Goal: Task Accomplishment & Management: Complete application form

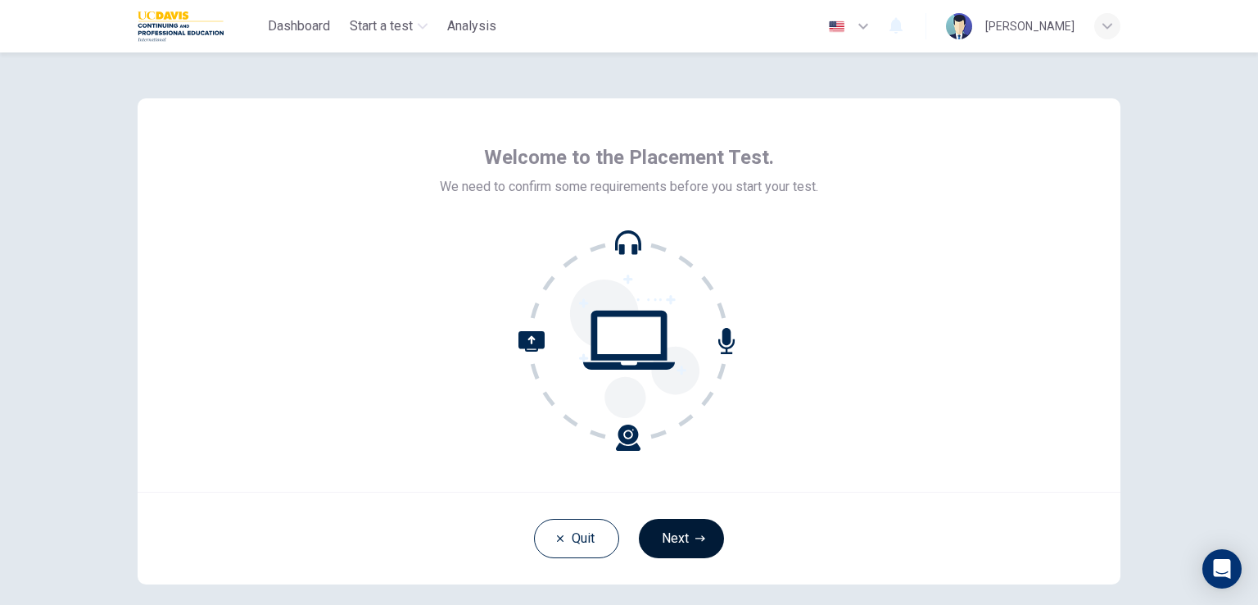
click at [678, 533] on button "Next" at bounding box center [681, 538] width 85 height 39
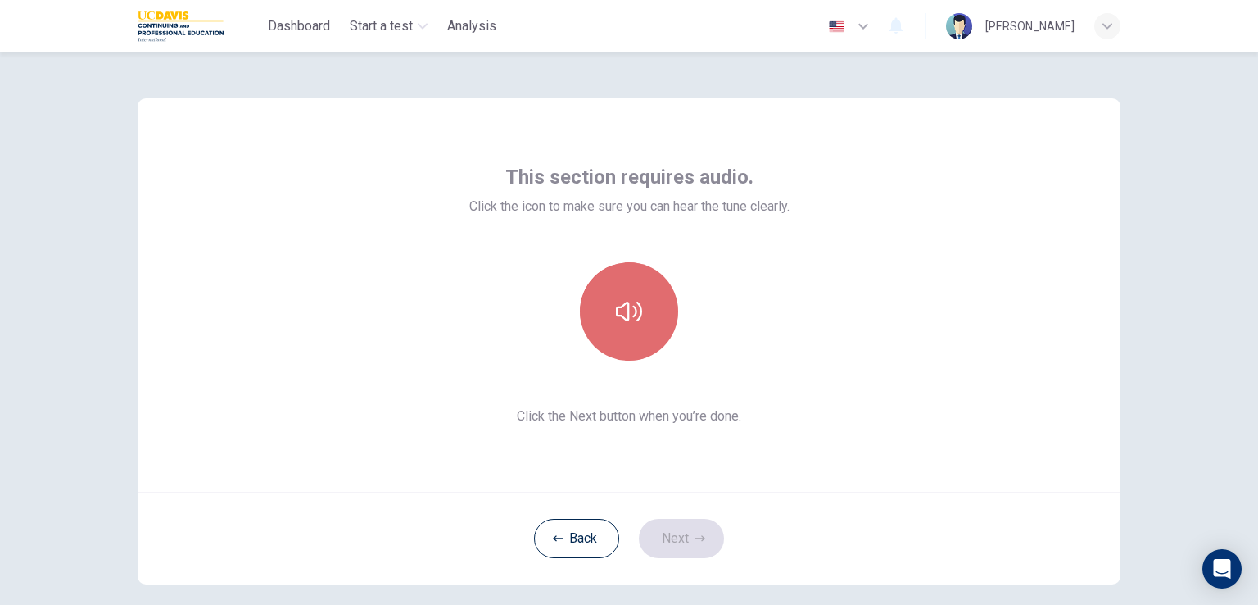
click at [647, 329] on button "button" at bounding box center [629, 311] width 98 height 98
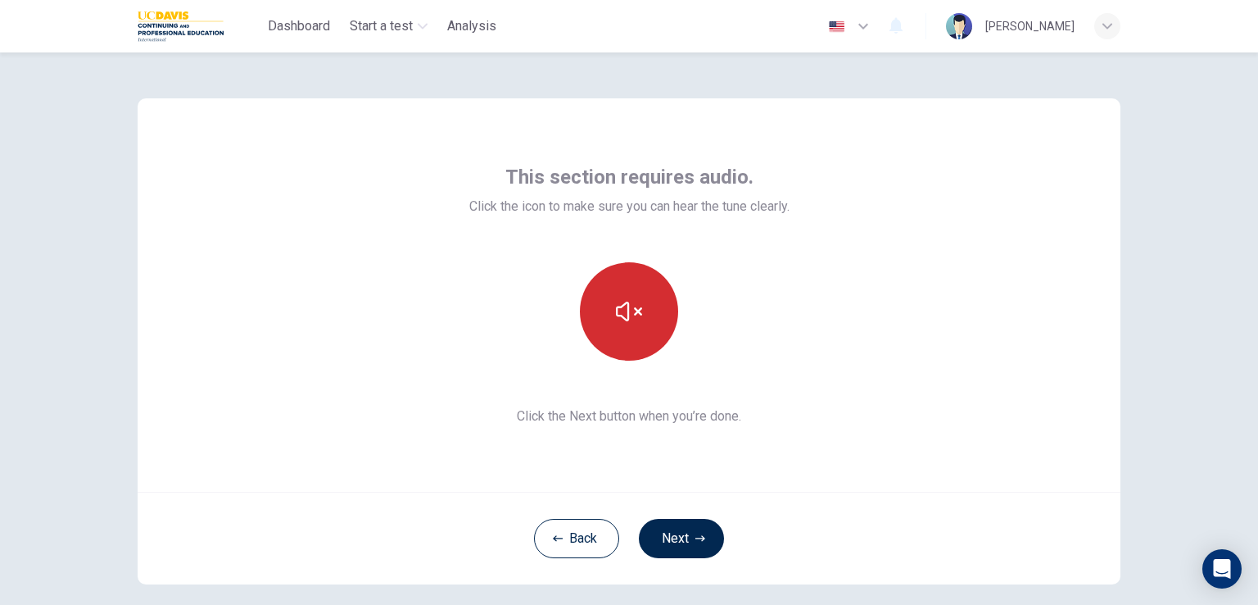
click at [647, 329] on button "button" at bounding box center [629, 311] width 98 height 98
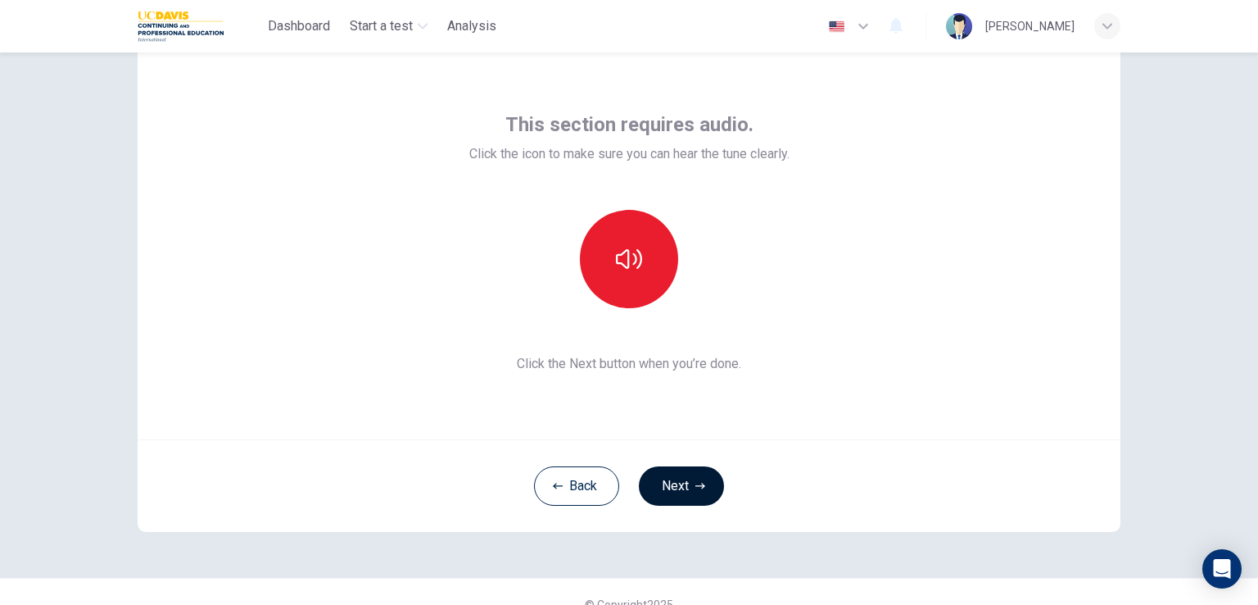
scroll to position [78, 0]
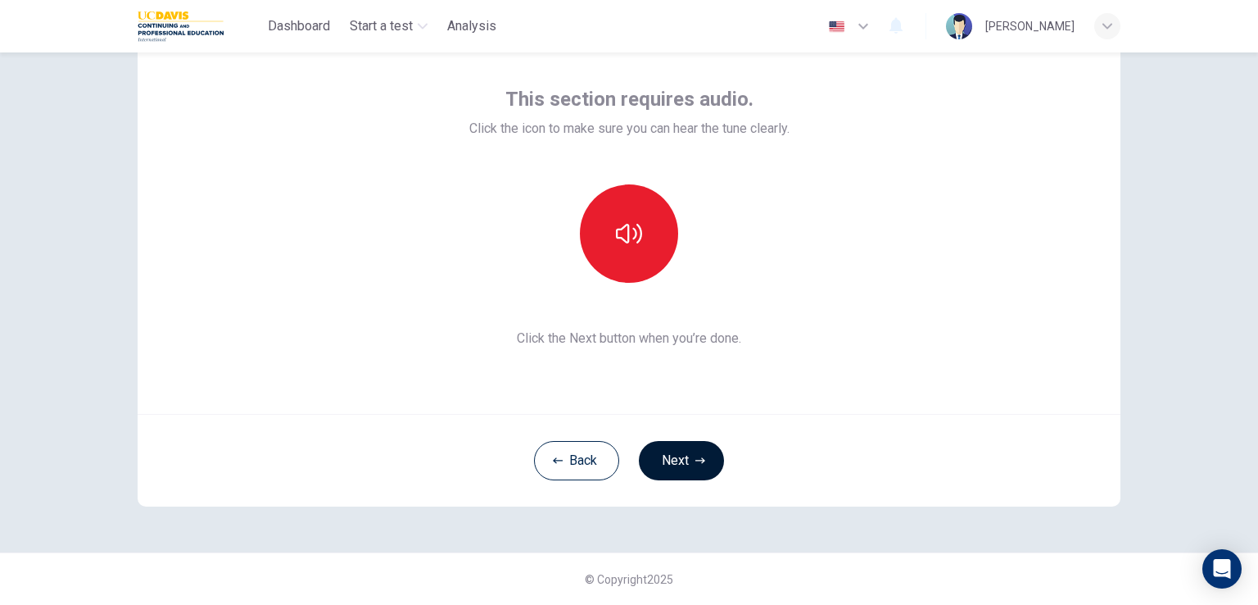
click at [678, 453] on button "Next" at bounding box center [681, 460] width 85 height 39
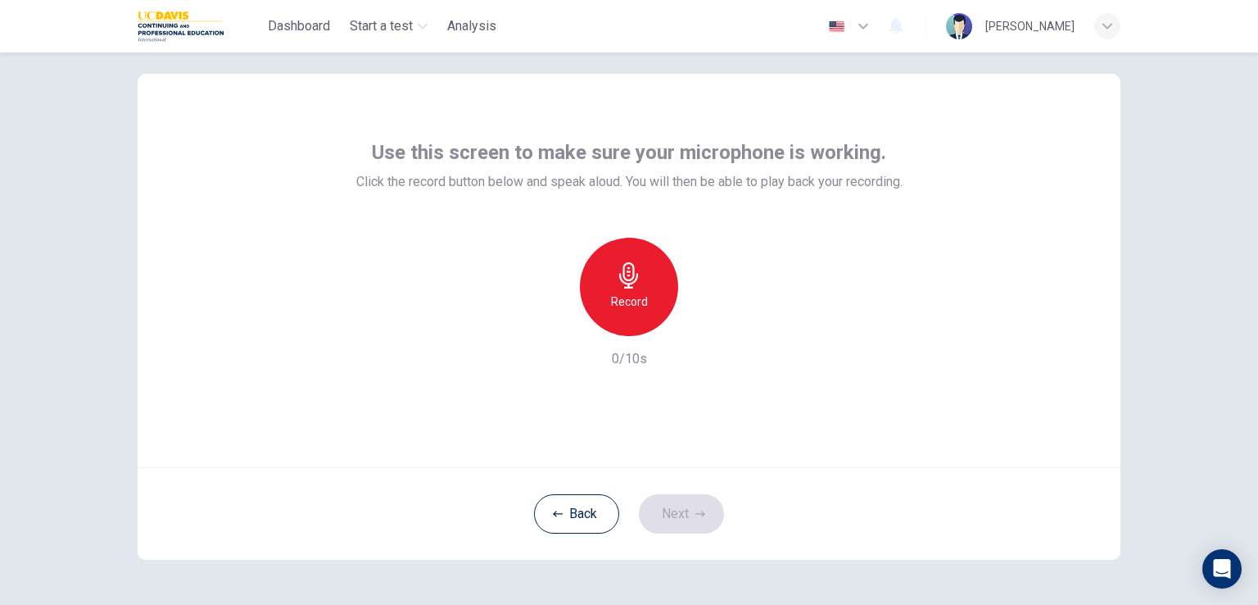
scroll to position [0, 0]
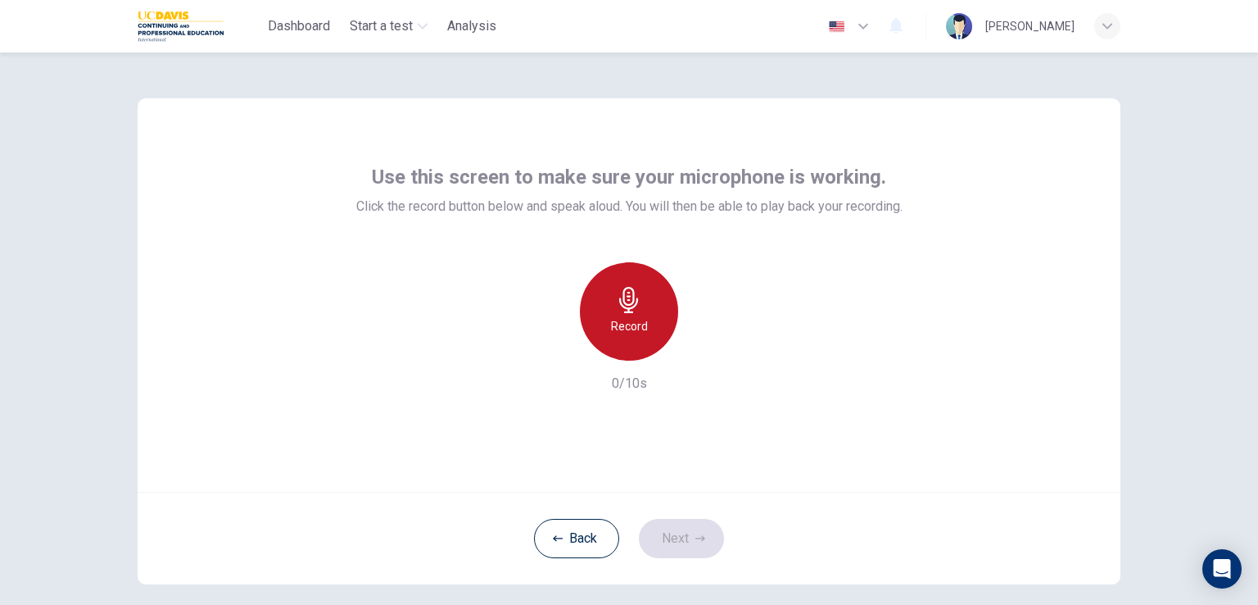
click at [637, 314] on div "Record" at bounding box center [629, 311] width 98 height 98
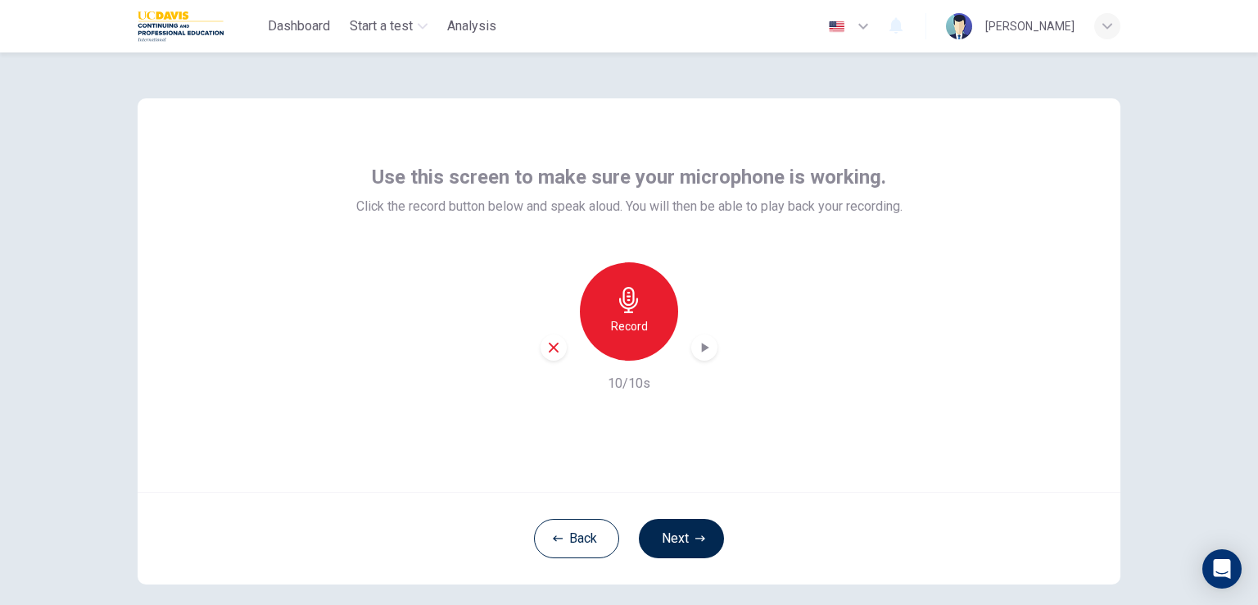
click at [999, 394] on div "Use this screen to make sure your microphone is working. Click the record butto…" at bounding box center [629, 294] width 983 height 393
click at [702, 348] on icon "button" at bounding box center [705, 347] width 7 height 10
click at [697, 352] on icon "button" at bounding box center [704, 347] width 16 height 16
click at [909, 356] on div "Use this screen to make sure your microphone is working. Click the record butto…" at bounding box center [629, 294] width 983 height 393
click at [643, 332] on div "Record" at bounding box center [629, 311] width 98 height 98
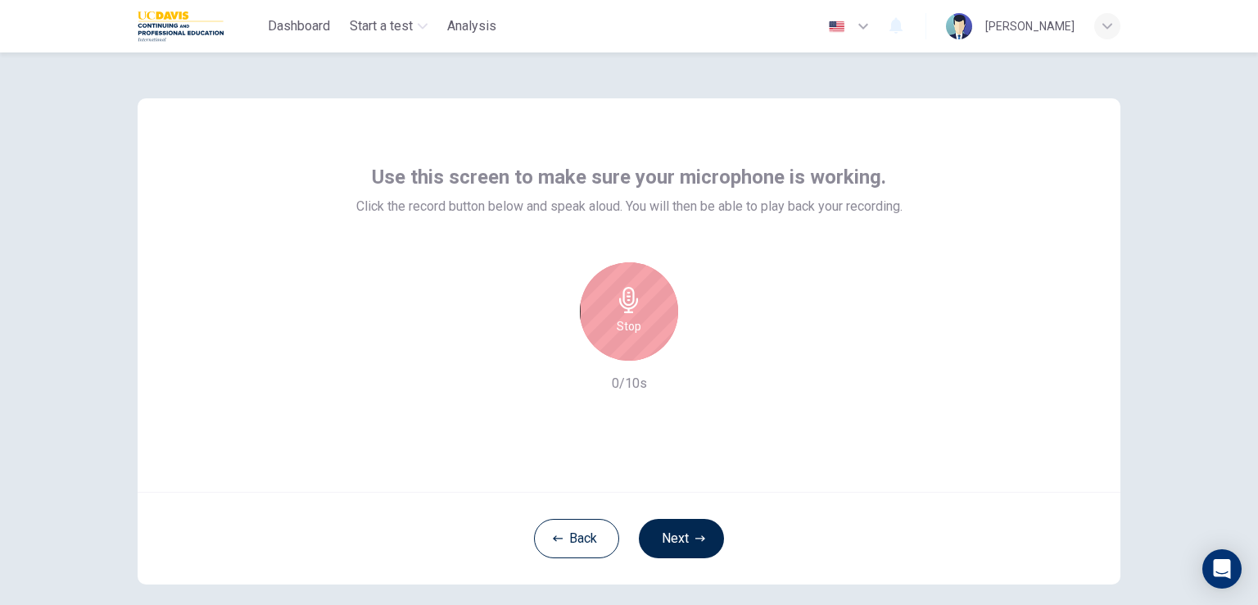
click at [642, 332] on div "Stop" at bounding box center [629, 311] width 98 height 98
click at [691, 354] on div "button" at bounding box center [704, 347] width 26 height 26
click at [704, 375] on div "Record 1/10s" at bounding box center [629, 327] width 546 height 131
click at [989, 325] on div "Use this screen to make sure your microphone is working. Click the record butto…" at bounding box center [629, 294] width 983 height 393
click at [702, 349] on icon "button" at bounding box center [705, 347] width 7 height 10
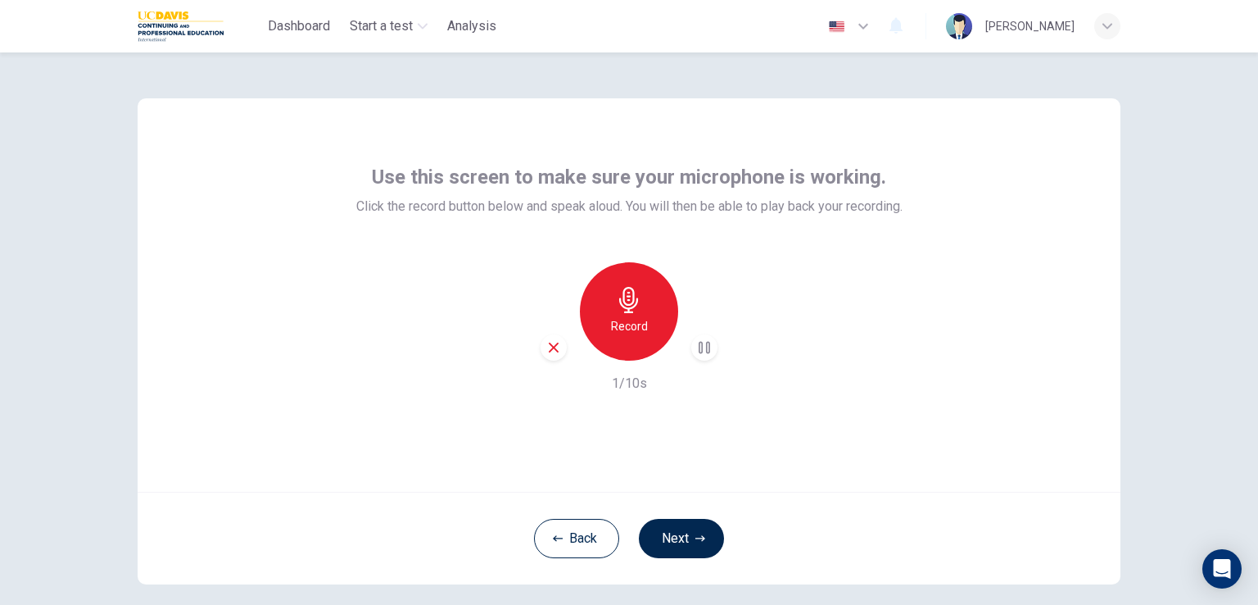
click at [701, 345] on icon "button" at bounding box center [704, 347] width 16 height 16
click at [687, 542] on button "Next" at bounding box center [681, 538] width 85 height 39
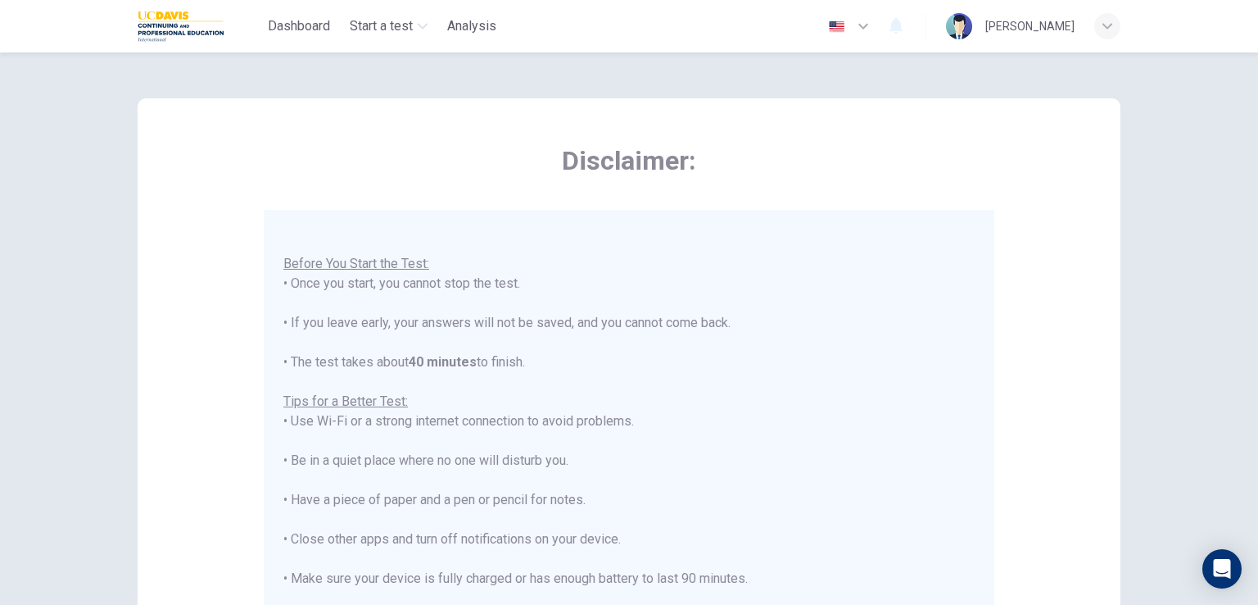
scroll to position [19, 0]
click at [896, 303] on div "You are about to start a Placement Test . Before You Start the Test: • Once you…" at bounding box center [628, 437] width 691 height 452
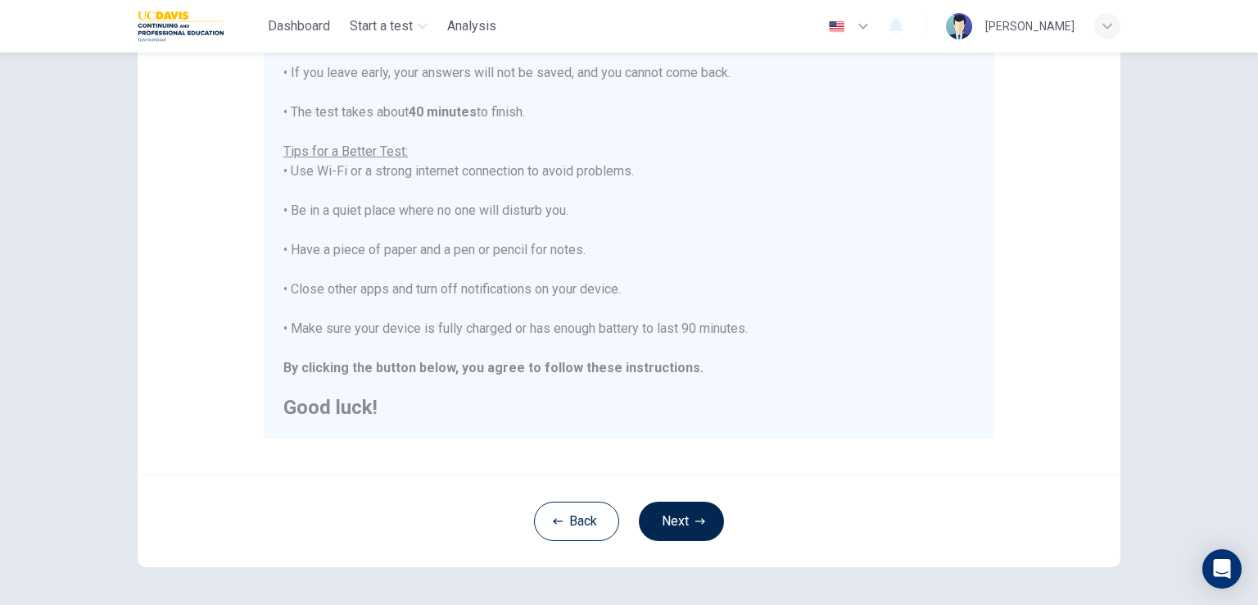
scroll to position [306, 0]
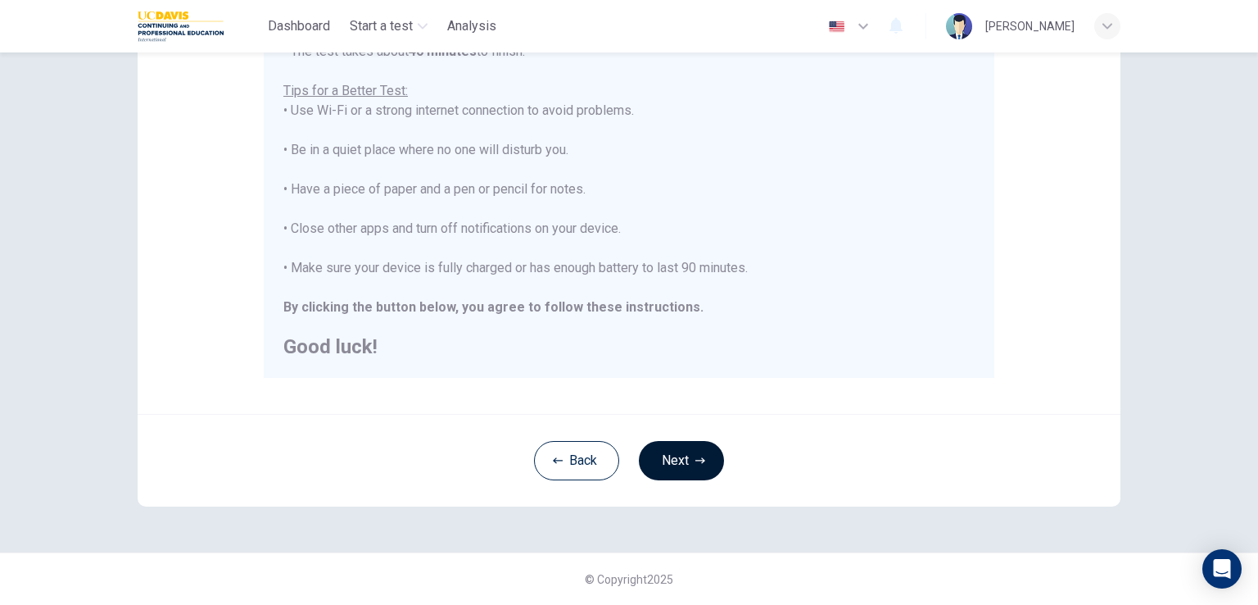
click at [678, 466] on button "Next" at bounding box center [681, 460] width 85 height 39
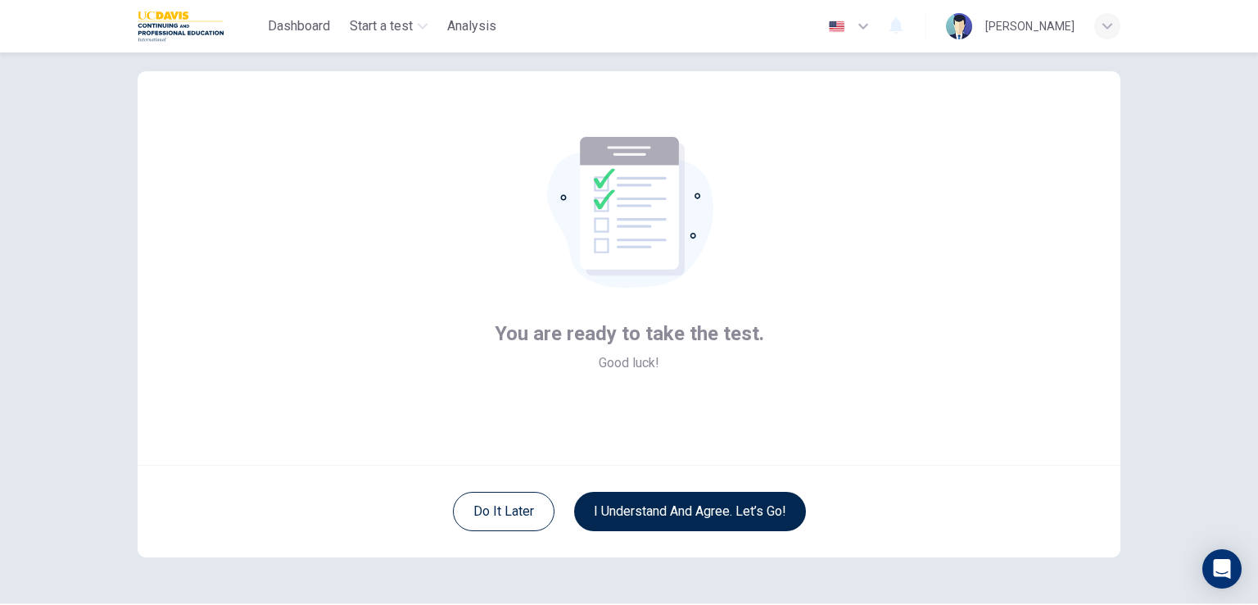
scroll to position [0, 0]
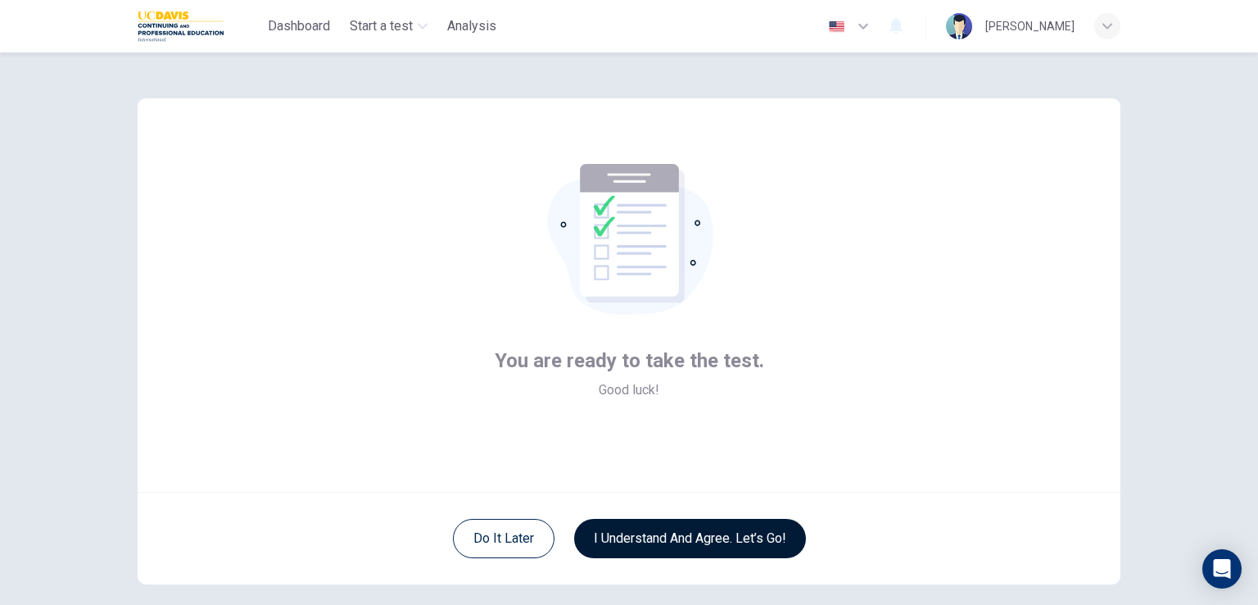
click at [690, 535] on button "I understand and agree. Let’s go!" at bounding box center [690, 538] width 232 height 39
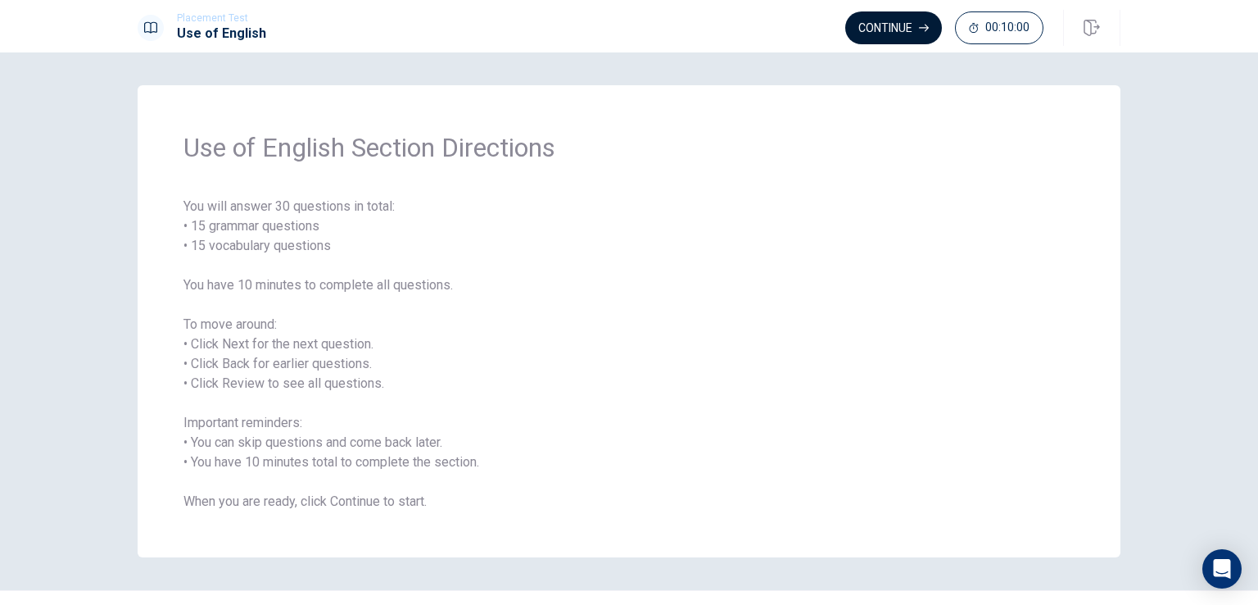
click at [892, 30] on button "Continue" at bounding box center [893, 27] width 97 height 33
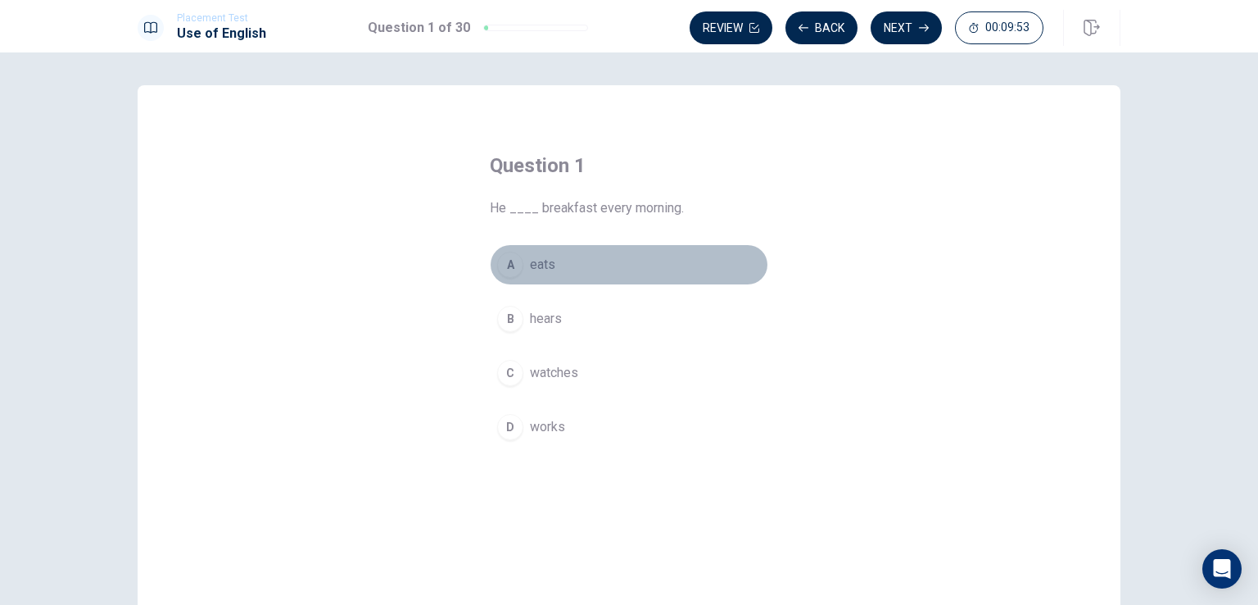
click at [542, 264] on span "eats" at bounding box center [542, 265] width 25 height 20
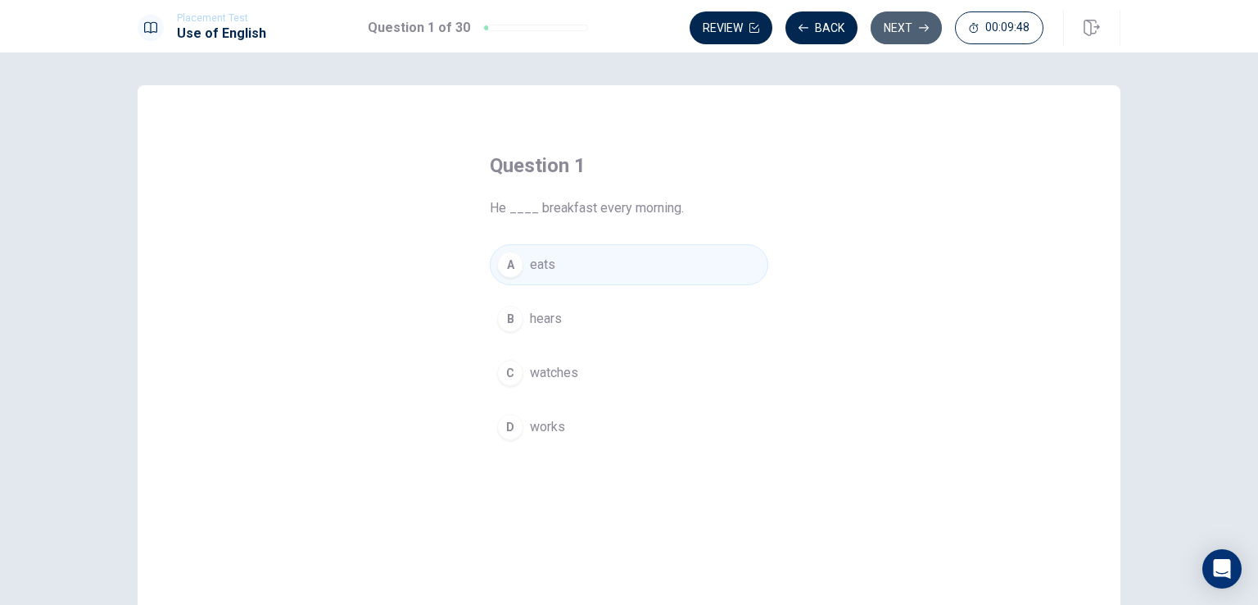
click at [900, 25] on button "Next" at bounding box center [906, 27] width 71 height 33
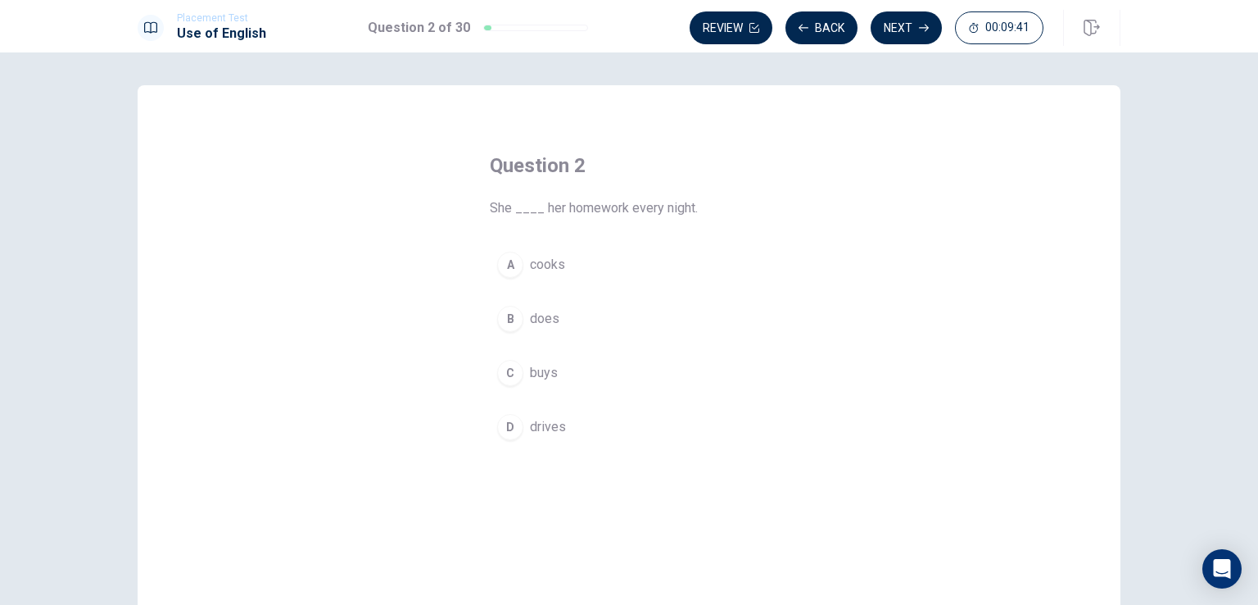
click at [545, 312] on span "does" at bounding box center [544, 319] width 29 height 20
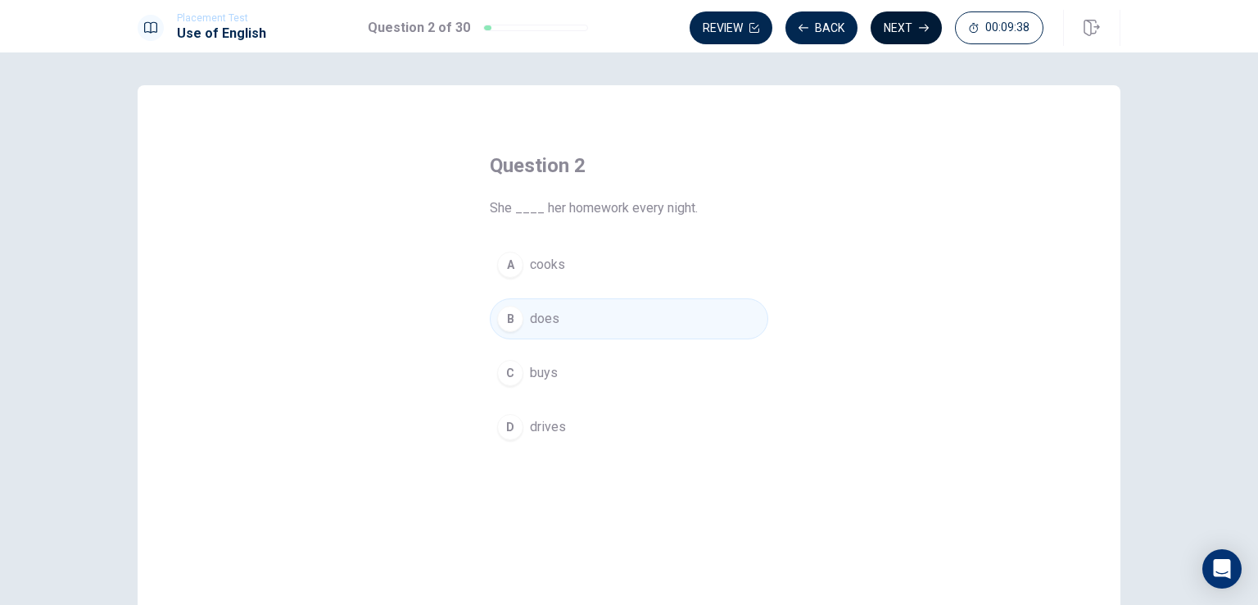
click at [896, 28] on button "Next" at bounding box center [906, 27] width 71 height 33
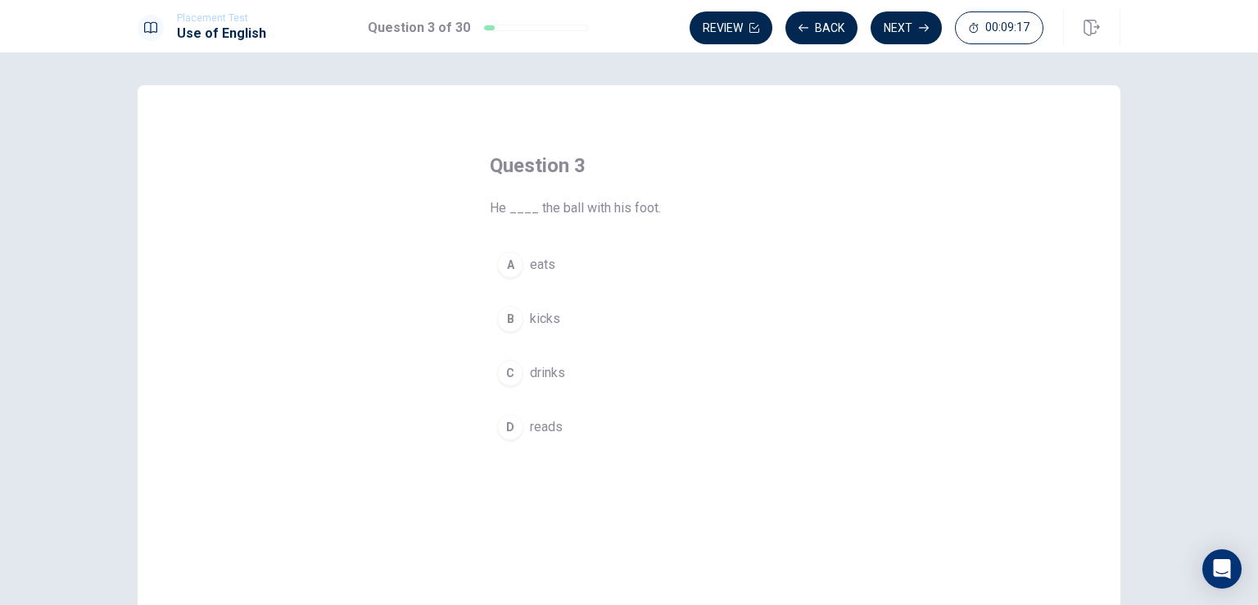
click at [514, 317] on div "B" at bounding box center [510, 319] width 26 height 26
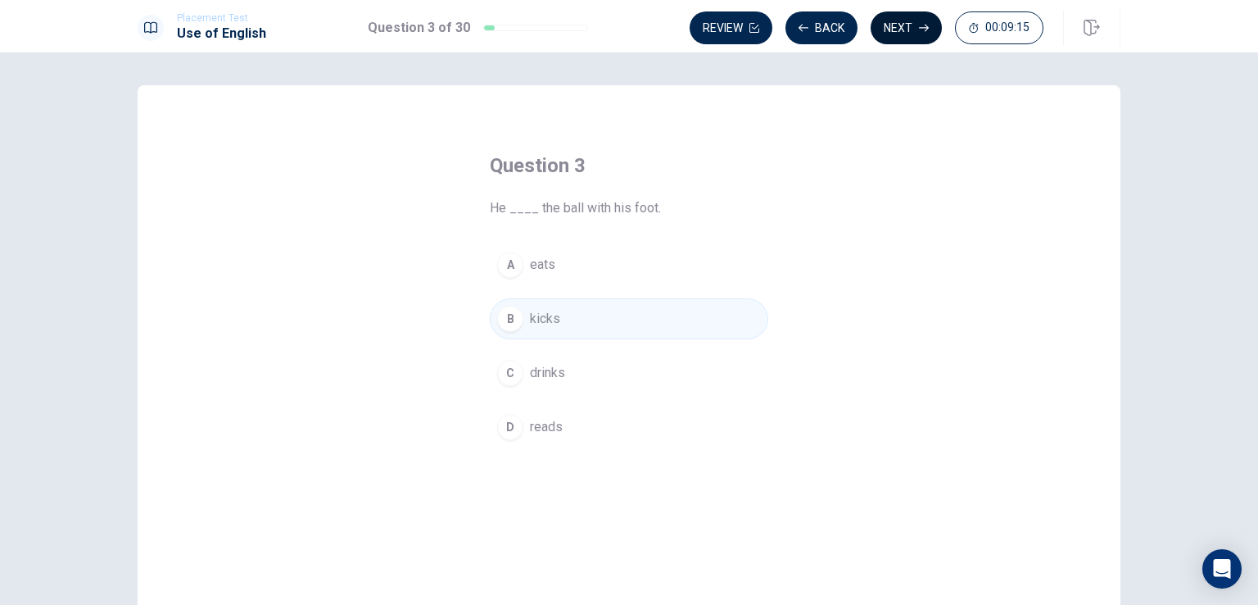
click at [902, 31] on button "Next" at bounding box center [906, 27] width 71 height 33
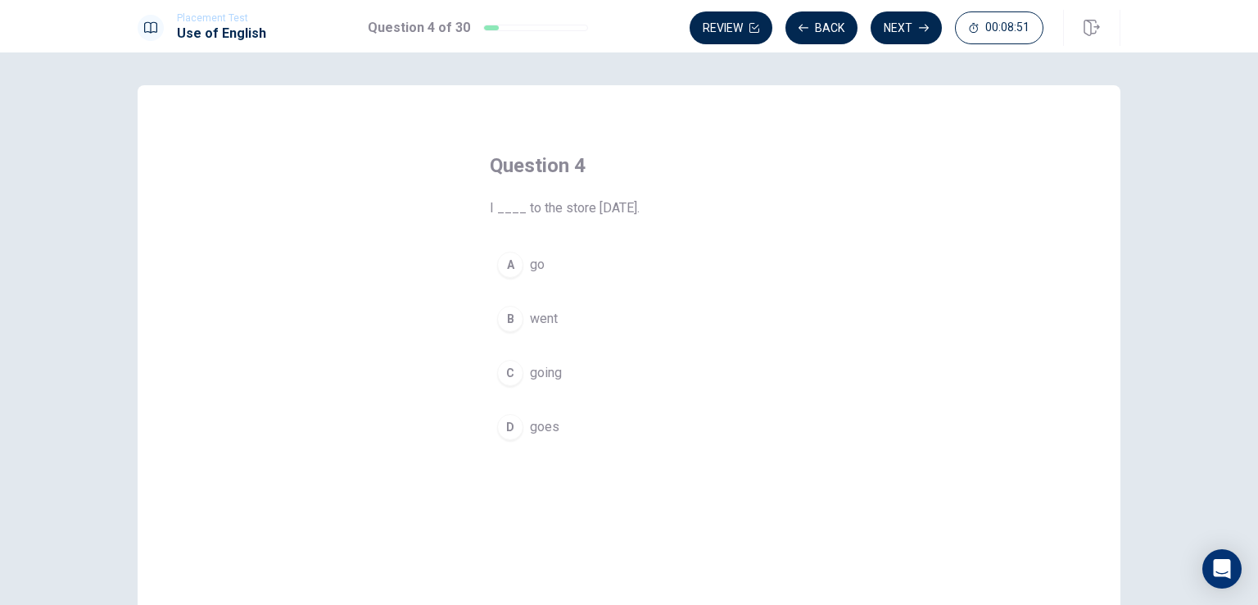
click at [505, 317] on div "B" at bounding box center [510, 319] width 26 height 26
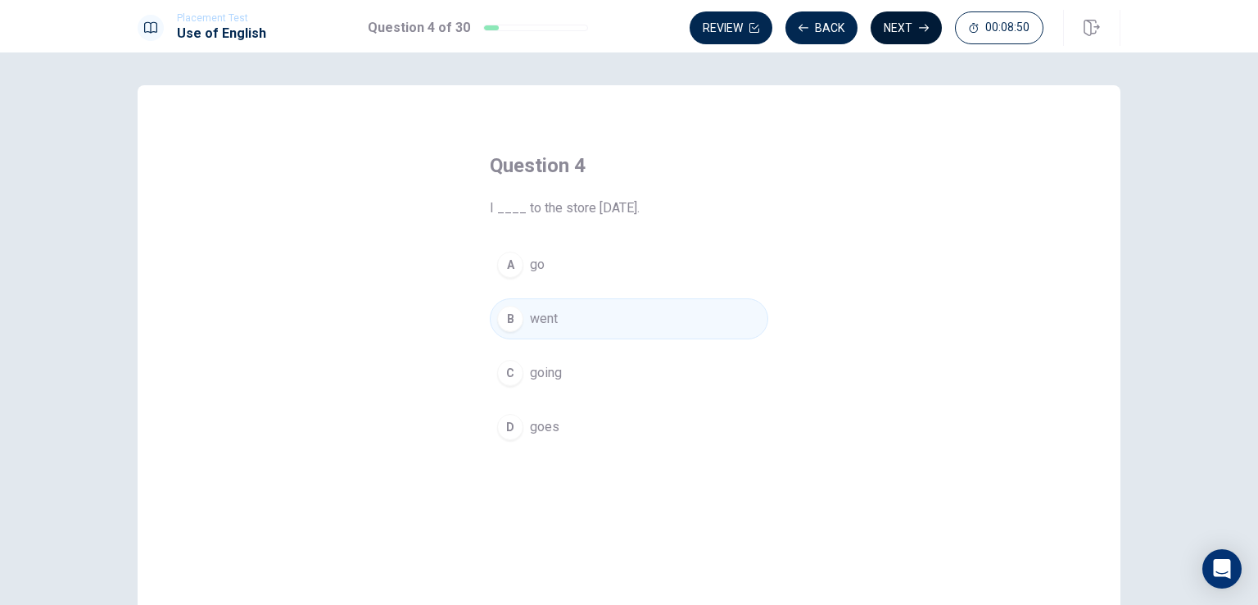
click at [891, 24] on button "Next" at bounding box center [906, 27] width 71 height 33
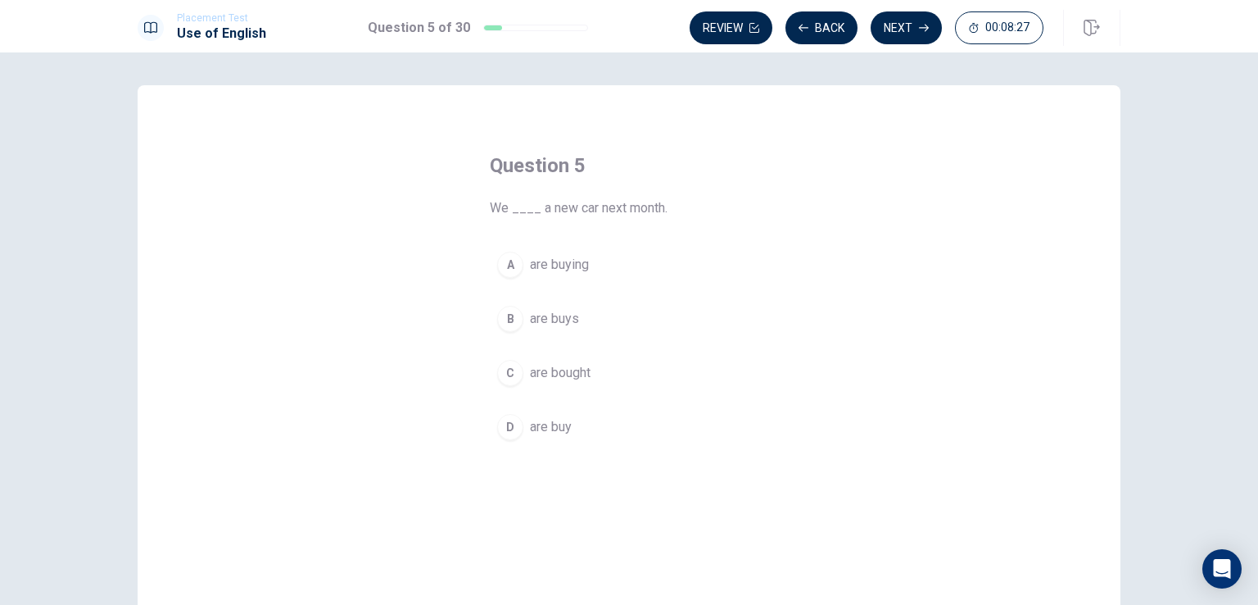
click at [510, 371] on div "C" at bounding box center [510, 373] width 26 height 26
click at [509, 260] on div "A" at bounding box center [510, 265] width 26 height 26
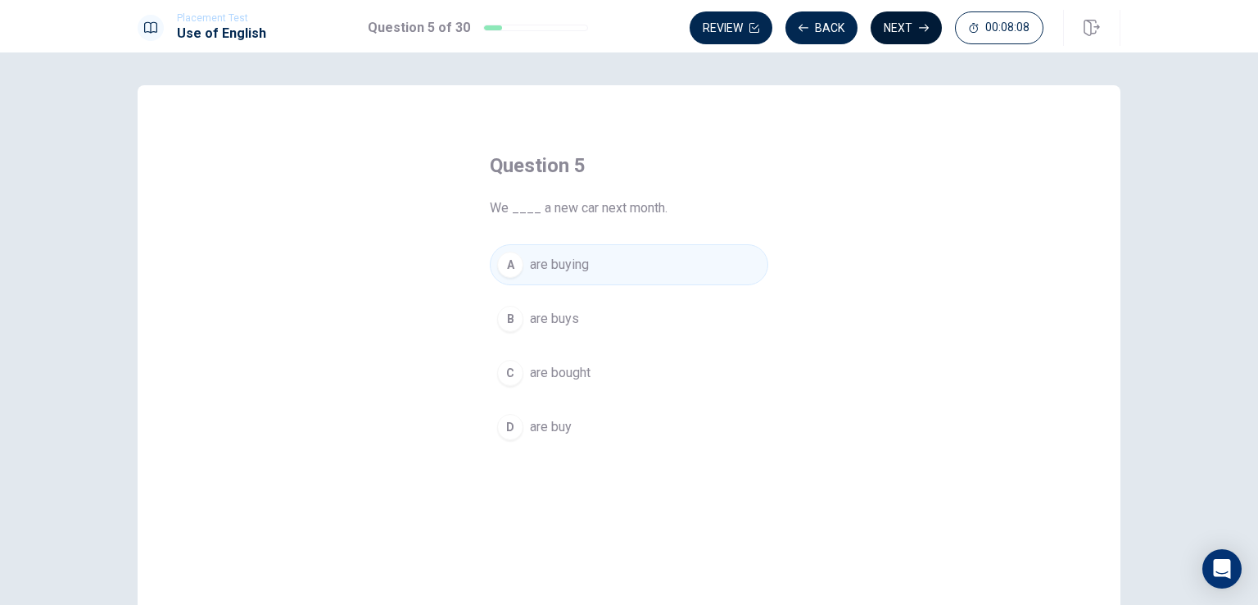
click at [905, 30] on button "Next" at bounding box center [906, 27] width 71 height 33
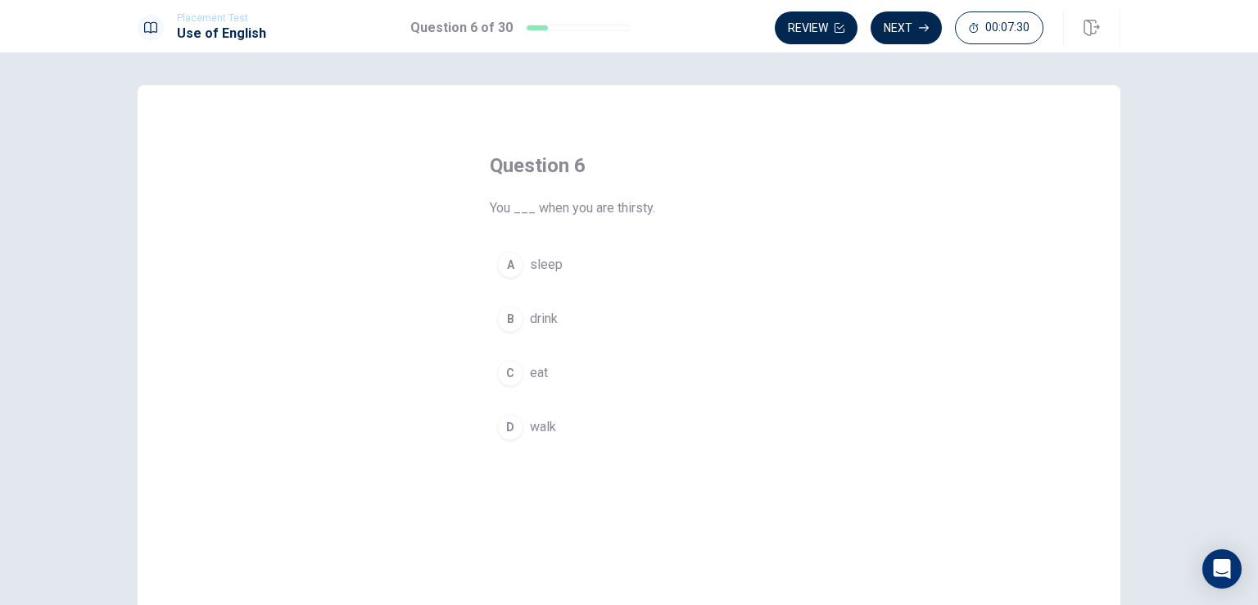
click at [506, 253] on div "A" at bounding box center [510, 265] width 26 height 26
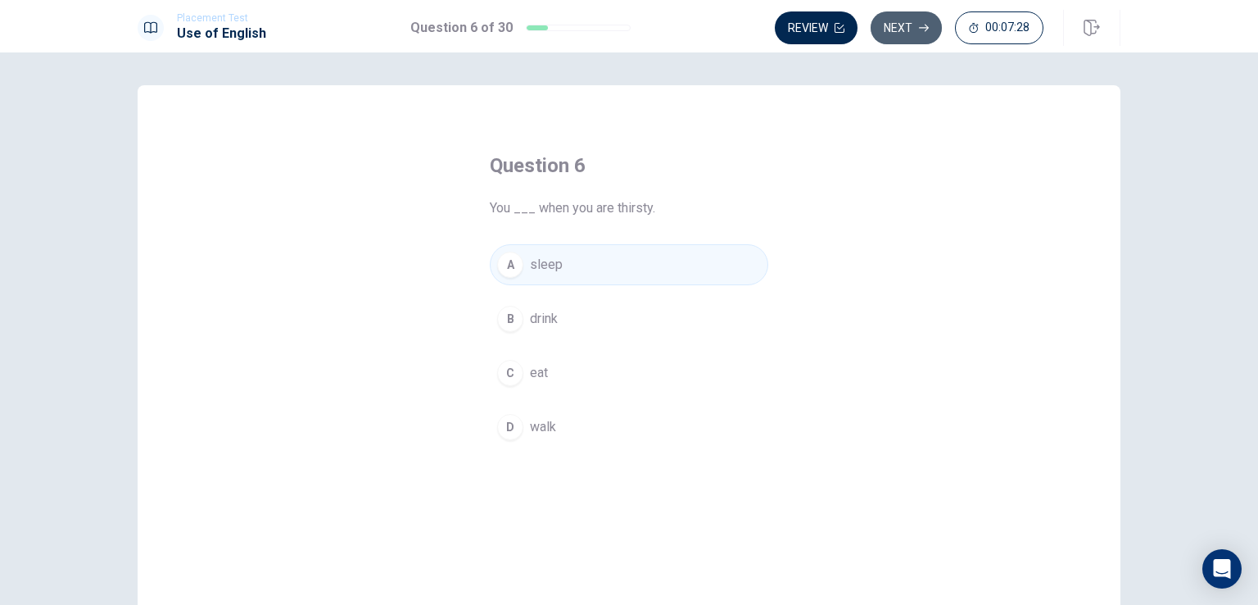
click at [904, 18] on button "Next" at bounding box center [906, 27] width 71 height 33
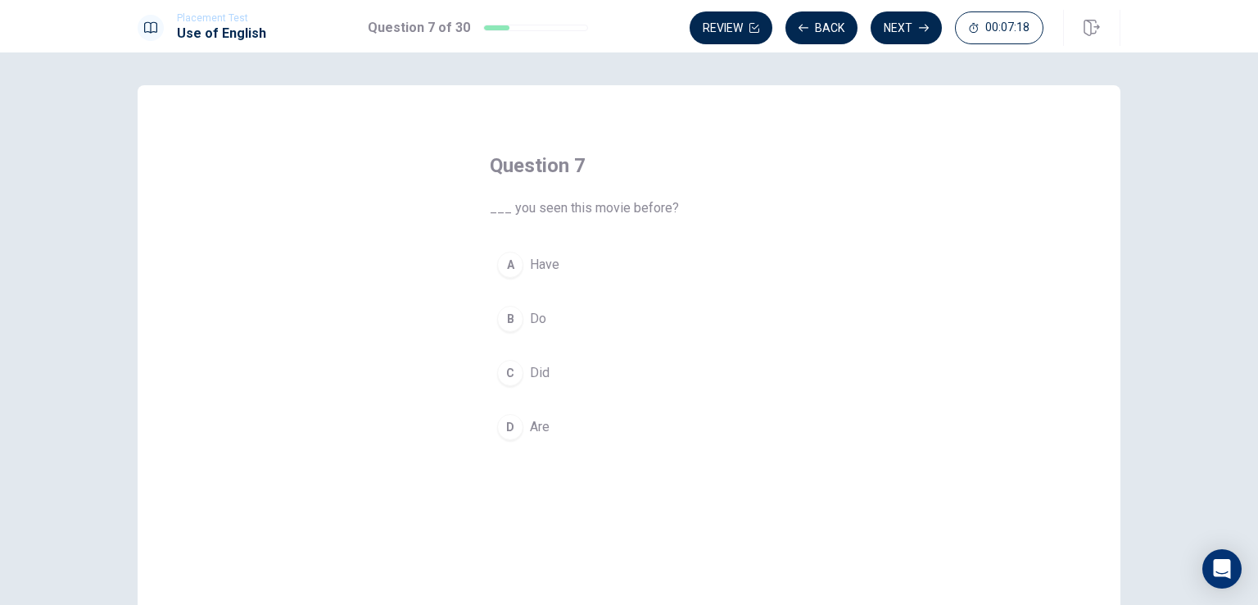
click at [511, 314] on div "B" at bounding box center [510, 319] width 26 height 26
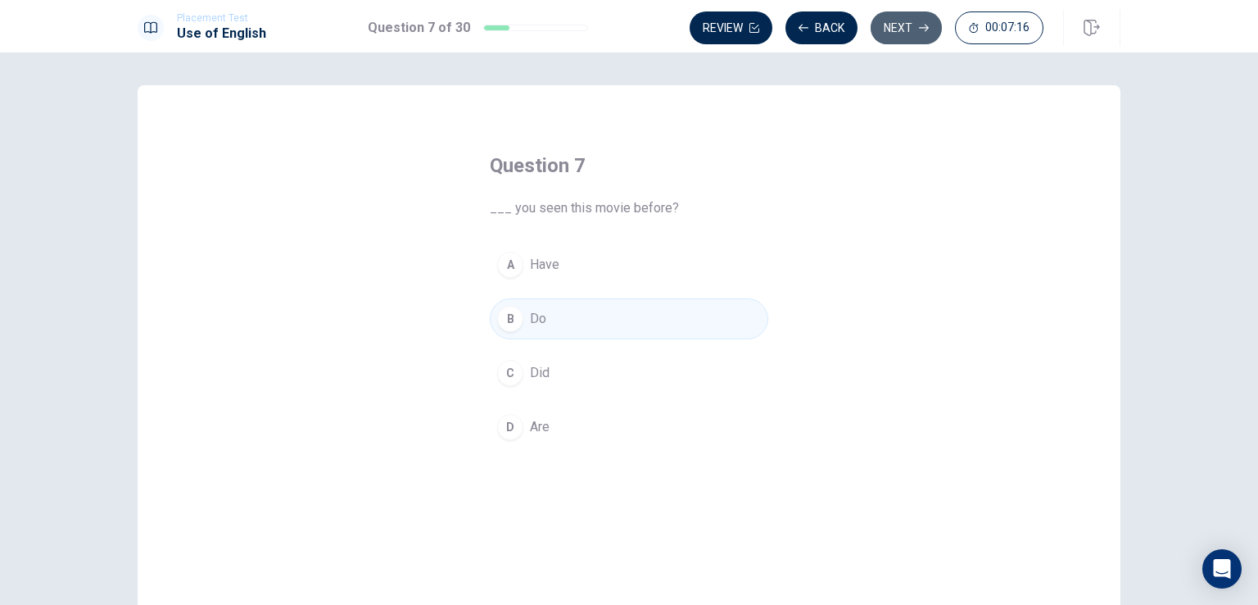
click at [911, 34] on button "Next" at bounding box center [906, 27] width 71 height 33
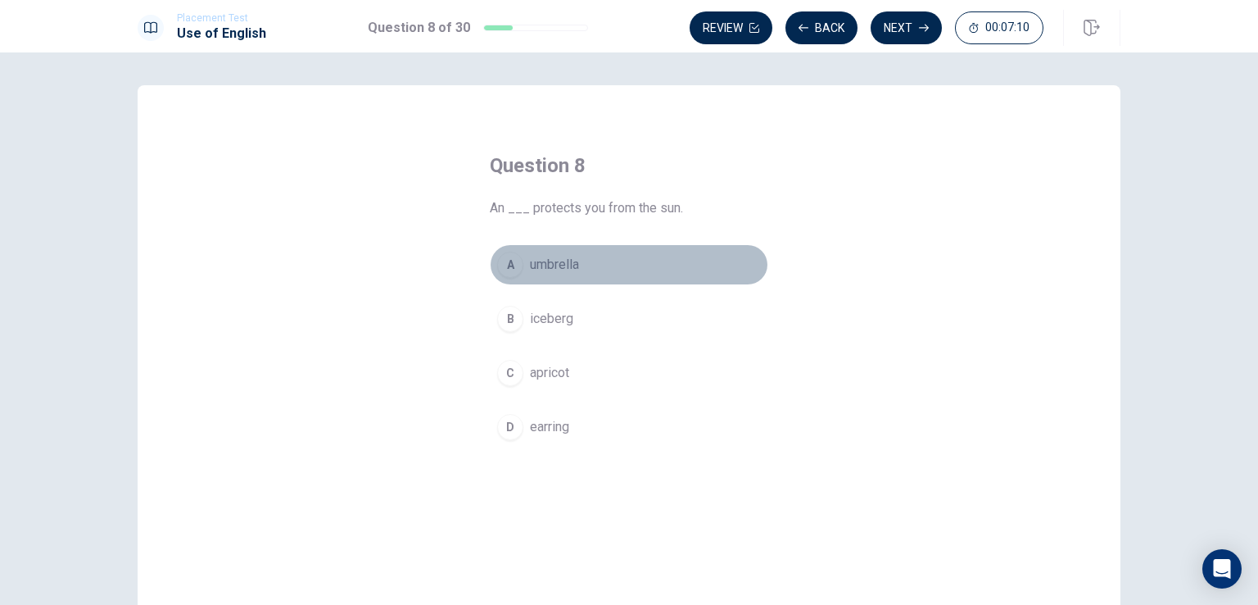
click at [505, 265] on div "A" at bounding box center [510, 265] width 26 height 26
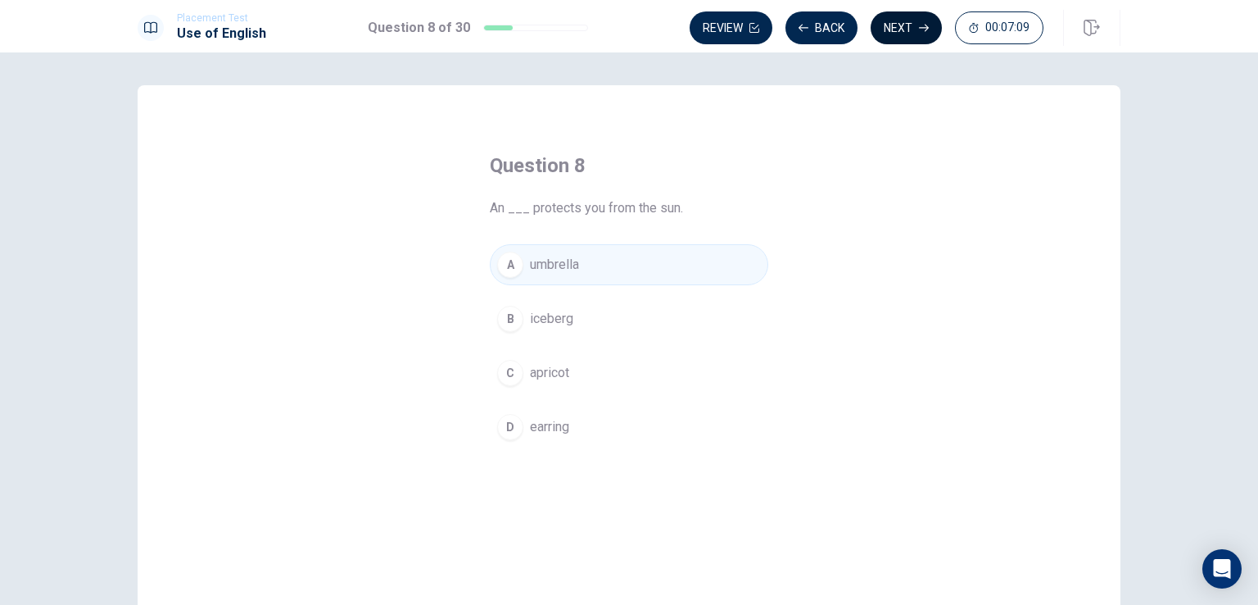
click at [904, 26] on button "Next" at bounding box center [906, 27] width 71 height 33
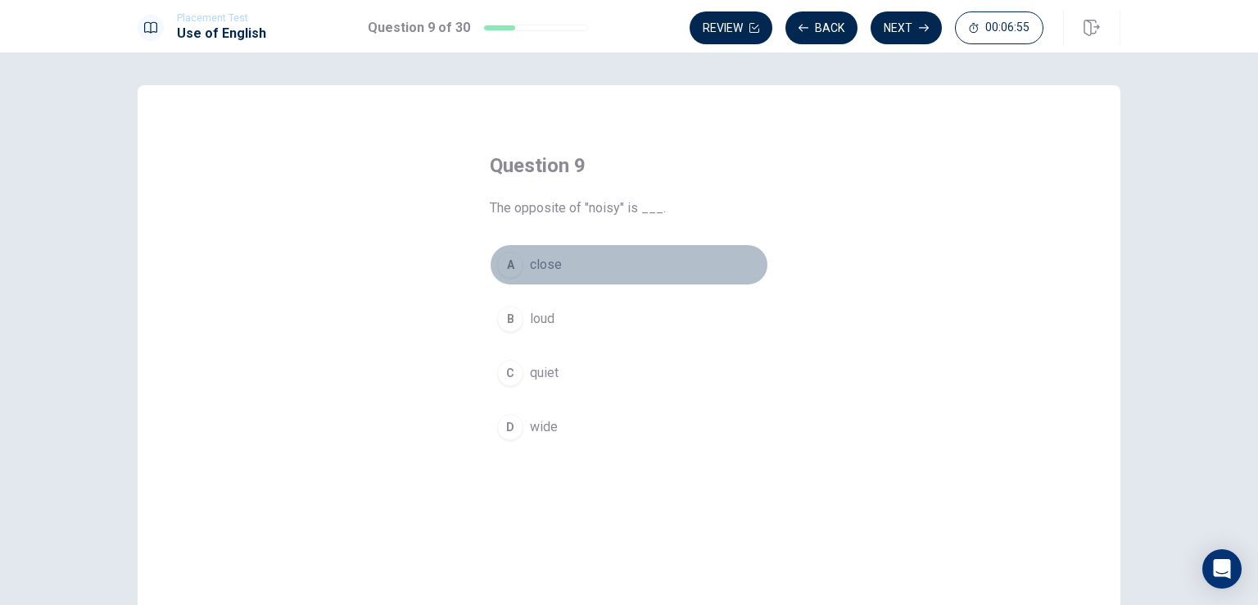
click at [503, 263] on div "A" at bounding box center [510, 265] width 26 height 26
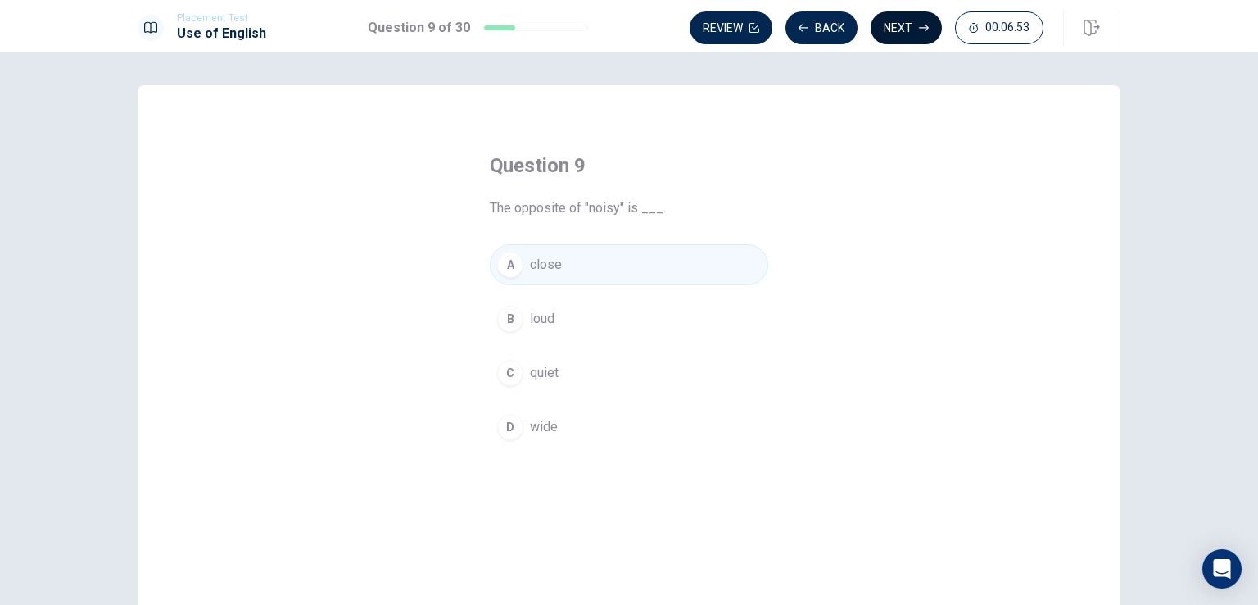
click at [898, 37] on button "Next" at bounding box center [906, 27] width 71 height 33
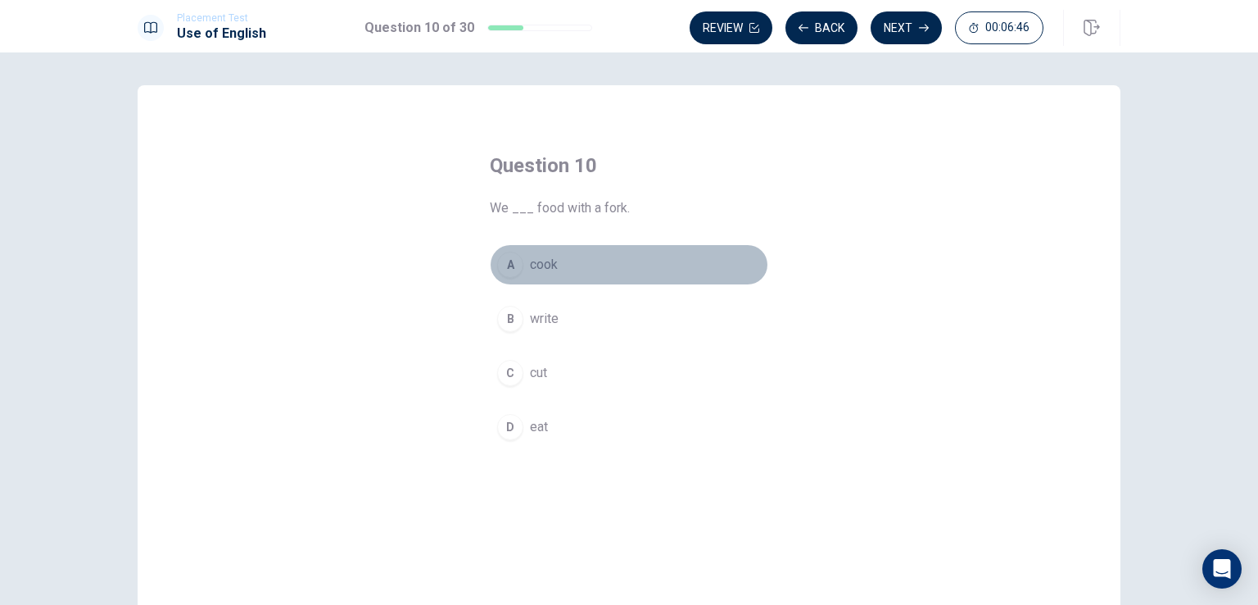
click at [504, 260] on div "A" at bounding box center [510, 265] width 26 height 26
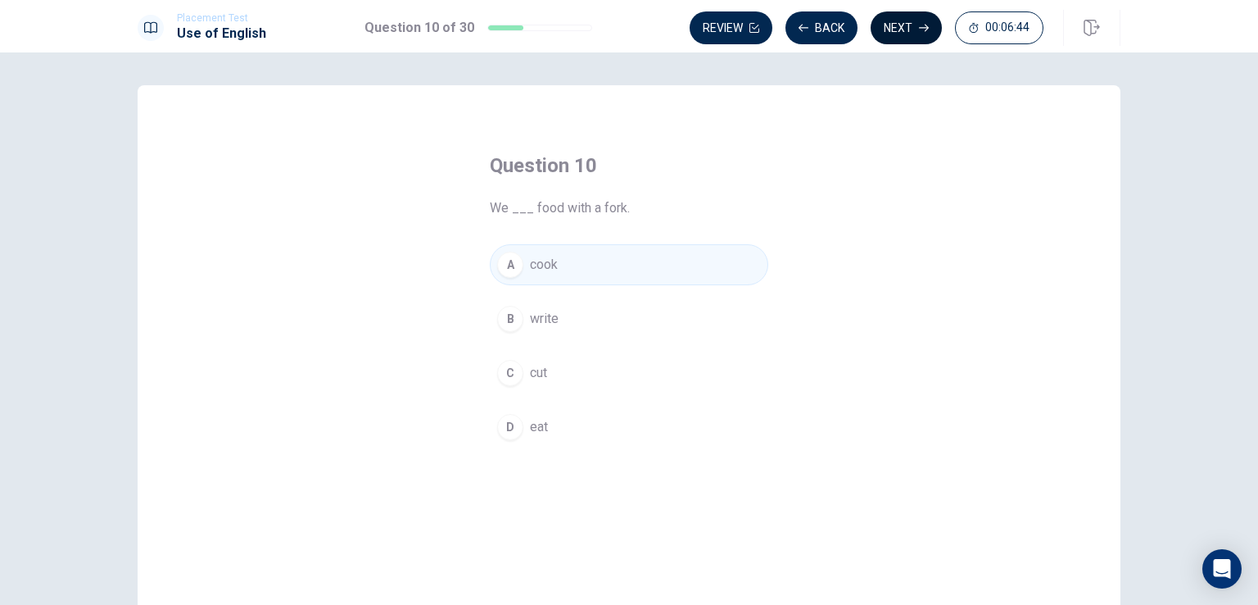
click at [904, 31] on button "Next" at bounding box center [906, 27] width 71 height 33
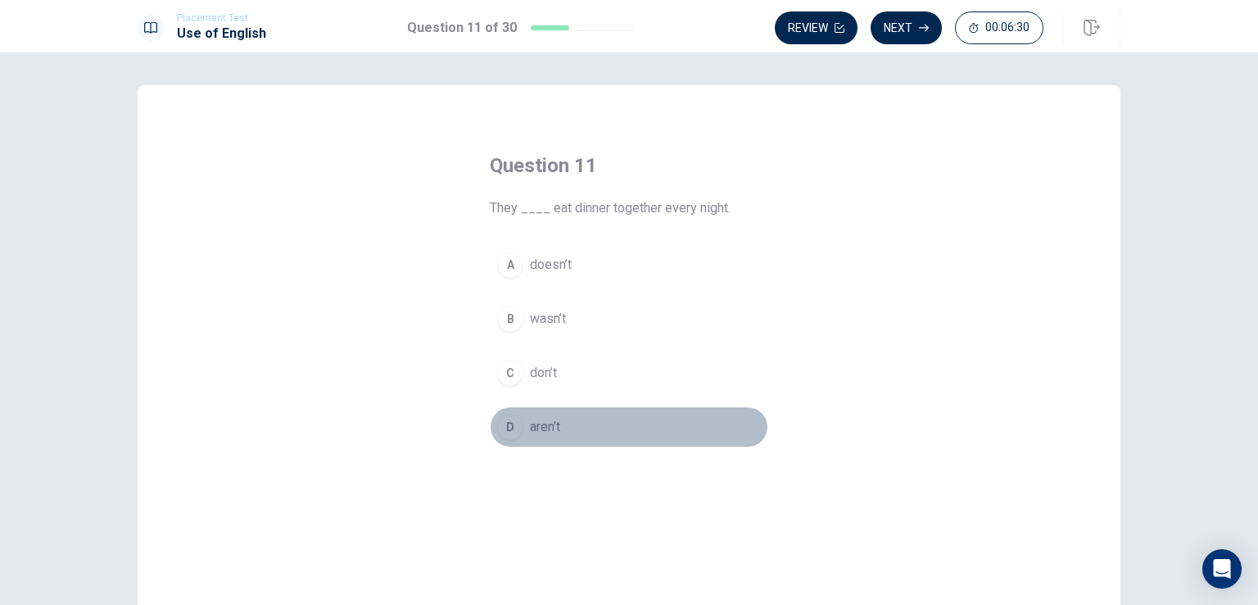
click at [542, 430] on span "aren’t" at bounding box center [545, 427] width 30 height 20
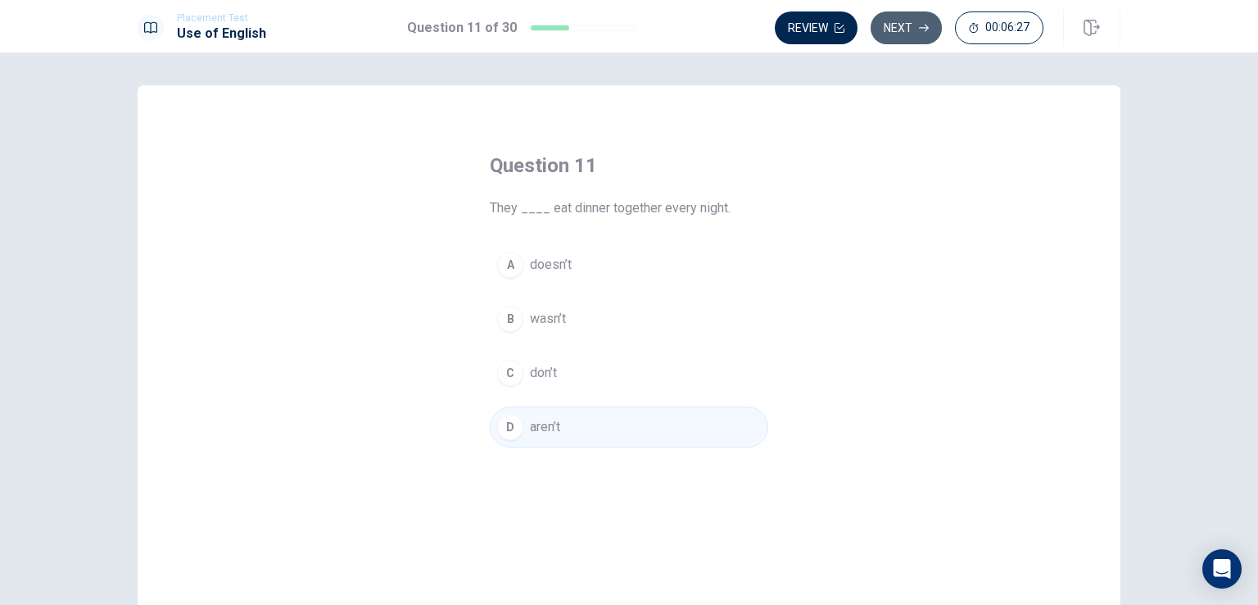
click at [897, 27] on button "Next" at bounding box center [906, 27] width 71 height 33
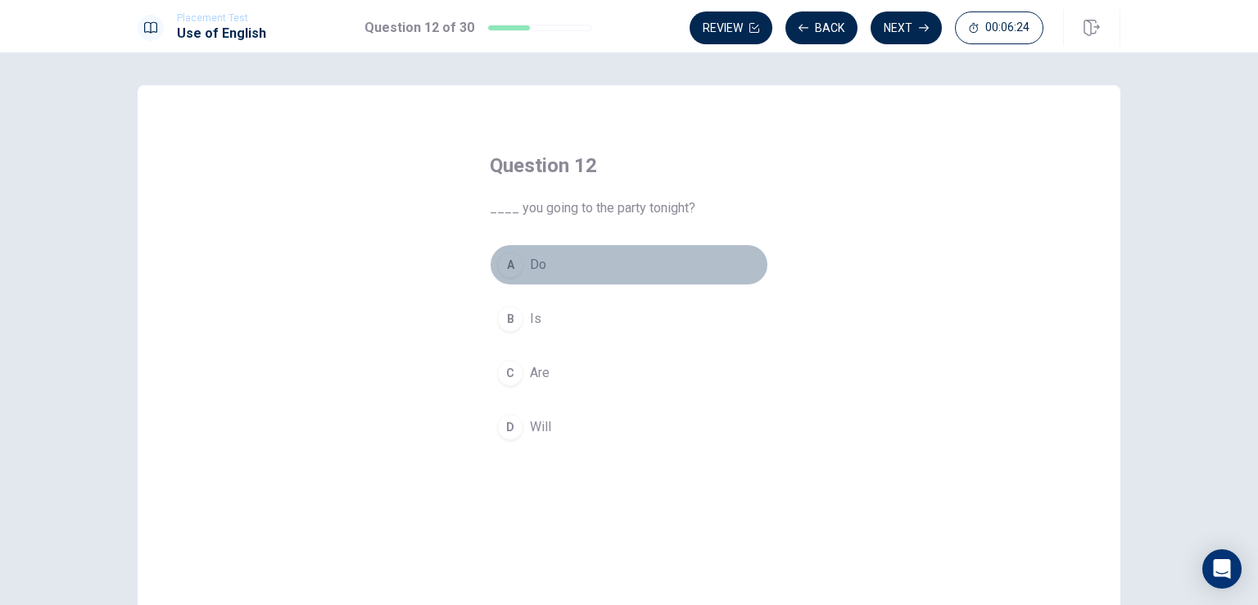
click at [511, 266] on div "A" at bounding box center [510, 265] width 26 height 26
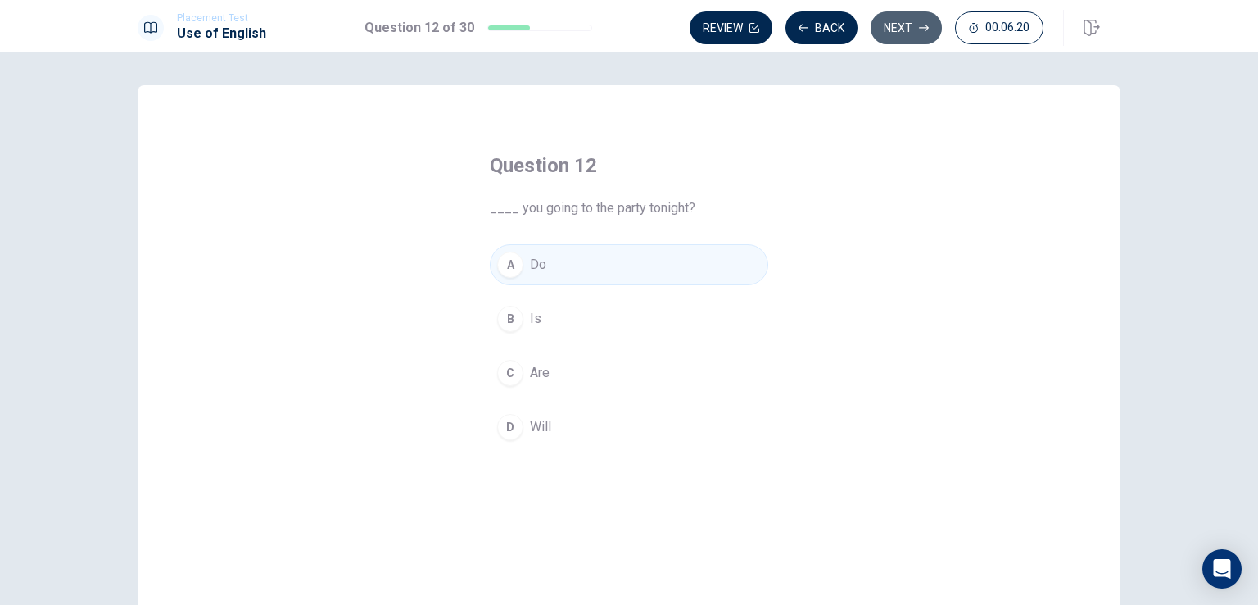
click at [911, 24] on button "Next" at bounding box center [906, 27] width 71 height 33
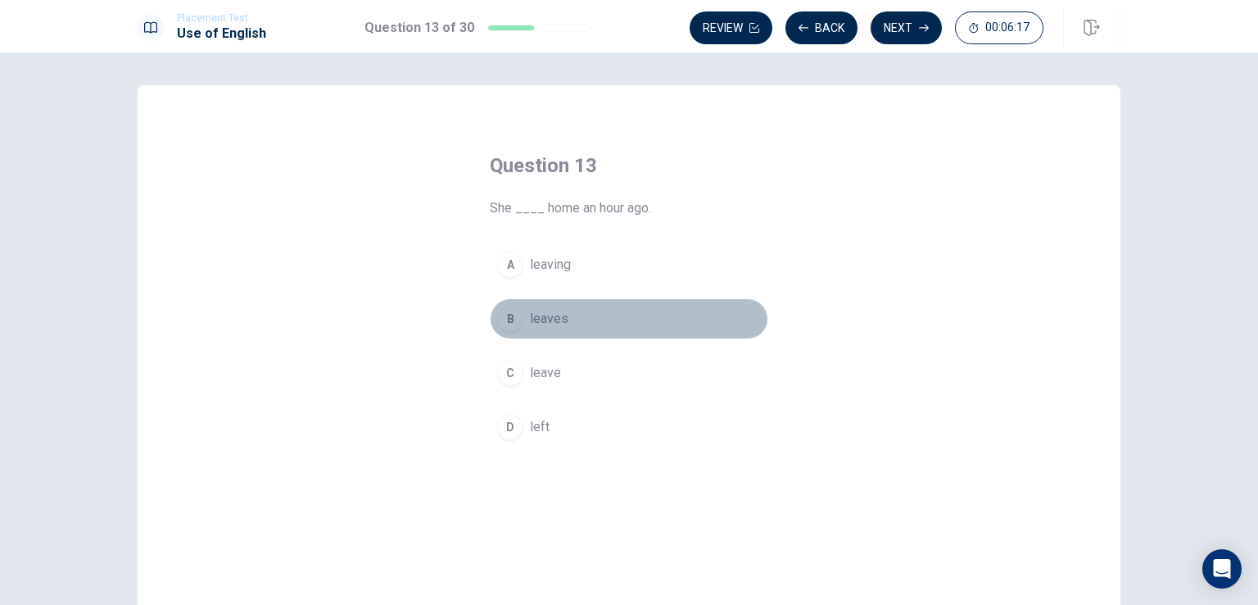
click at [502, 314] on div "B" at bounding box center [510, 319] width 26 height 26
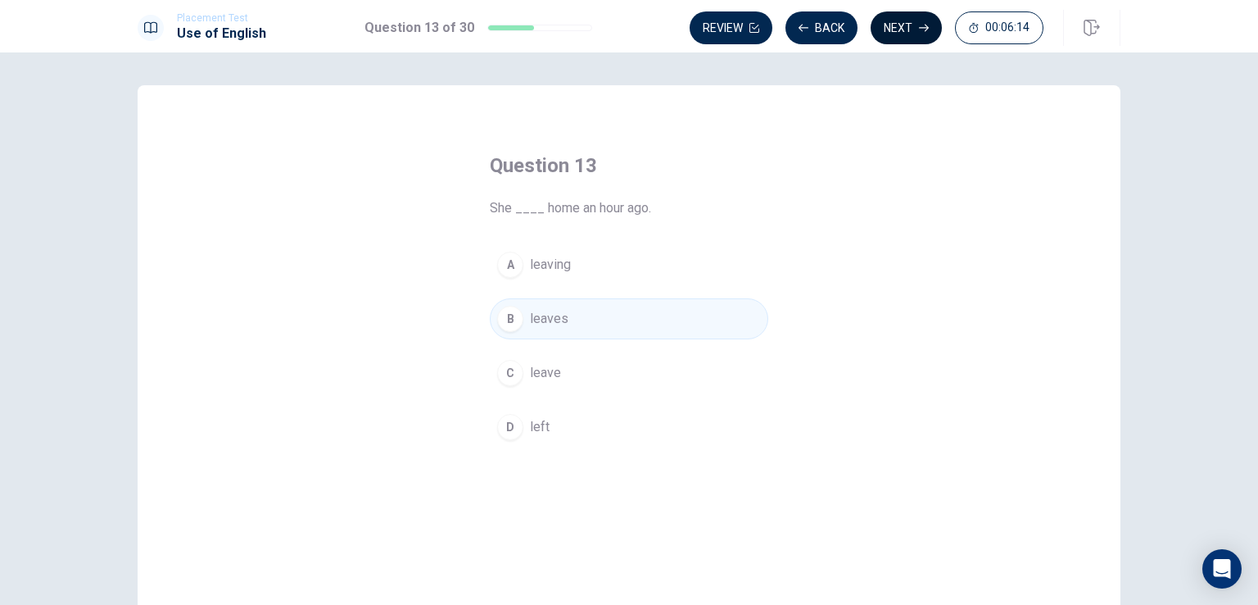
click at [906, 23] on button "Next" at bounding box center [906, 27] width 71 height 33
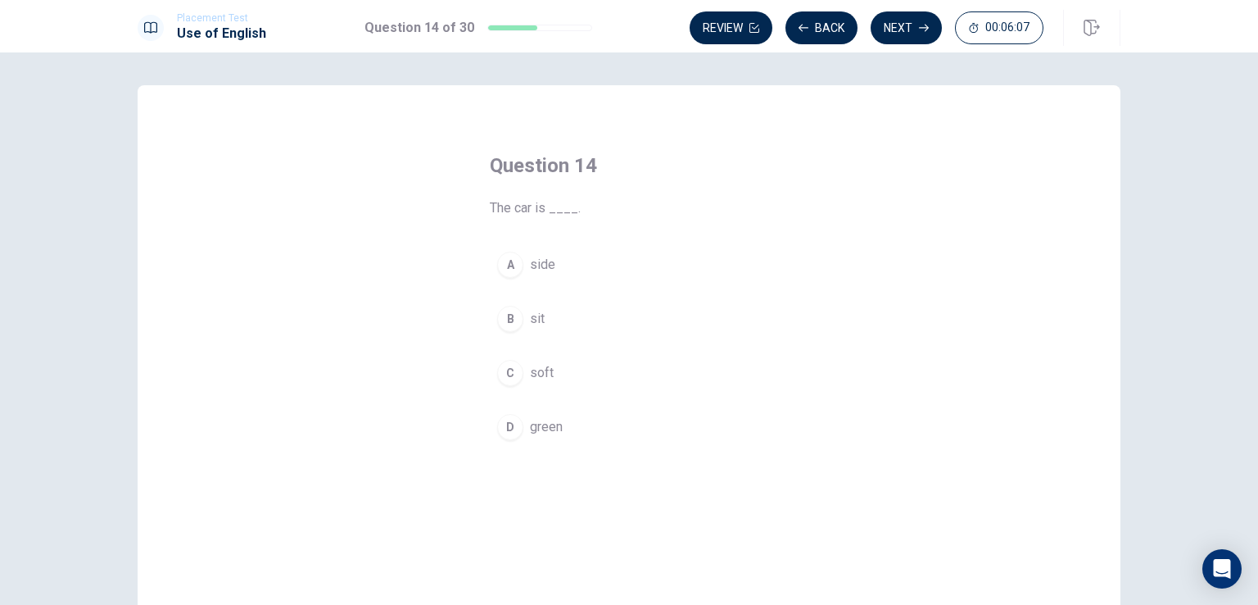
click at [510, 425] on div "D" at bounding box center [510, 427] width 26 height 26
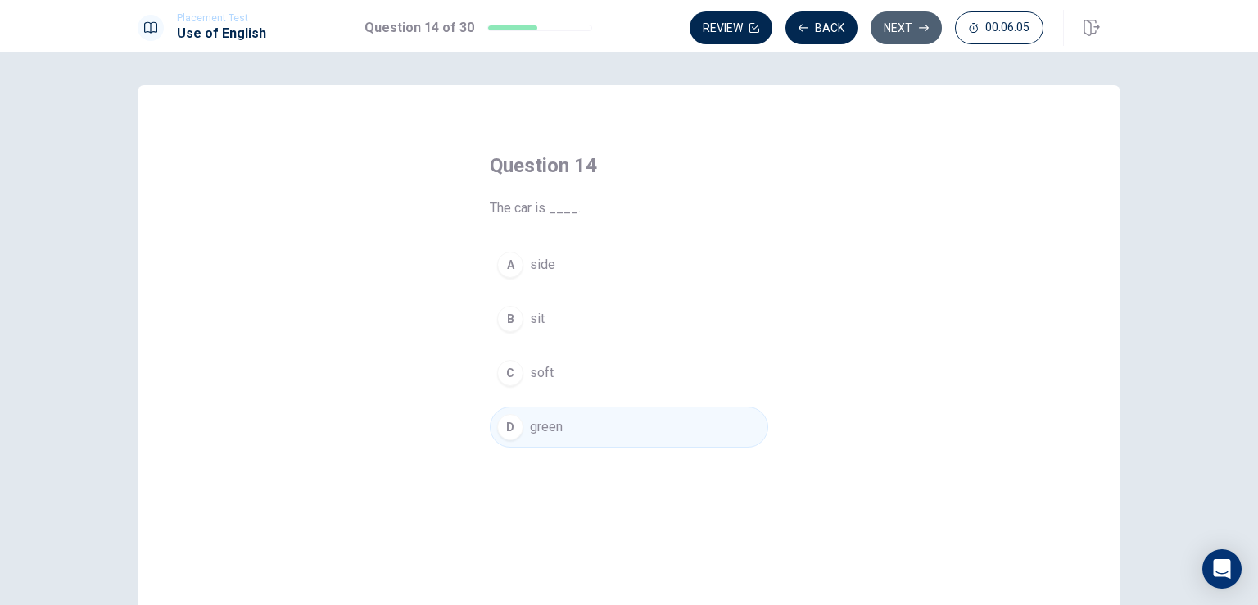
click at [888, 26] on button "Next" at bounding box center [906, 27] width 71 height 33
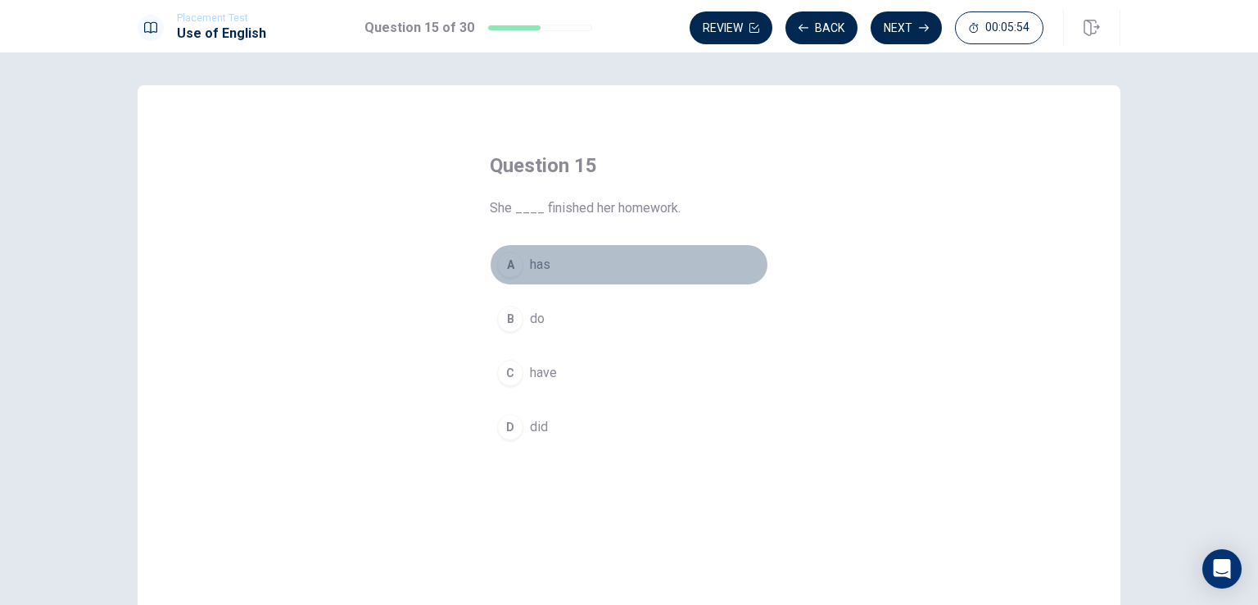
click at [504, 261] on div "A" at bounding box center [510, 265] width 26 height 26
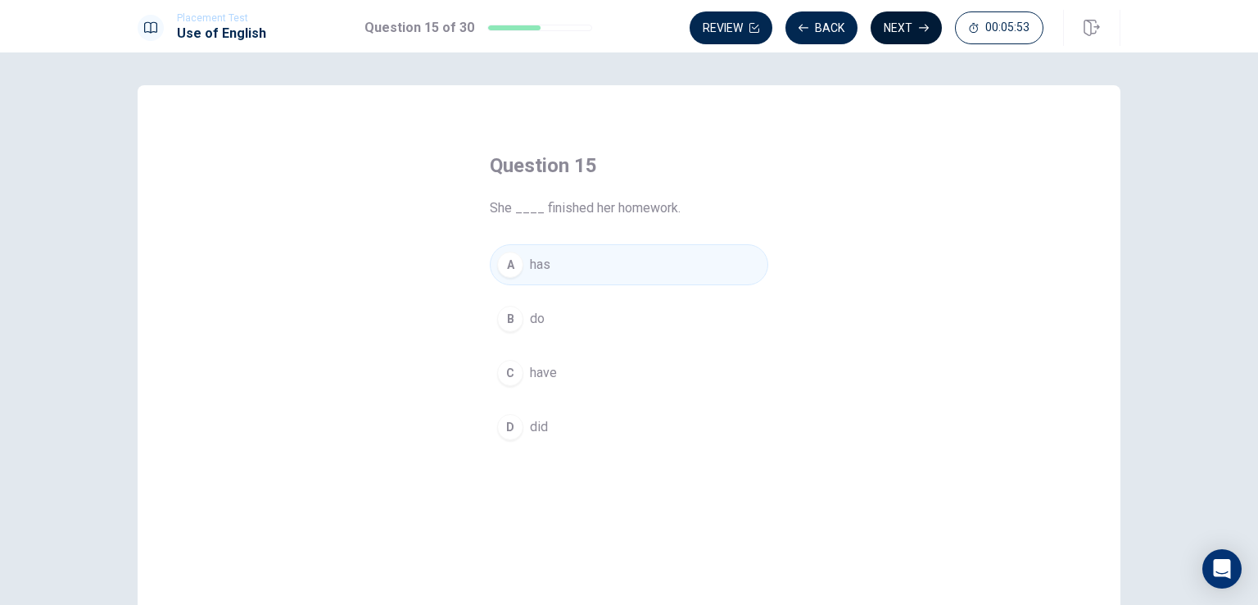
click at [901, 27] on button "Next" at bounding box center [906, 27] width 71 height 33
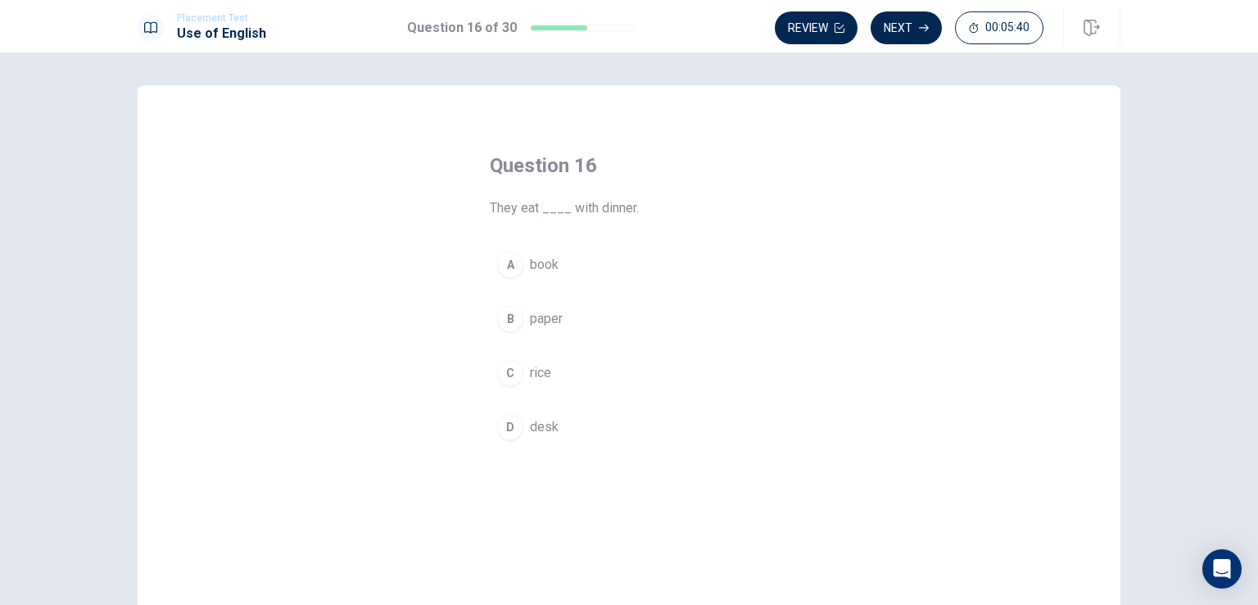
click at [505, 369] on div "C" at bounding box center [510, 373] width 26 height 26
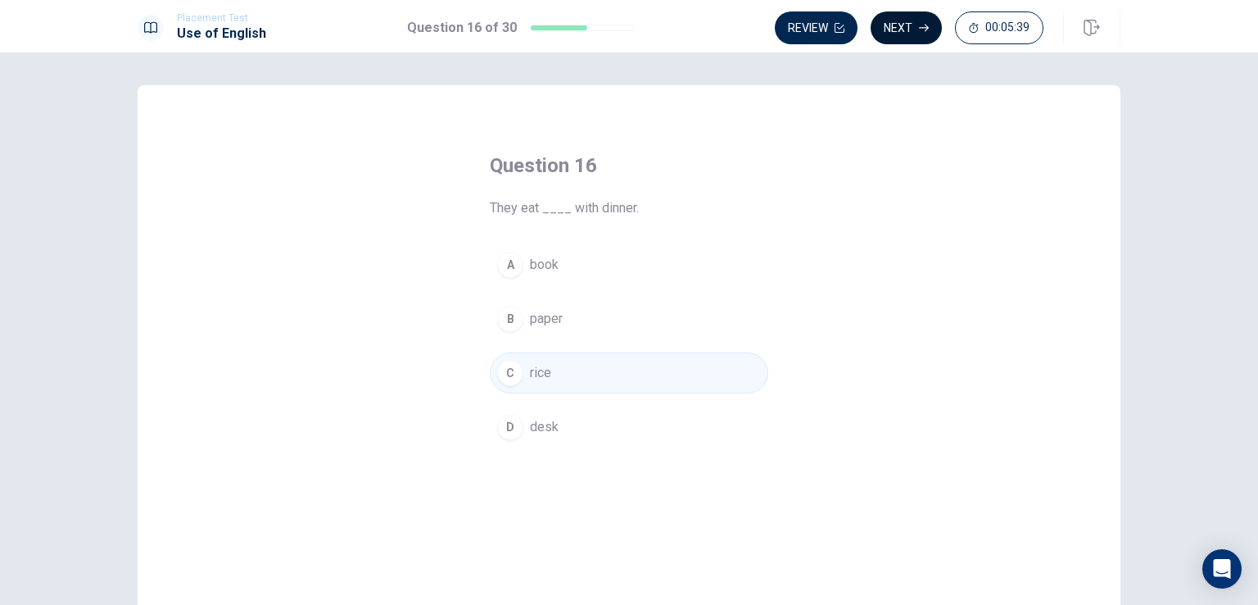
click at [886, 24] on button "Next" at bounding box center [906, 27] width 71 height 33
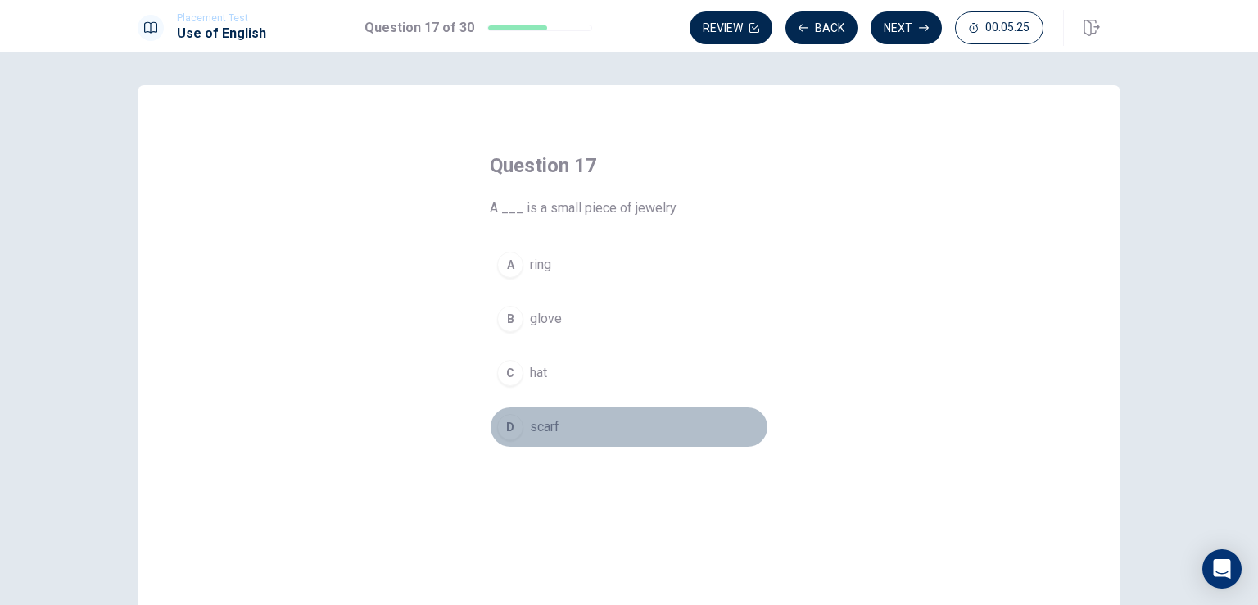
click at [513, 430] on div "D" at bounding box center [510, 427] width 26 height 26
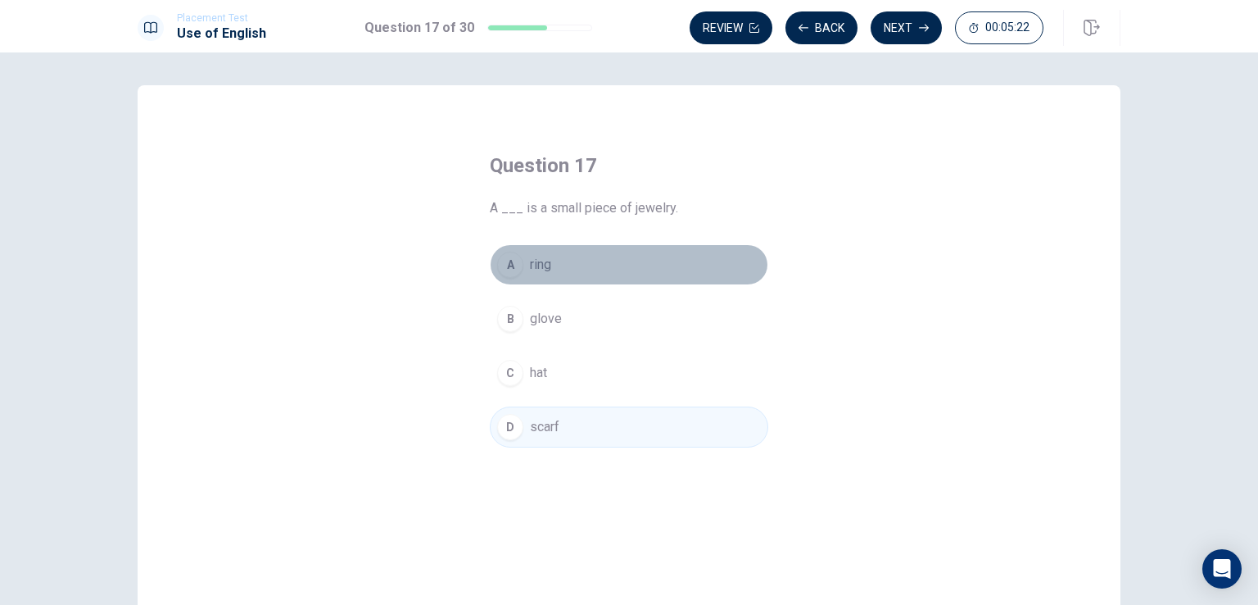
click at [513, 265] on div "A" at bounding box center [510, 265] width 26 height 26
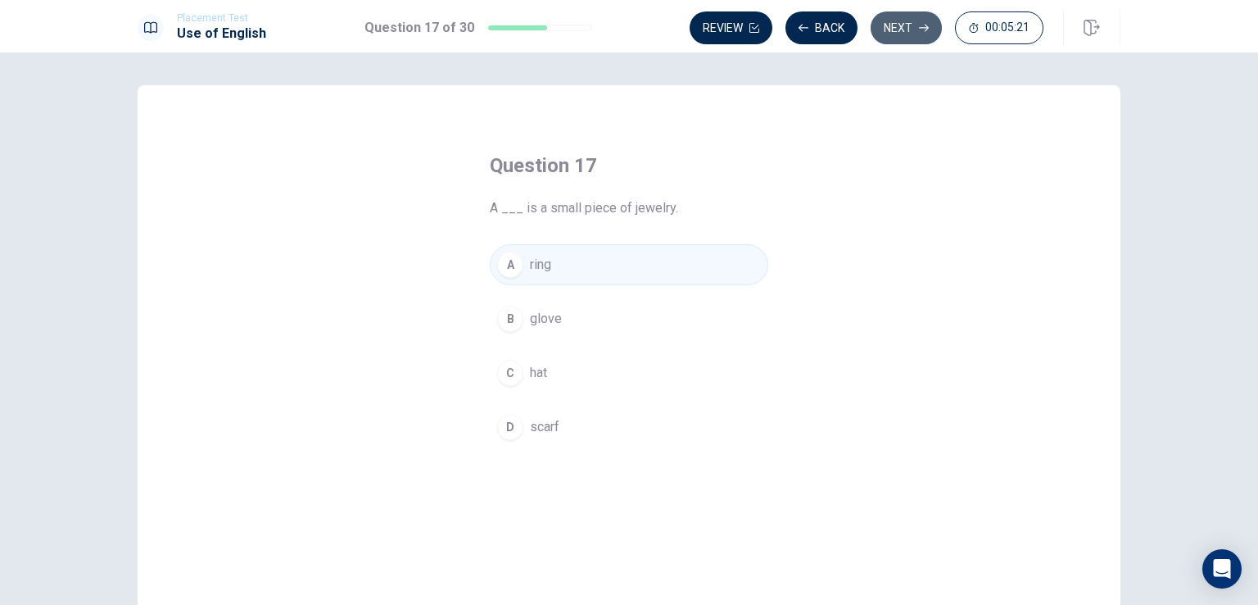
click at [910, 25] on button "Next" at bounding box center [906, 27] width 71 height 33
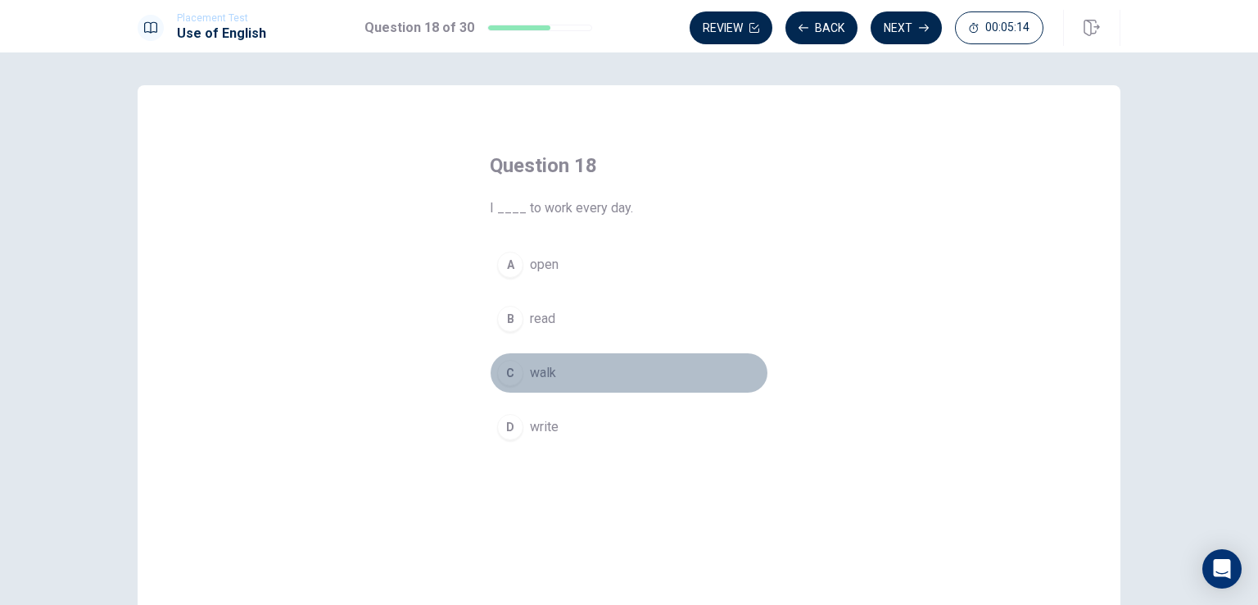
click at [511, 376] on div "C" at bounding box center [510, 373] width 26 height 26
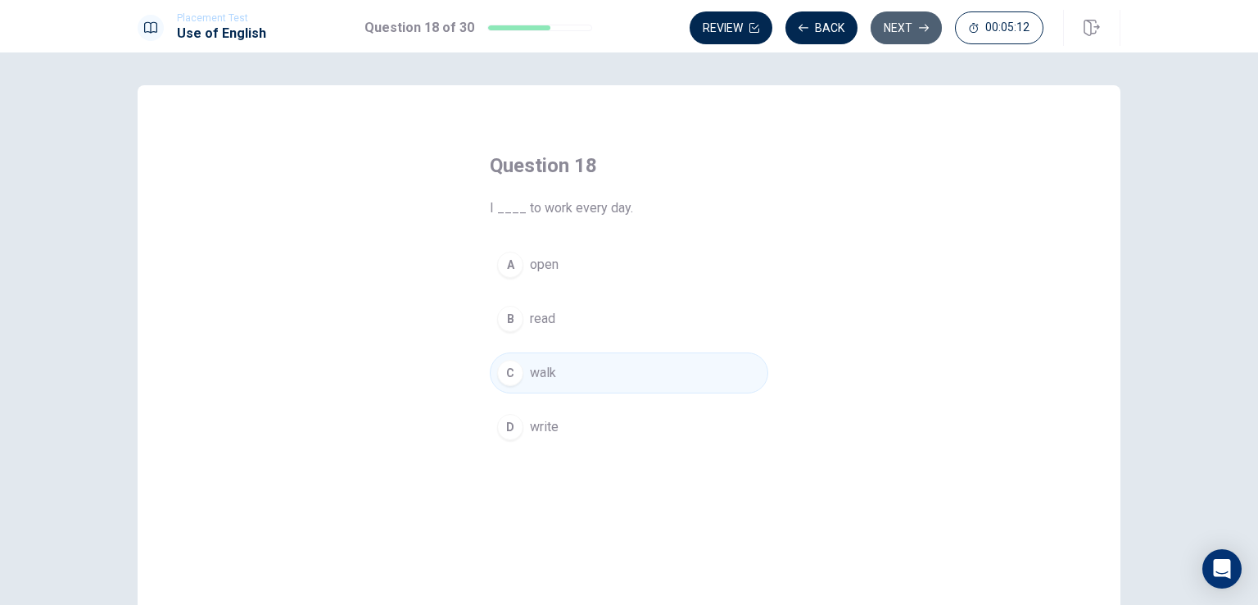
click at [879, 24] on button "Next" at bounding box center [906, 27] width 71 height 33
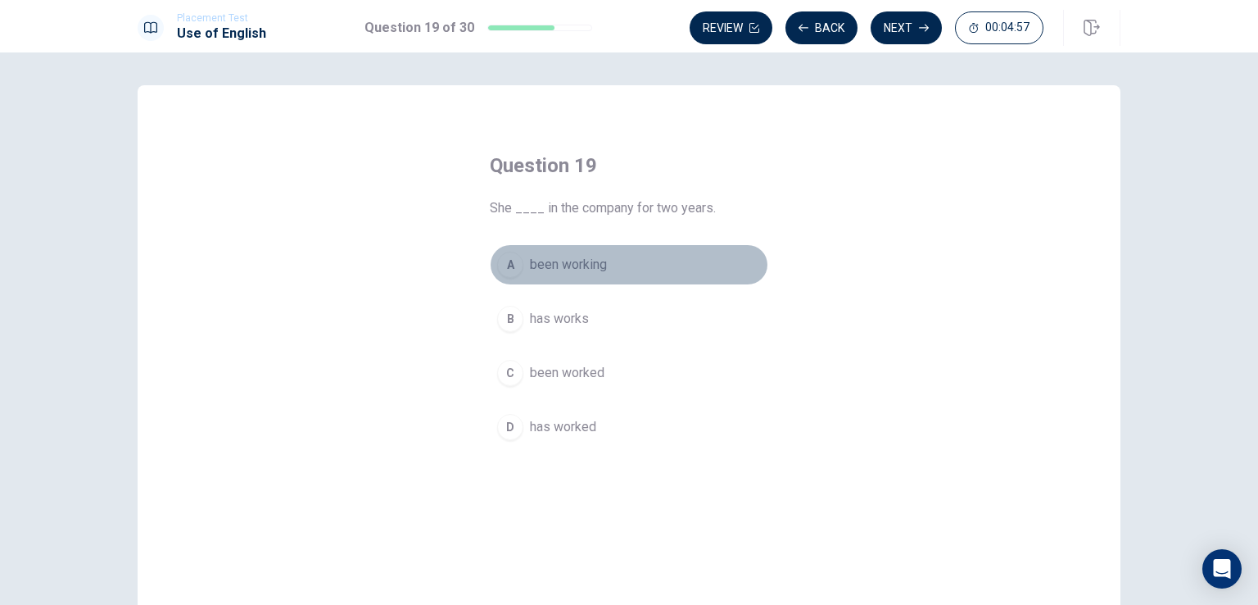
click at [505, 258] on div "A" at bounding box center [510, 265] width 26 height 26
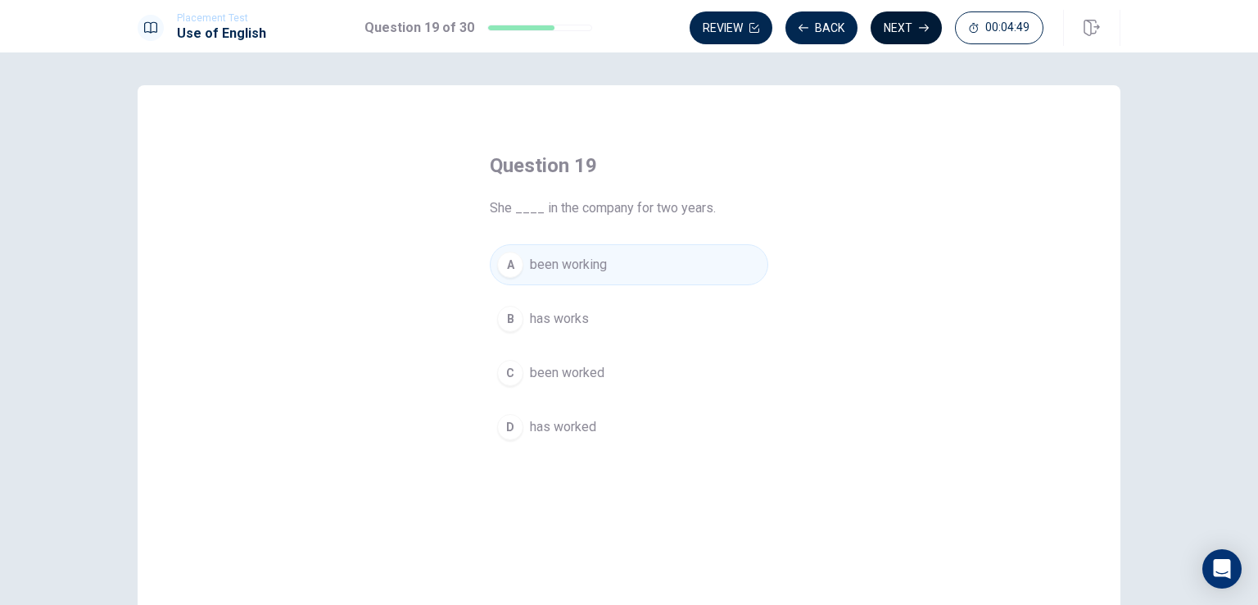
click at [912, 28] on button "Next" at bounding box center [906, 27] width 71 height 33
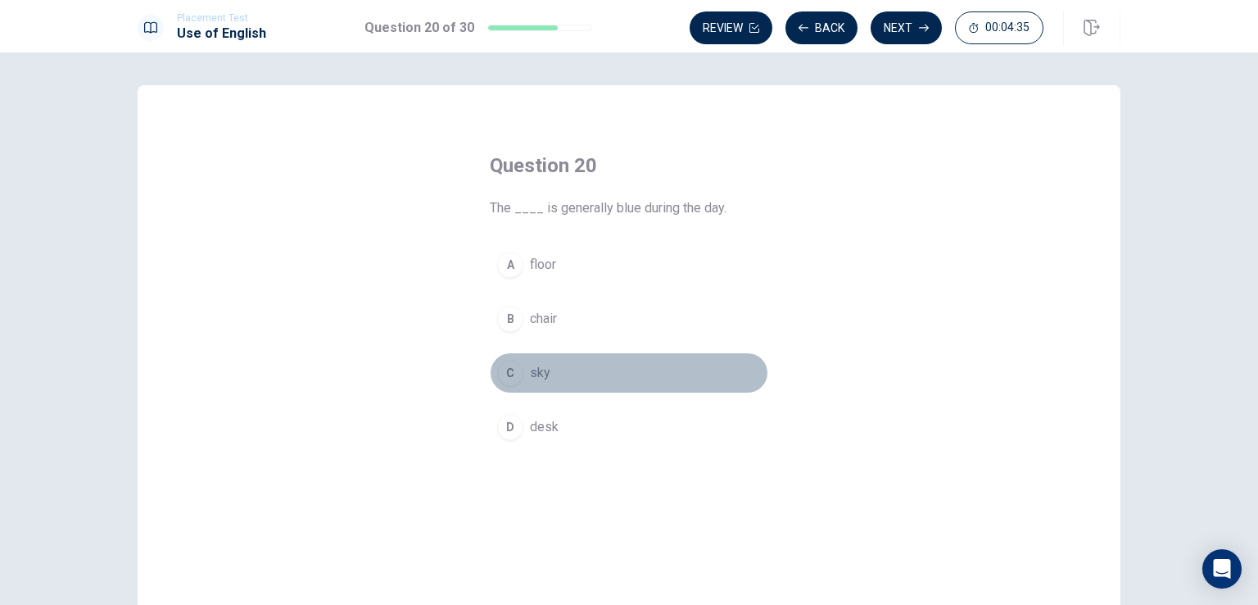
click at [501, 368] on div "C" at bounding box center [510, 373] width 26 height 26
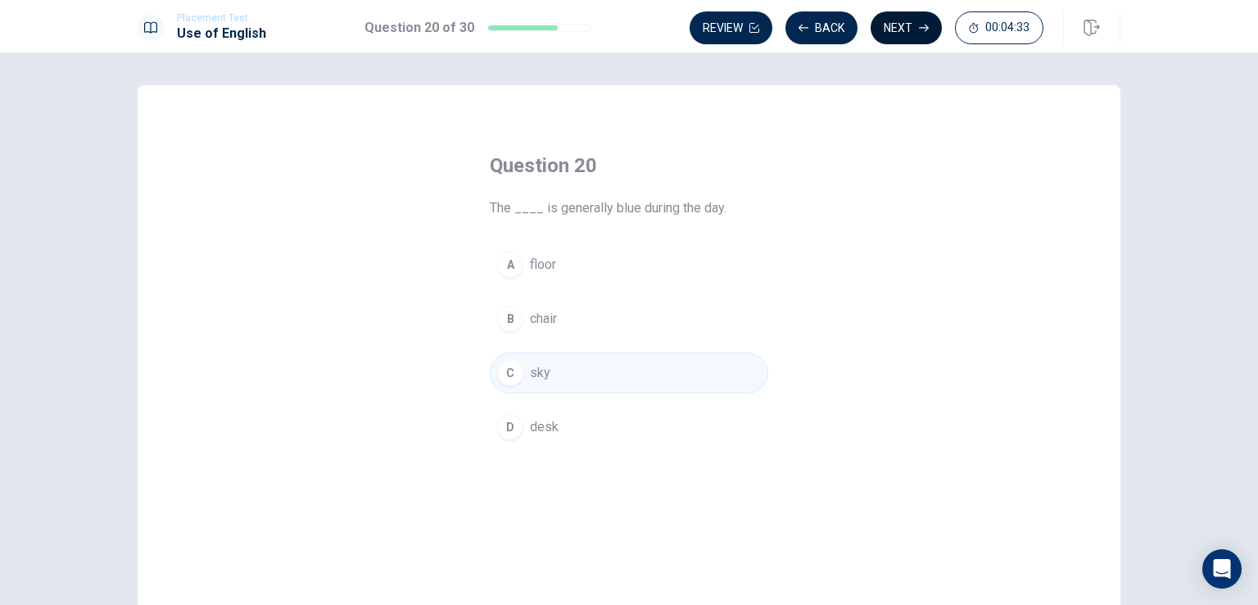
click at [895, 23] on button "Next" at bounding box center [906, 27] width 71 height 33
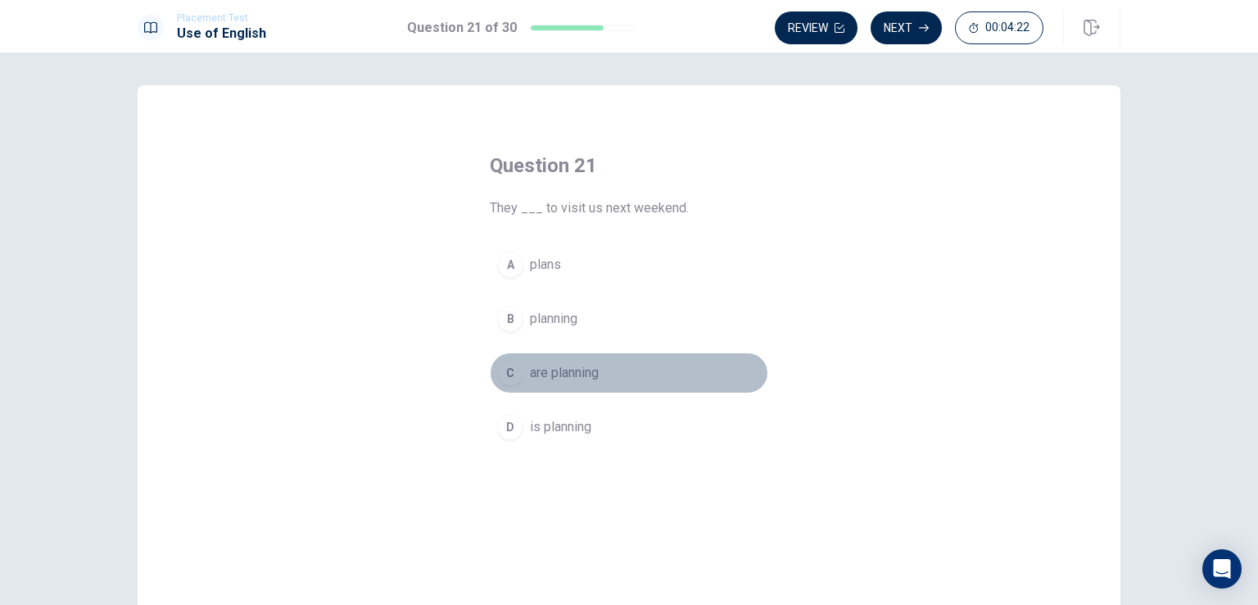
click at [504, 375] on div "C" at bounding box center [510, 373] width 26 height 26
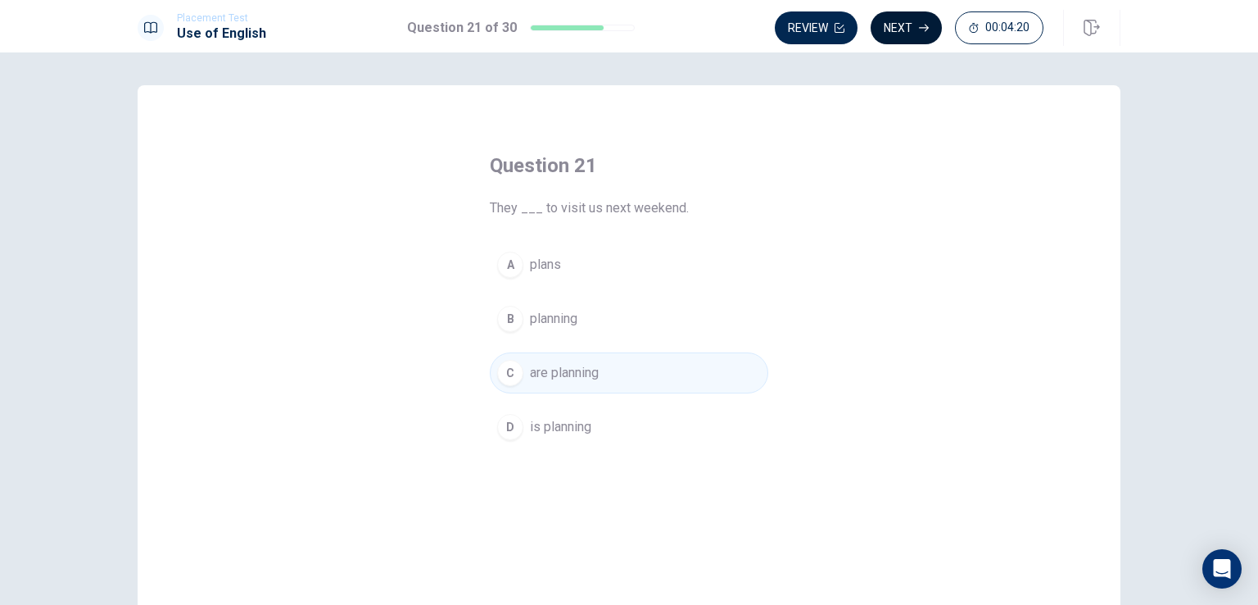
click at [890, 26] on button "Next" at bounding box center [906, 27] width 71 height 33
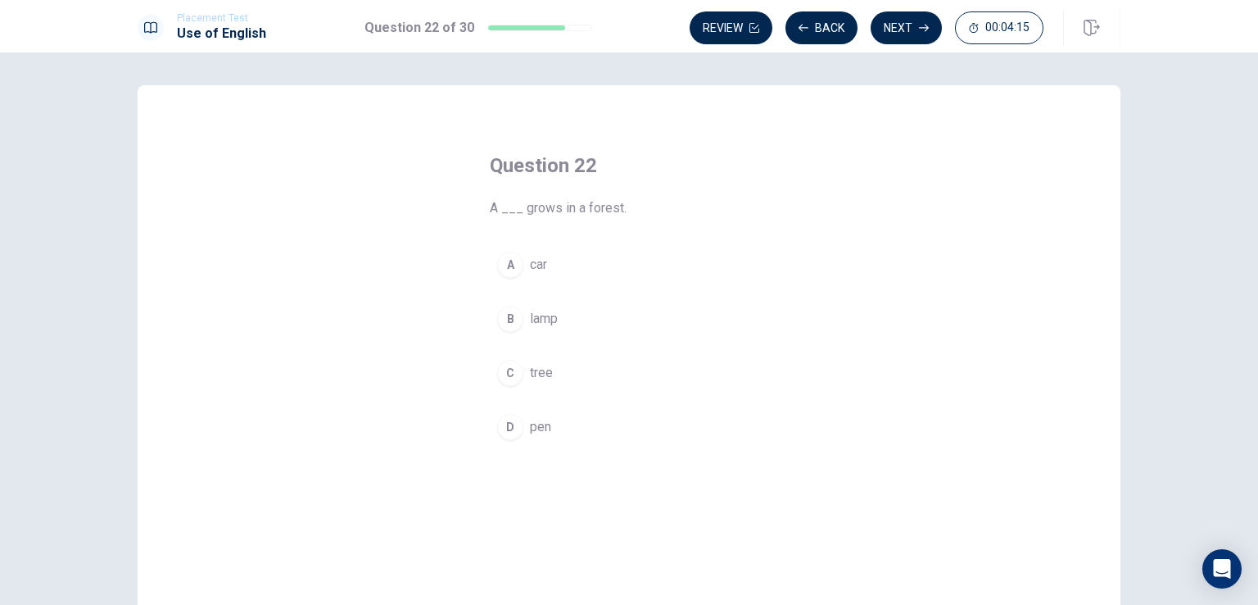
click at [509, 366] on div "C" at bounding box center [510, 373] width 26 height 26
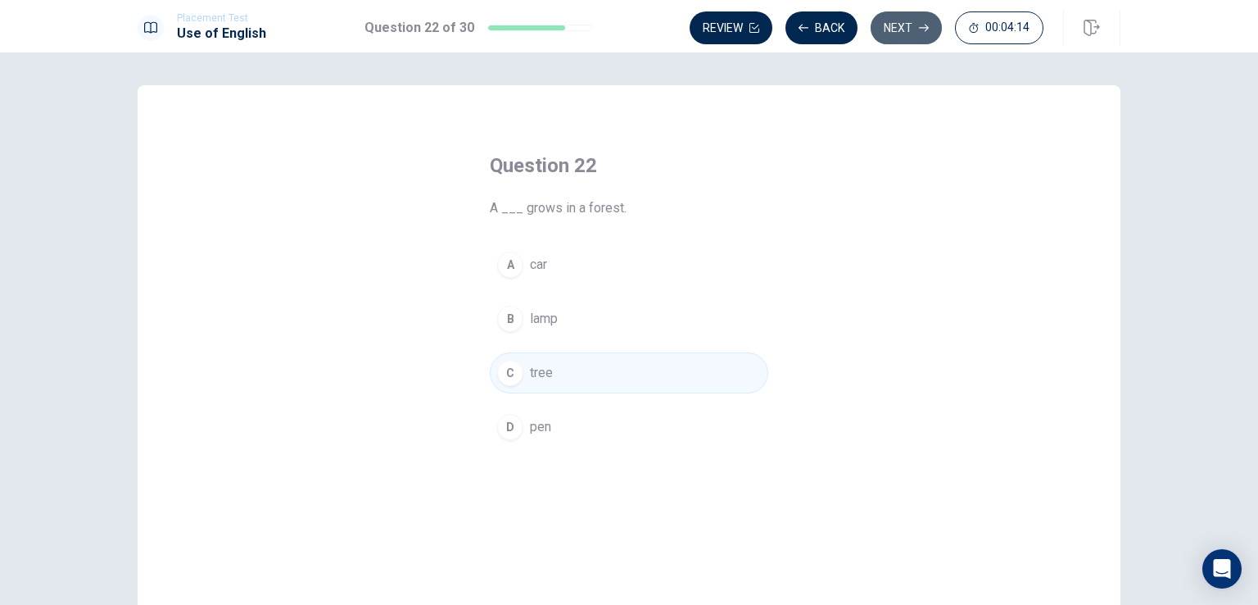
click at [881, 22] on button "Next" at bounding box center [906, 27] width 71 height 33
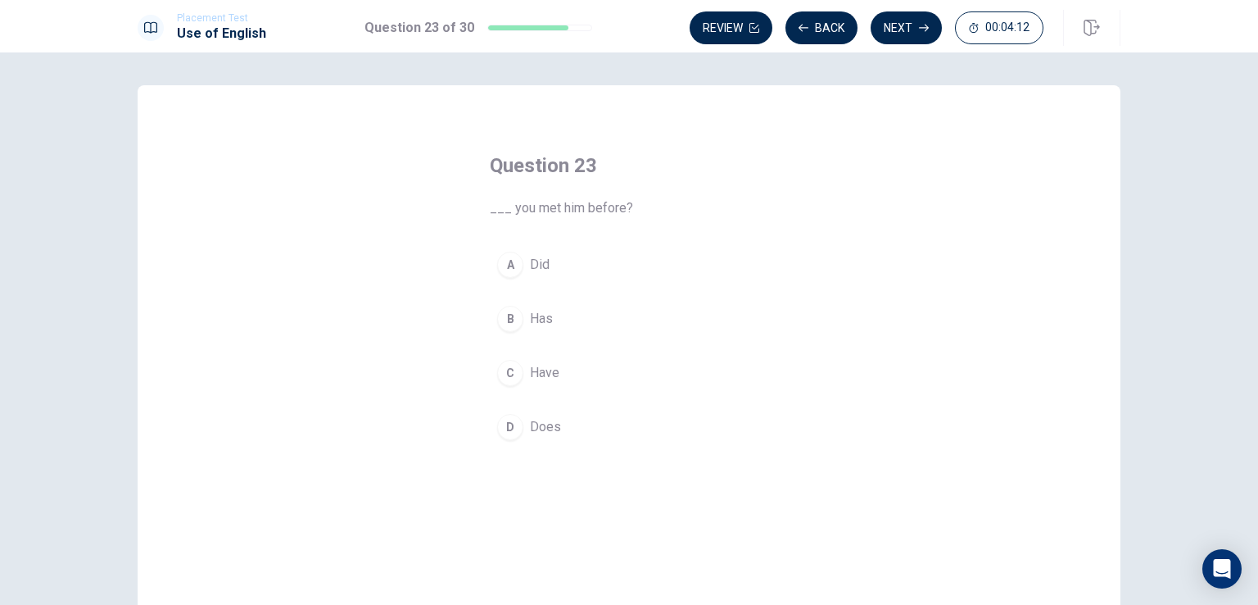
click at [501, 267] on div "A" at bounding box center [510, 265] width 26 height 26
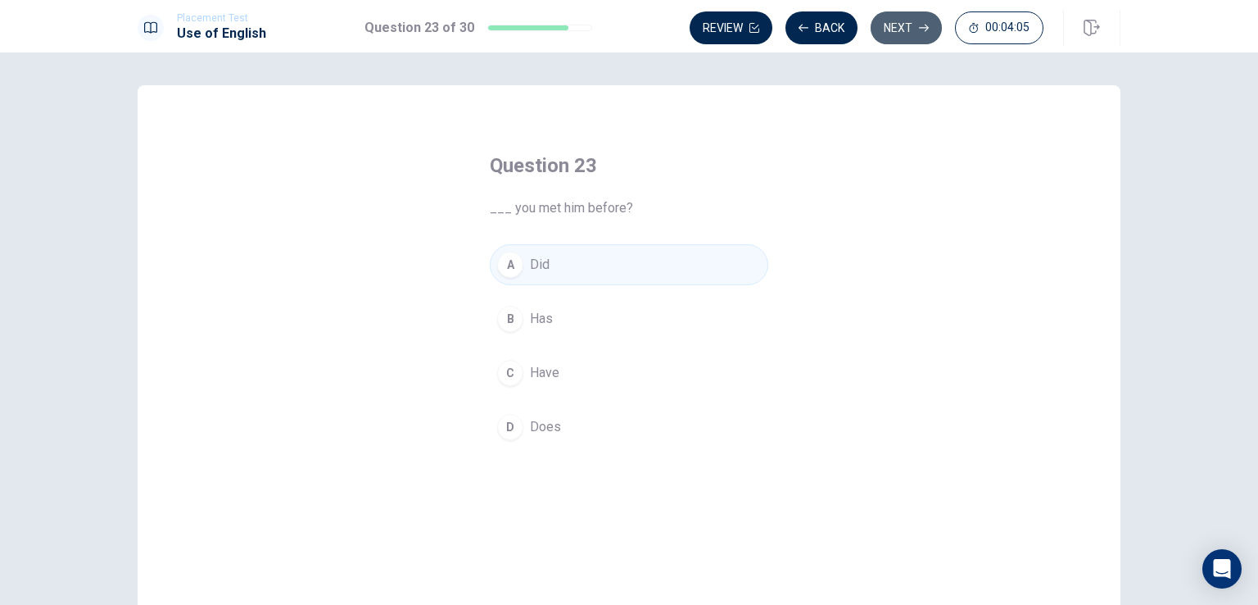
click at [901, 24] on button "Next" at bounding box center [906, 27] width 71 height 33
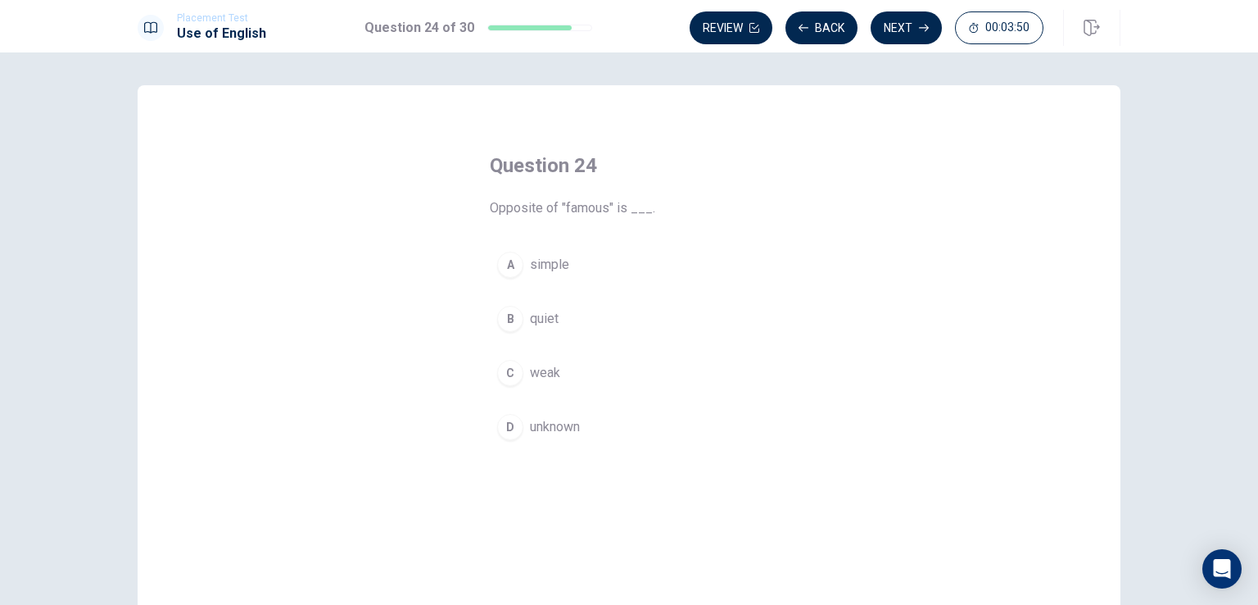
click at [514, 425] on div "D" at bounding box center [510, 427] width 26 height 26
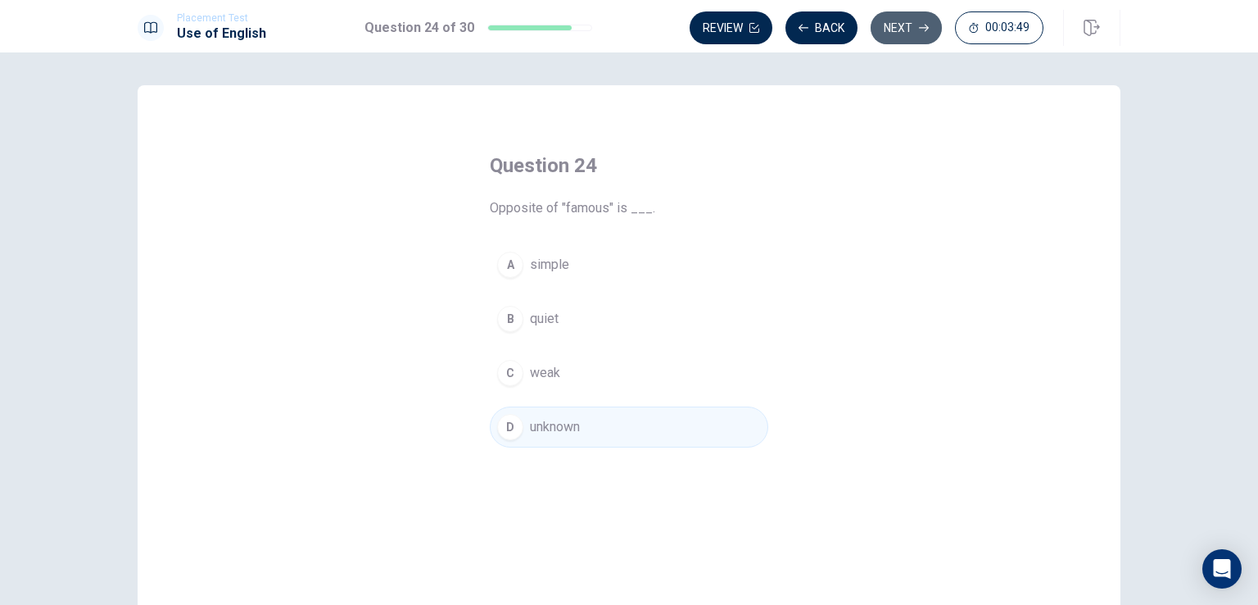
click at [889, 24] on button "Next" at bounding box center [906, 27] width 71 height 33
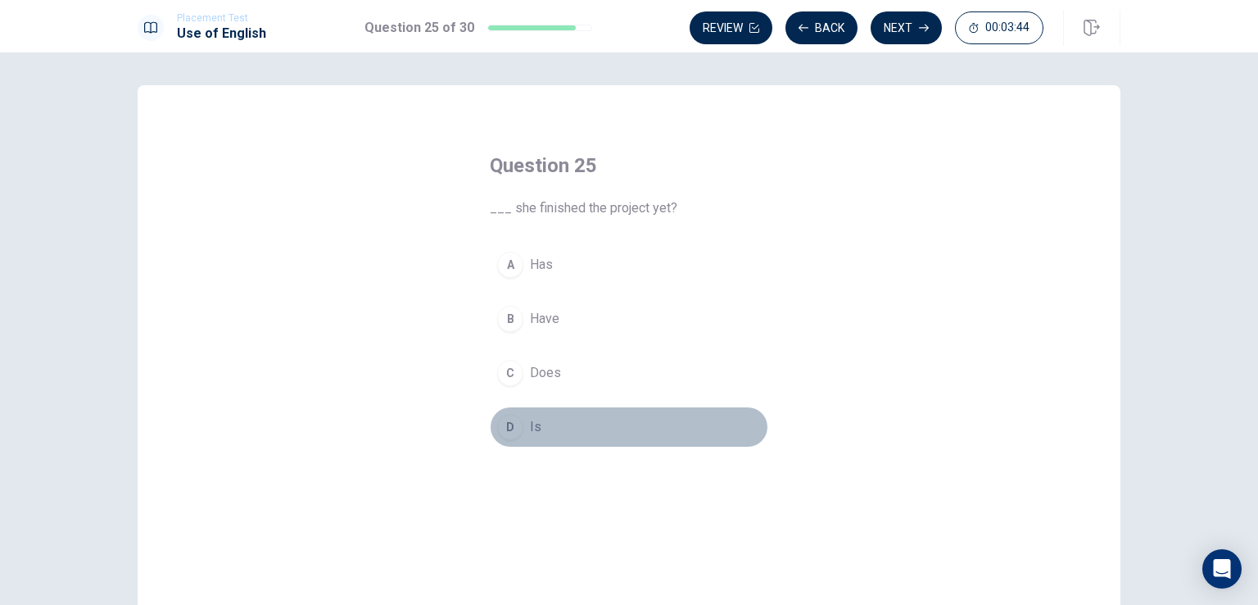
click at [518, 424] on div "D" at bounding box center [510, 427] width 26 height 26
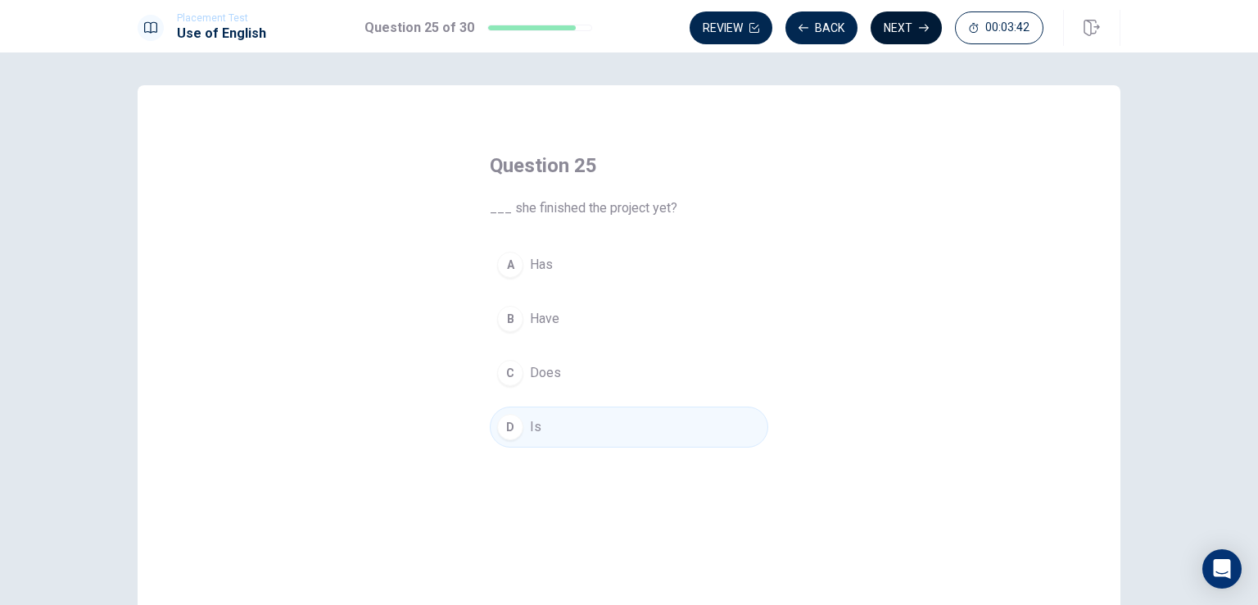
click at [911, 27] on button "Next" at bounding box center [906, 27] width 71 height 33
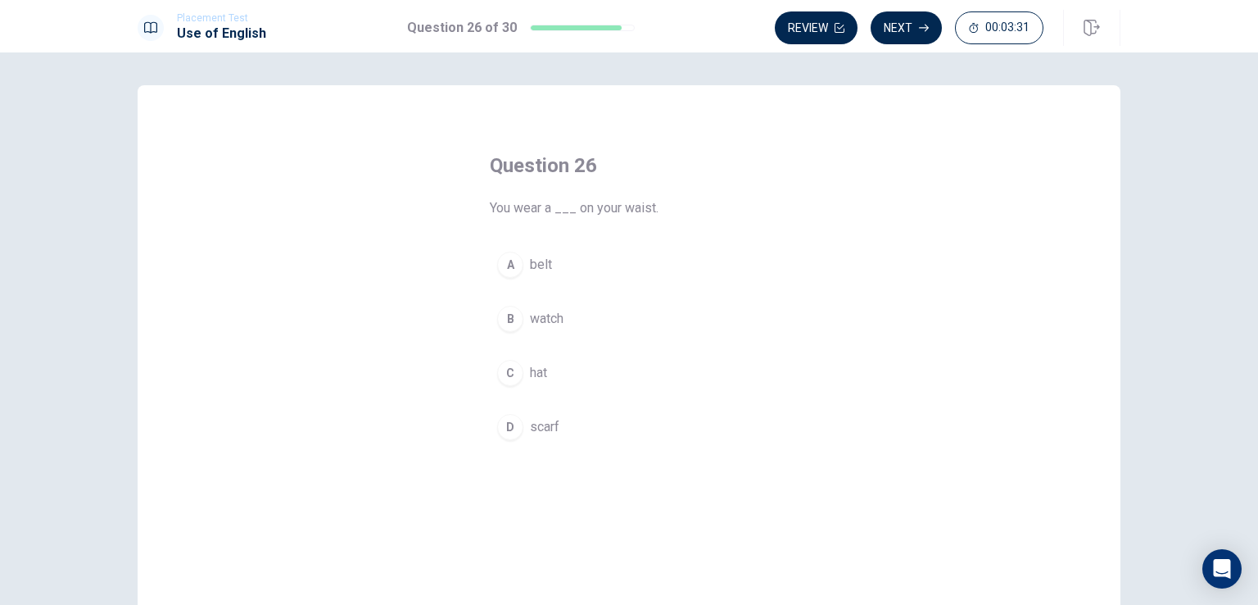
click at [530, 424] on span "scarf" at bounding box center [544, 427] width 29 height 20
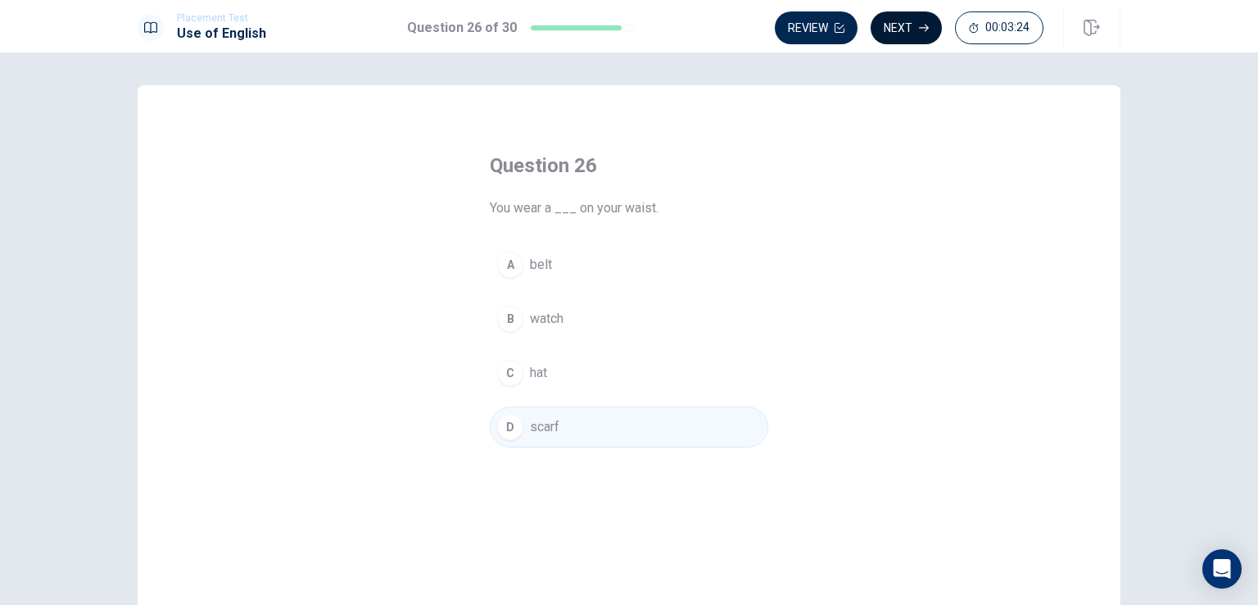
click at [917, 29] on button "Next" at bounding box center [906, 27] width 71 height 33
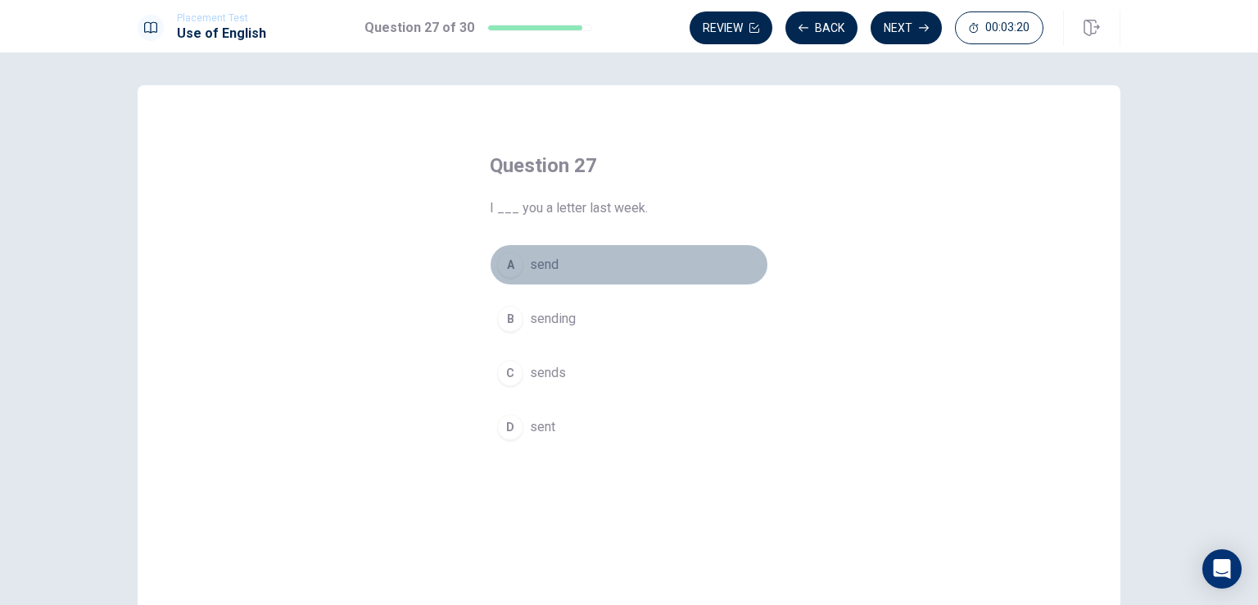
click at [549, 266] on span "send" at bounding box center [544, 265] width 29 height 20
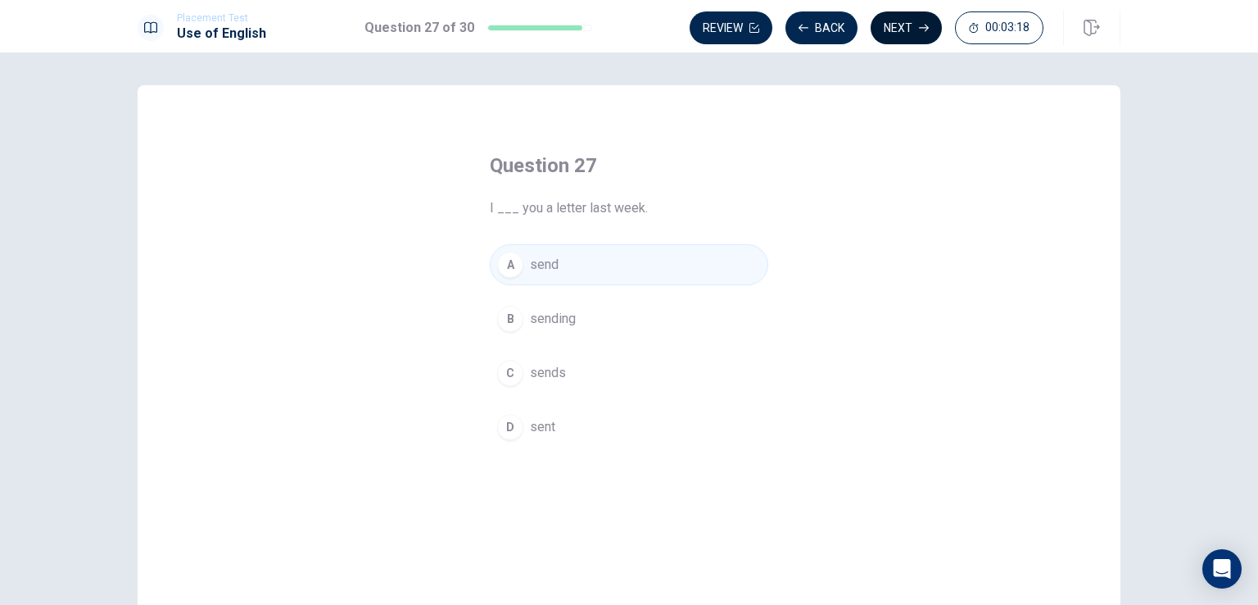
click at [904, 21] on button "Next" at bounding box center [906, 27] width 71 height 33
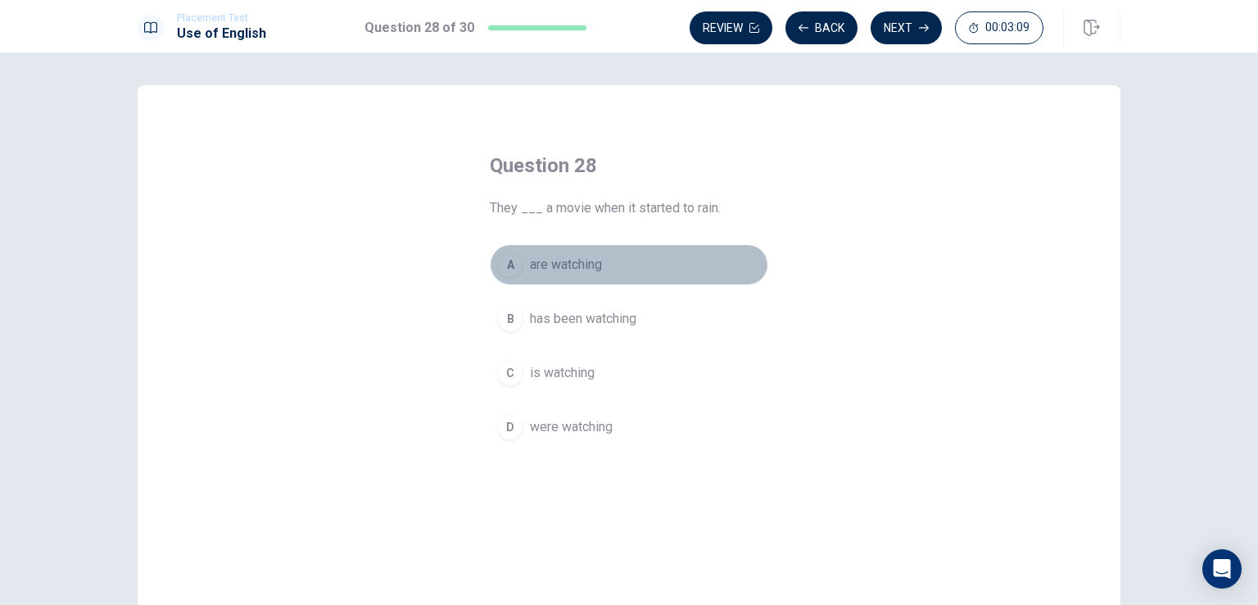
click at [511, 267] on div "A" at bounding box center [510, 265] width 26 height 26
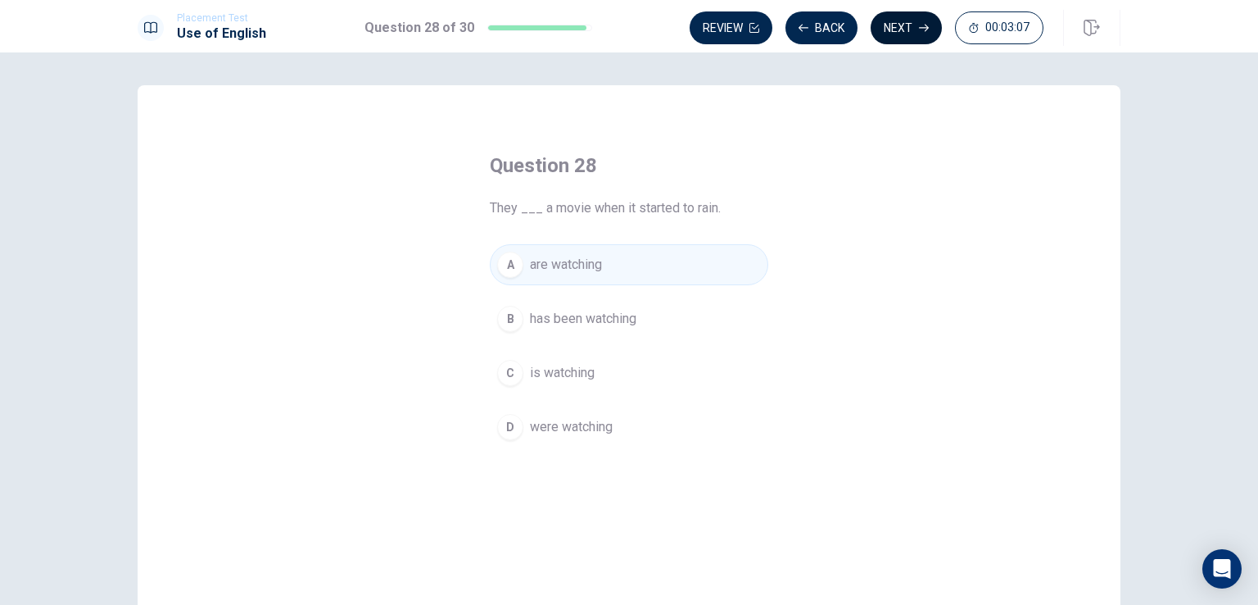
click at [910, 30] on button "Next" at bounding box center [906, 27] width 71 height 33
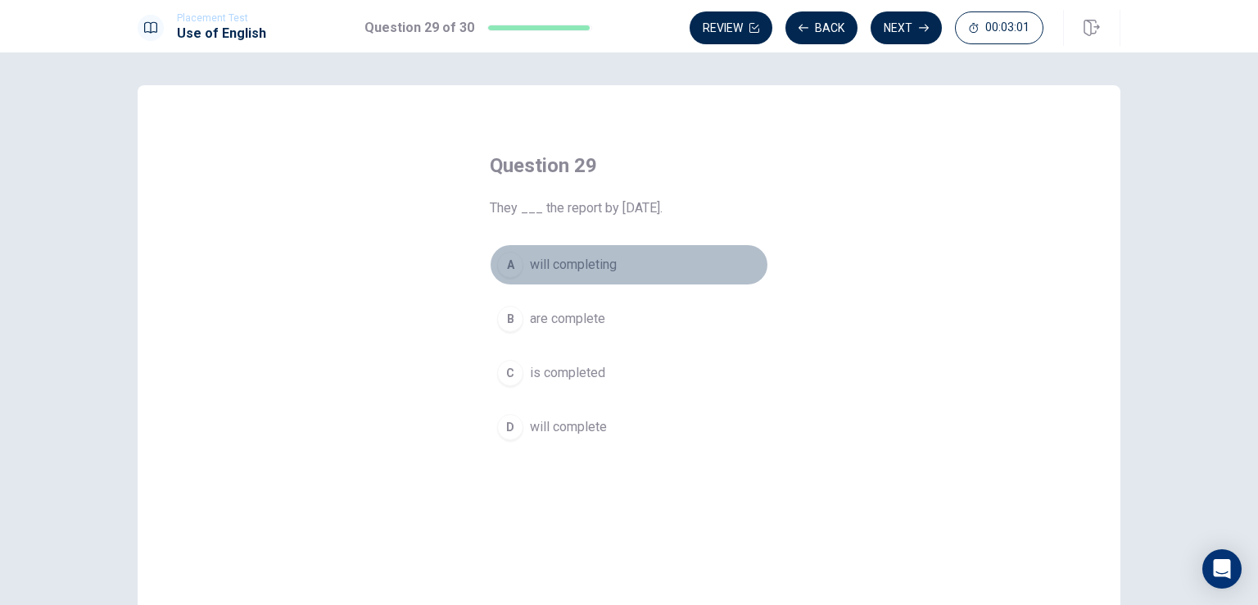
click at [504, 261] on div "A" at bounding box center [510, 265] width 26 height 26
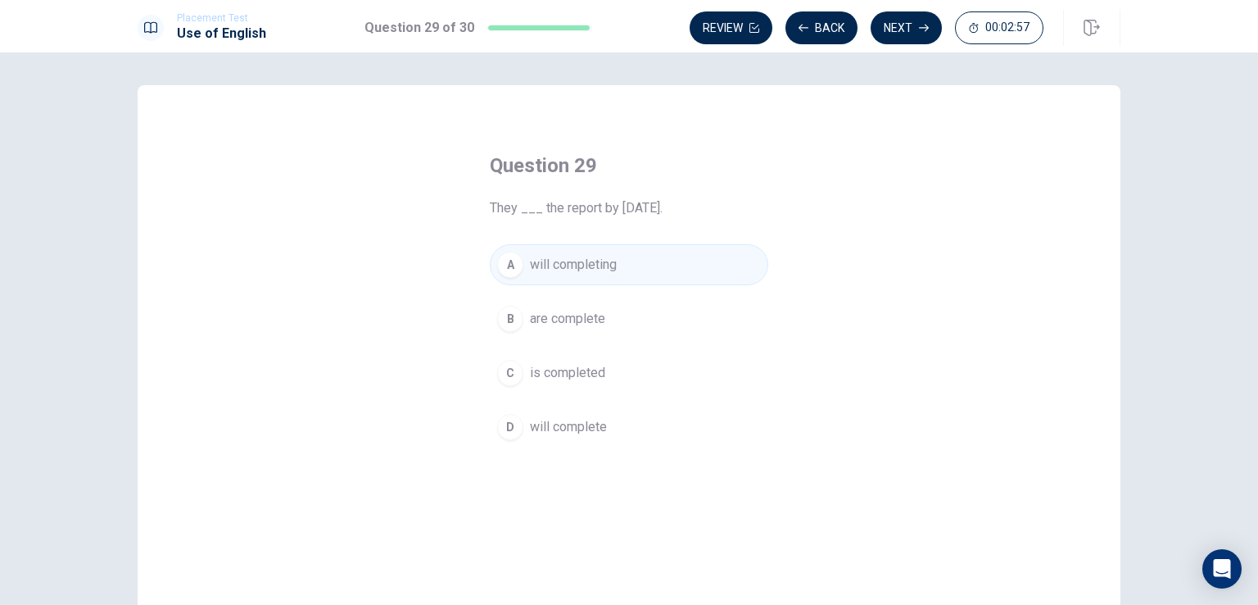
click at [515, 427] on div "D" at bounding box center [510, 427] width 26 height 26
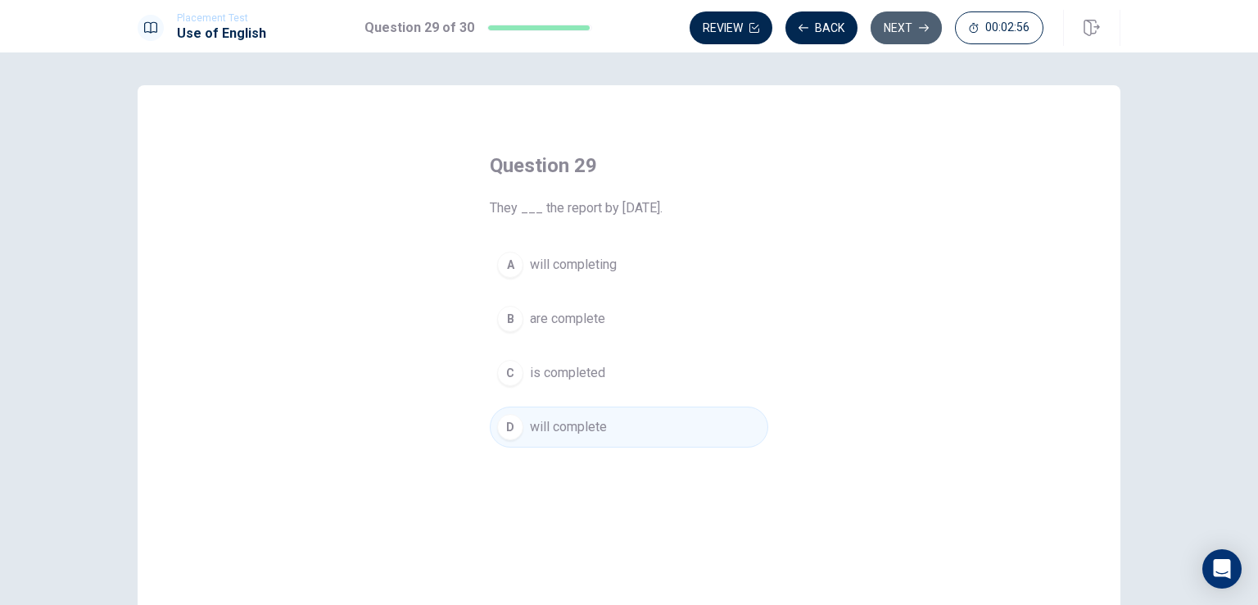
click at [903, 25] on button "Next" at bounding box center [906, 27] width 71 height 33
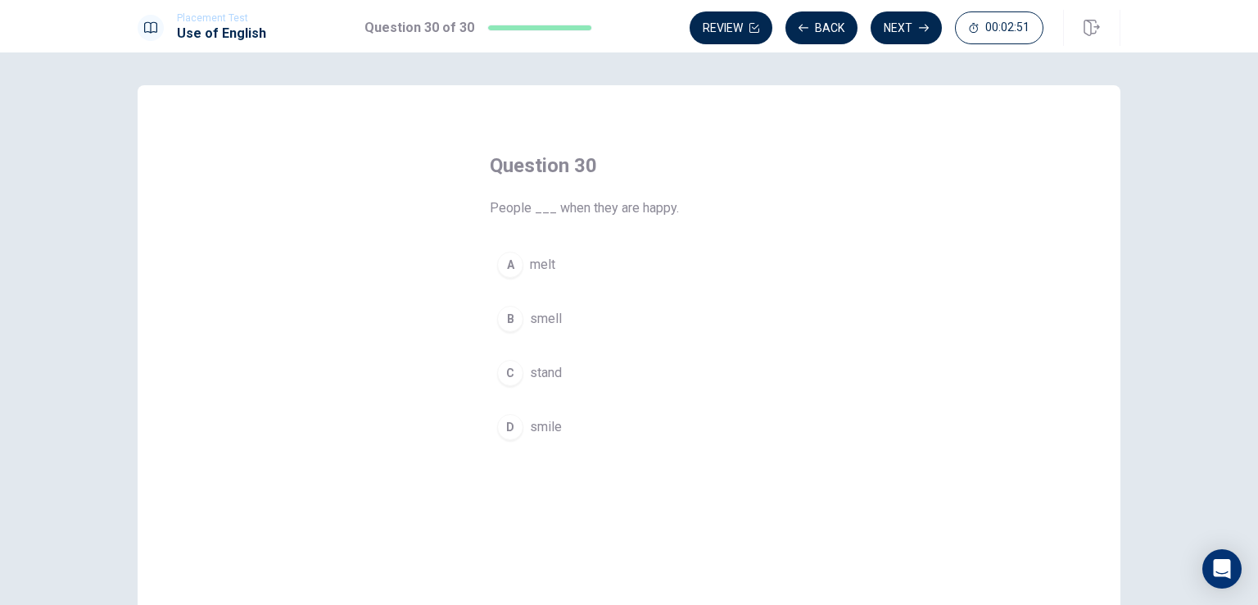
click at [543, 421] on span "smile" at bounding box center [546, 427] width 32 height 20
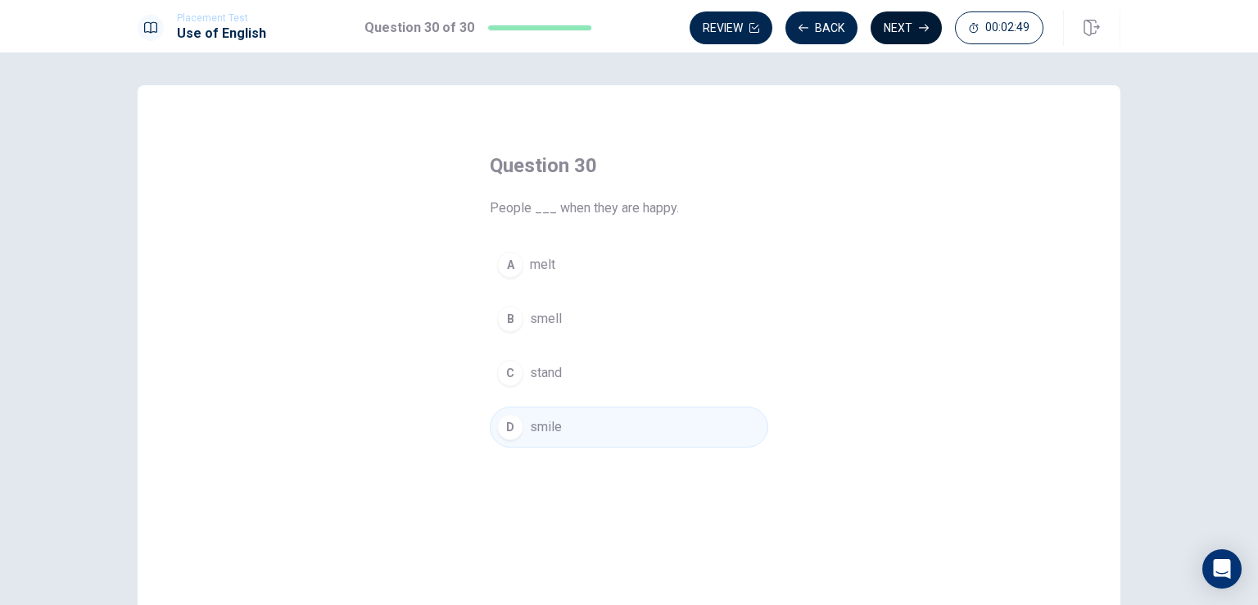
click at [896, 28] on button "Next" at bounding box center [906, 27] width 71 height 33
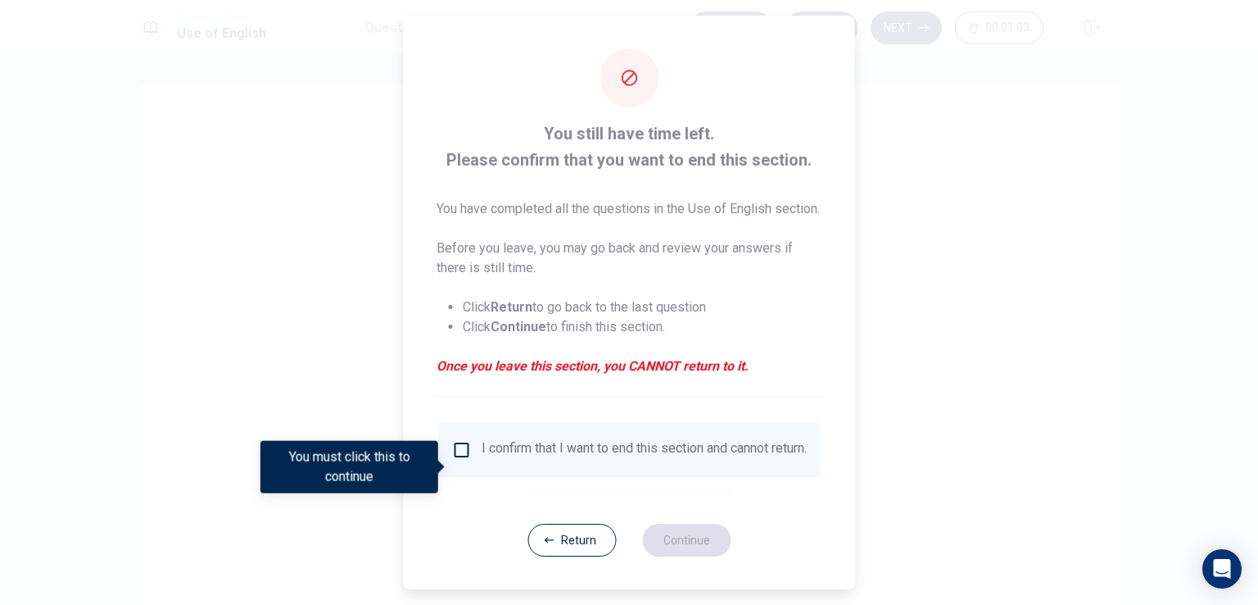
click at [459, 460] on input "You must click this to continue" at bounding box center [462, 450] width 20 height 20
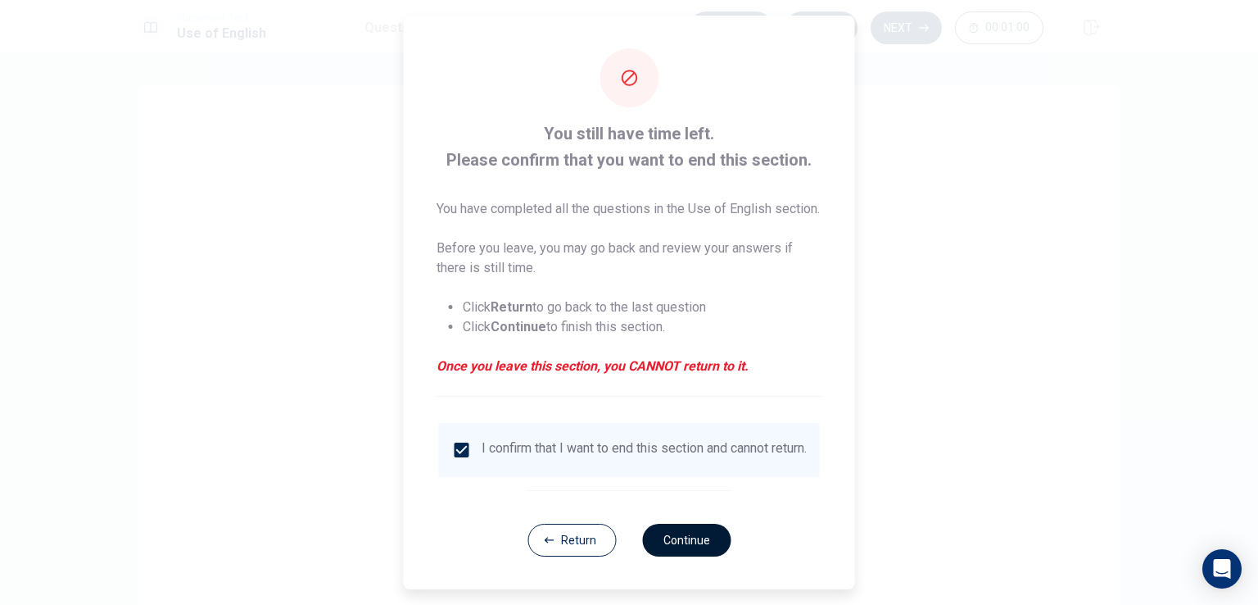
click at [687, 556] on button "Continue" at bounding box center [686, 539] width 88 height 33
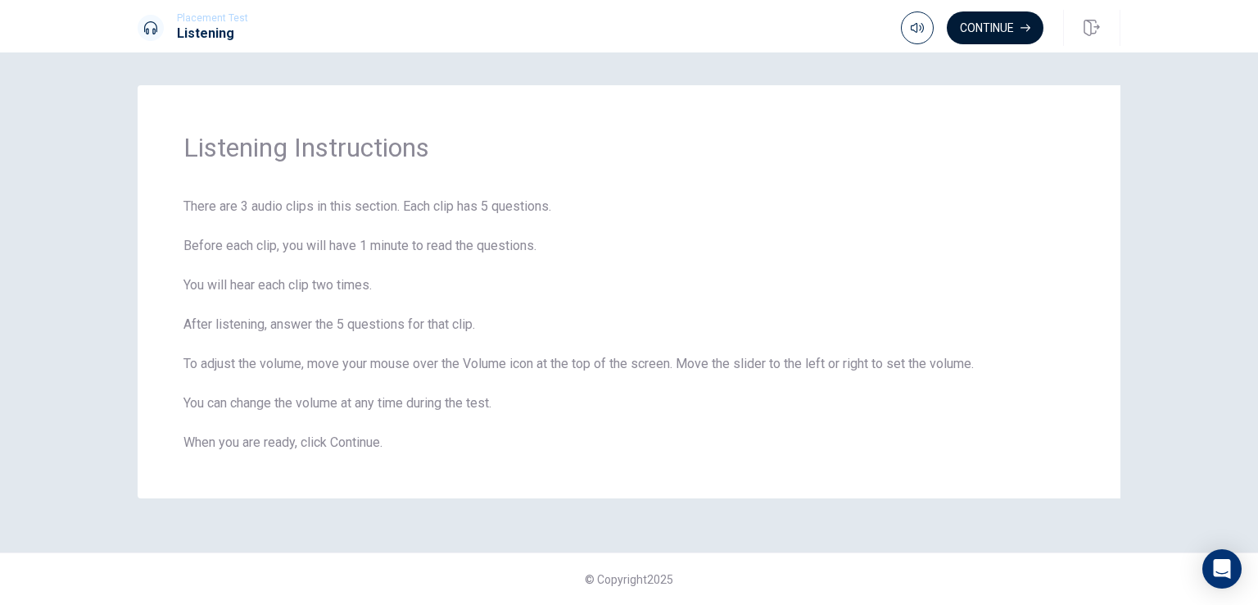
click at [980, 28] on button "Continue" at bounding box center [995, 27] width 97 height 33
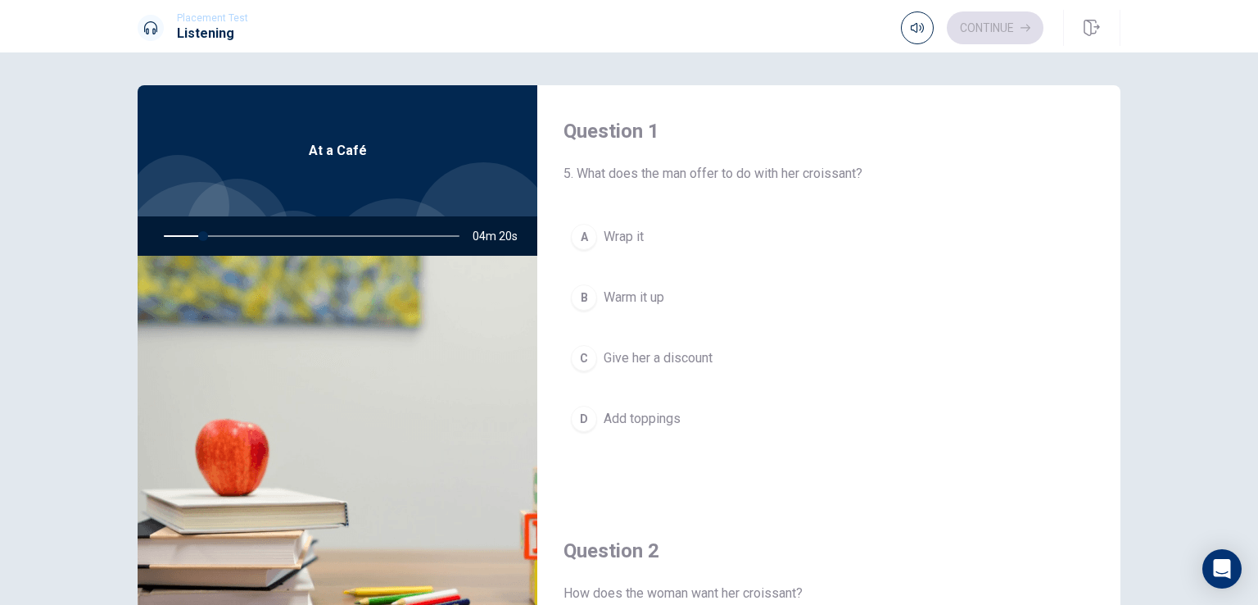
click at [596, 292] on button "B Warm it up" at bounding box center [829, 297] width 531 height 41
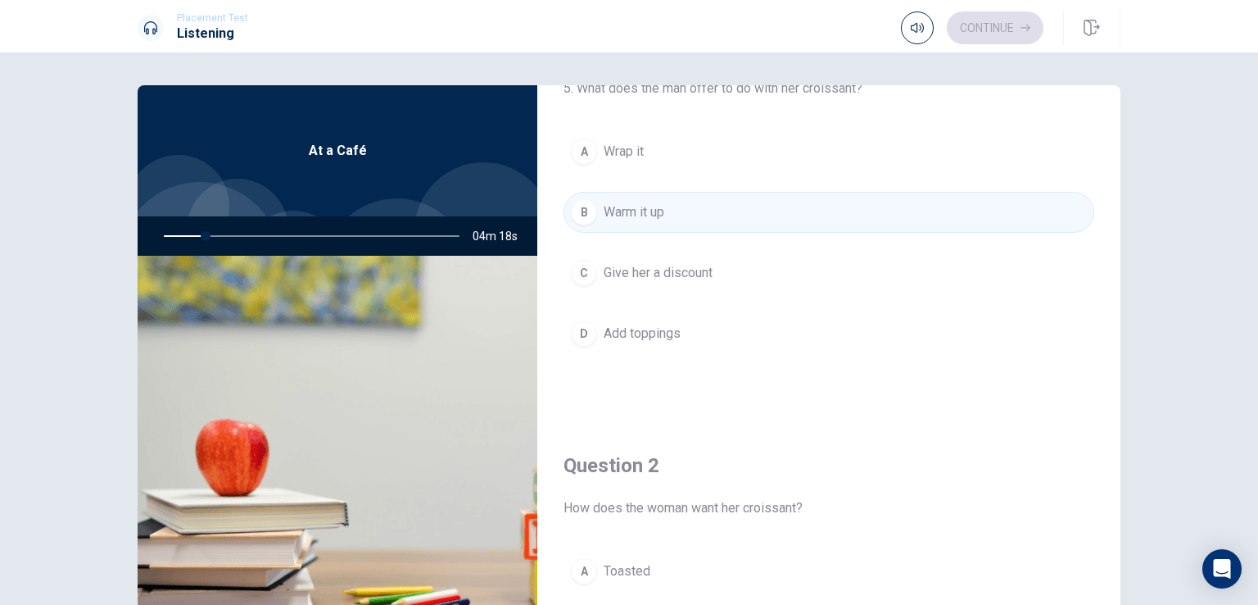
scroll to position [164, 0]
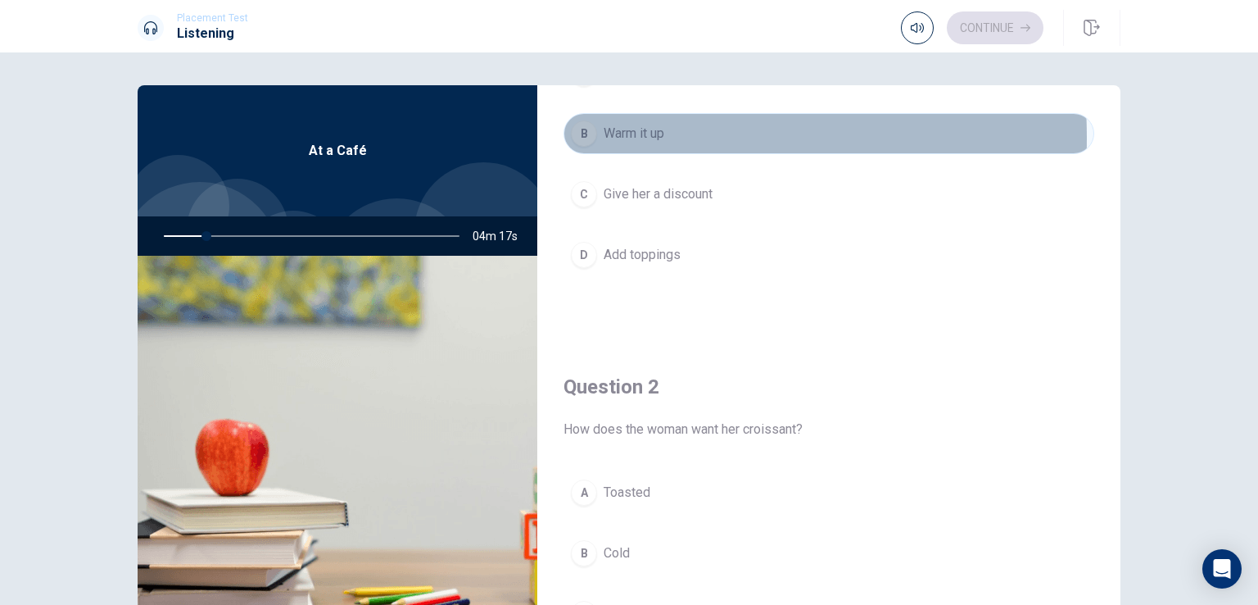
click at [583, 137] on div "B" at bounding box center [584, 133] width 26 height 26
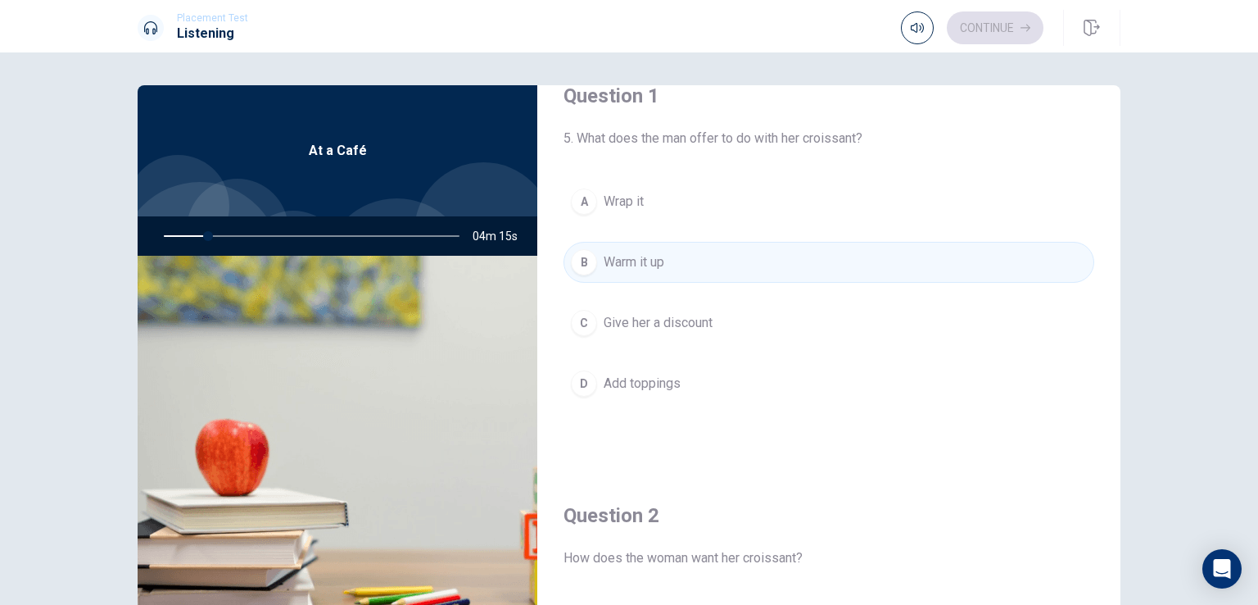
scroll to position [0, 0]
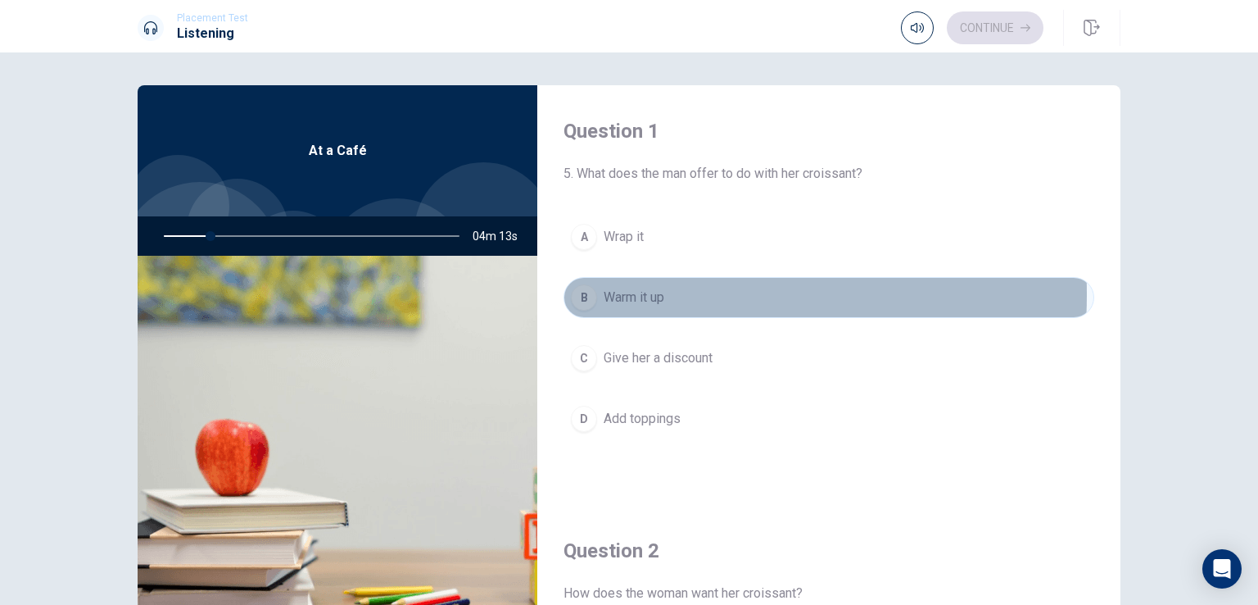
click at [577, 293] on div "B" at bounding box center [584, 297] width 26 height 26
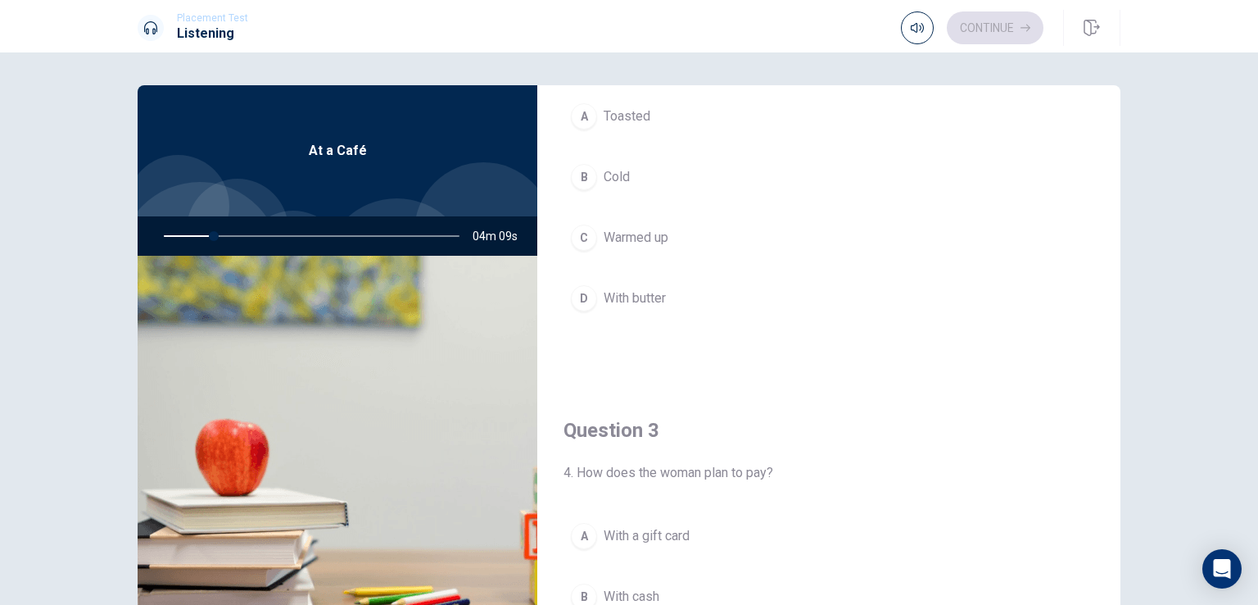
scroll to position [655, 0]
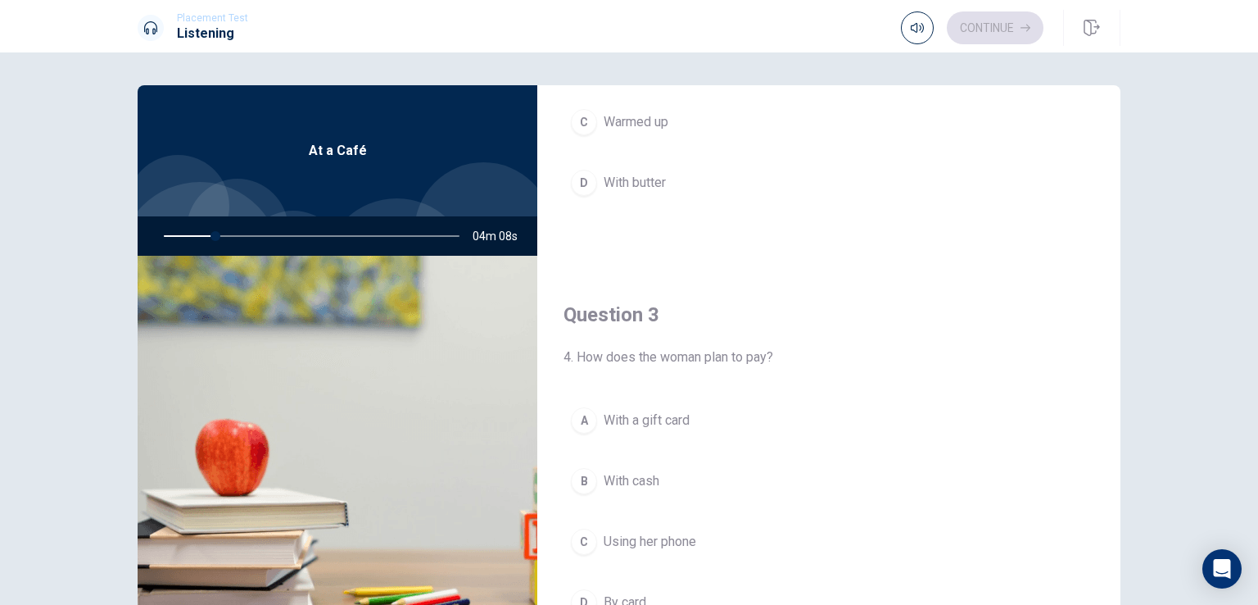
click at [571, 413] on div "A" at bounding box center [584, 420] width 26 height 26
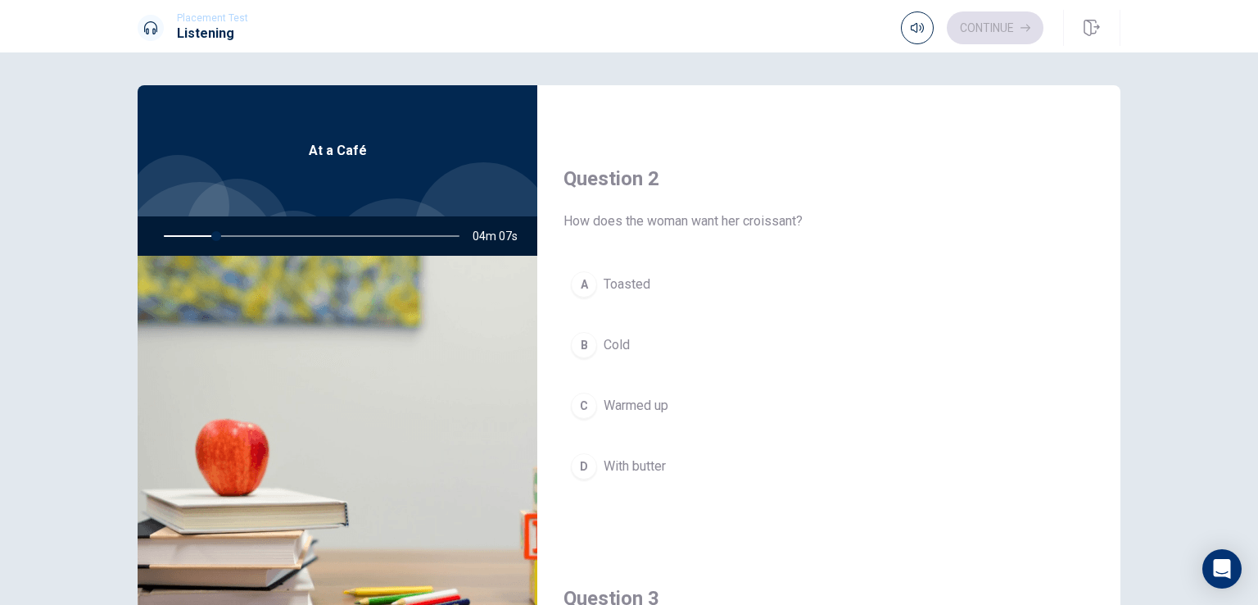
scroll to position [328, 0]
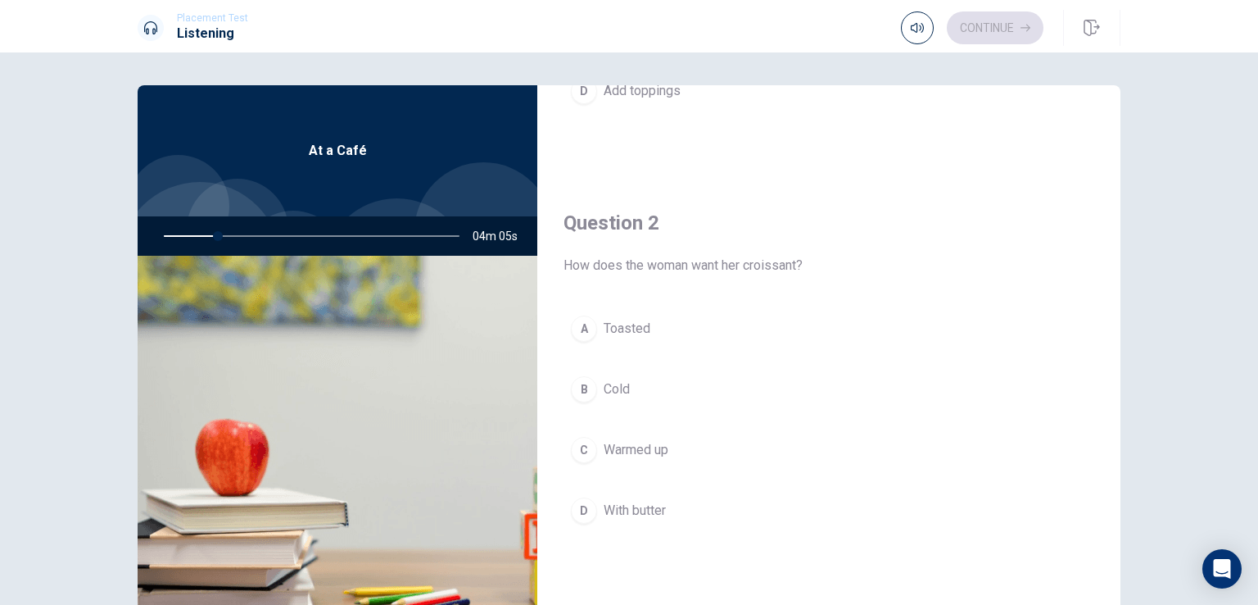
click at [579, 389] on div "B" at bounding box center [584, 389] width 26 height 26
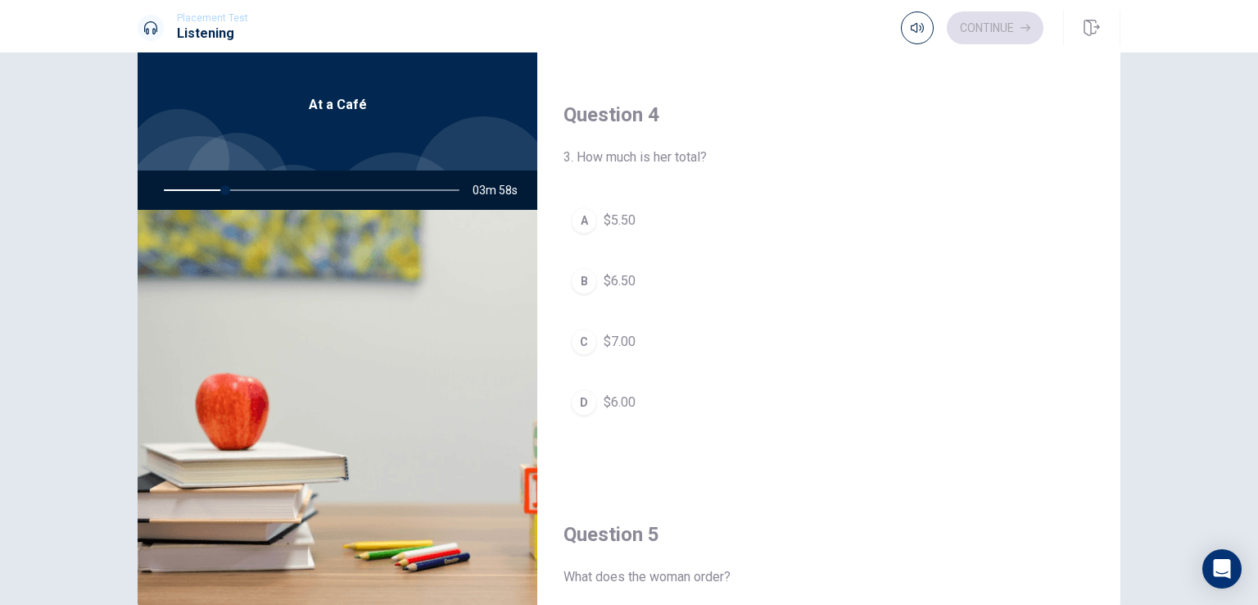
scroll to position [0, 0]
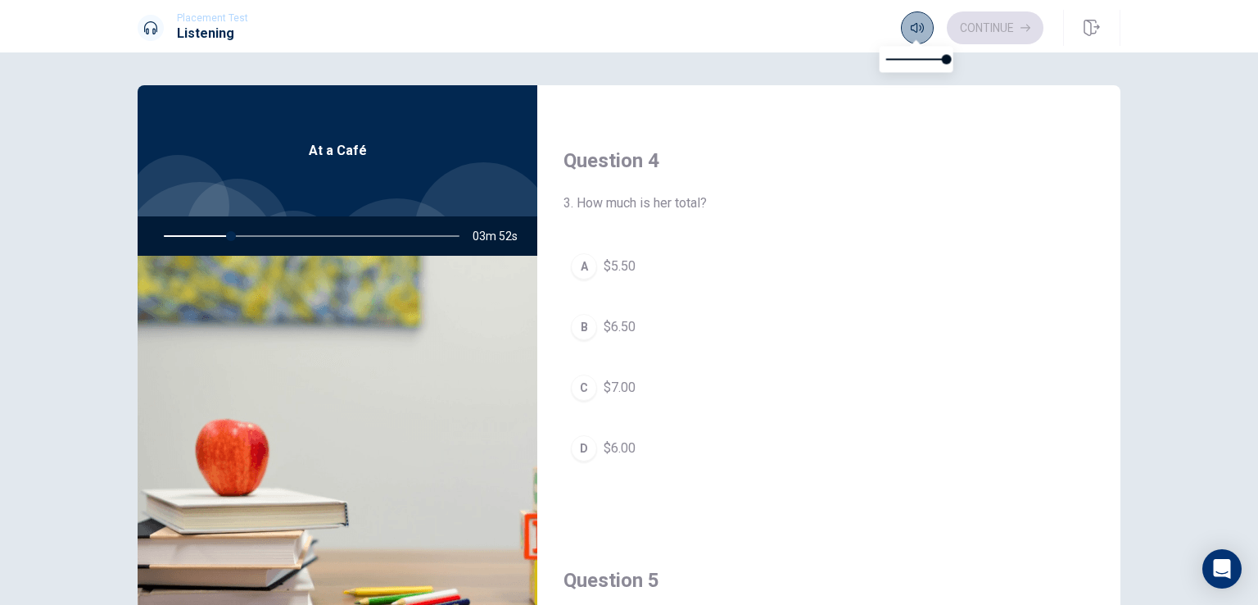
click at [927, 22] on button "button" at bounding box center [917, 27] width 33 height 33
click at [922, 28] on icon "button" at bounding box center [917, 28] width 13 height 10
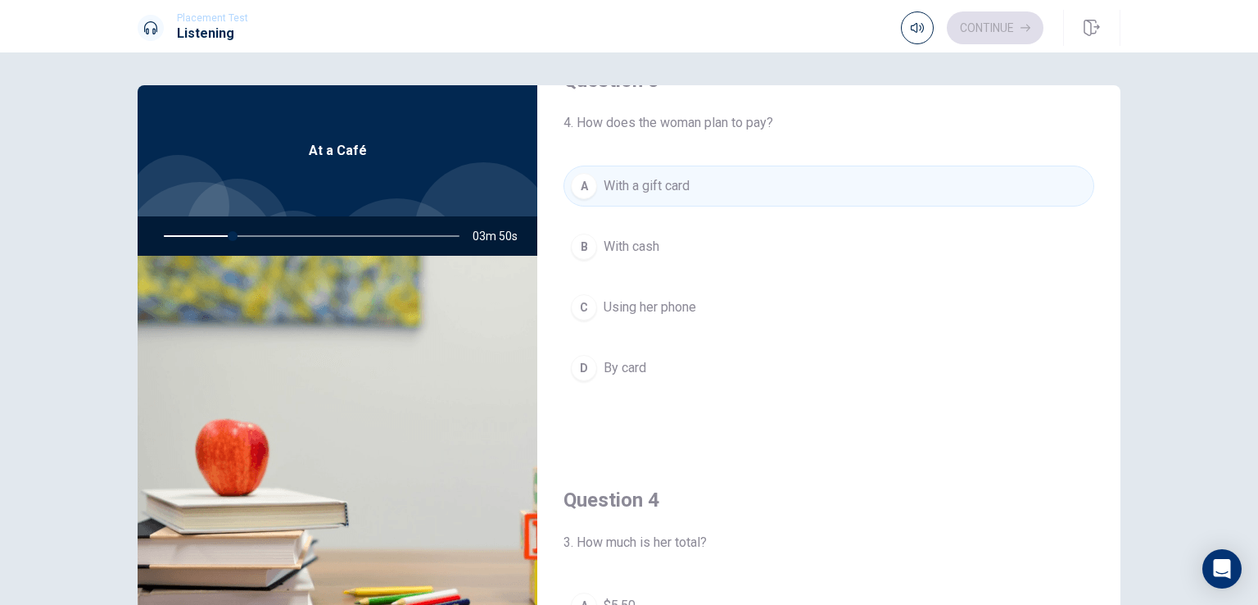
scroll to position [819, 0]
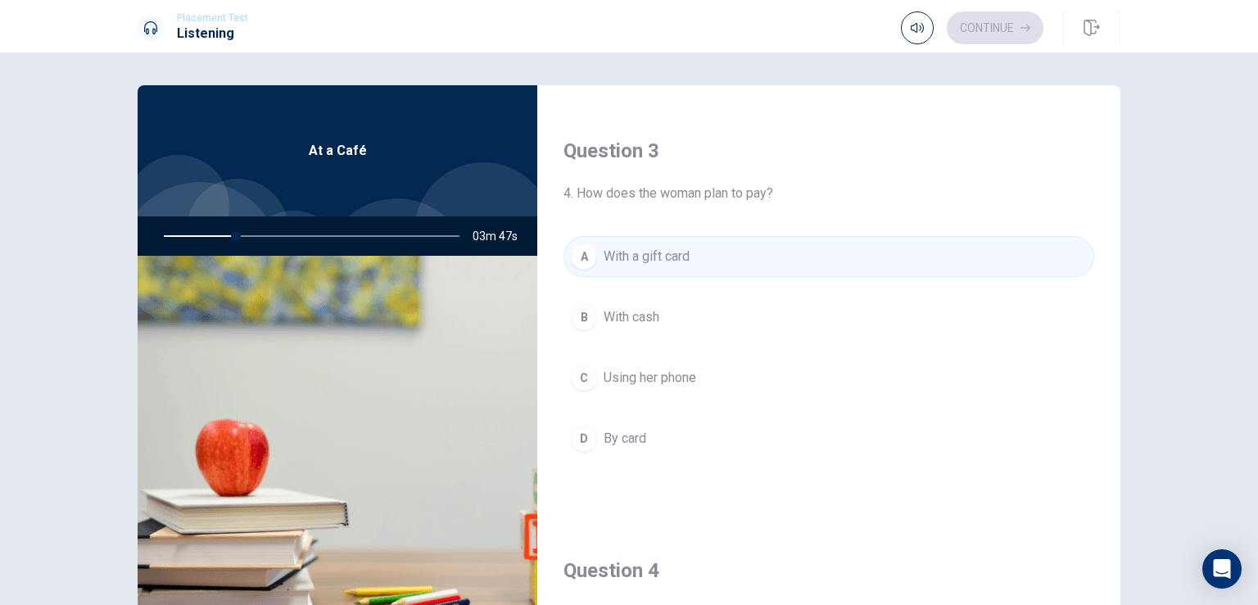
drag, startPoint x: 229, startPoint y: 235, endPoint x: 169, endPoint y: 247, distance: 60.9
click at [169, 247] on div at bounding box center [308, 235] width 329 height 39
drag, startPoint x: 232, startPoint y: 238, endPoint x: 183, endPoint y: 247, distance: 50.1
click at [181, 250] on div at bounding box center [308, 235] width 329 height 39
drag, startPoint x: 233, startPoint y: 234, endPoint x: 165, endPoint y: 247, distance: 69.2
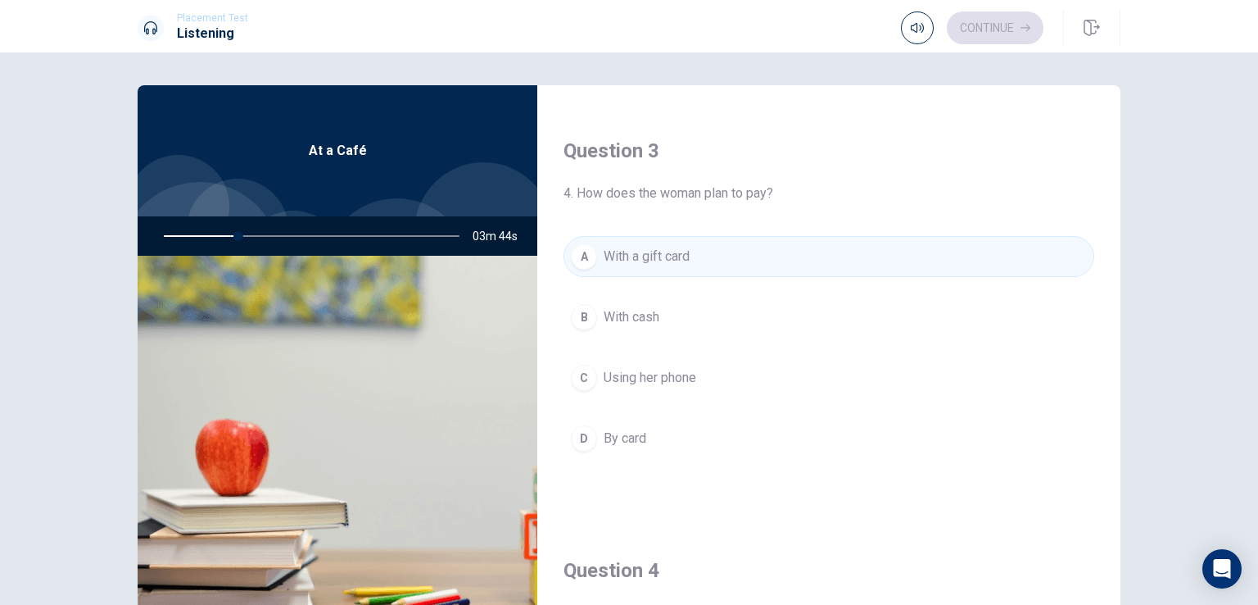
click at [165, 247] on div at bounding box center [308, 235] width 329 height 39
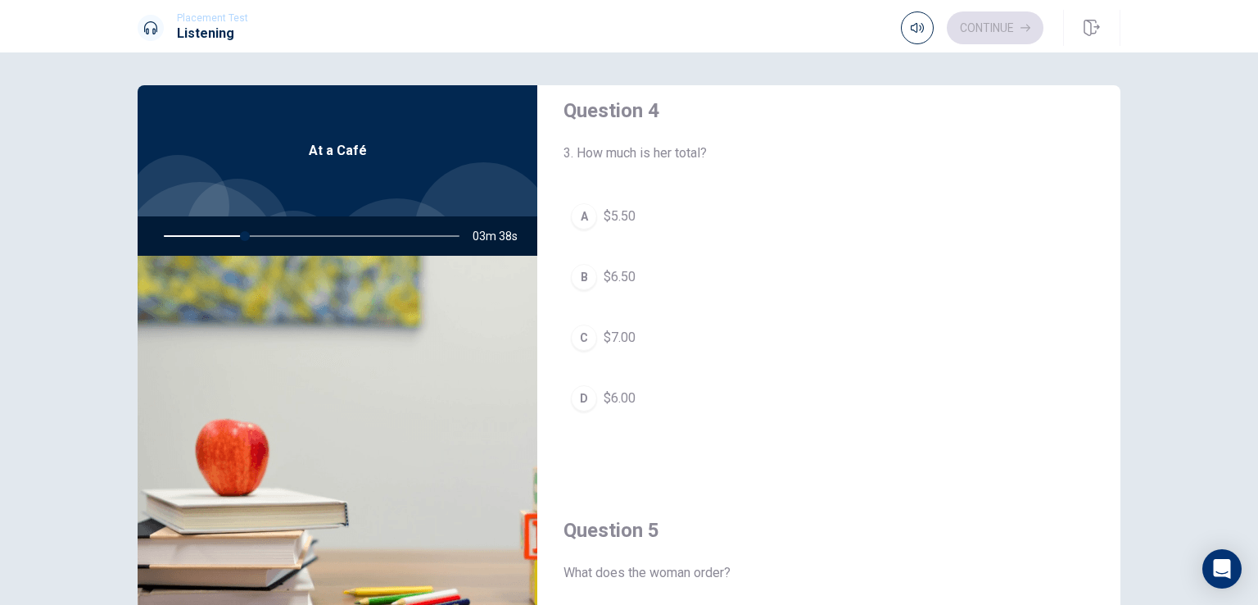
scroll to position [1311, 0]
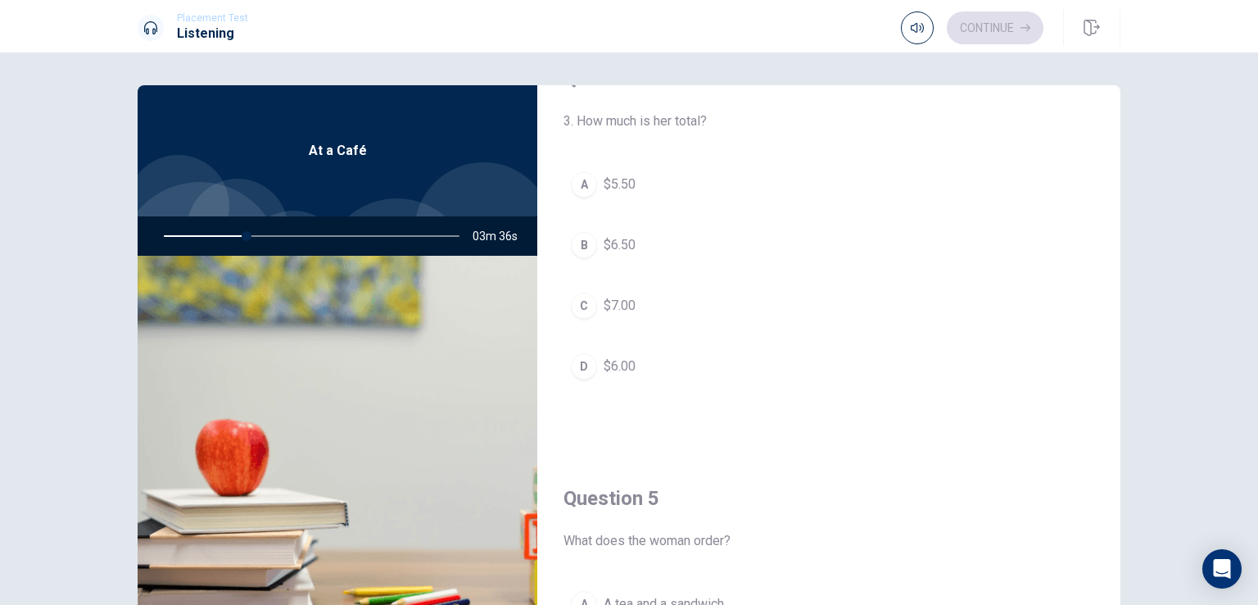
click at [627, 238] on span "$6.50" at bounding box center [620, 245] width 32 height 20
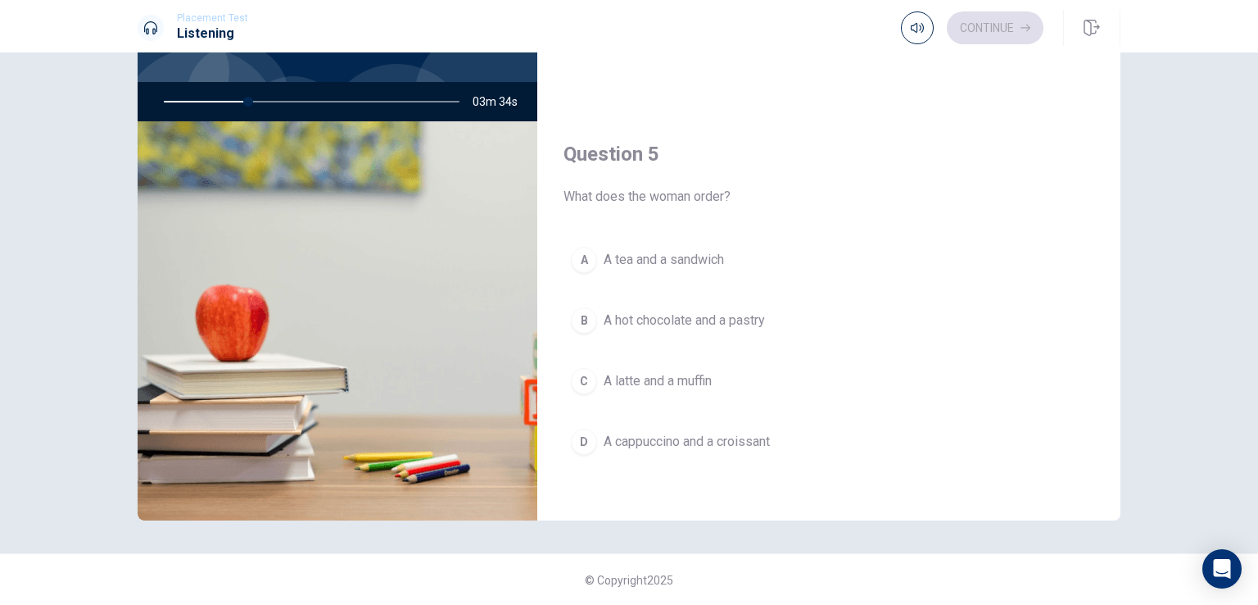
scroll to position [135, 0]
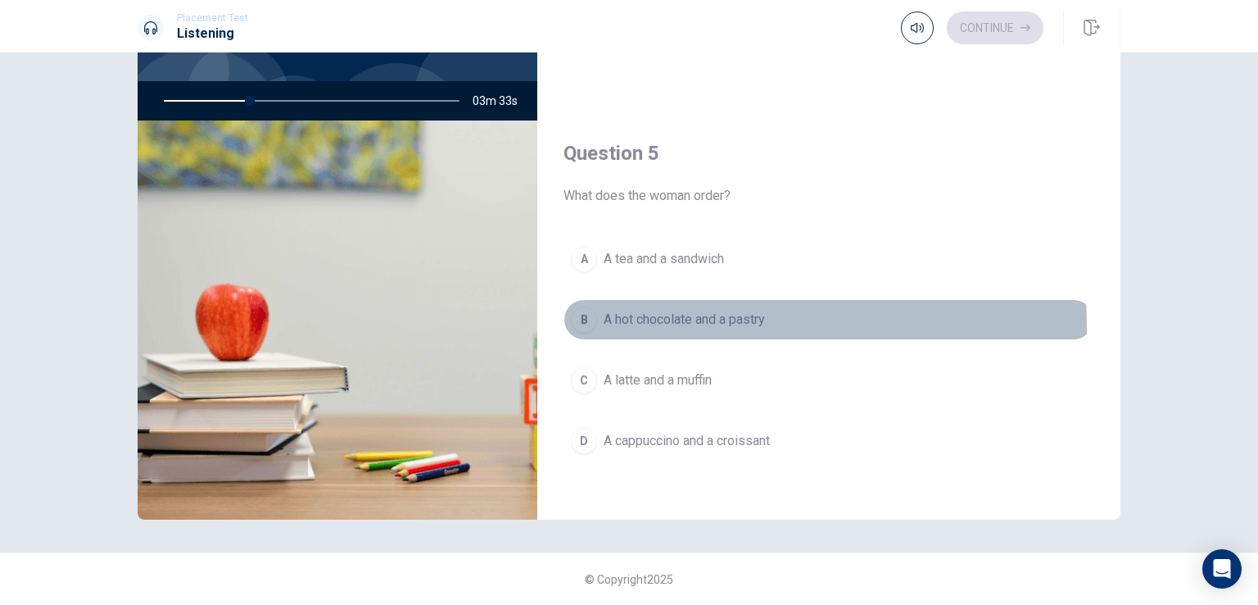
click at [576, 321] on div "B" at bounding box center [584, 319] width 26 height 26
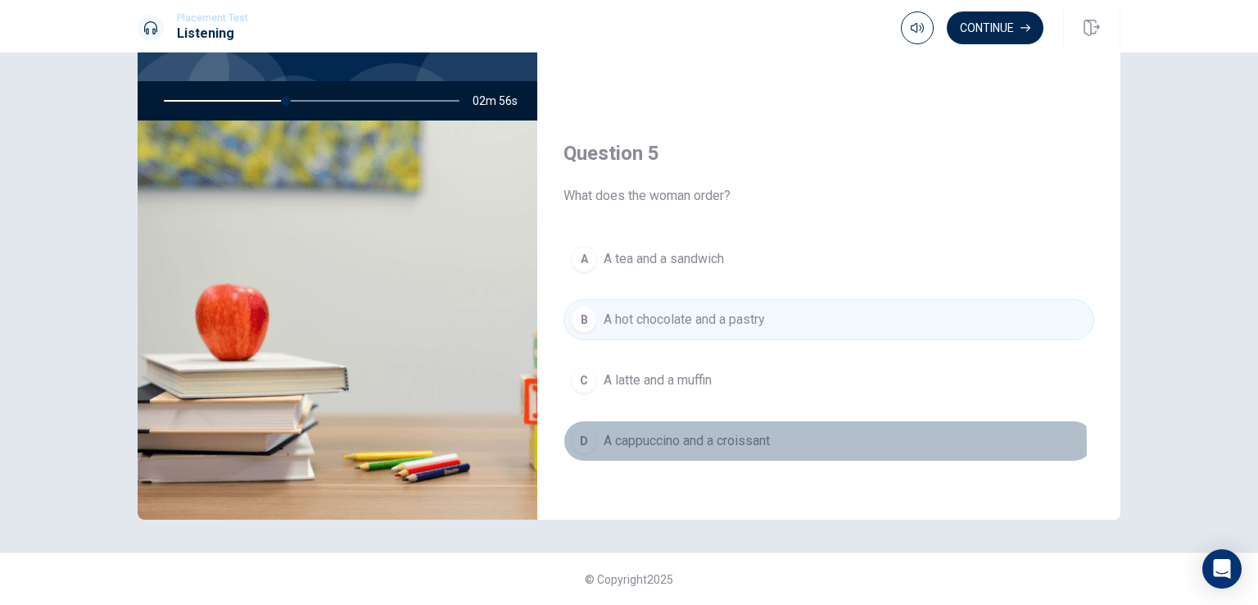
click at [715, 437] on span "A cappuccino and a croissant" at bounding box center [687, 441] width 166 height 20
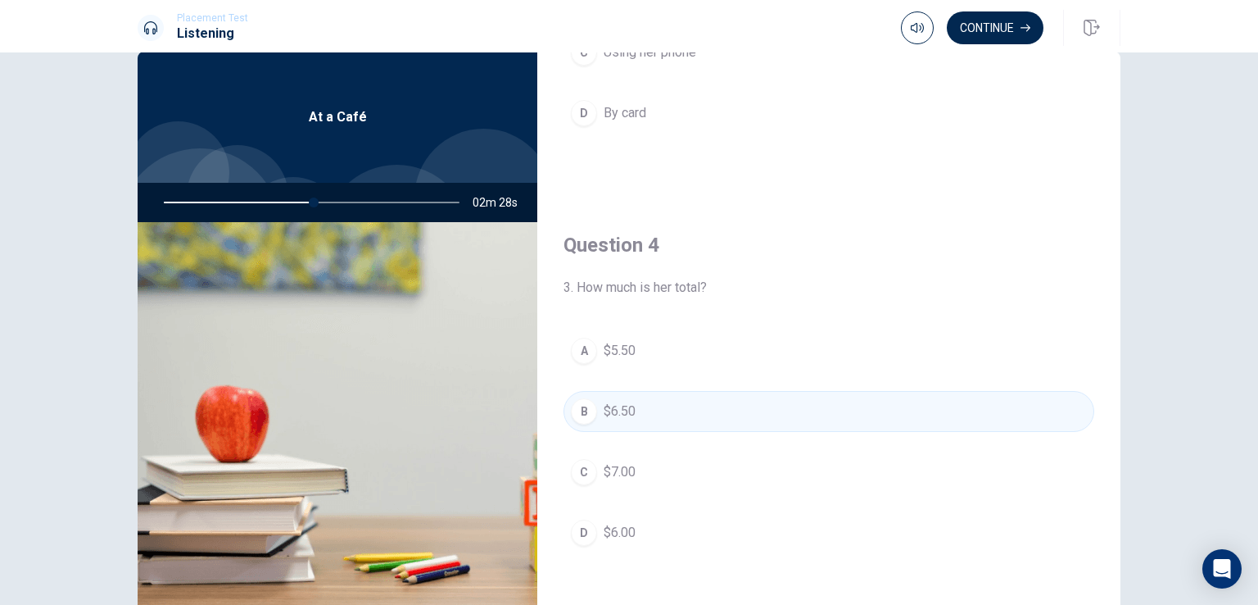
scroll to position [0, 0]
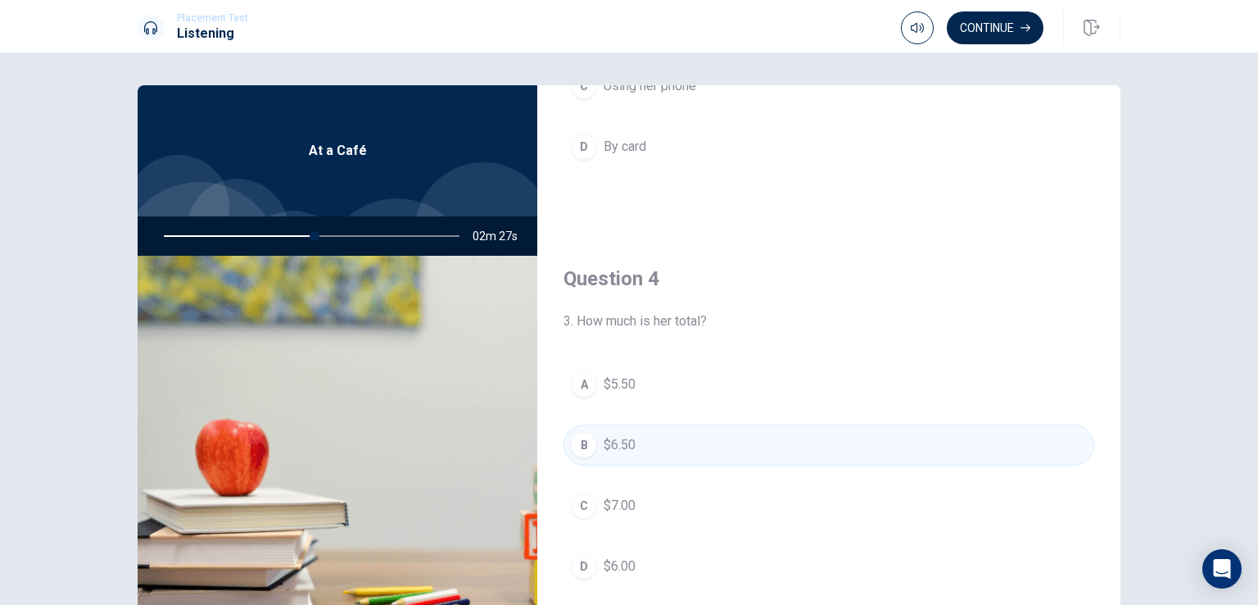
click at [587, 274] on h4 "Question 4" at bounding box center [829, 278] width 531 height 26
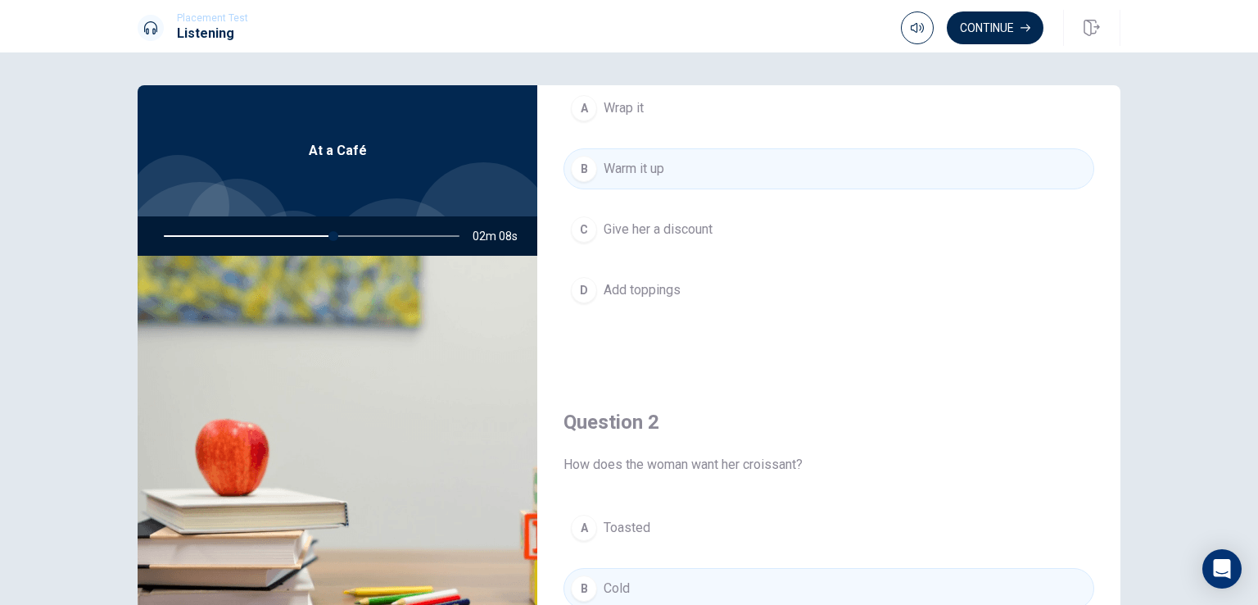
scroll to position [328, 0]
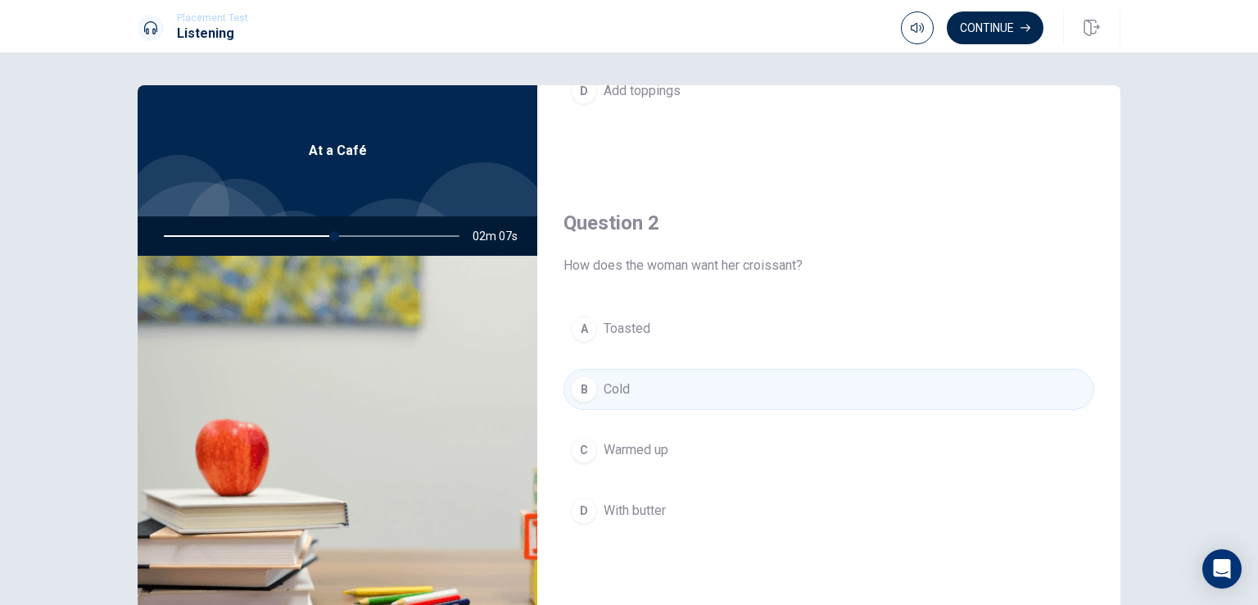
drag, startPoint x: 324, startPoint y: 233, endPoint x: 279, endPoint y: 238, distance: 46.2
click at [279, 238] on div at bounding box center [308, 235] width 329 height 39
click at [302, 238] on div at bounding box center [308, 235] width 329 height 39
click at [328, 233] on div at bounding box center [308, 235] width 329 height 39
drag, startPoint x: 318, startPoint y: 235, endPoint x: 305, endPoint y: 236, distance: 13.1
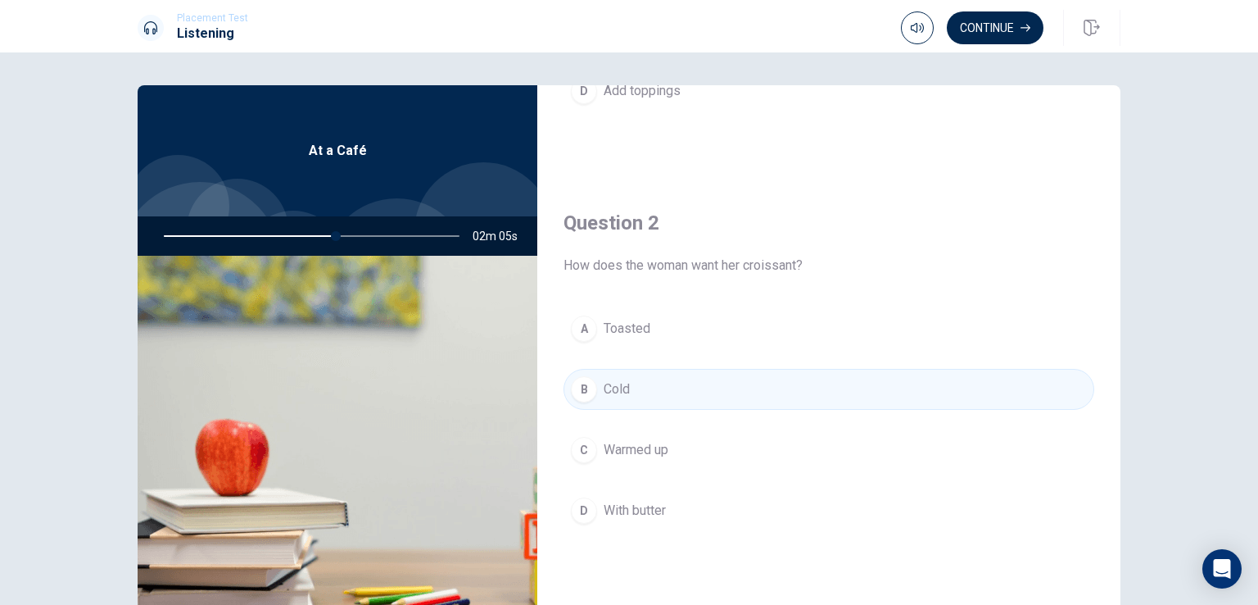
click at [305, 236] on div at bounding box center [308, 235] width 329 height 39
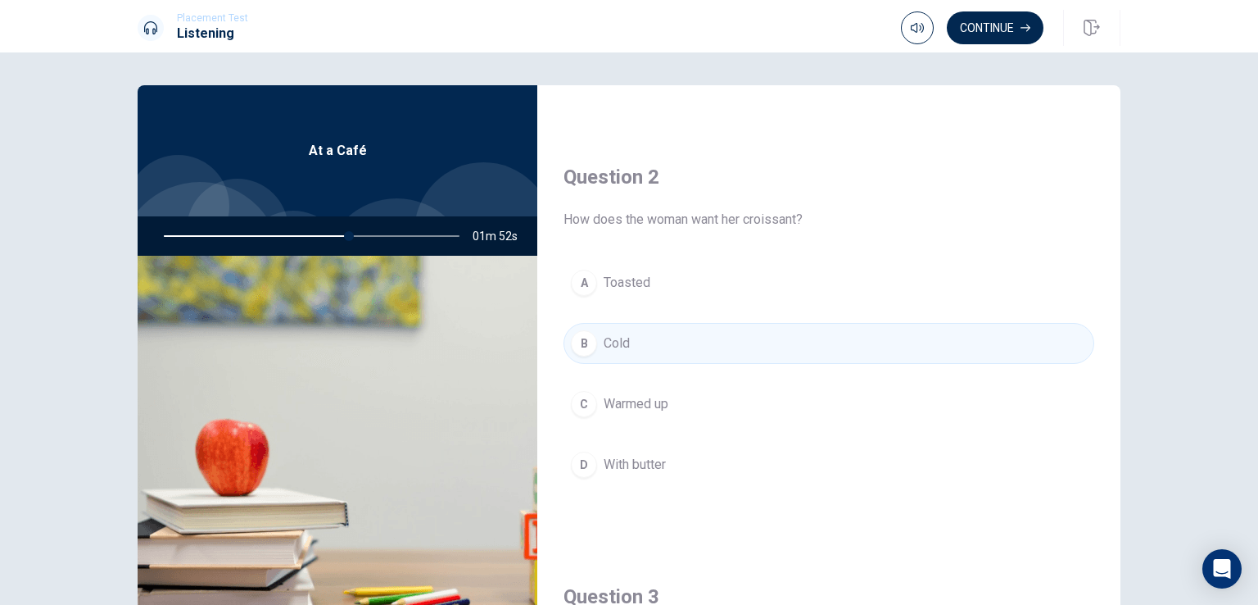
scroll to position [410, 0]
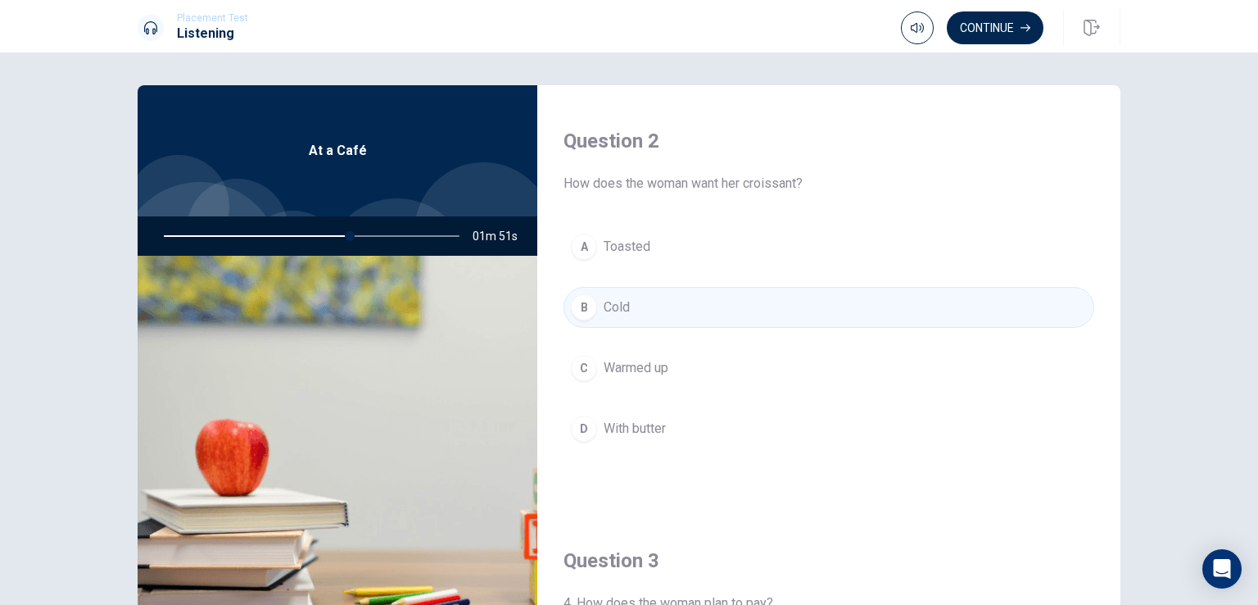
click at [619, 251] on span "Toasted" at bounding box center [627, 247] width 47 height 20
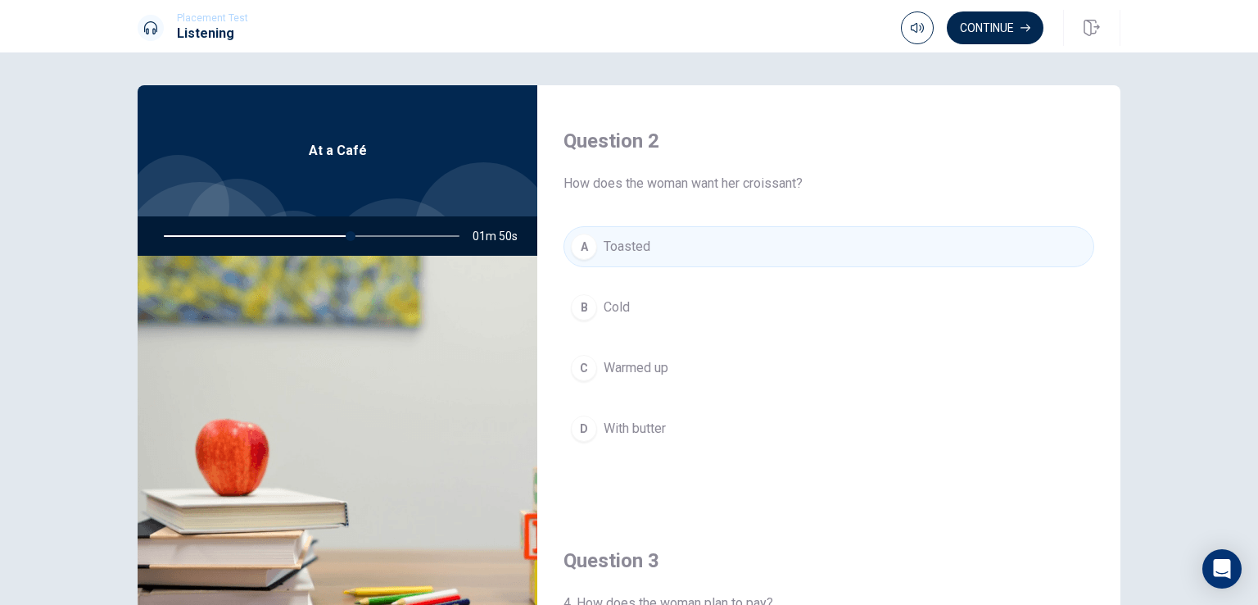
click at [619, 190] on span "How does the woman want her croissant?" at bounding box center [829, 184] width 531 height 20
click at [613, 138] on h4 "Question 2" at bounding box center [829, 141] width 531 height 26
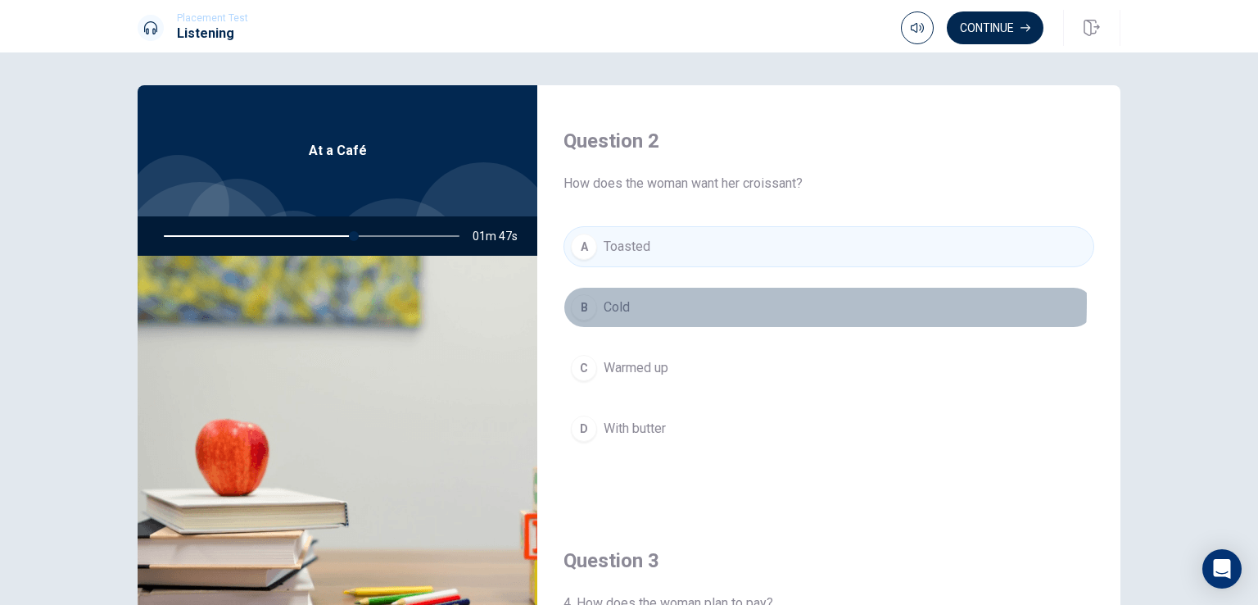
click at [592, 301] on div "B" at bounding box center [584, 307] width 26 height 26
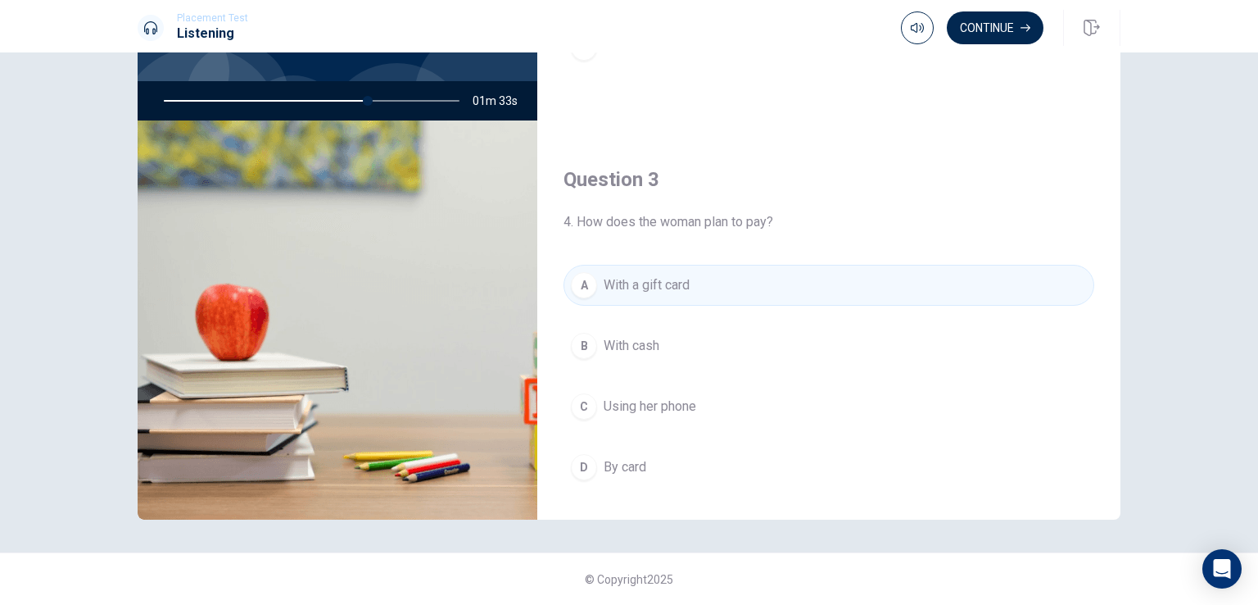
scroll to position [0, 0]
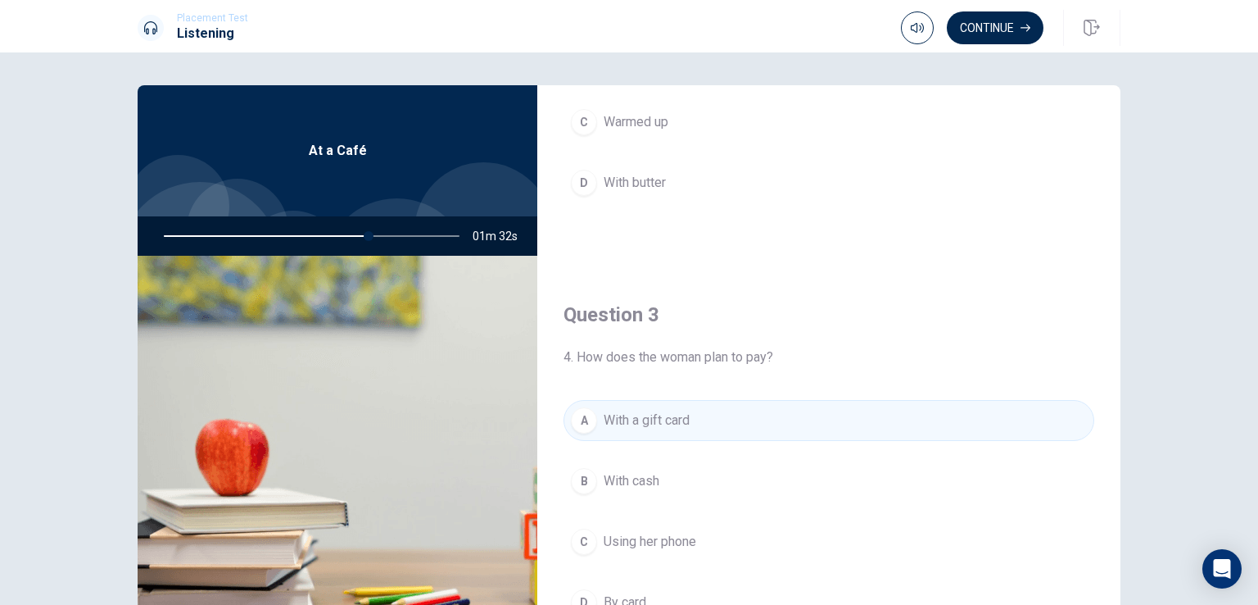
click at [352, 272] on img at bounding box center [338, 455] width 400 height 399
click at [354, 272] on img at bounding box center [338, 455] width 400 height 399
drag, startPoint x: 357, startPoint y: 237, endPoint x: 340, endPoint y: 241, distance: 17.7
click at [340, 241] on div at bounding box center [308, 235] width 329 height 39
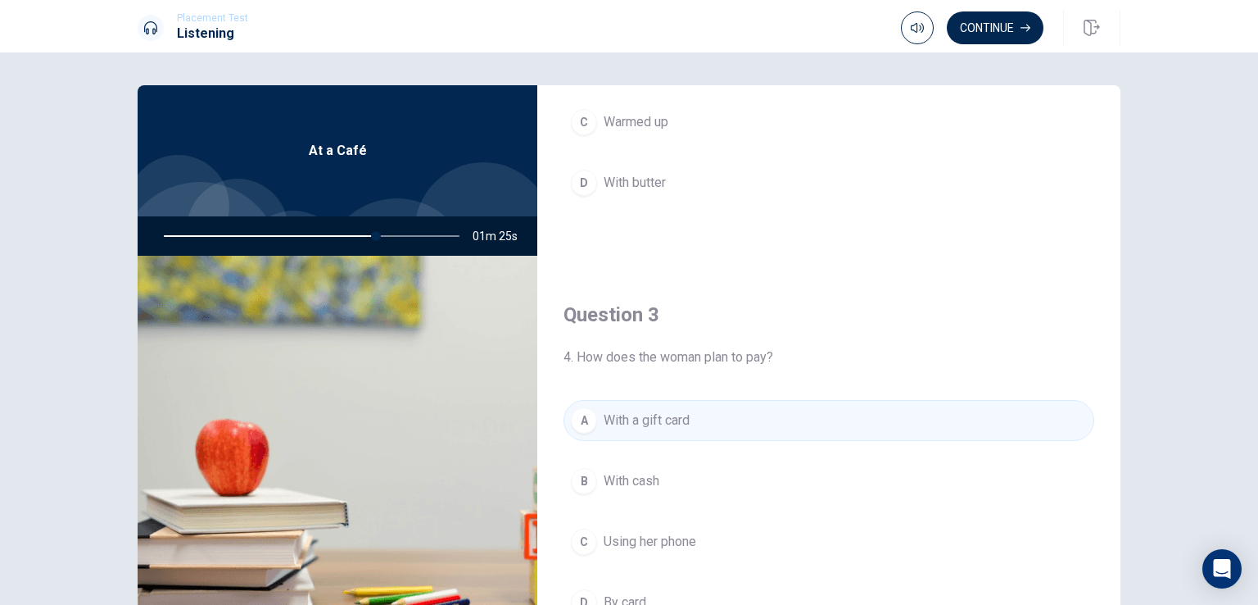
drag, startPoint x: 364, startPoint y: 231, endPoint x: 315, endPoint y: 233, distance: 49.2
click at [315, 233] on div at bounding box center [308, 235] width 329 height 39
click at [367, 240] on div at bounding box center [308, 235] width 329 height 39
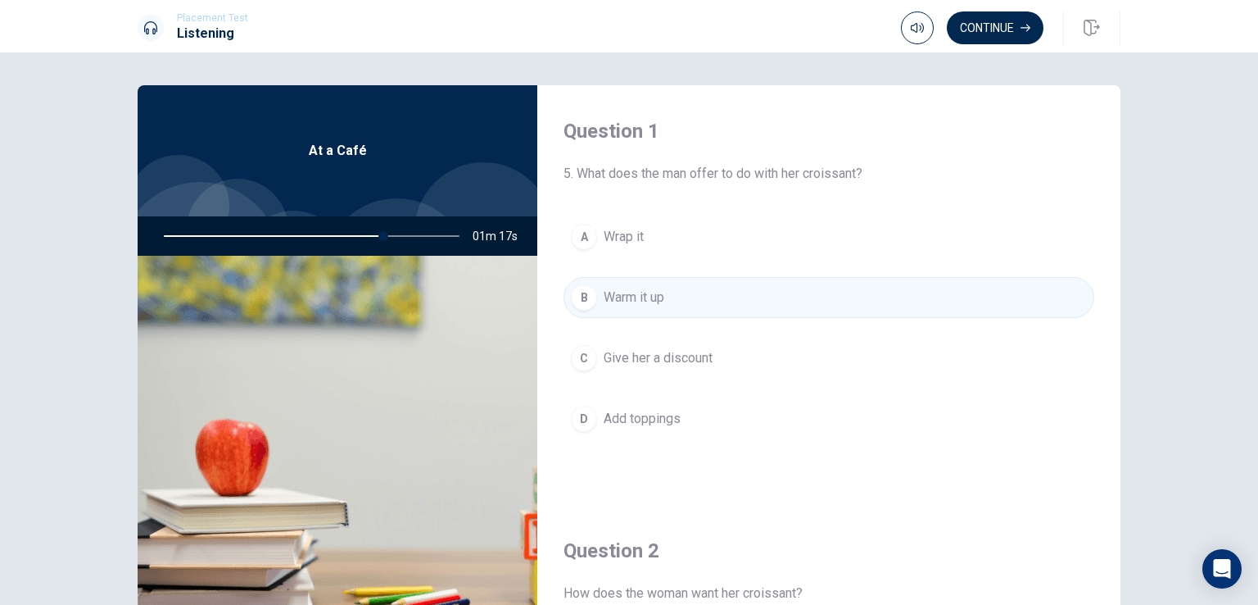
click at [340, 179] on div "At a Café" at bounding box center [338, 150] width 400 height 131
click at [219, 34] on h1 "Listening" at bounding box center [212, 34] width 71 height 20
click at [653, 174] on span "5. What does the man offer to do with her croissant?" at bounding box center [829, 174] width 531 height 20
drag, startPoint x: 374, startPoint y: 234, endPoint x: 301, endPoint y: 239, distance: 73.1
click at [302, 238] on div at bounding box center [308, 235] width 329 height 39
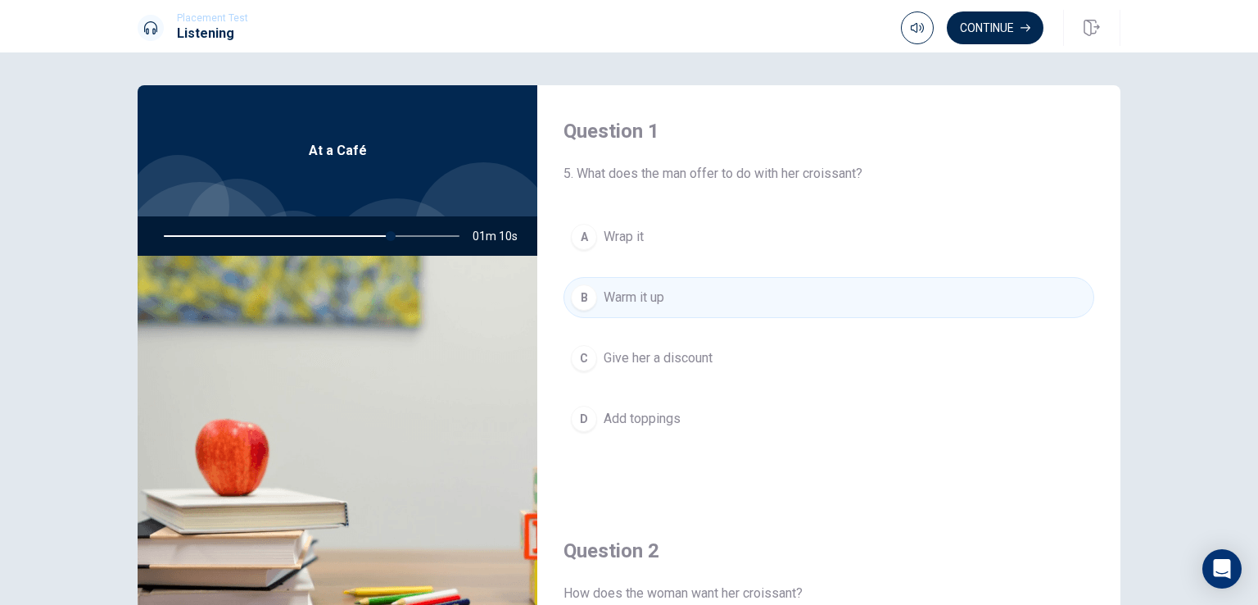
click at [206, 234] on div at bounding box center [308, 235] width 329 height 39
click at [201, 234] on div at bounding box center [308, 235] width 329 height 39
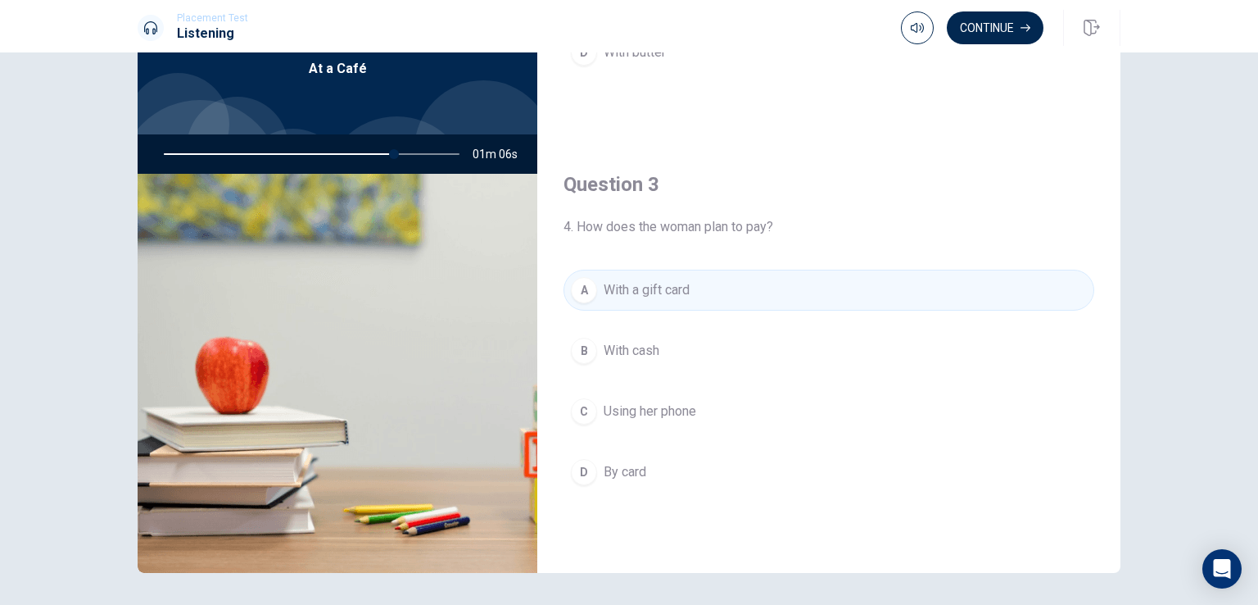
scroll to position [619, 0]
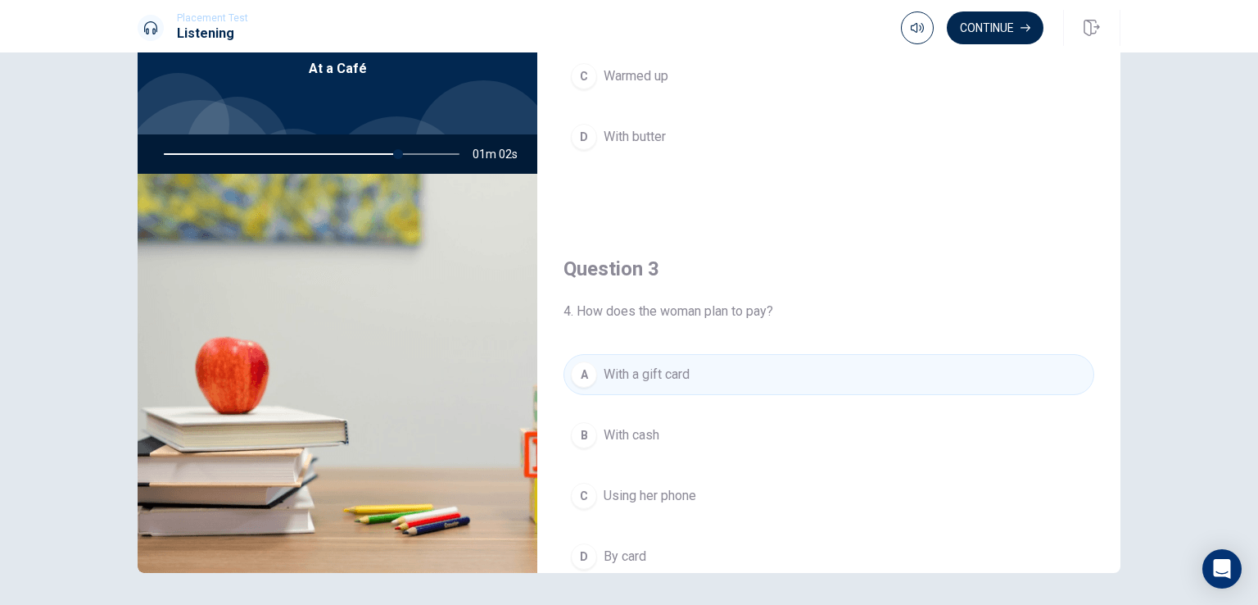
drag, startPoint x: 391, startPoint y: 152, endPoint x: 340, endPoint y: 161, distance: 51.6
click at [341, 162] on div at bounding box center [308, 153] width 329 height 39
click at [346, 152] on div at bounding box center [308, 153] width 329 height 39
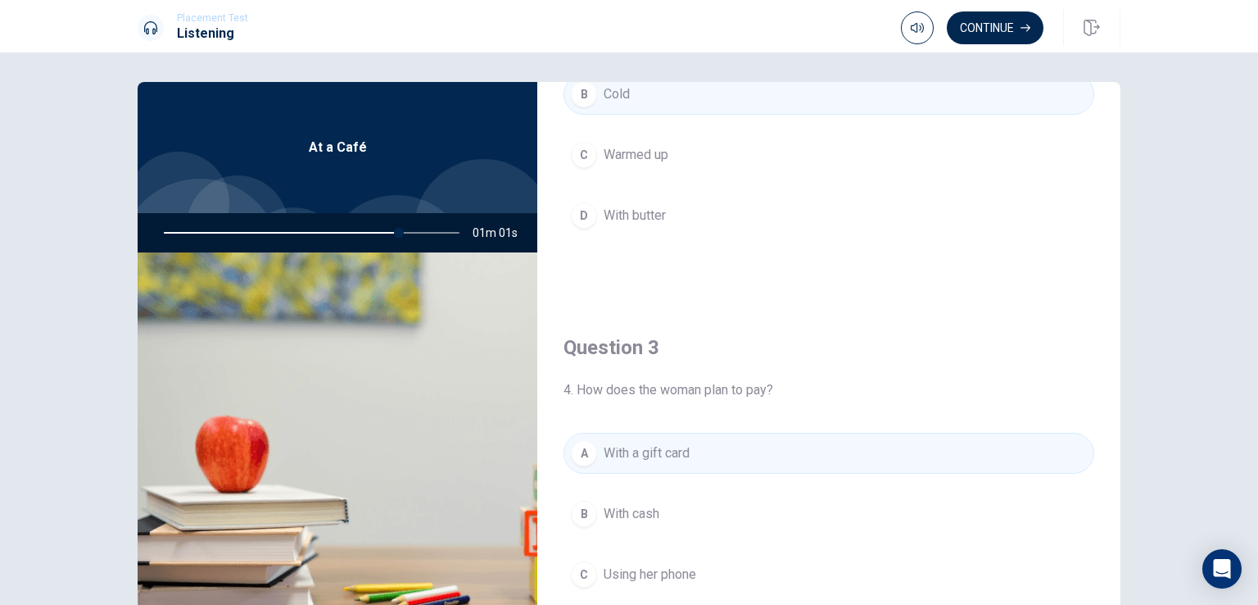
scroll to position [0, 0]
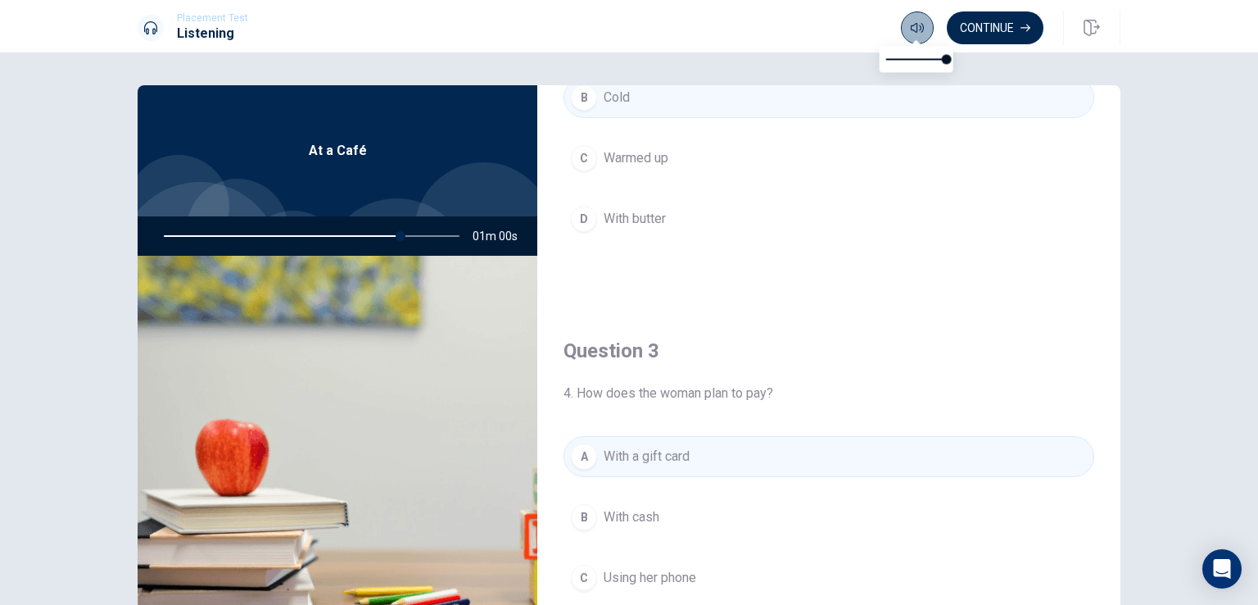
click at [924, 34] on button "button" at bounding box center [917, 27] width 33 height 33
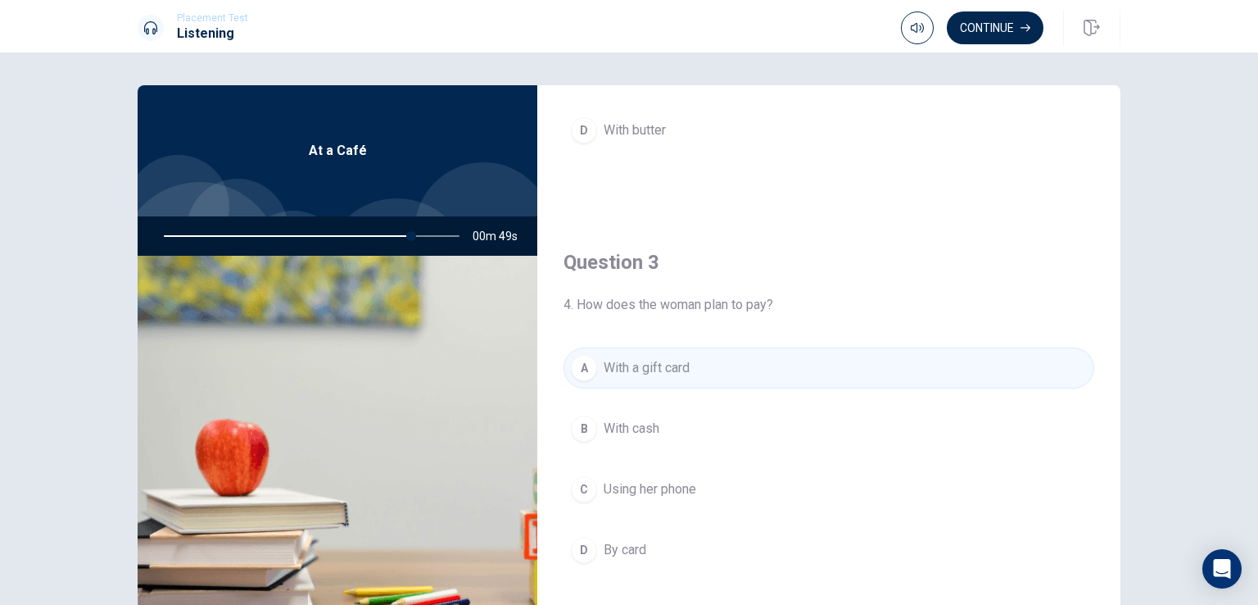
scroll to position [619, 0]
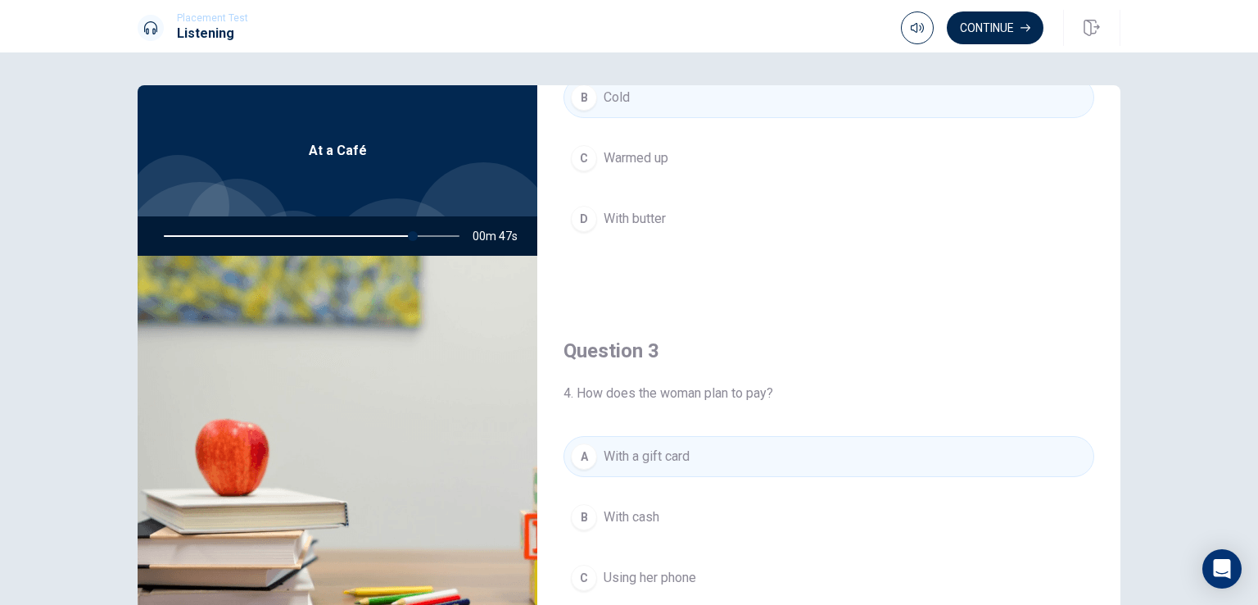
drag, startPoint x: 400, startPoint y: 230, endPoint x: 328, endPoint y: 242, distance: 73.0
click at [328, 242] on div at bounding box center [308, 235] width 329 height 39
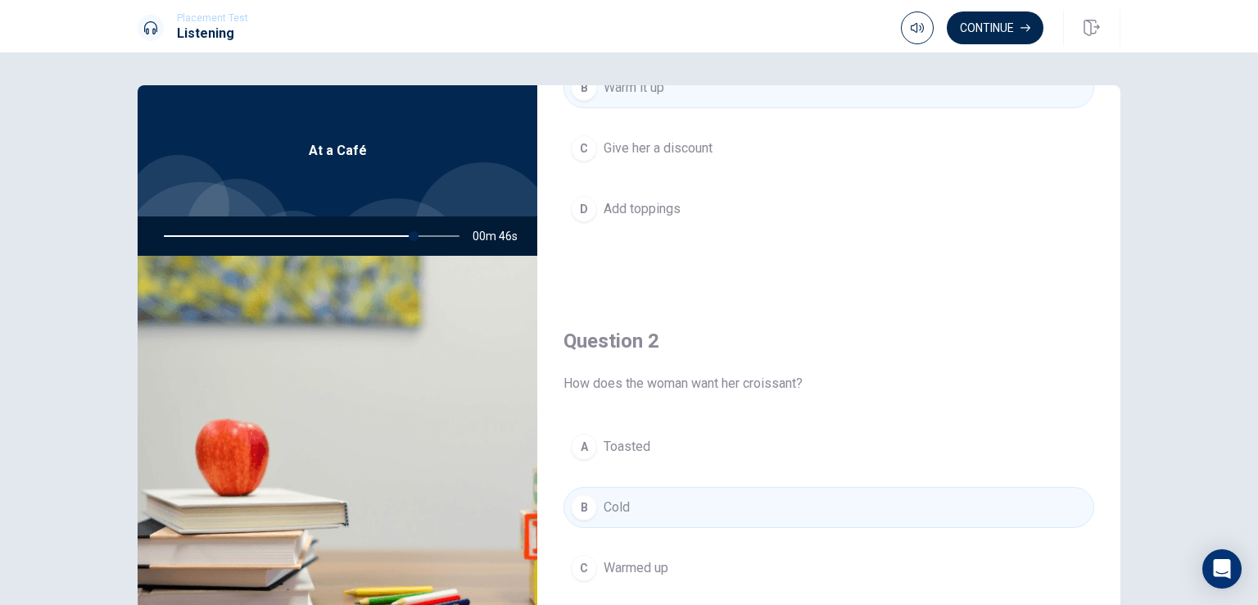
scroll to position [0, 0]
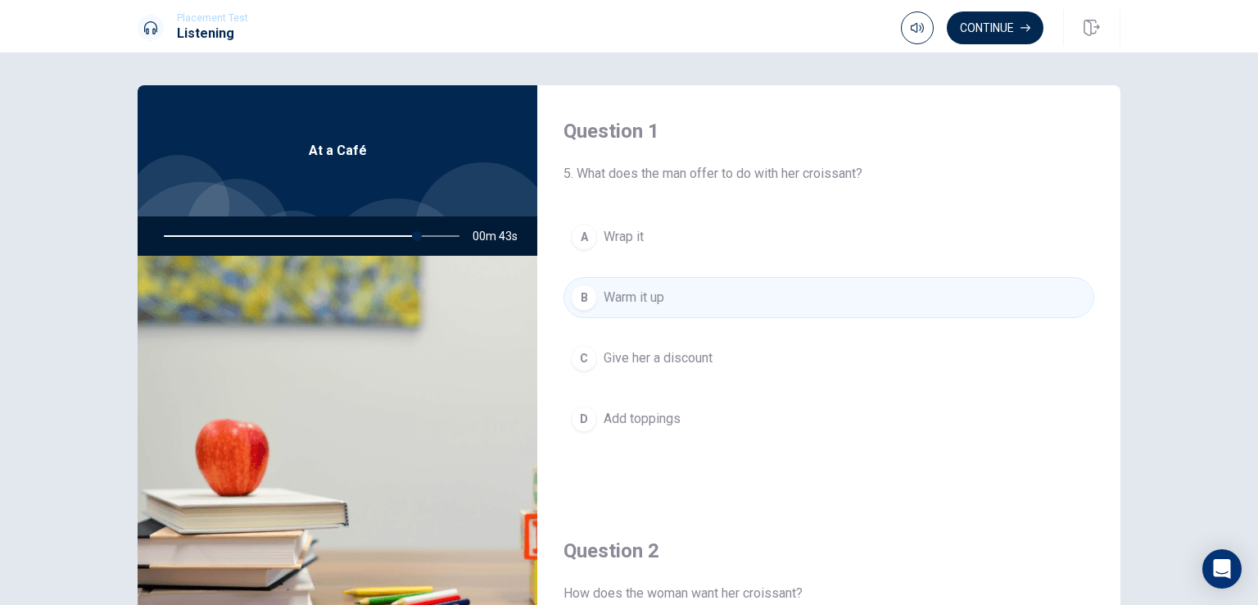
drag, startPoint x: 409, startPoint y: 230, endPoint x: 331, endPoint y: 236, distance: 78.0
click at [347, 234] on div at bounding box center [308, 235] width 329 height 39
click at [211, 227] on div at bounding box center [308, 235] width 329 height 39
click at [206, 229] on div at bounding box center [308, 235] width 329 height 39
click at [196, 233] on div at bounding box center [308, 235] width 329 height 39
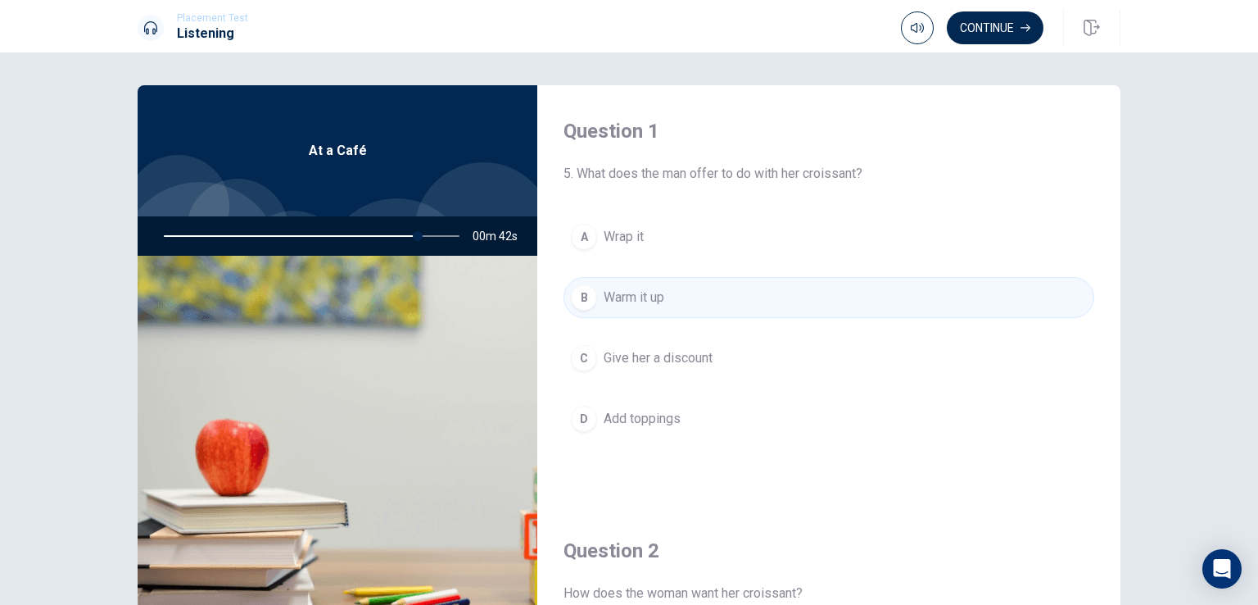
drag, startPoint x: 195, startPoint y: 234, endPoint x: 203, endPoint y: 233, distance: 8.2
click at [195, 236] on div at bounding box center [308, 235] width 329 height 39
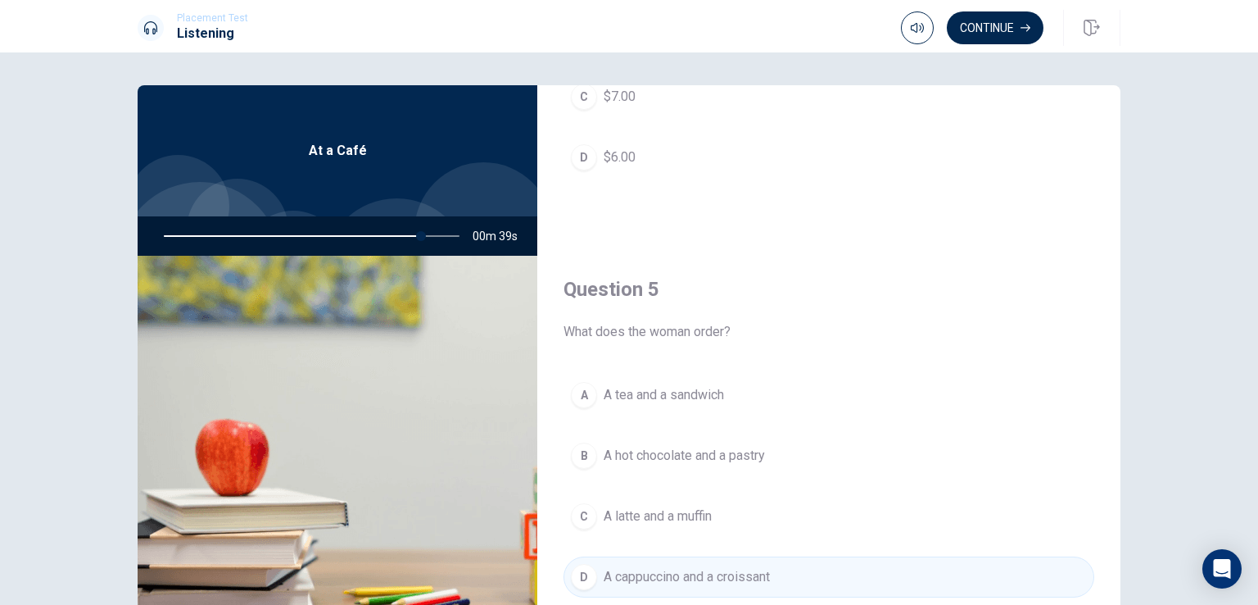
scroll to position [1521, 0]
click at [977, 28] on button "Continue" at bounding box center [995, 27] width 97 height 33
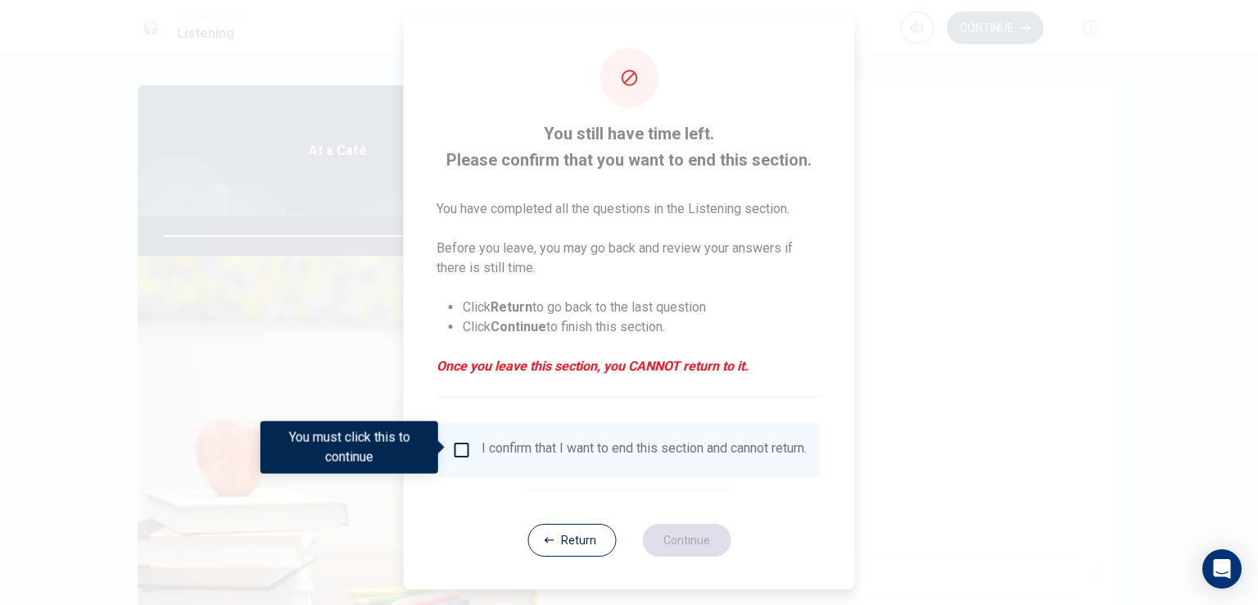
click at [459, 443] on input "You must click this to continue" at bounding box center [462, 450] width 20 height 20
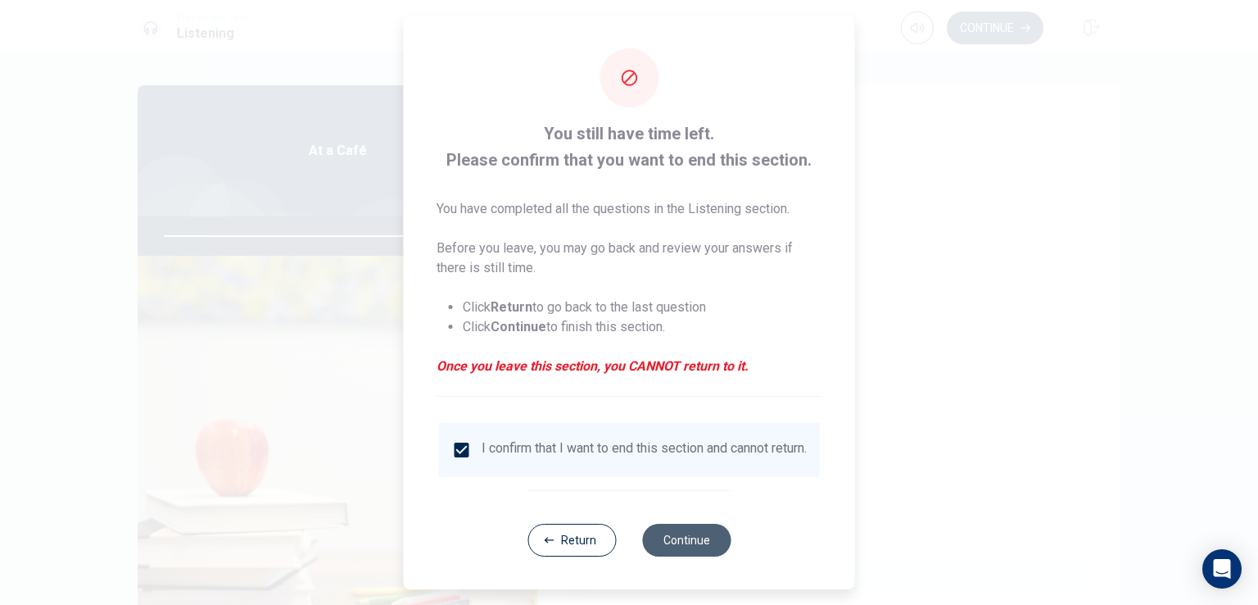
click at [701, 551] on button "Continue" at bounding box center [686, 539] width 88 height 33
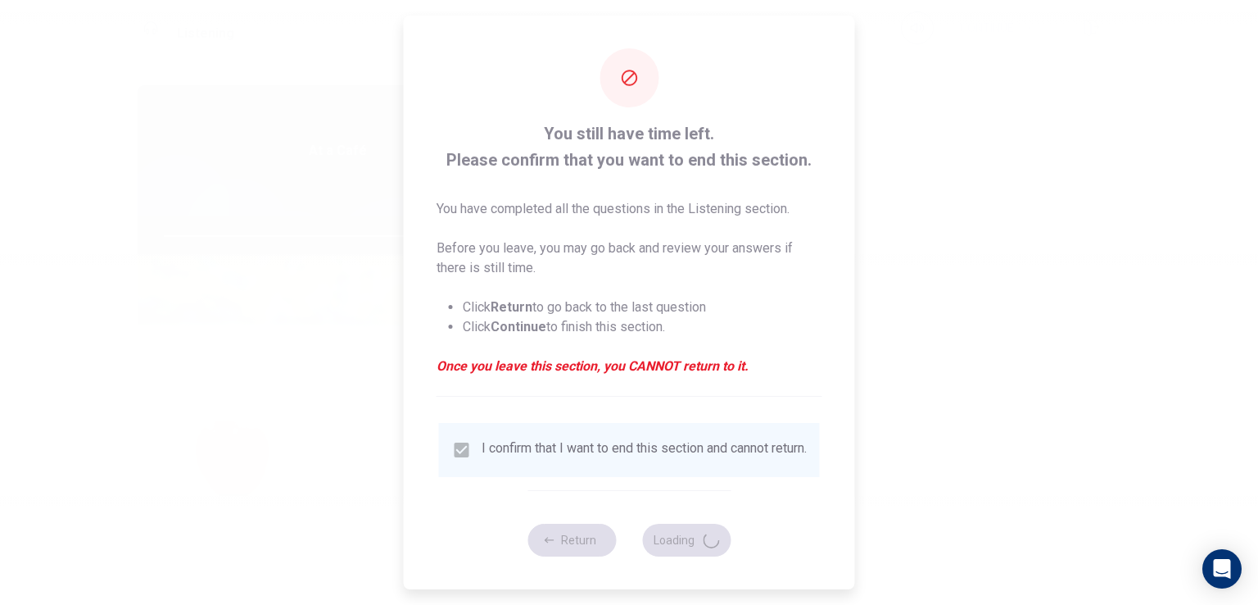
type input "92"
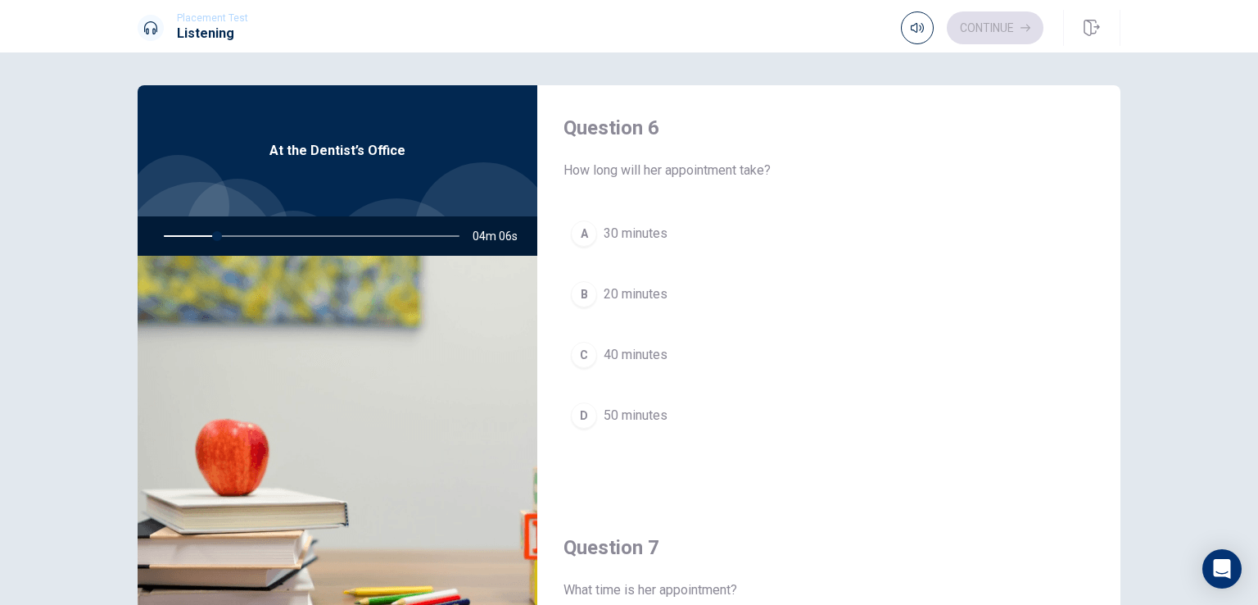
scroll to position [0, 0]
click at [636, 130] on h4 "Question 6" at bounding box center [829, 131] width 531 height 26
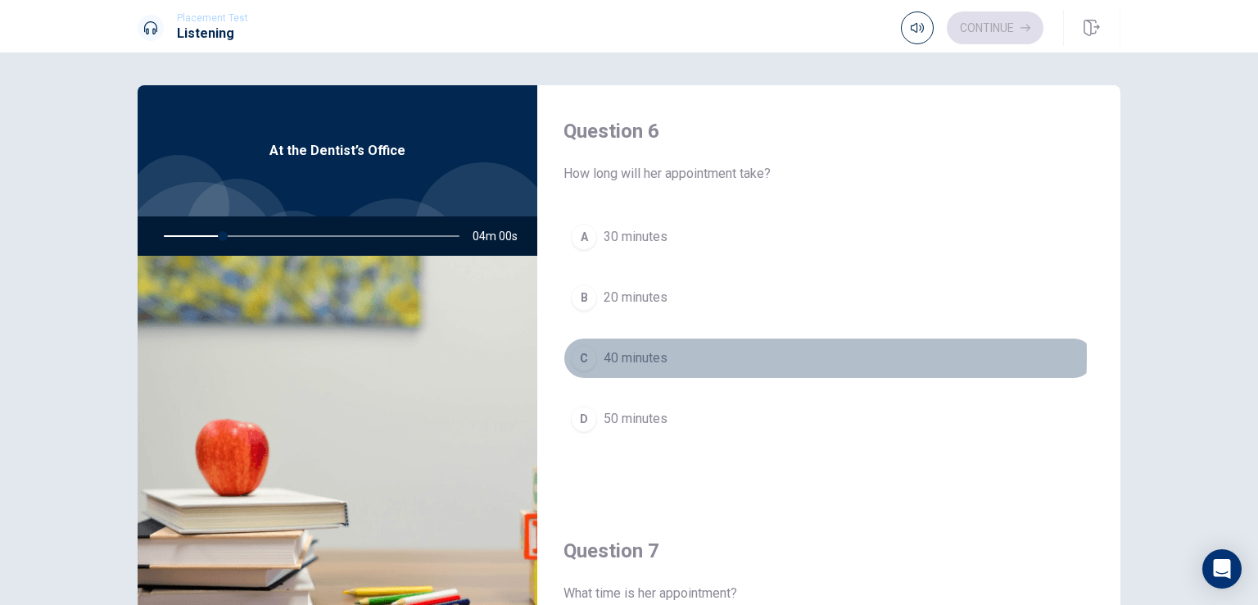
click at [583, 355] on div "C" at bounding box center [584, 358] width 26 height 26
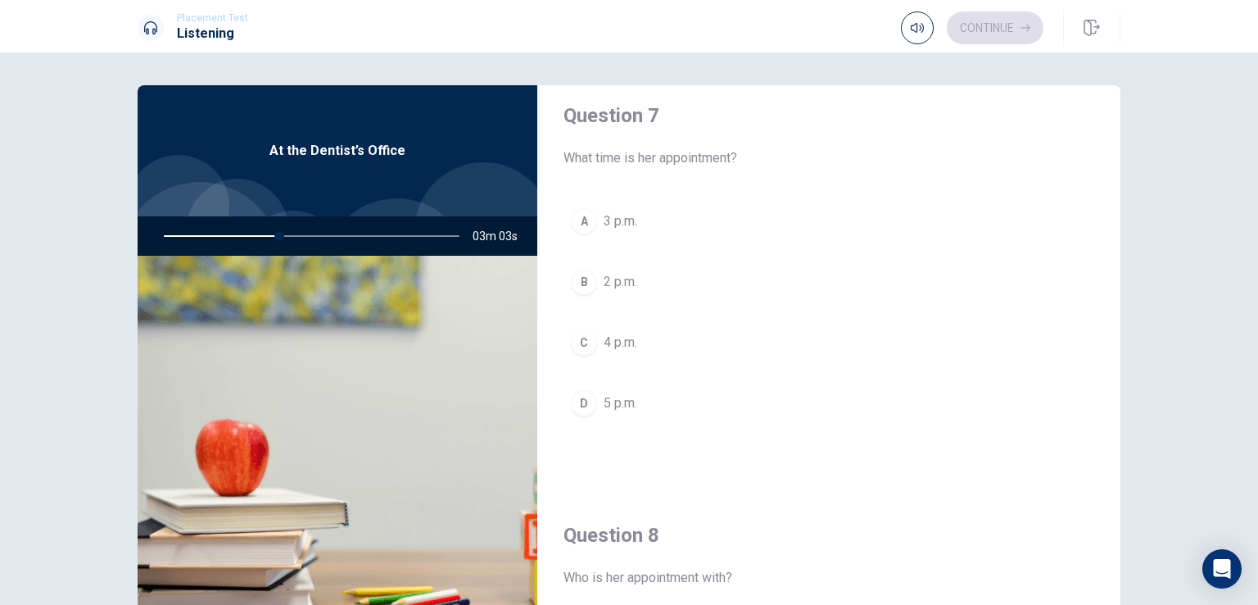
scroll to position [492, 0]
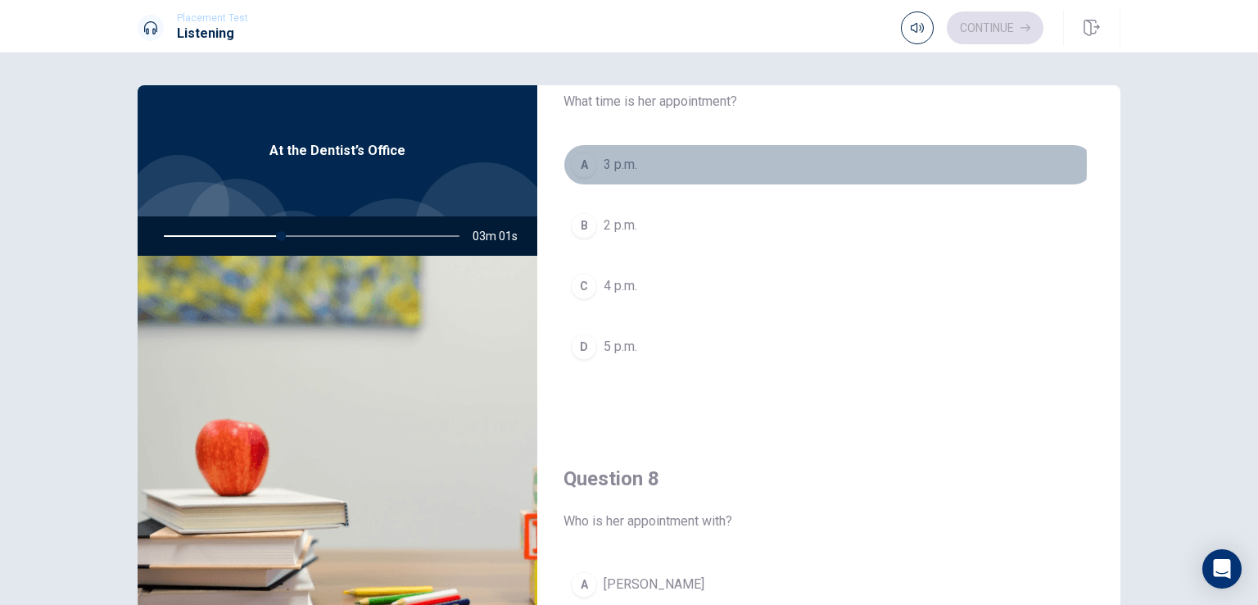
click at [615, 162] on span "3 p.m." at bounding box center [621, 165] width 34 height 20
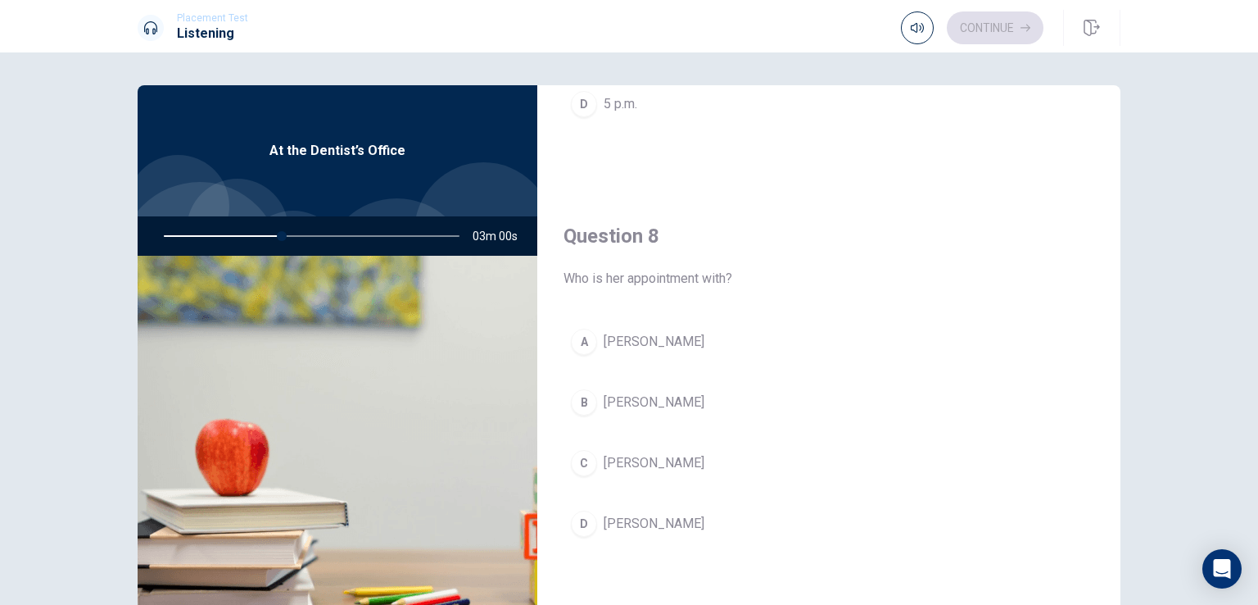
scroll to position [737, 0]
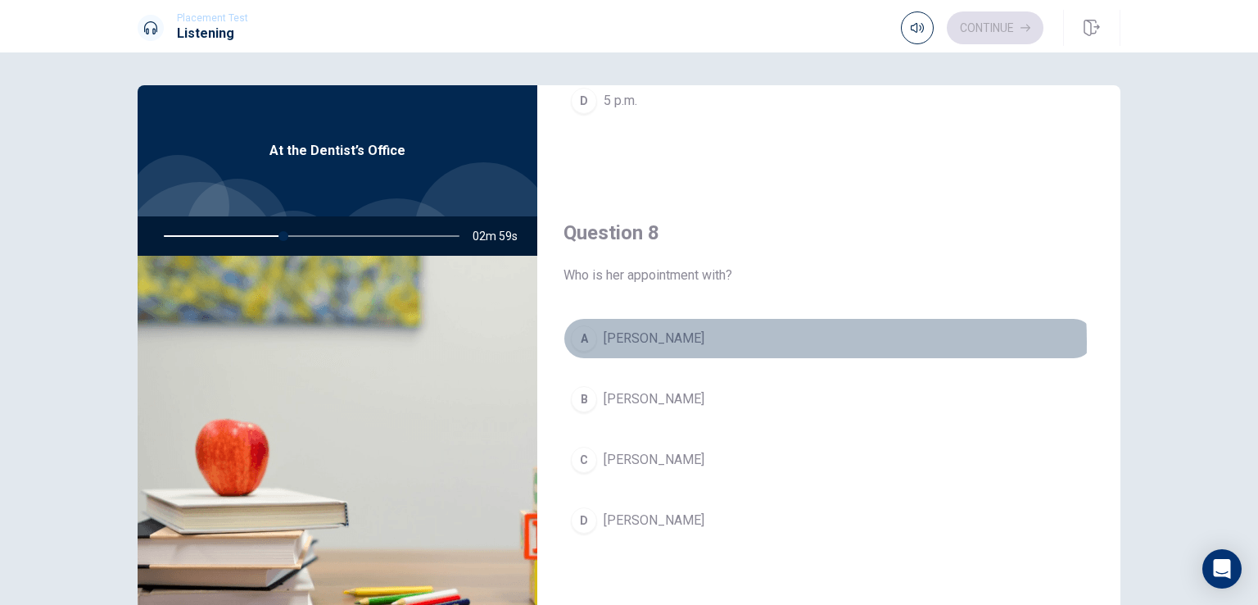
click at [643, 340] on span "[PERSON_NAME]" at bounding box center [654, 339] width 101 height 20
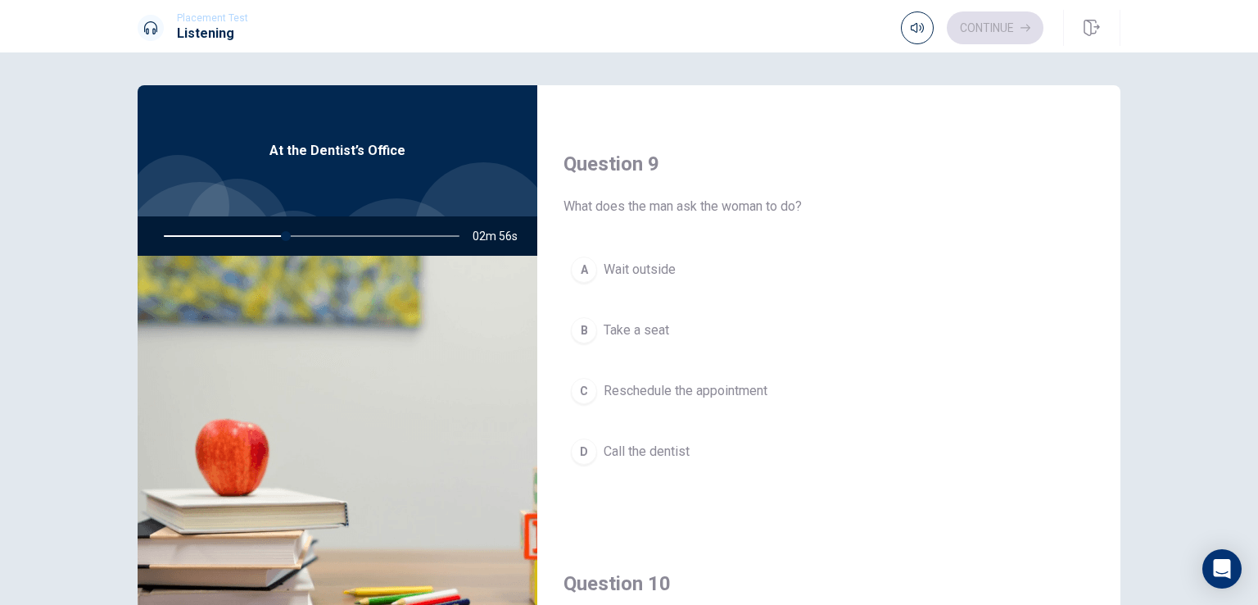
scroll to position [1229, 0]
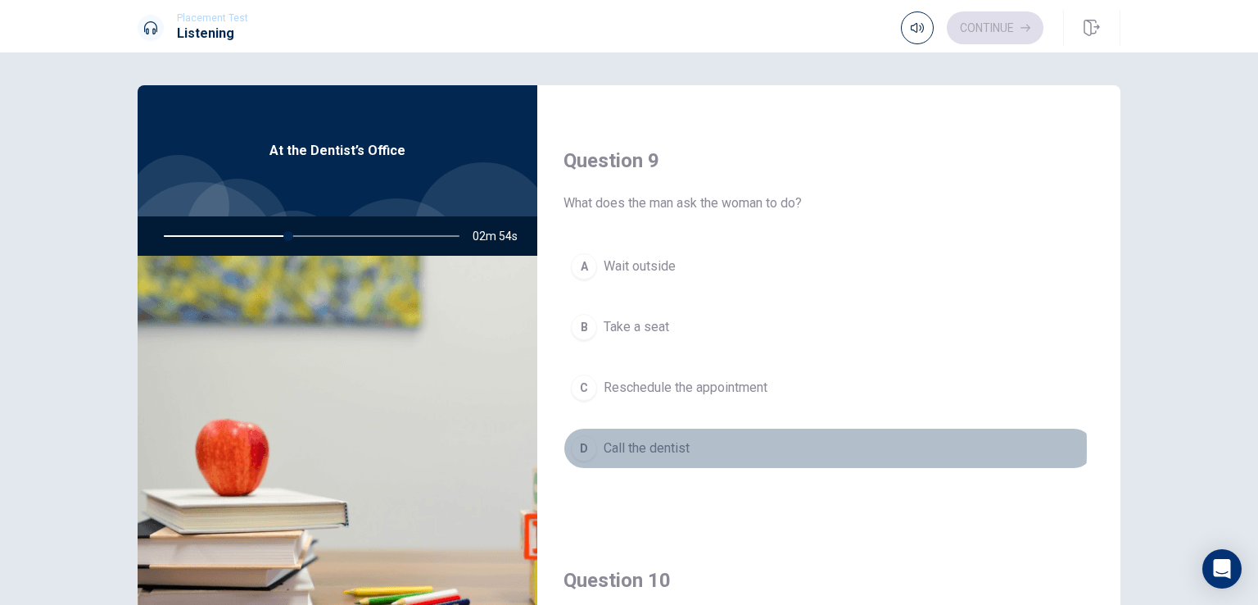
click at [633, 442] on span "Call the dentist" at bounding box center [647, 448] width 86 height 20
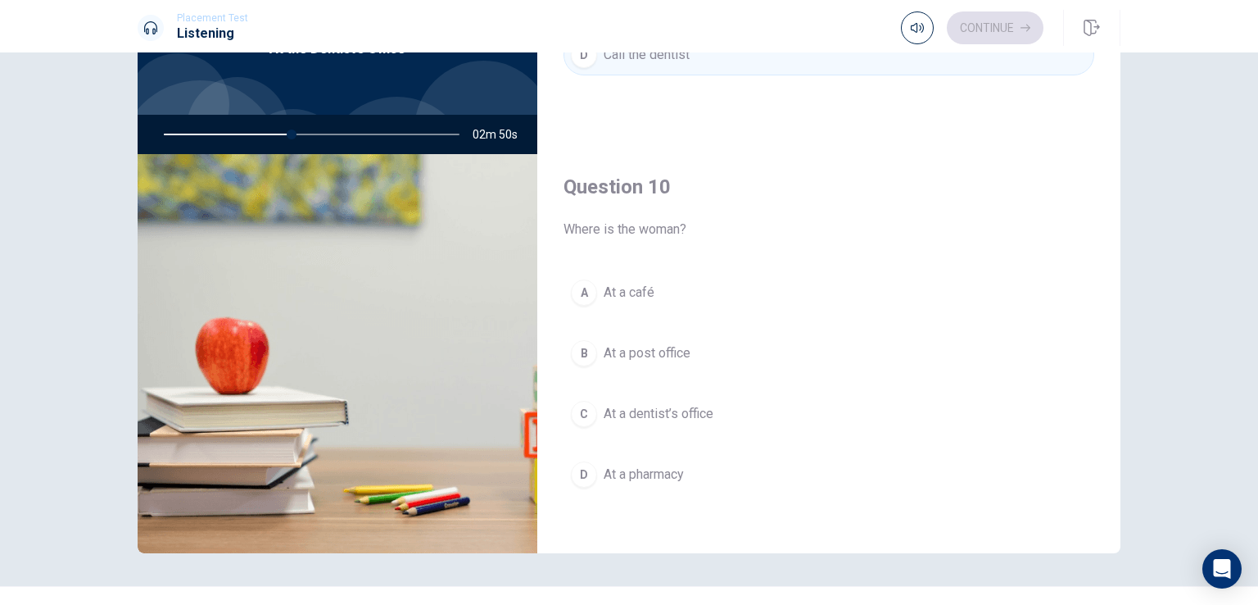
scroll to position [135, 0]
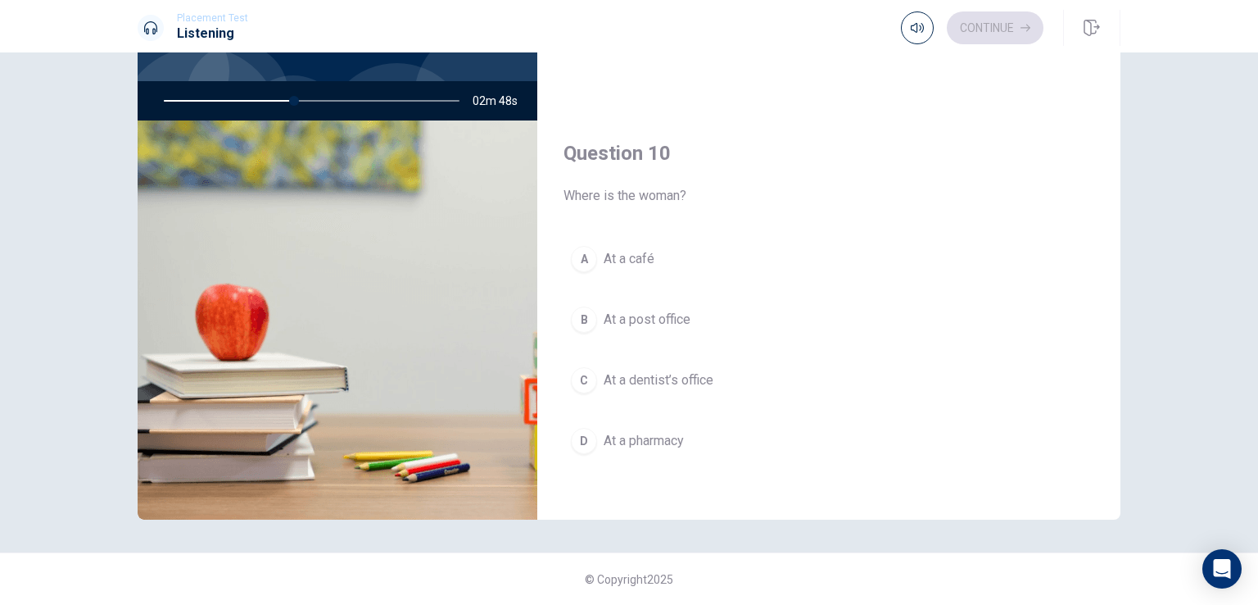
click at [640, 433] on span "At a pharmacy" at bounding box center [644, 441] width 80 height 20
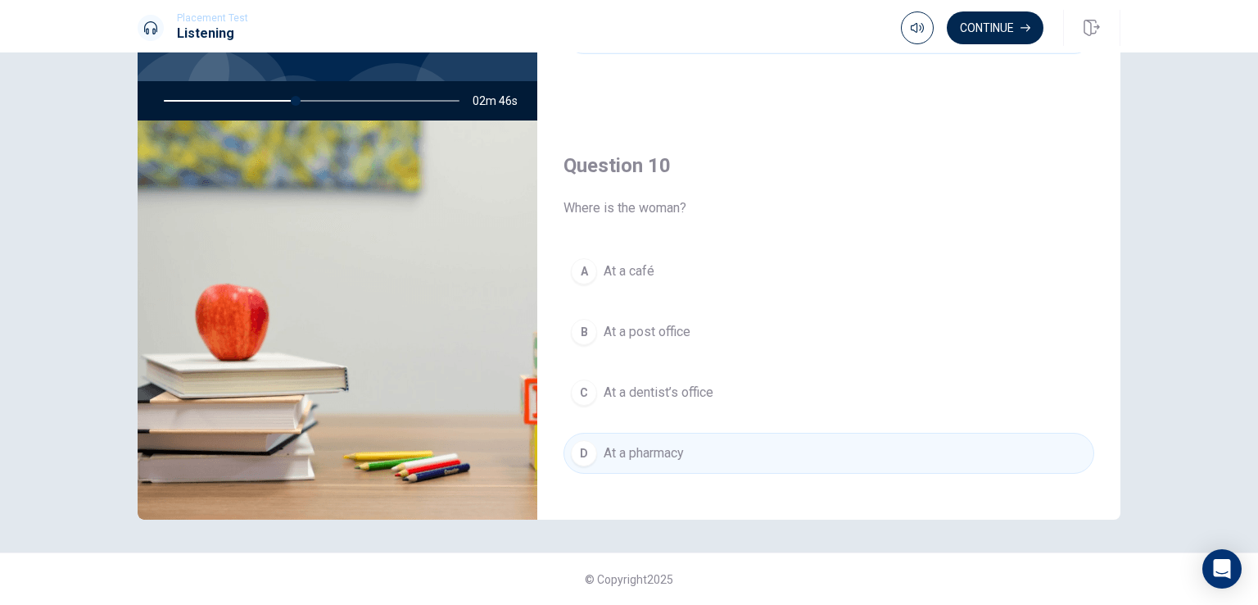
scroll to position [1521, 0]
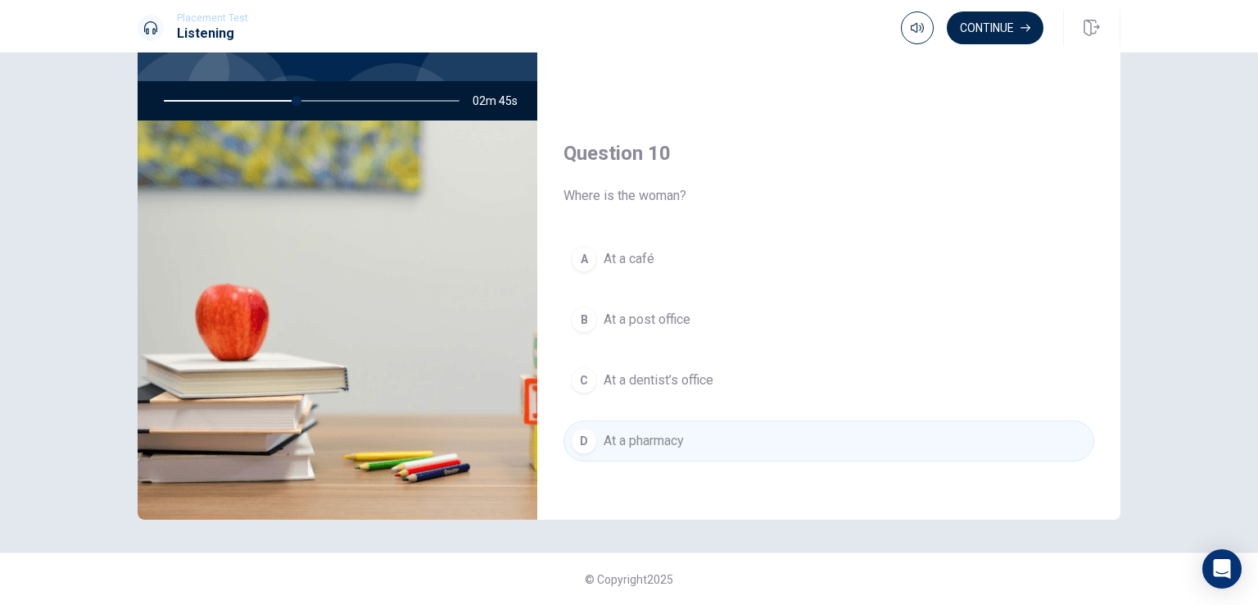
click at [672, 379] on span "At a dentist’s office" at bounding box center [659, 380] width 110 height 20
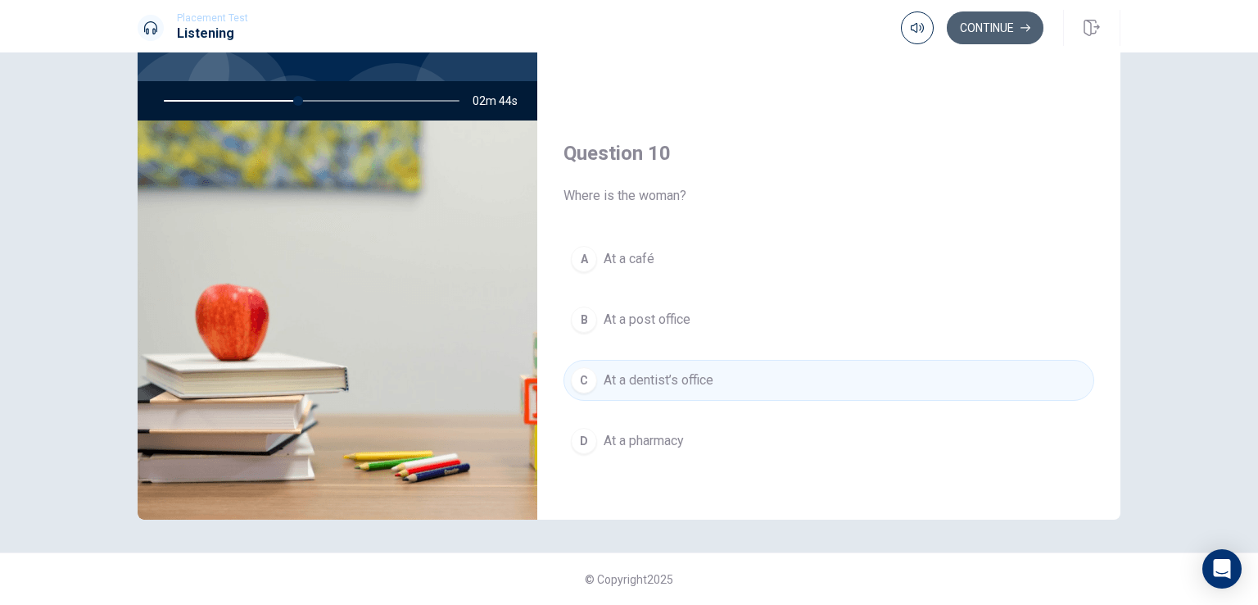
click at [977, 25] on button "Continue" at bounding box center [995, 27] width 97 height 33
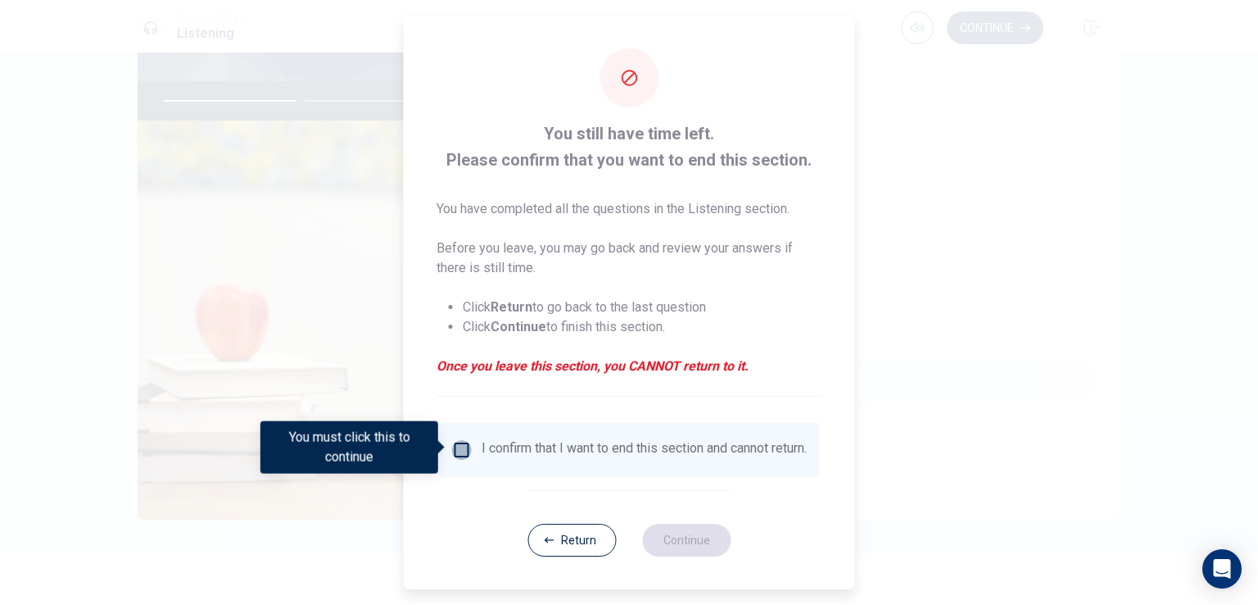
click at [463, 446] on input "You must click this to continue" at bounding box center [462, 450] width 20 height 20
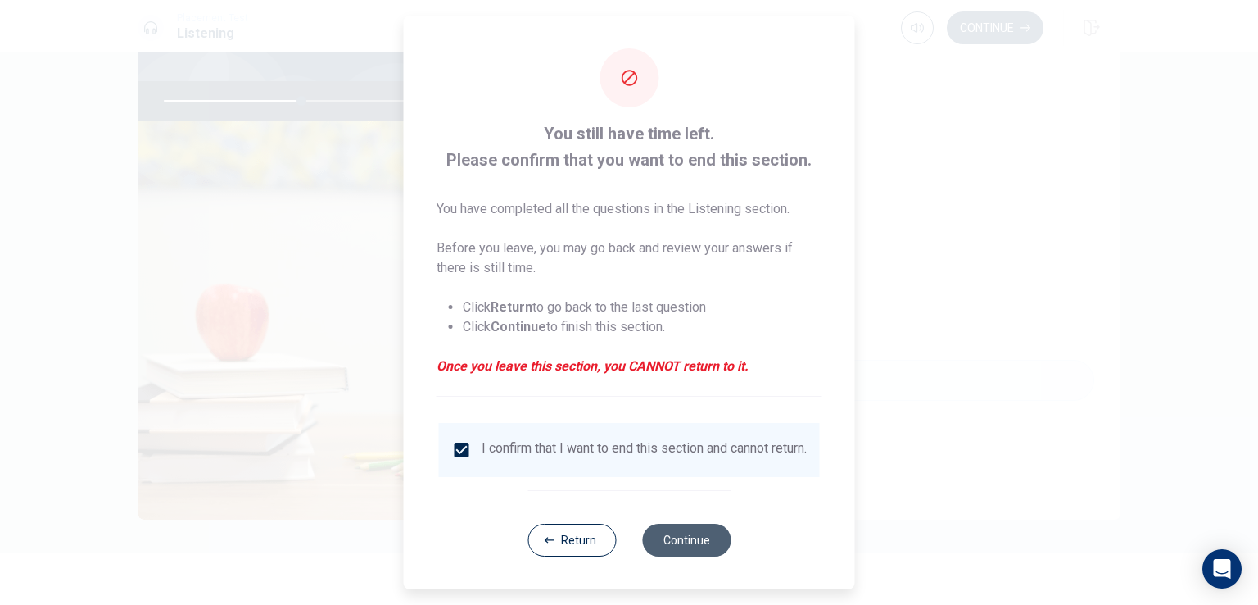
click at [683, 543] on button "Continue" at bounding box center [686, 539] width 88 height 33
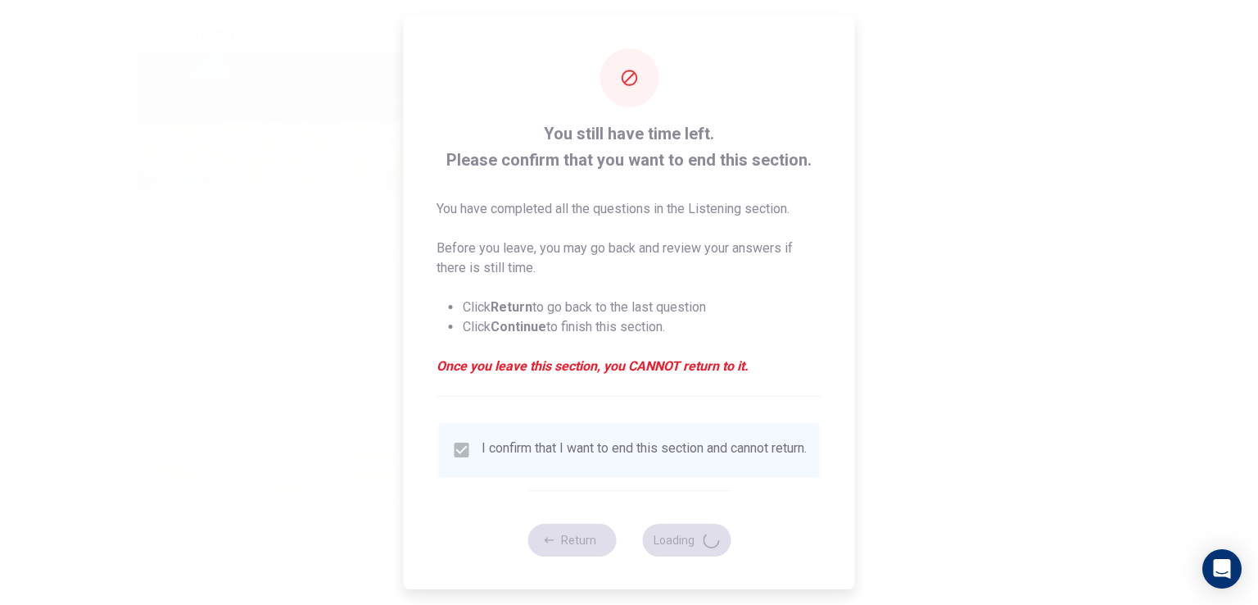
type input "48"
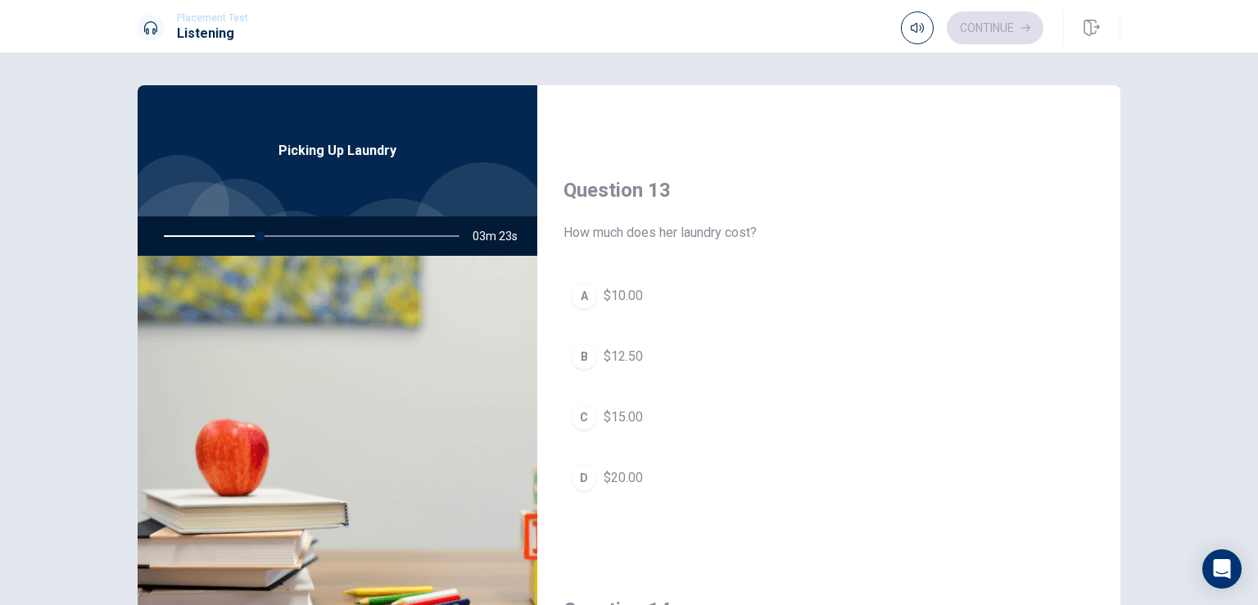
scroll to position [783, 0]
click at [583, 406] on div "C" at bounding box center [584, 414] width 26 height 26
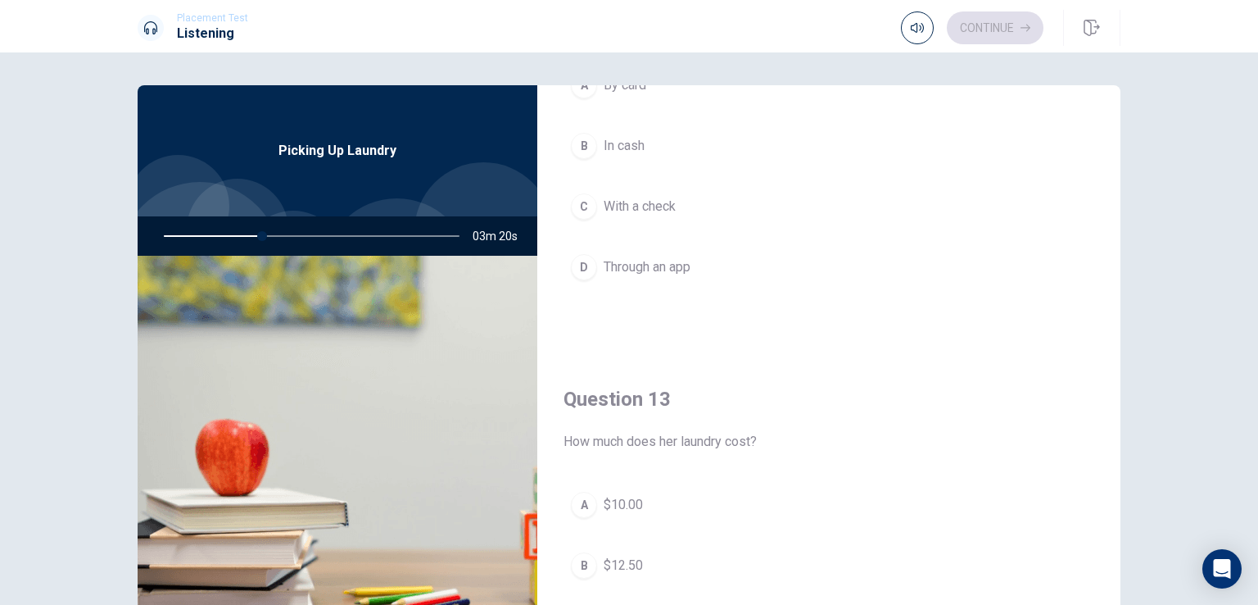
scroll to position [537, 0]
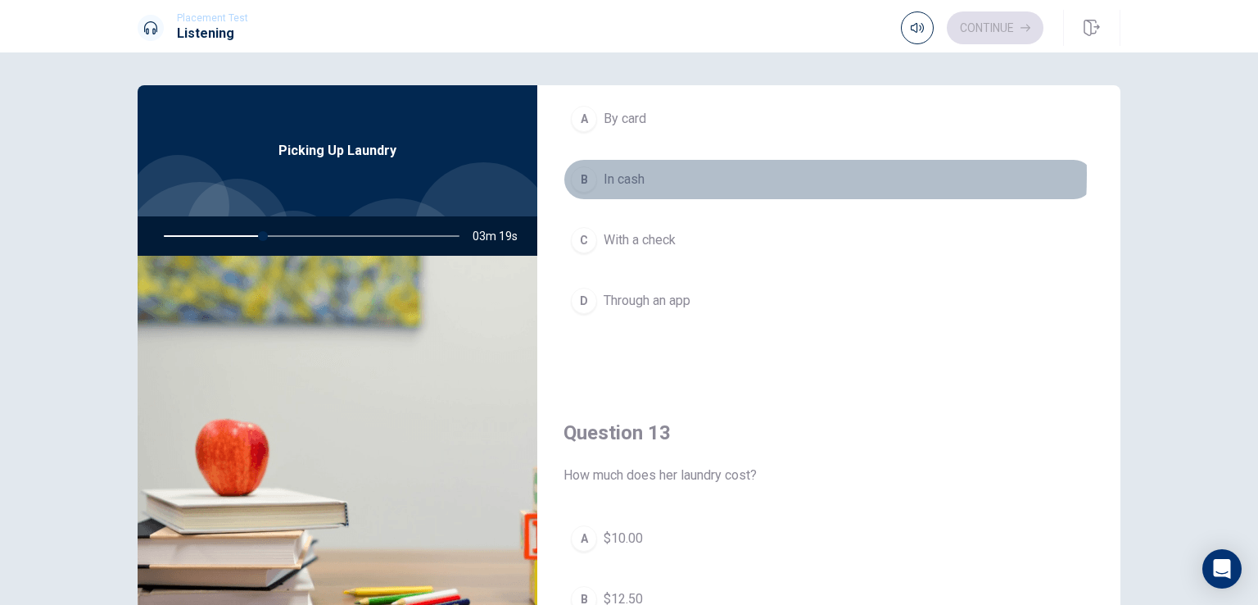
click at [636, 172] on span "In cash" at bounding box center [624, 180] width 41 height 20
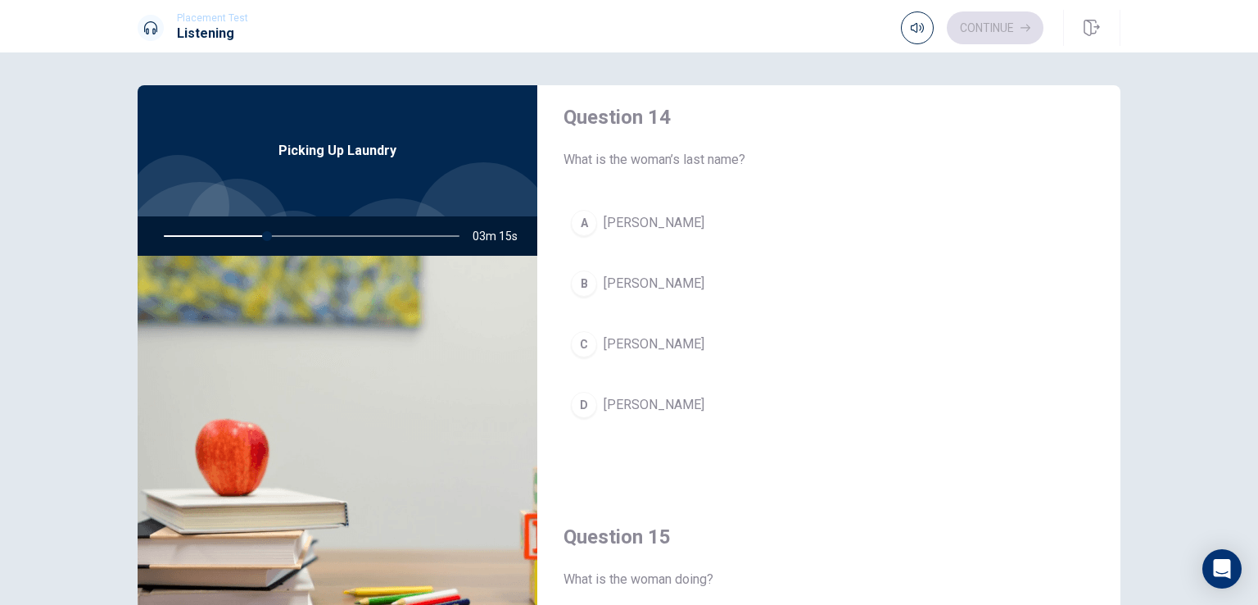
scroll to position [1275, 0]
click at [641, 214] on span "[PERSON_NAME]" at bounding box center [654, 221] width 101 height 20
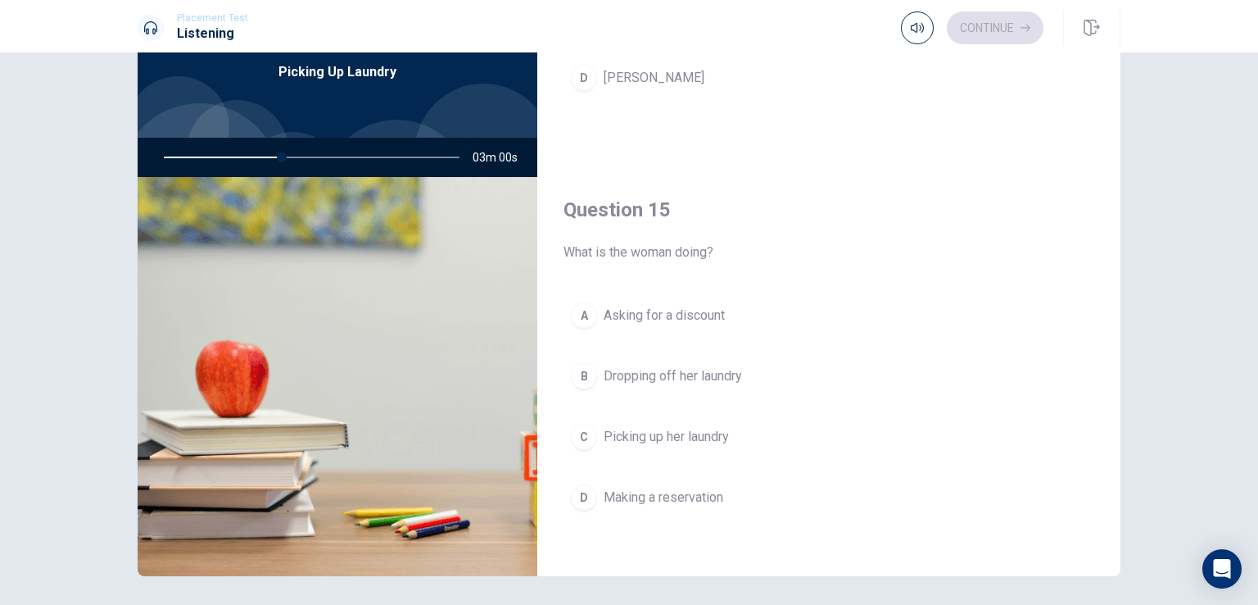
scroll to position [82, 0]
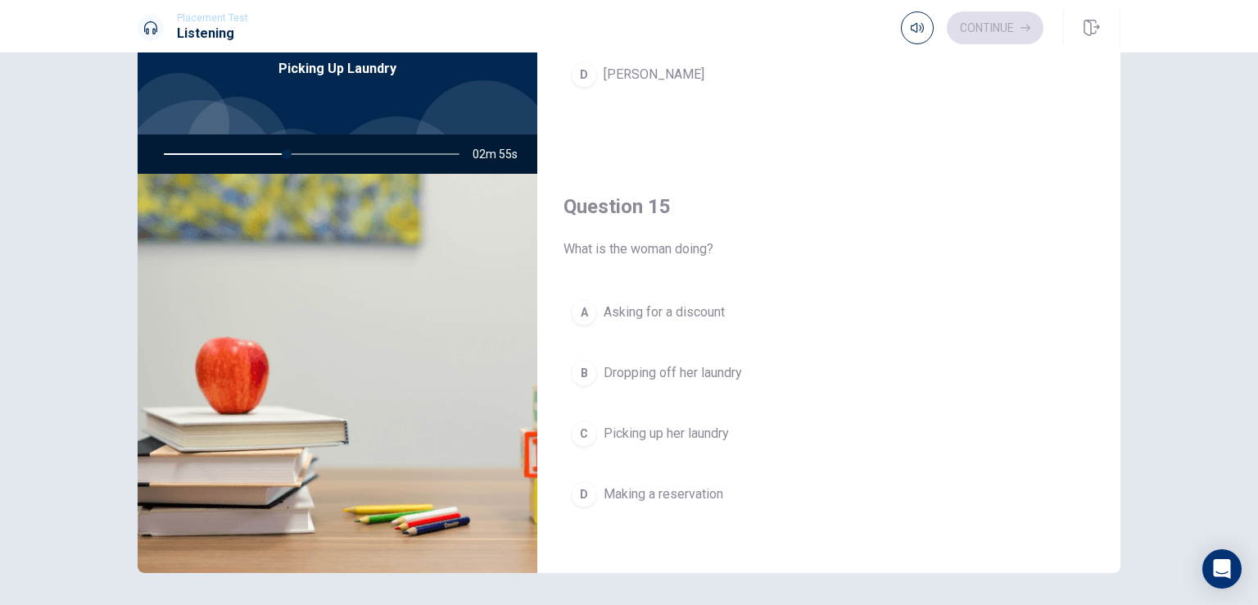
click at [659, 424] on span "Picking up her laundry" at bounding box center [666, 434] width 125 height 20
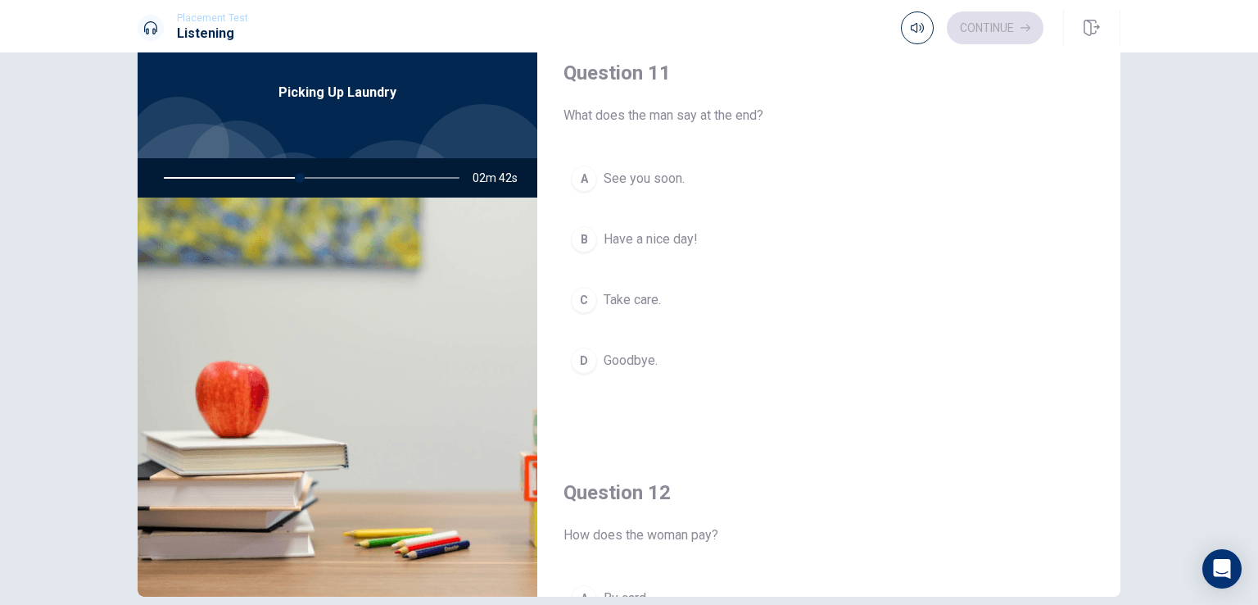
scroll to position [0, 0]
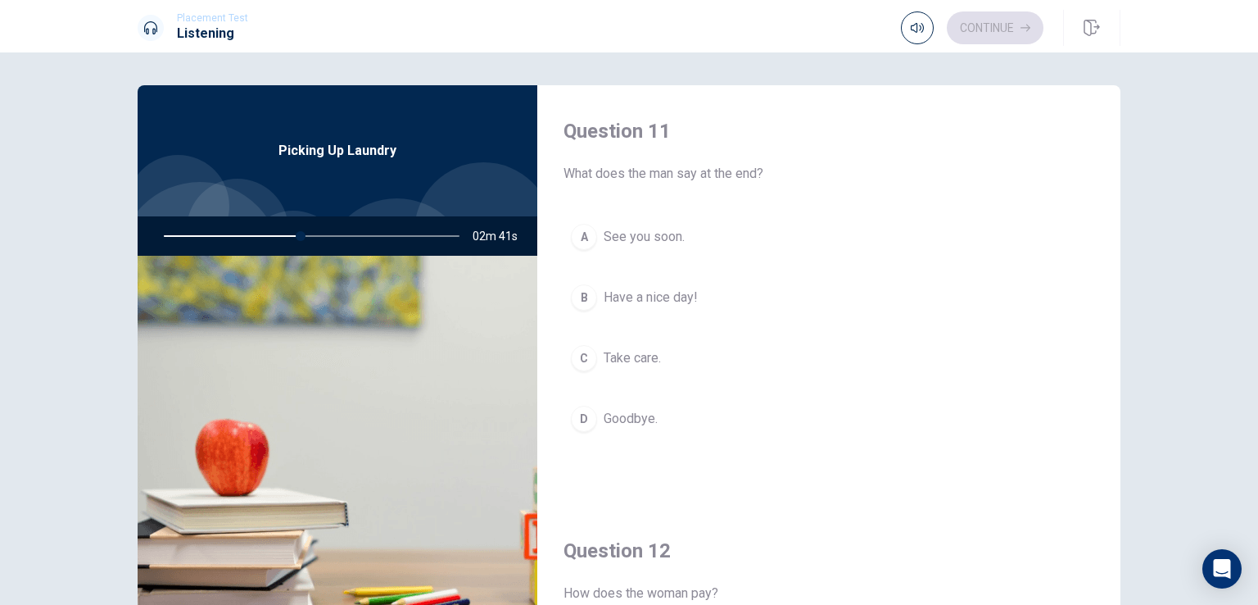
click at [981, 24] on div "Continue" at bounding box center [972, 27] width 143 height 33
click at [585, 292] on div "B" at bounding box center [584, 297] width 26 height 26
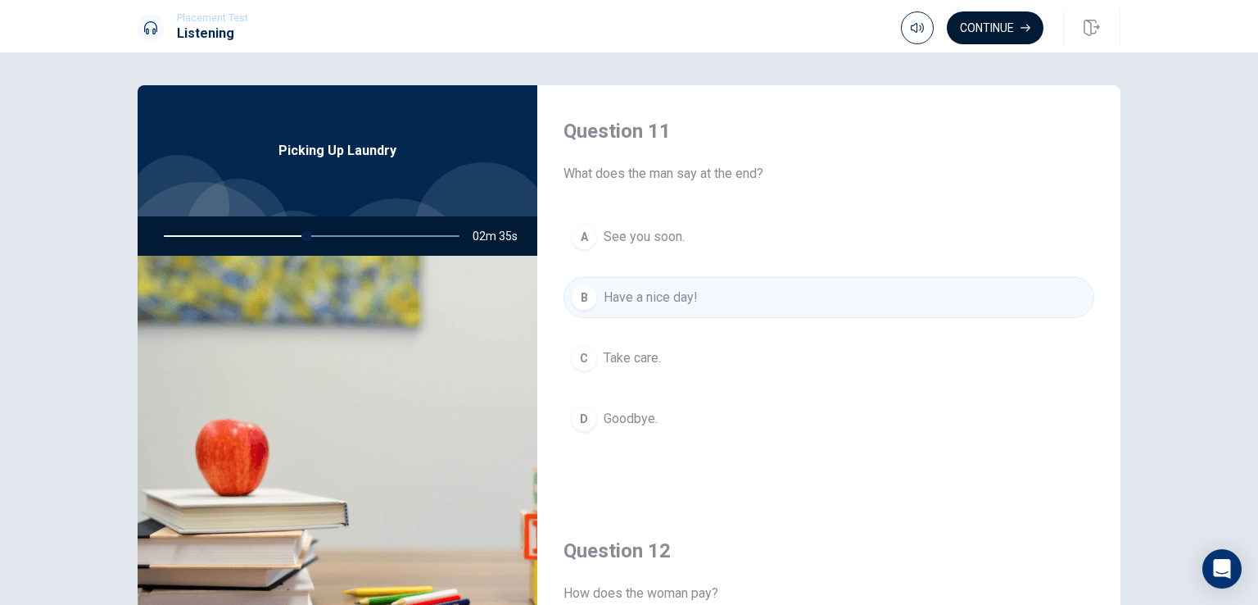
click at [986, 25] on button "Continue" at bounding box center [995, 27] width 97 height 33
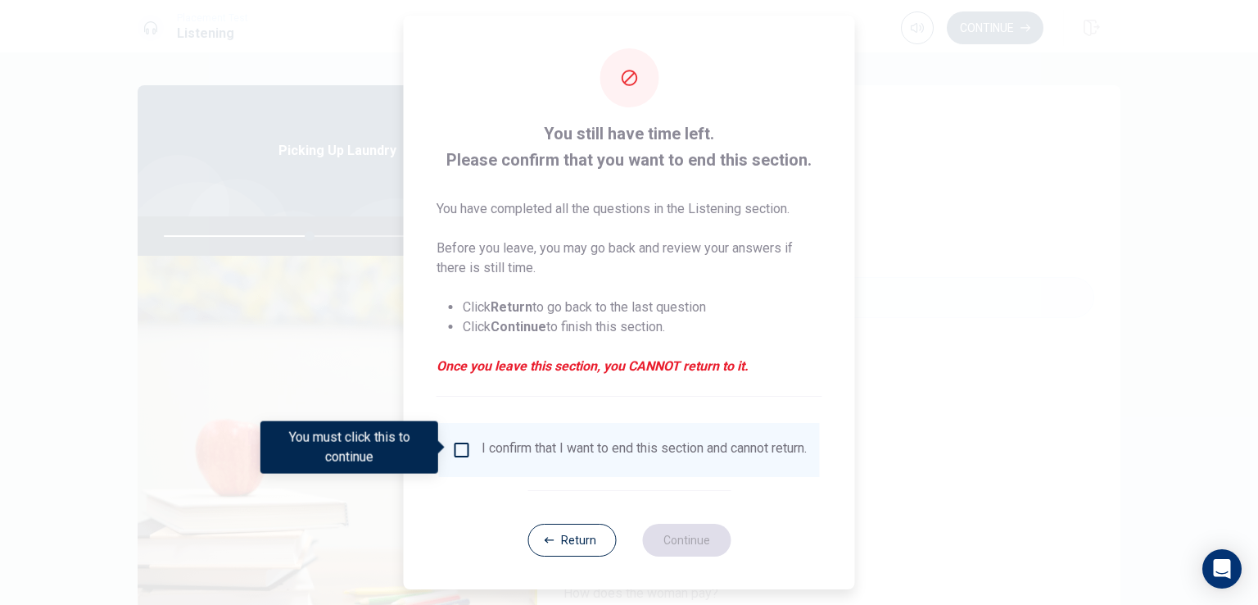
click at [459, 442] on input "You must click this to continue" at bounding box center [462, 450] width 20 height 20
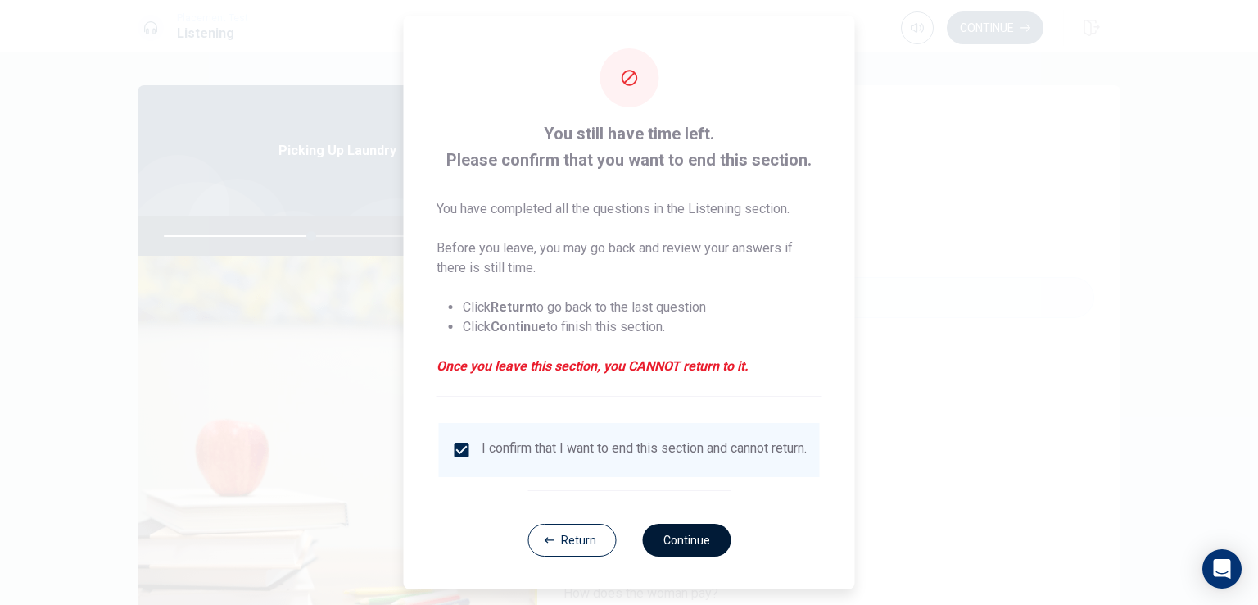
click at [688, 550] on button "Continue" at bounding box center [686, 539] width 88 height 33
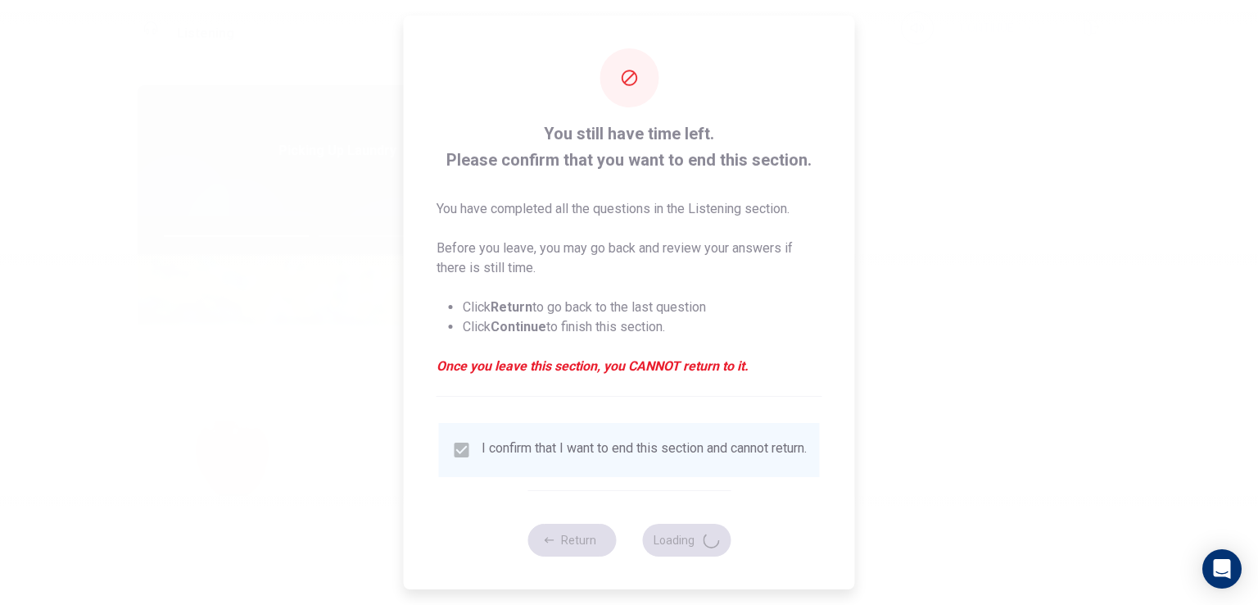
type input "51"
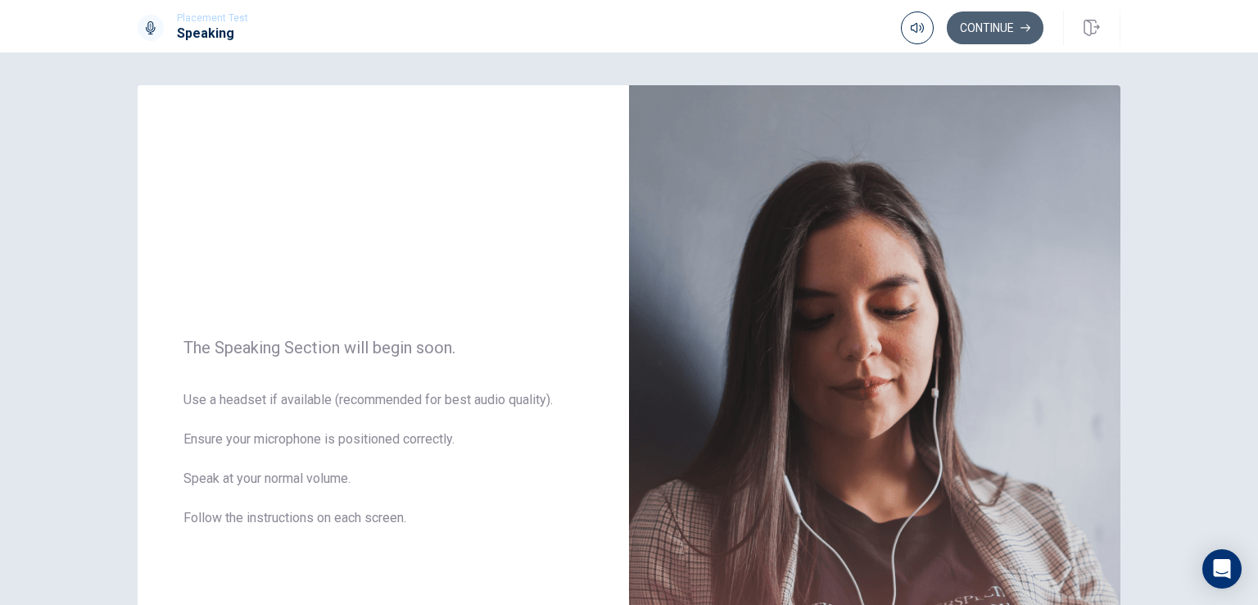
click at [975, 20] on button "Continue" at bounding box center [995, 27] width 97 height 33
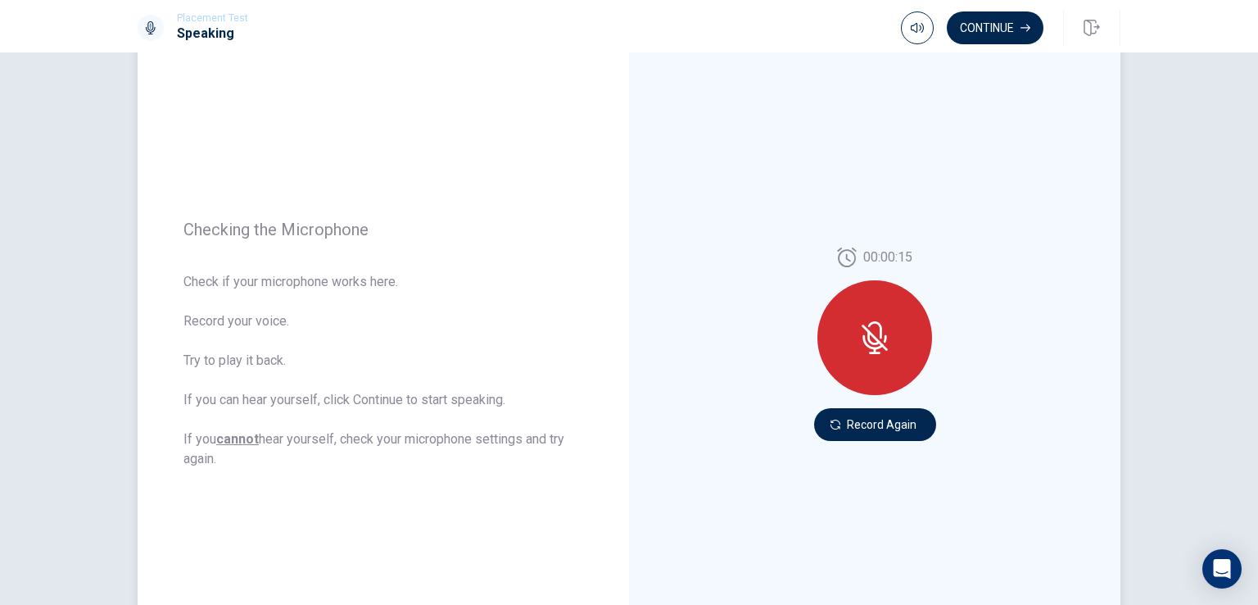
scroll to position [116, 0]
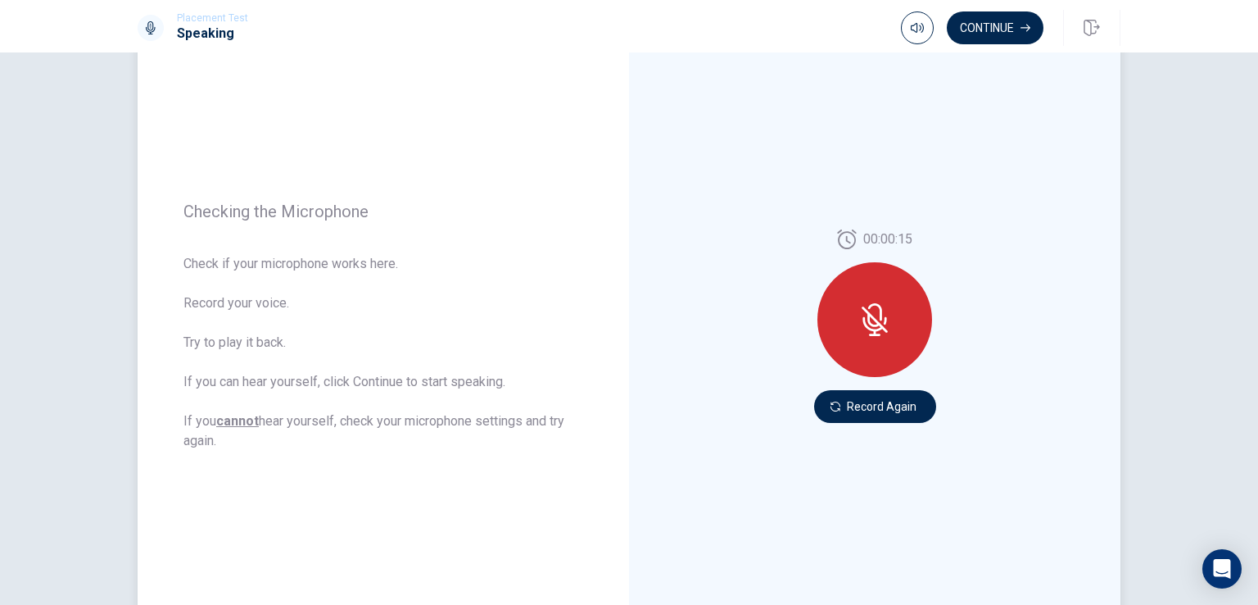
click at [881, 310] on icon at bounding box center [875, 319] width 33 height 33
click at [883, 304] on icon at bounding box center [875, 319] width 33 height 33
click at [860, 335] on icon at bounding box center [875, 319] width 33 height 33
click at [882, 401] on button "Record Again" at bounding box center [875, 406] width 122 height 33
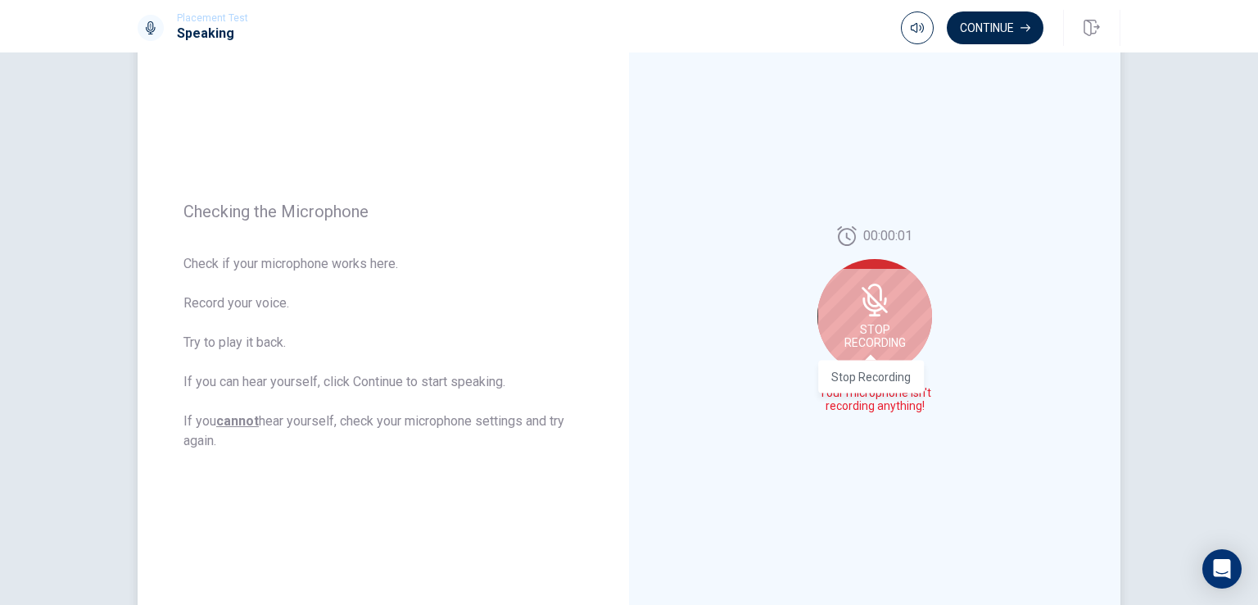
click at [886, 323] on span "Stop Recording" at bounding box center [875, 336] width 61 height 26
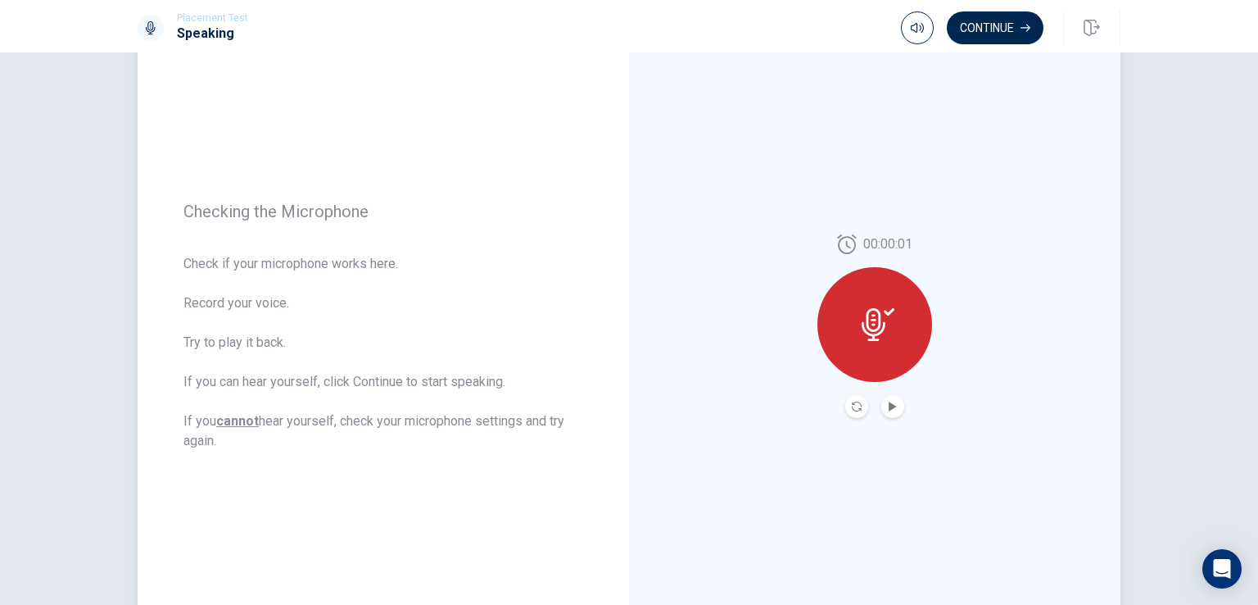
click at [878, 333] on icon at bounding box center [878, 324] width 33 height 33
click at [898, 318] on div at bounding box center [875, 324] width 115 height 115
click at [889, 406] on icon "Play Audio" at bounding box center [892, 406] width 7 height 10
click at [859, 407] on button "Record Again" at bounding box center [856, 406] width 23 height 23
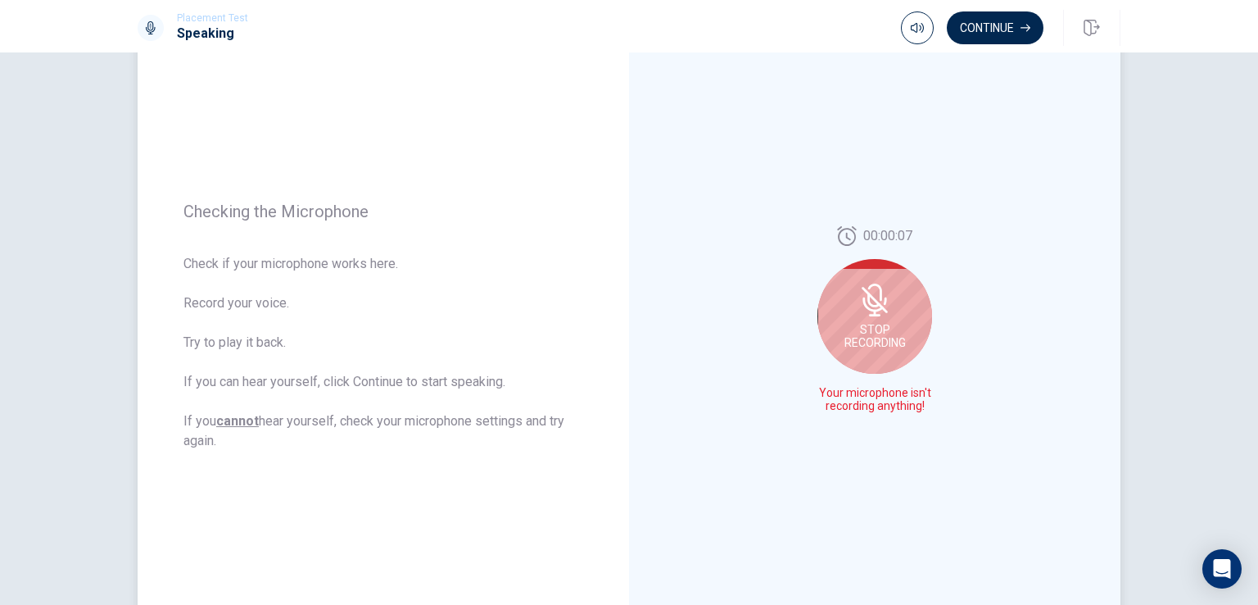
click at [875, 289] on icon at bounding box center [875, 291] width 14 height 17
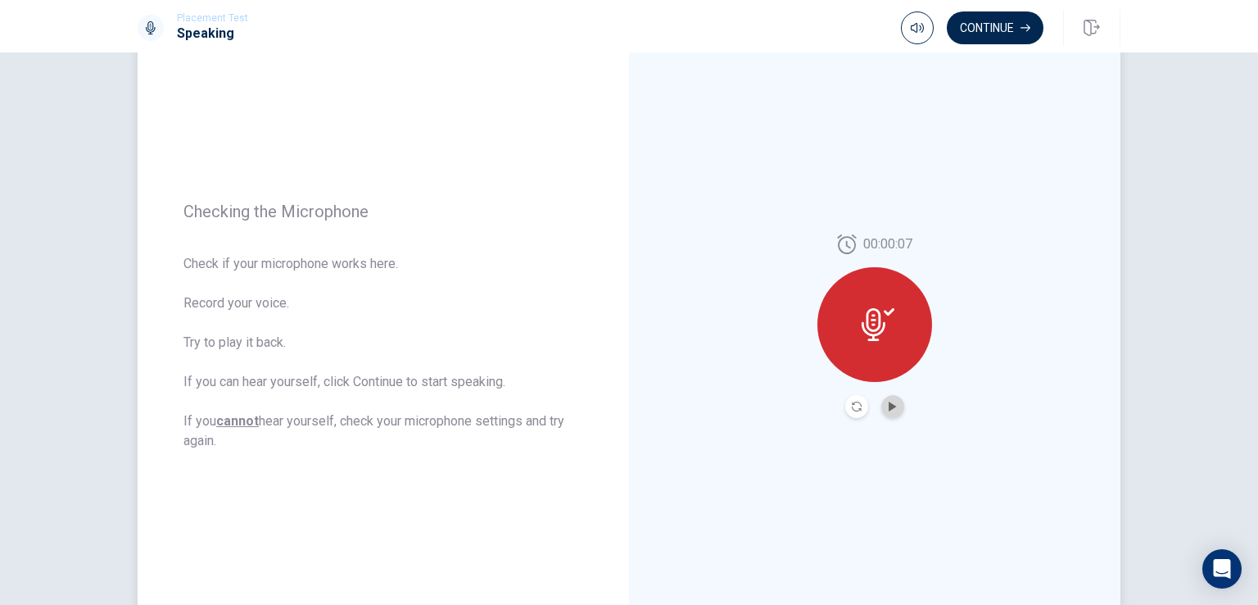
click at [895, 400] on button "Play Audio" at bounding box center [892, 406] width 23 height 23
click at [856, 409] on icon "Record Again" at bounding box center [857, 406] width 10 height 10
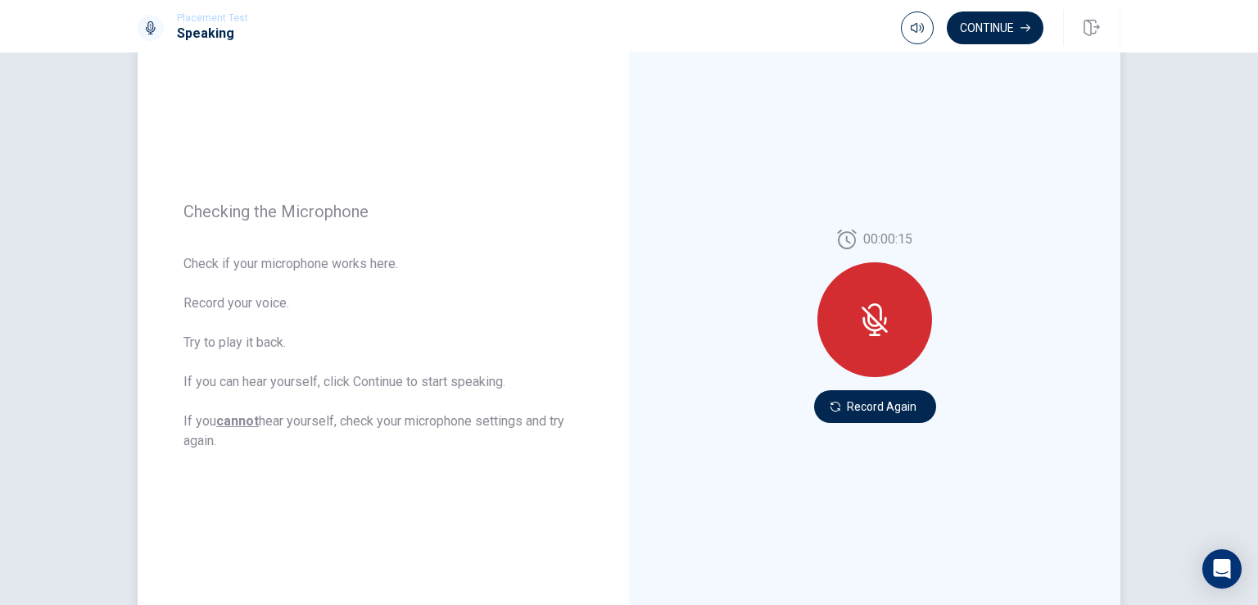
click at [878, 323] on icon at bounding box center [875, 319] width 33 height 33
click at [872, 405] on button "Record Again" at bounding box center [875, 406] width 122 height 33
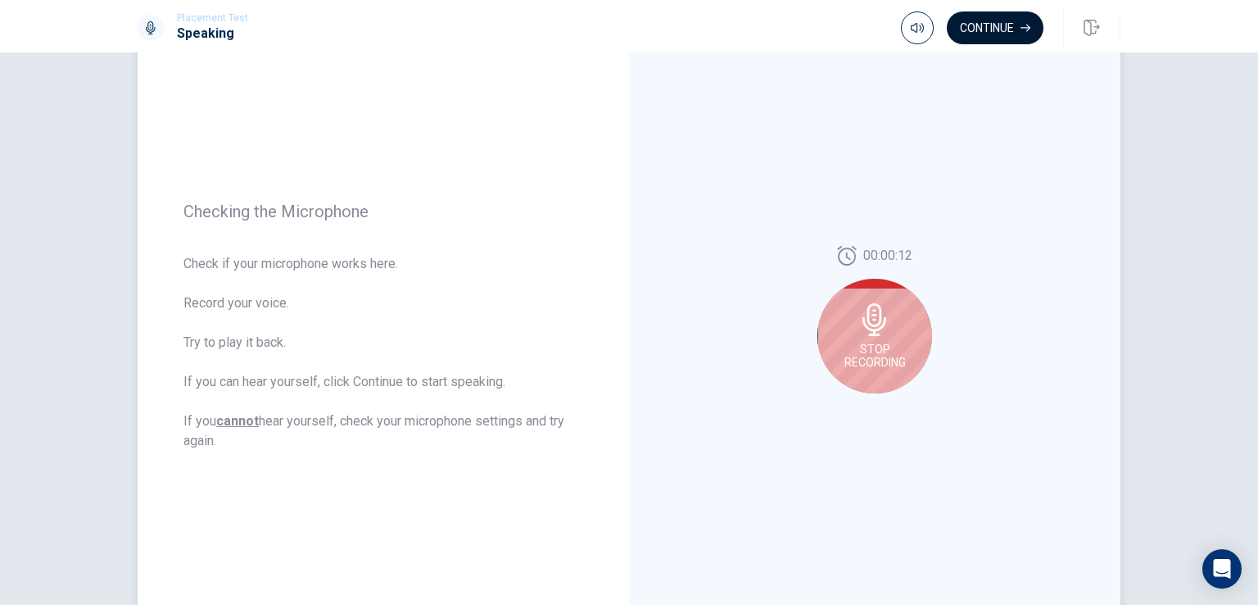
click at [982, 20] on button "Continue" at bounding box center [995, 27] width 97 height 33
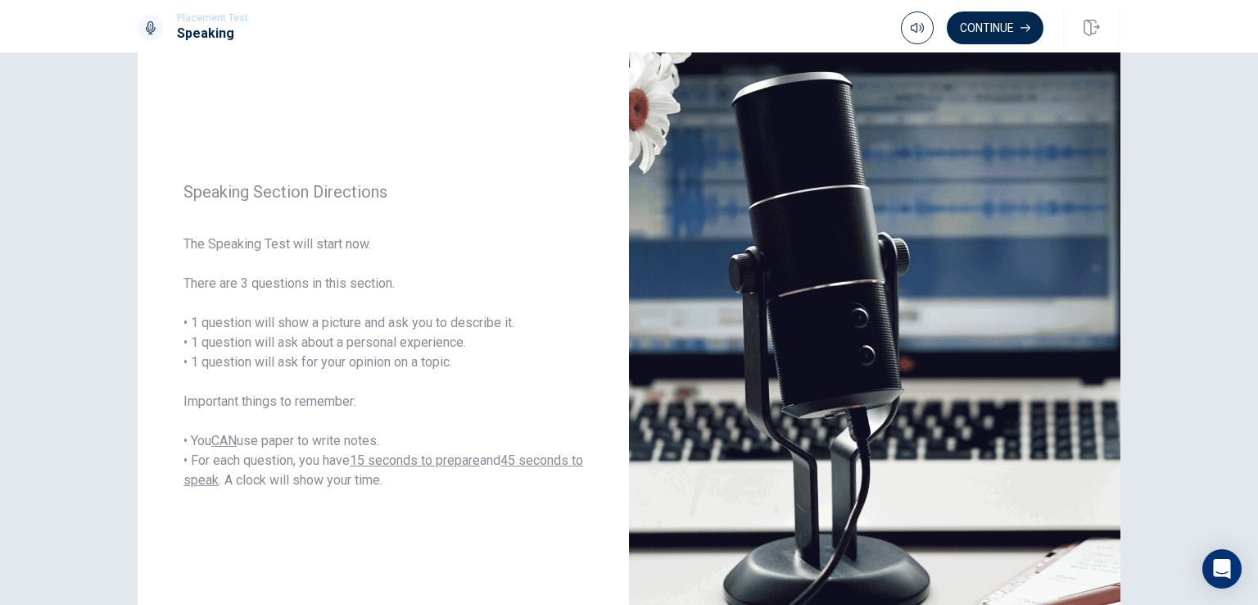
scroll to position [164, 0]
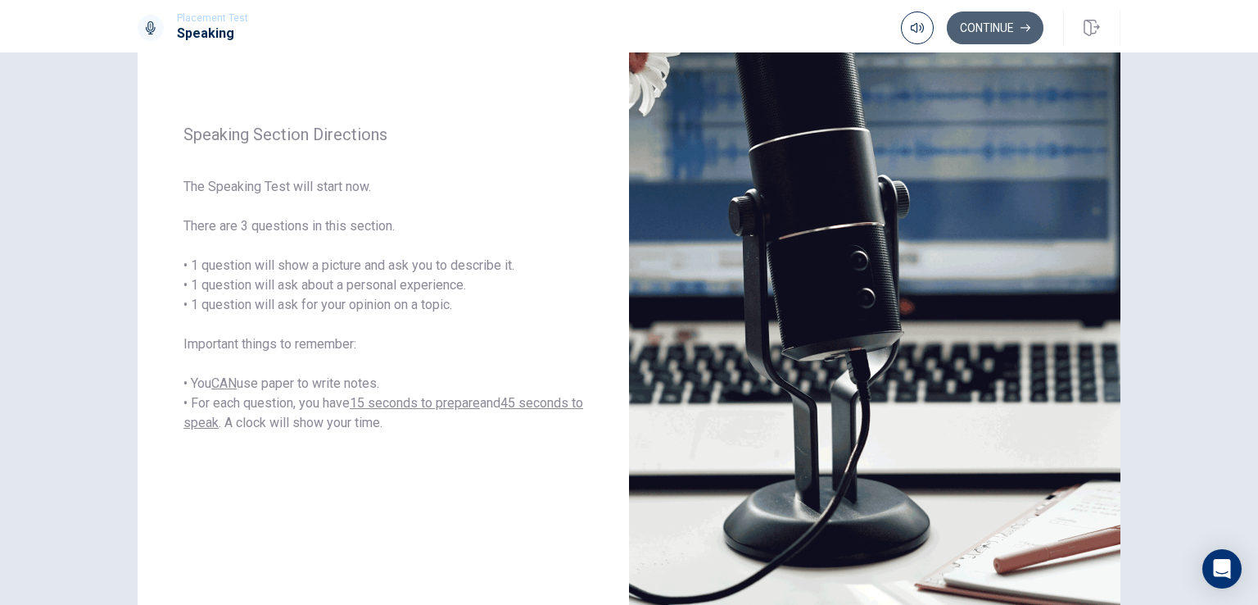
click at [977, 28] on button "Continue" at bounding box center [995, 27] width 97 height 33
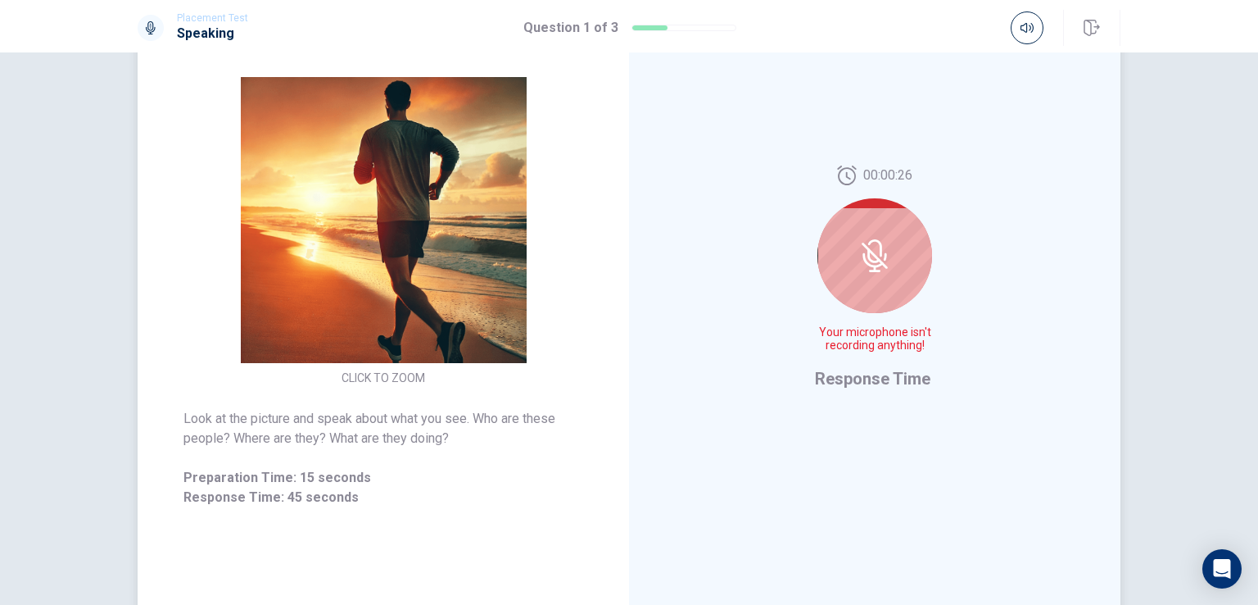
click at [883, 252] on icon at bounding box center [875, 255] width 33 height 33
click at [863, 260] on icon at bounding box center [873, 260] width 20 height 15
click at [471, 273] on img at bounding box center [383, 220] width 315 height 286
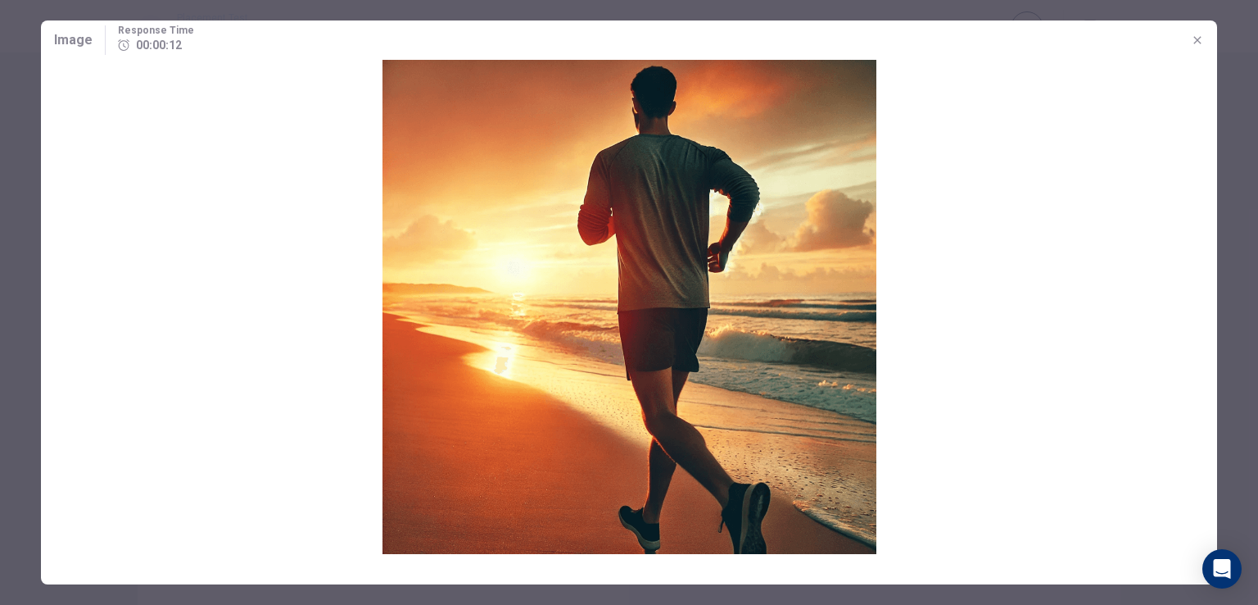
click at [727, 275] on img at bounding box center [629, 307] width 1176 height 494
click at [690, 271] on img at bounding box center [629, 307] width 1176 height 494
click at [701, 373] on img at bounding box center [629, 307] width 1176 height 494
click at [669, 243] on img at bounding box center [629, 307] width 1176 height 494
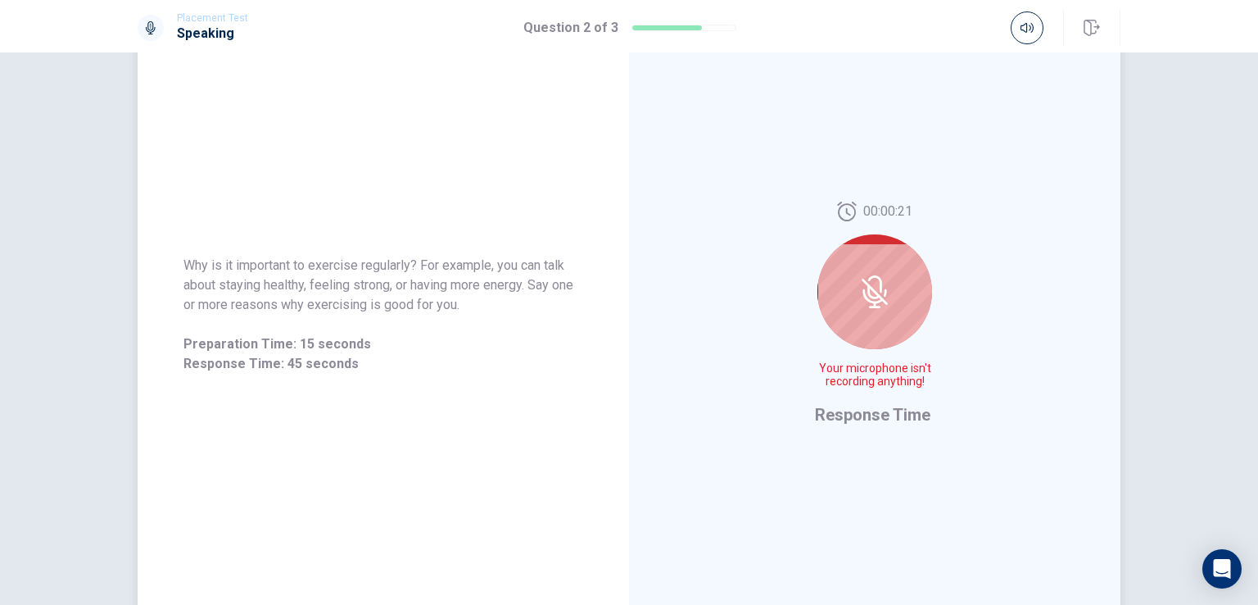
scroll to position [280, 0]
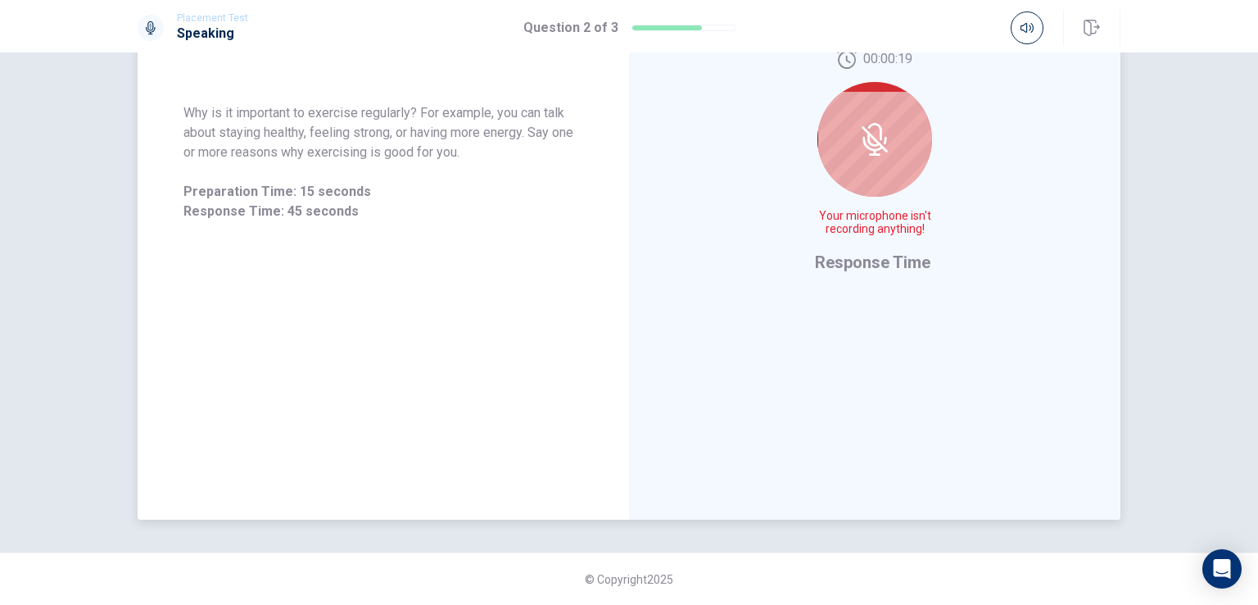
click at [887, 158] on div at bounding box center [875, 139] width 115 height 115
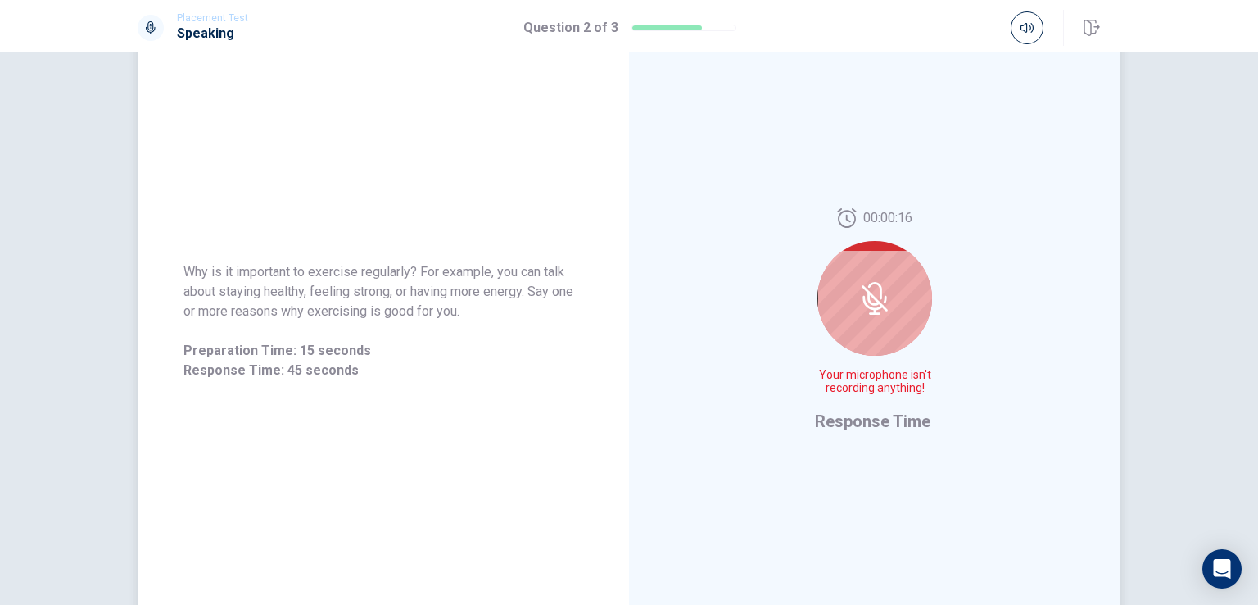
scroll to position [246, 0]
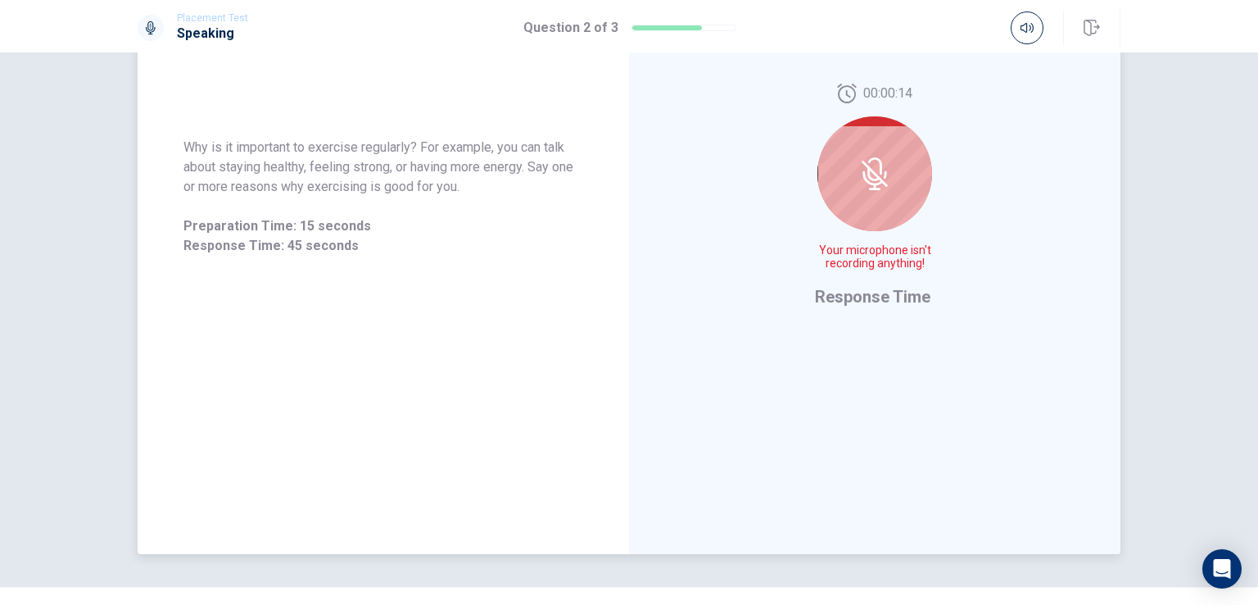
click at [892, 175] on div at bounding box center [875, 173] width 115 height 115
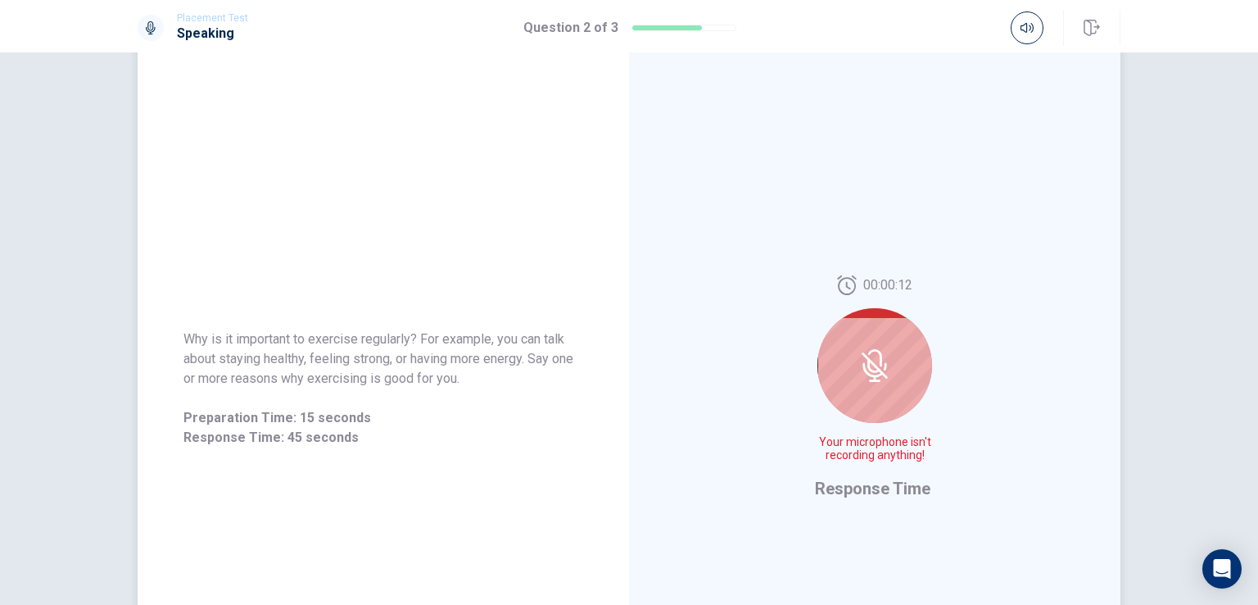
scroll to position [280, 0]
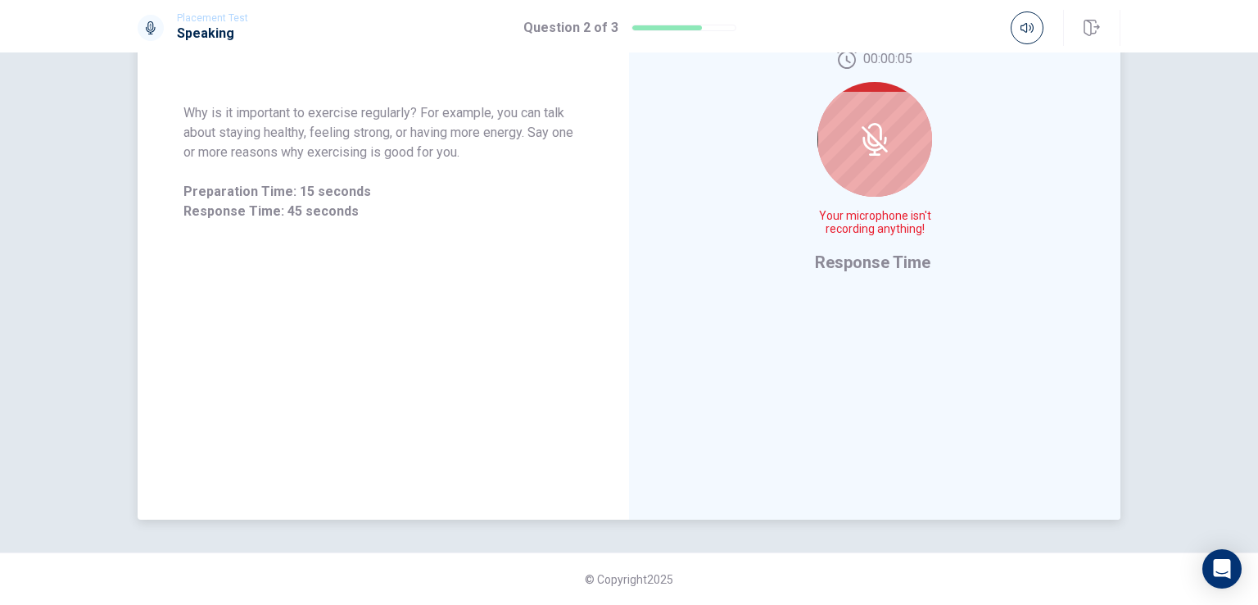
click at [863, 148] on icon at bounding box center [875, 139] width 33 height 33
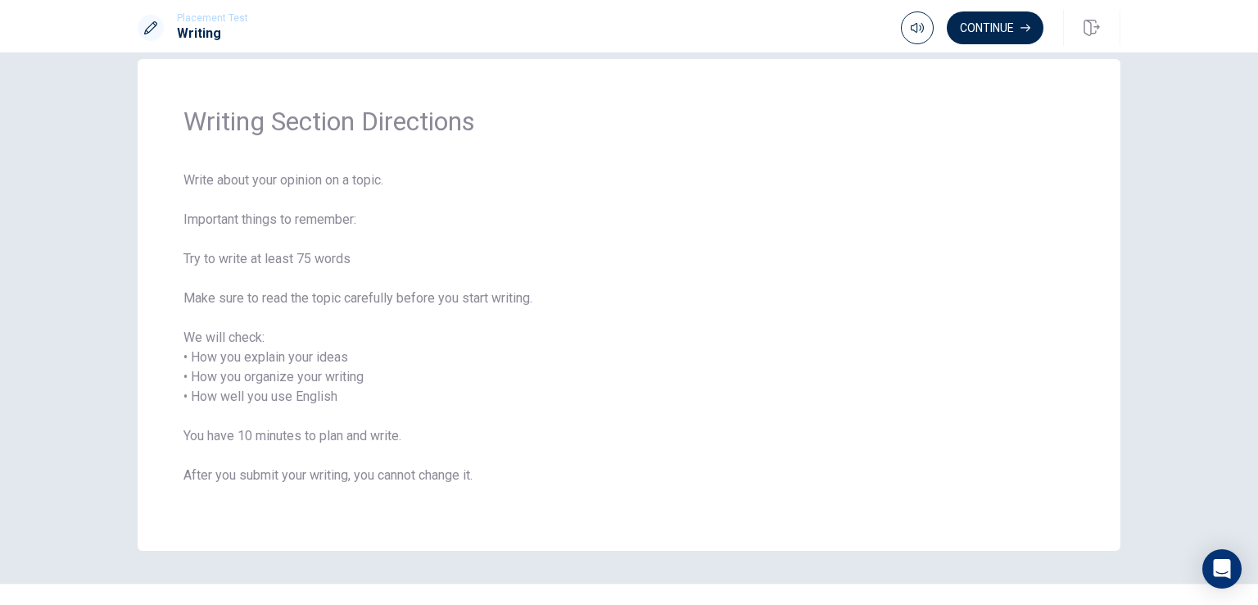
scroll to position [0, 0]
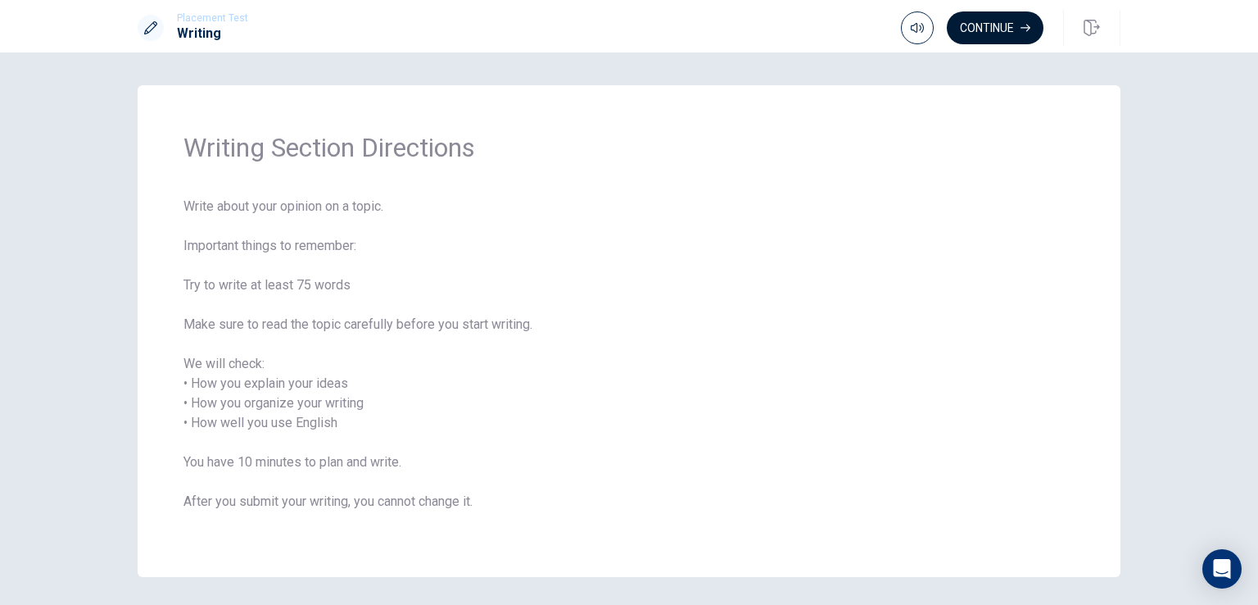
click at [994, 25] on button "Continue" at bounding box center [995, 27] width 97 height 33
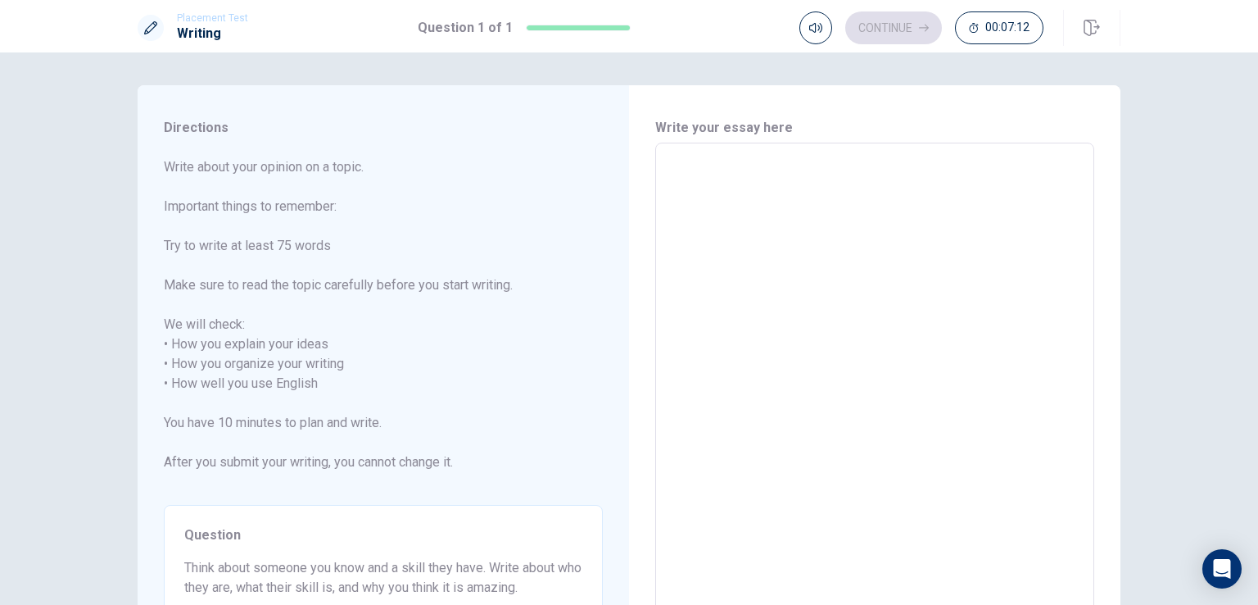
click at [721, 211] on textarea at bounding box center [875, 383] width 416 height 455
type textarea "O"
type textarea "x"
type textarea "On"
type textarea "x"
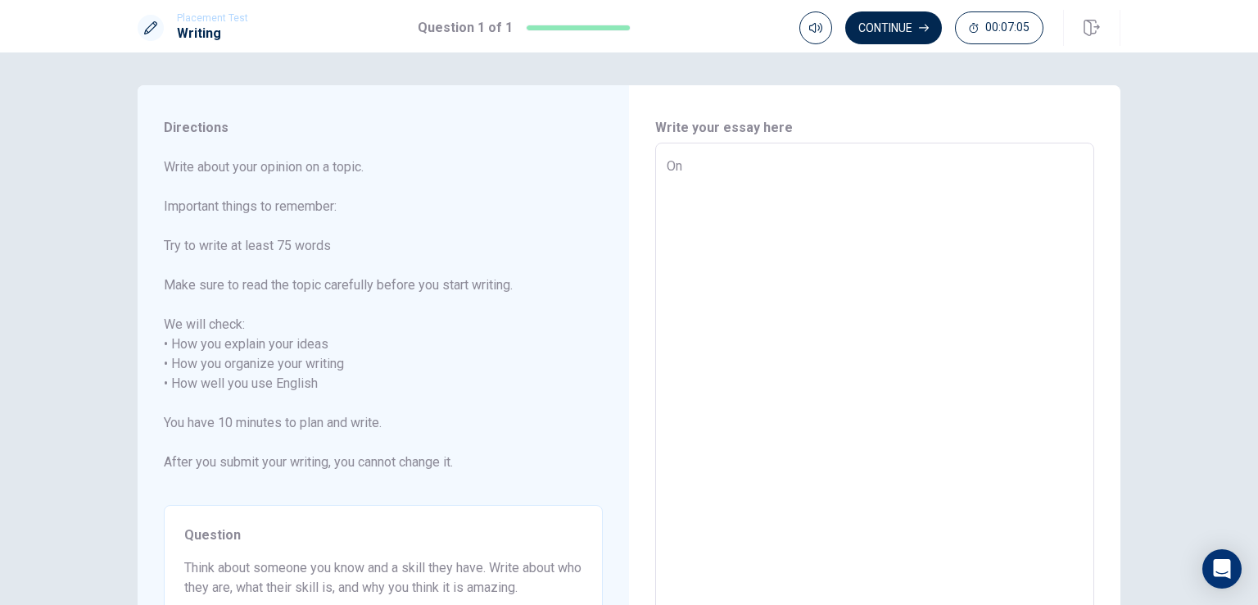
type textarea "Ont"
type textarea "x"
type textarea "On"
type textarea "x"
type textarea "One"
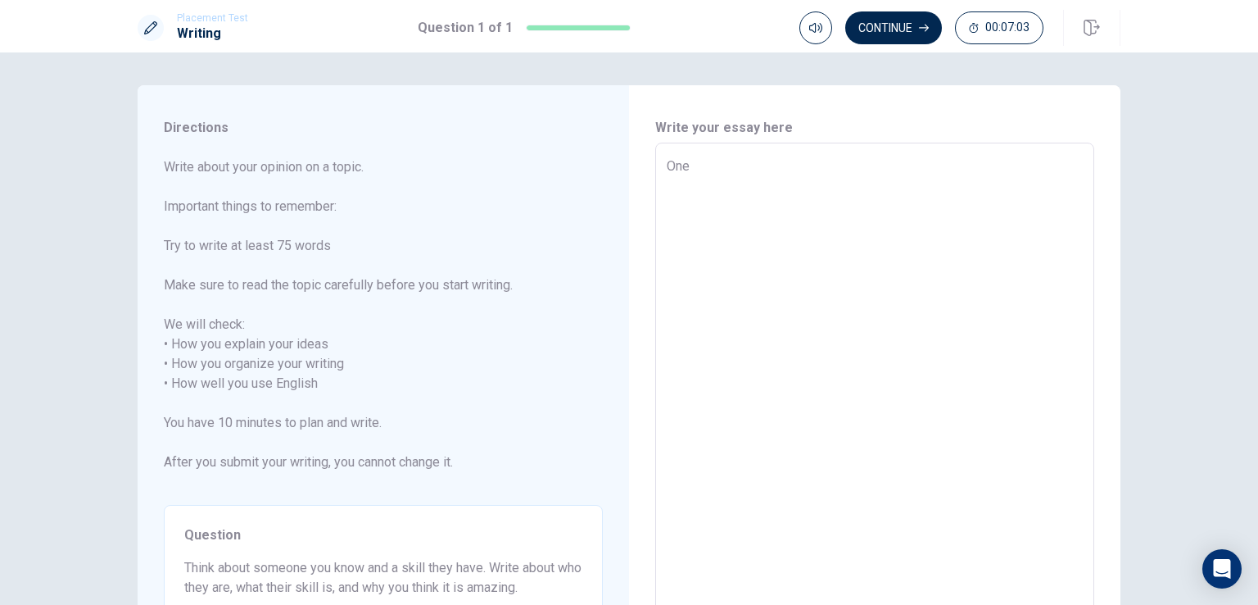
type textarea "x"
type textarea "One"
type textarea "x"
type textarea "One h"
type textarea "x"
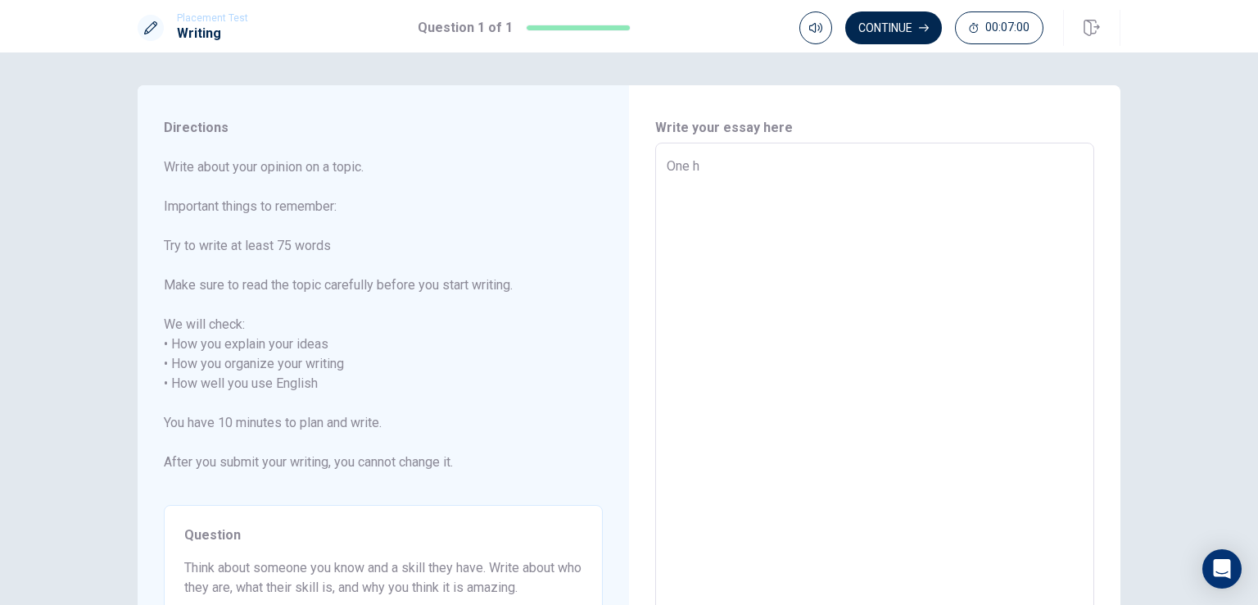
type textarea "One he"
type textarea "x"
type textarea "One her"
type textarea "x"
type textarea "One he"
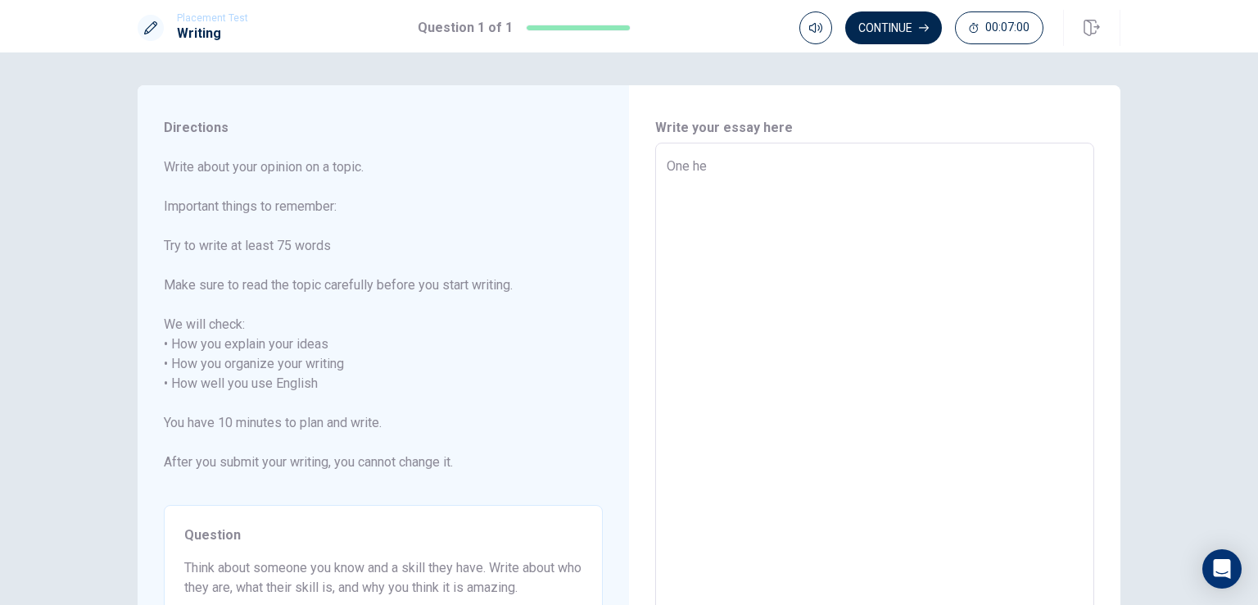
type textarea "x"
type textarea "One h"
type textarea "x"
type textarea "One"
type textarea "x"
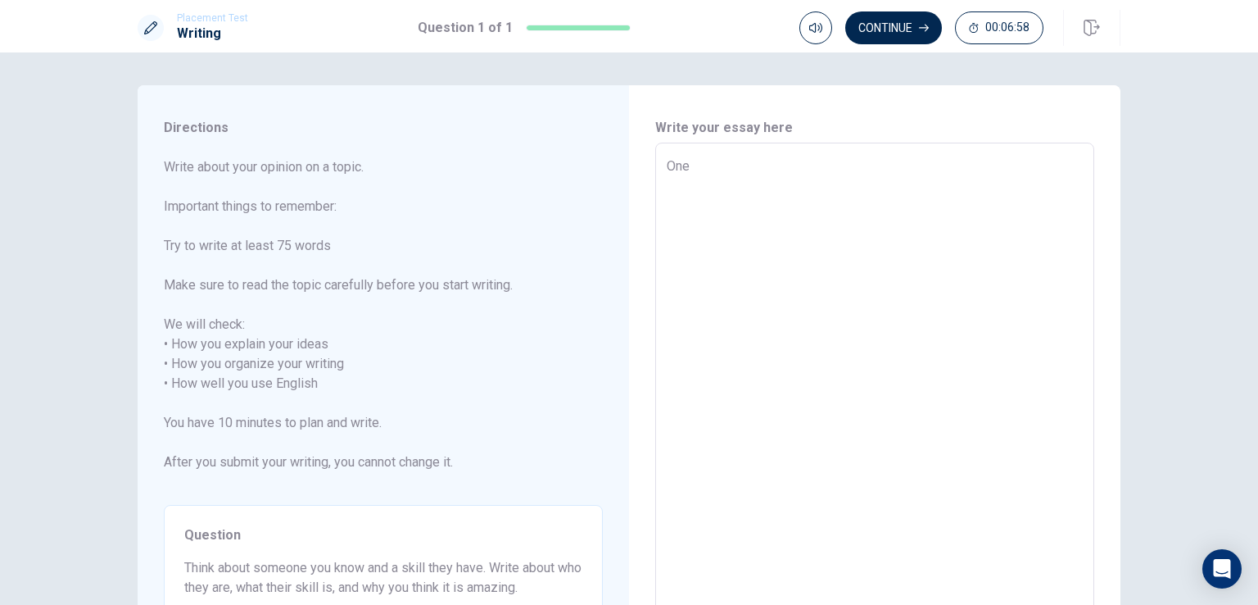
type textarea "One p"
type textarea "x"
type textarea "One pe"
type textarea "x"
type textarea "One per"
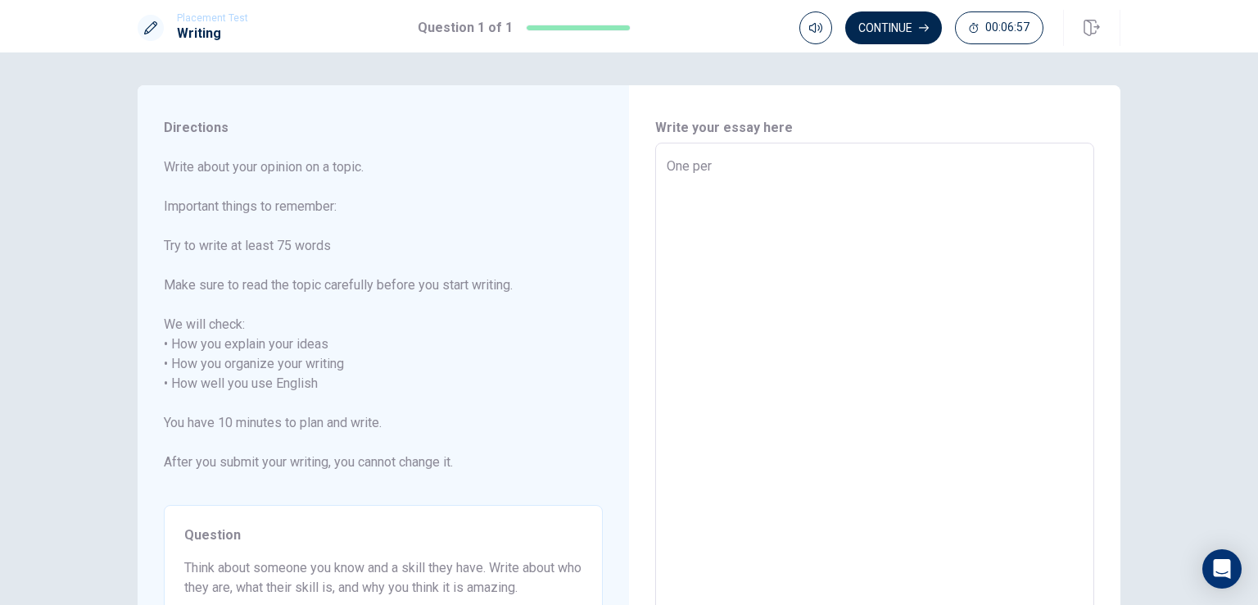
type textarea "x"
type textarea "One pers"
type textarea "x"
type textarea "One perso"
type textarea "x"
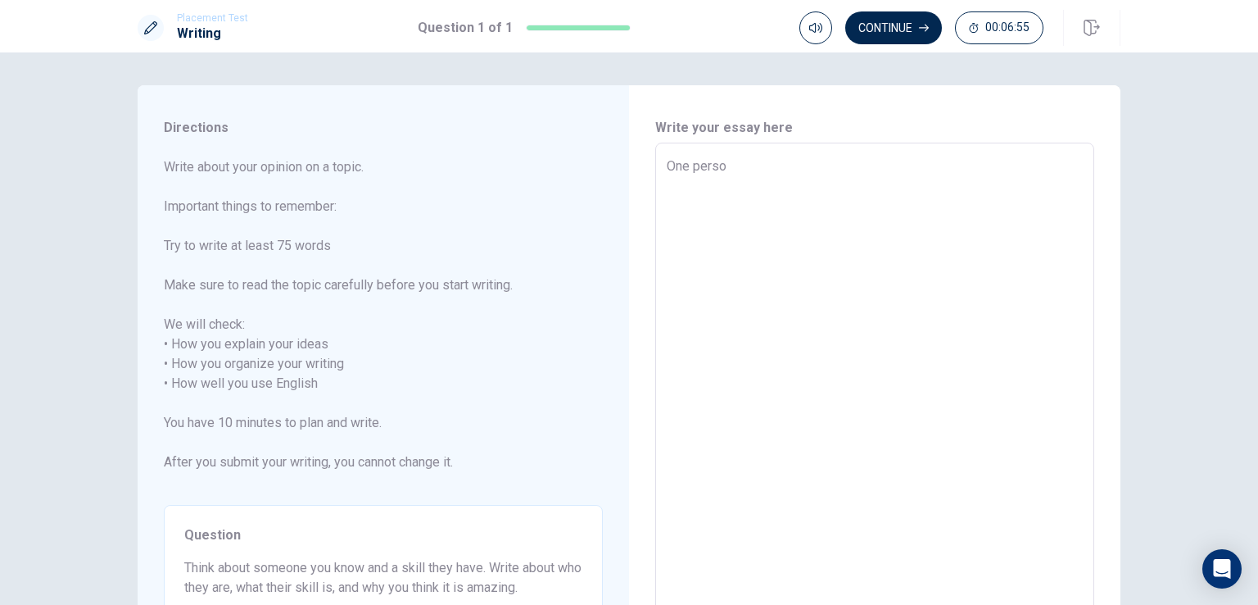
type textarea "One person"
type textarea "x"
type textarea "One person"
type textarea "x"
type textarea "One person I"
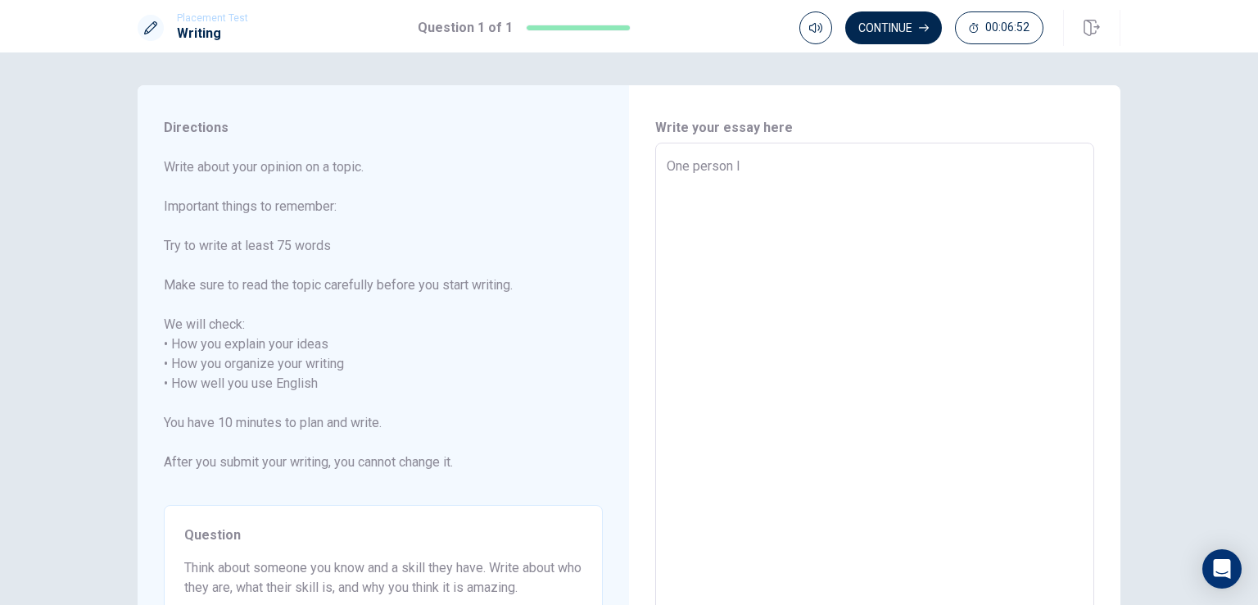
type textarea "x"
type textarea "One person I"
type textarea "x"
type textarea "One person I a"
type textarea "x"
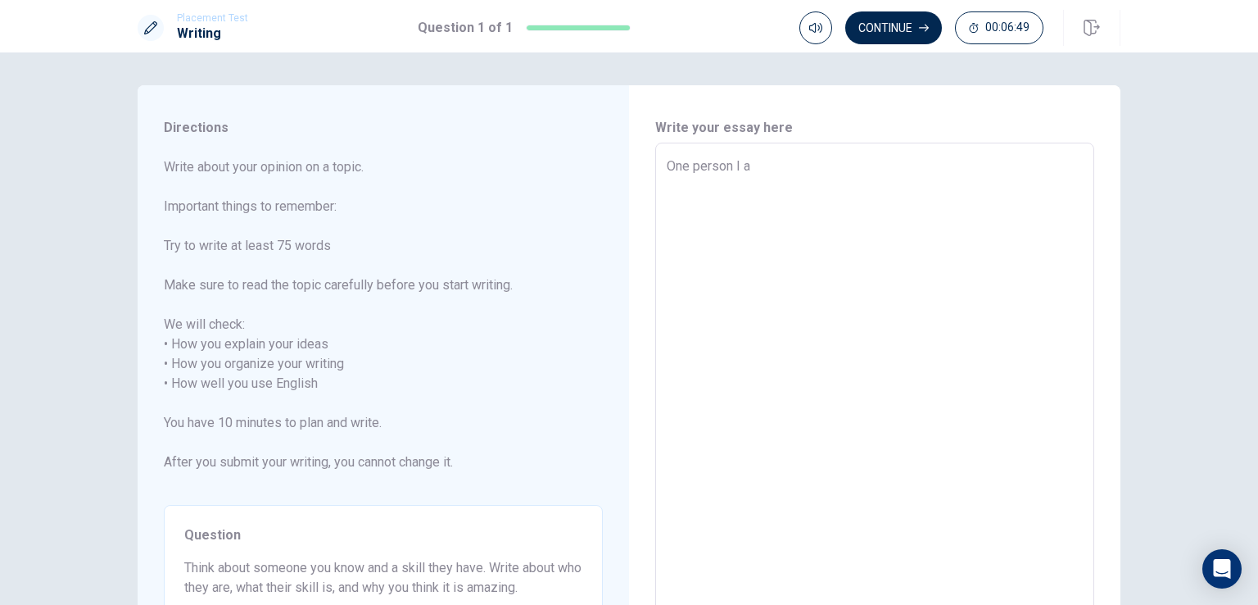
type textarea "One person I ad"
type textarea "x"
type textarea "One person I adm"
type textarea "x"
type textarea "One person I admi"
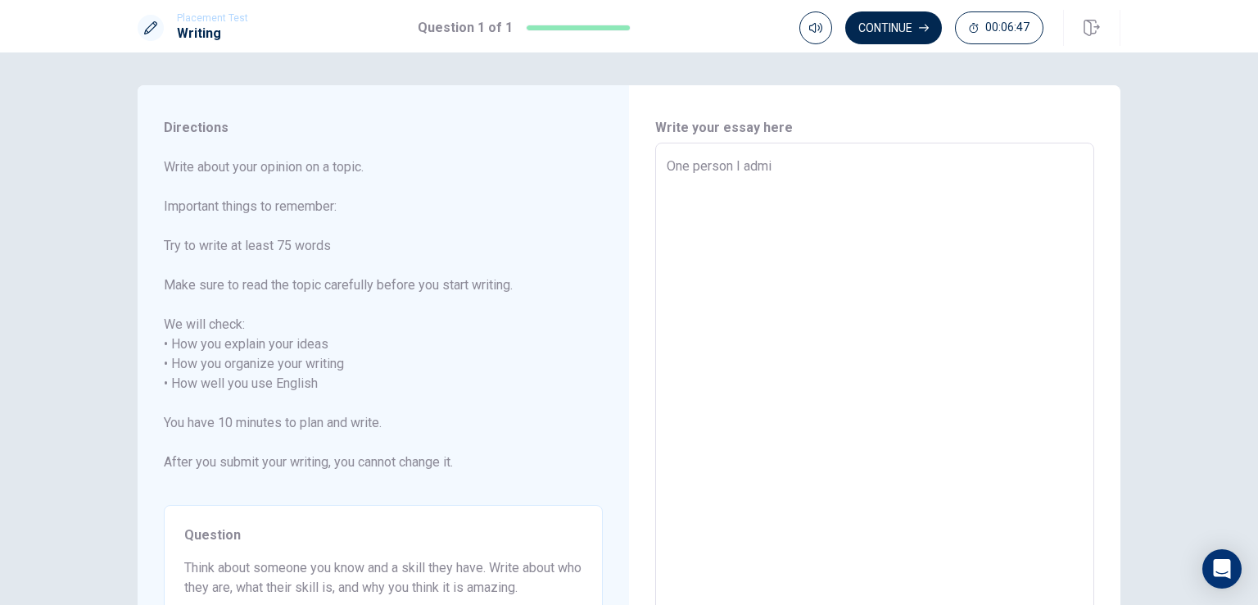
type textarea "x"
type textarea "One person I [PERSON_NAME]"
type textarea "x"
type textarea "One person I admire"
type textarea "x"
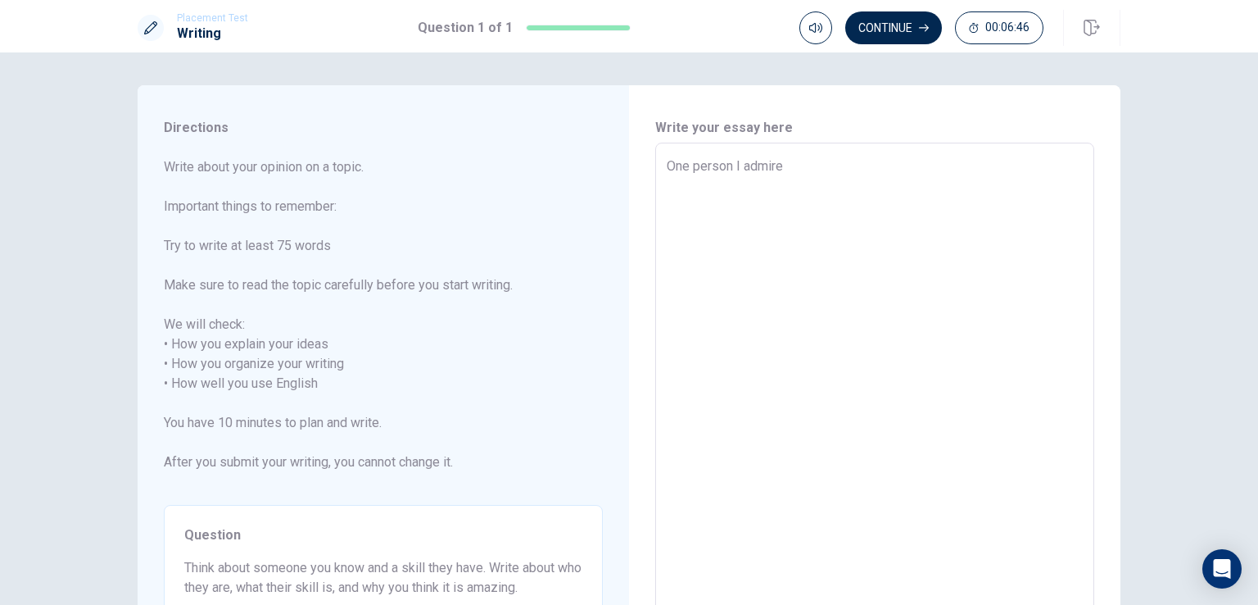
type textarea "One person I admire"
type textarea "x"
type textarea "One person I admire a"
type textarea "x"
type textarea "One person I admire a"
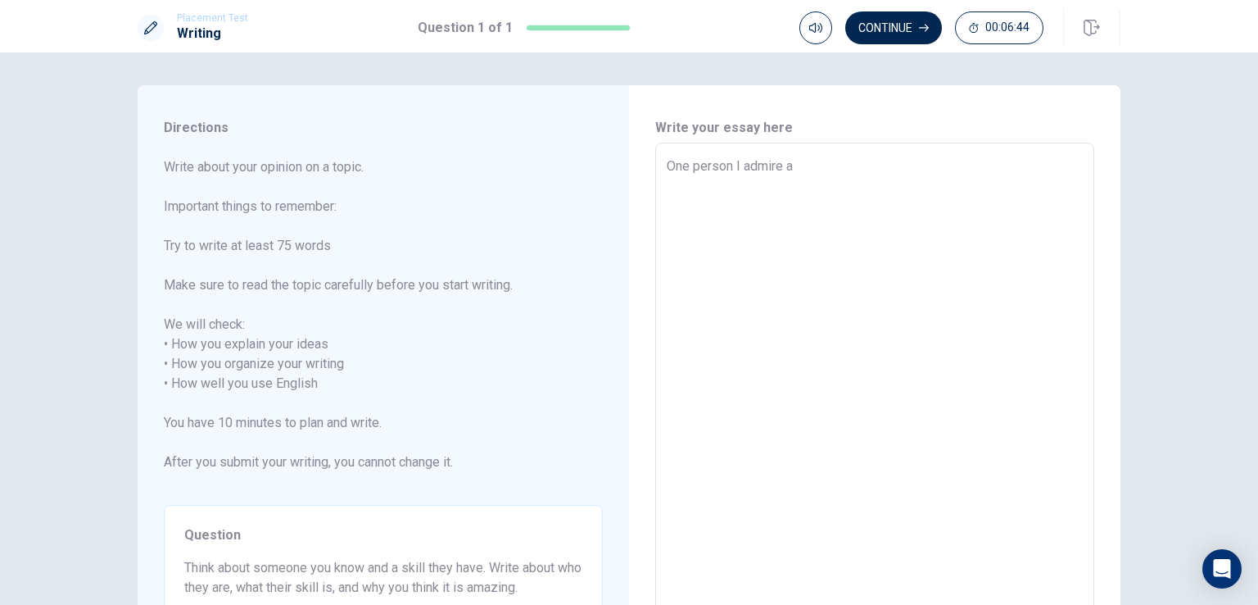
type textarea "x"
type textarea "One person I admire a l"
type textarea "x"
type textarea "One person I admire a lo"
type textarea "x"
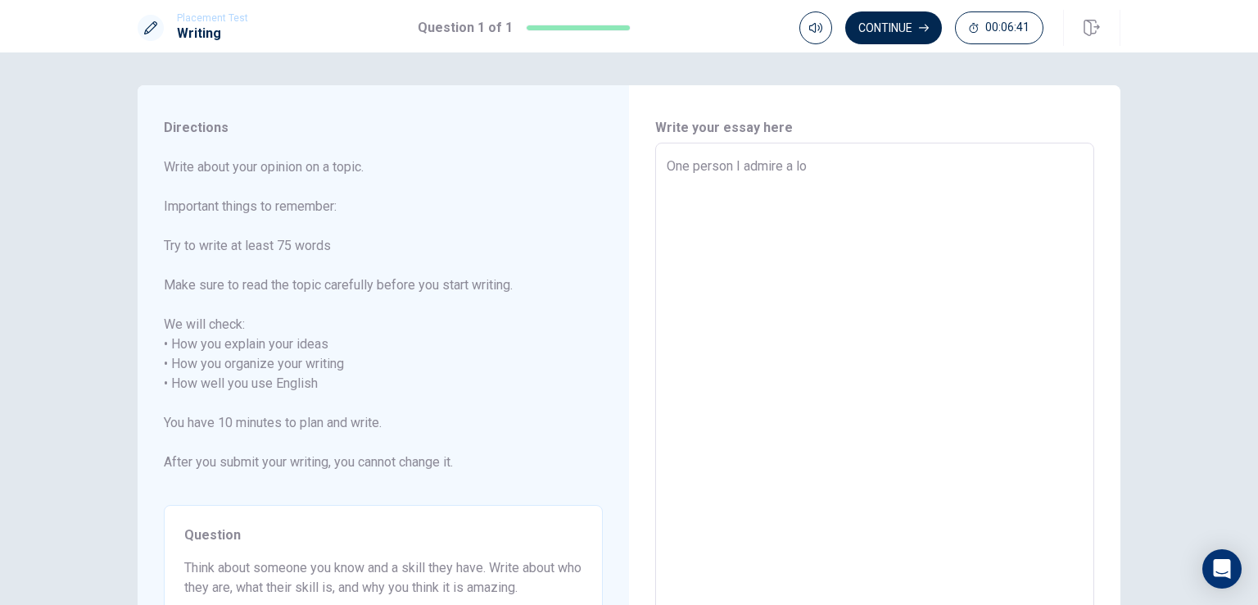
type textarea "One person I admire a lot"
type textarea "x"
type textarea "One person I admire a lot"
type textarea "x"
type textarea "One person I admire a lot o"
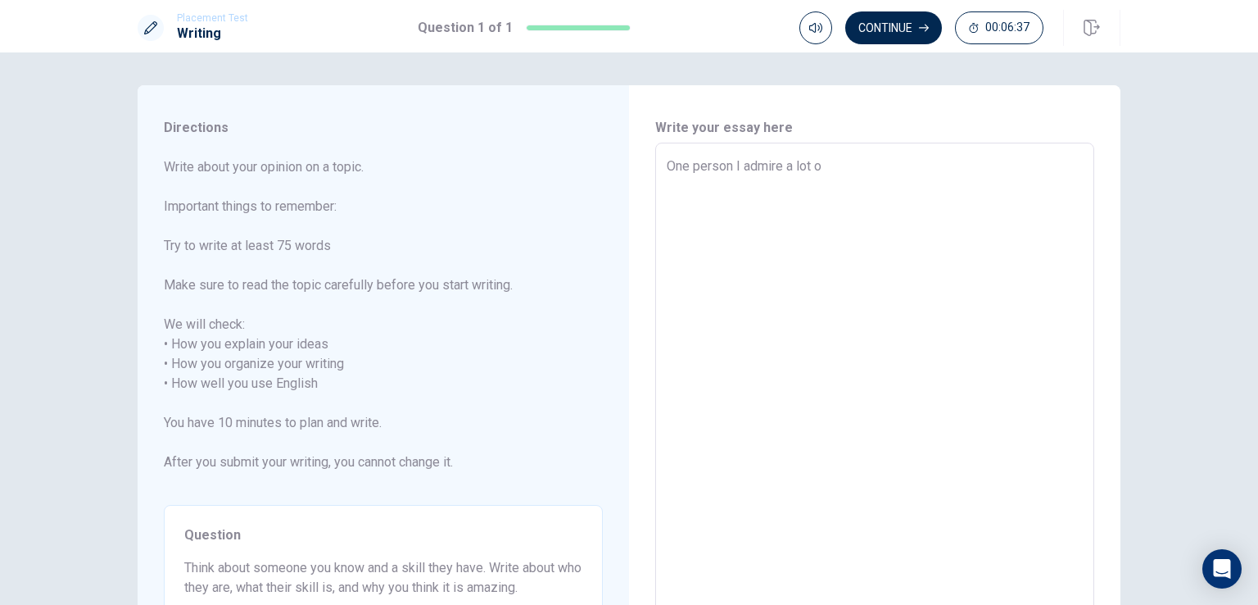
type textarea "x"
type textarea "One person I admire a lot of"
type textarea "x"
type textarea "One person I admire a lot o"
type textarea "x"
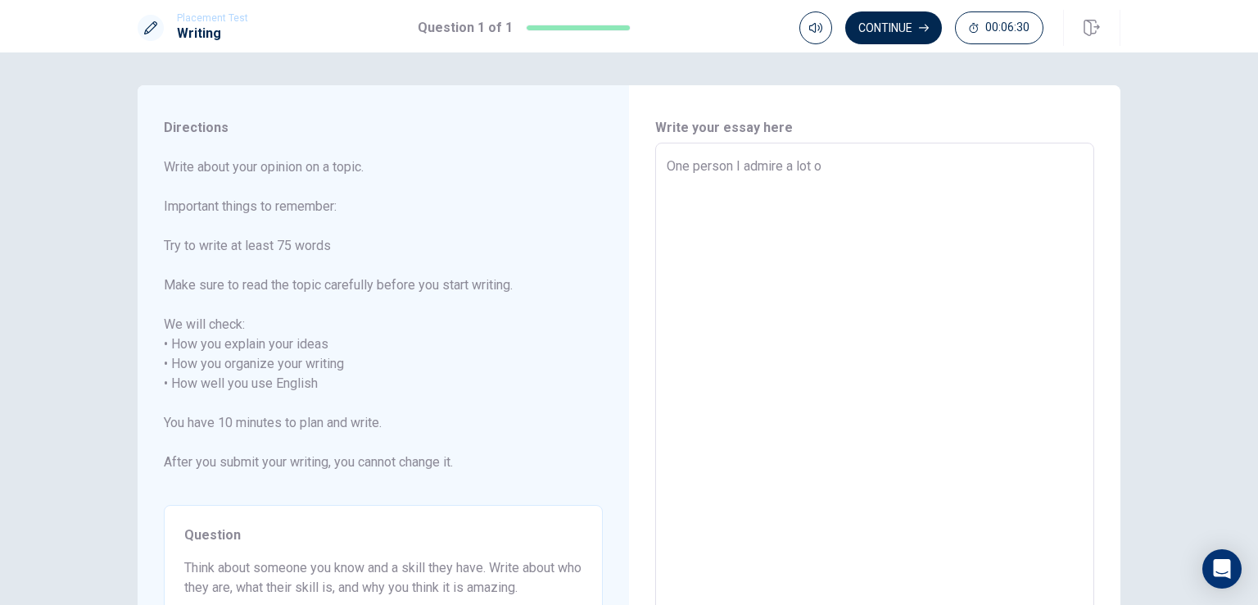
type textarea "One person I admire a lot"
type textarea "x"
type textarea "One person I admire a lot"
type textarea "x"
type textarea "One person I admire a lot i"
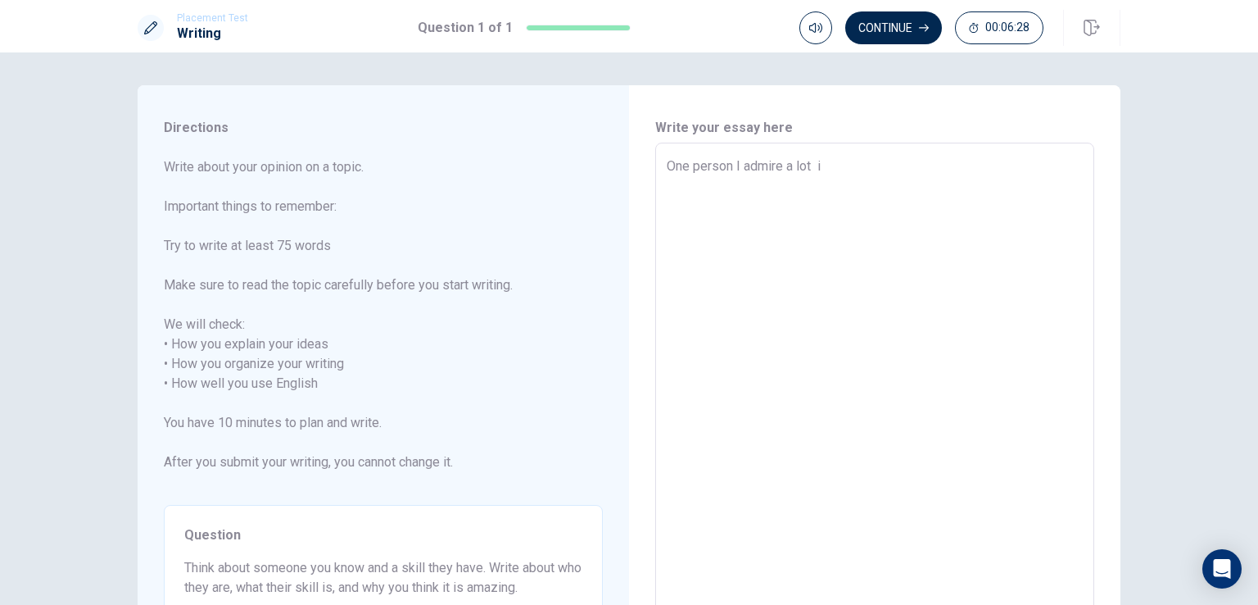
type textarea "x"
type textarea "One person I admire a lot is"
type textarea "x"
type textarea "One person I admire a lot is"
type textarea "x"
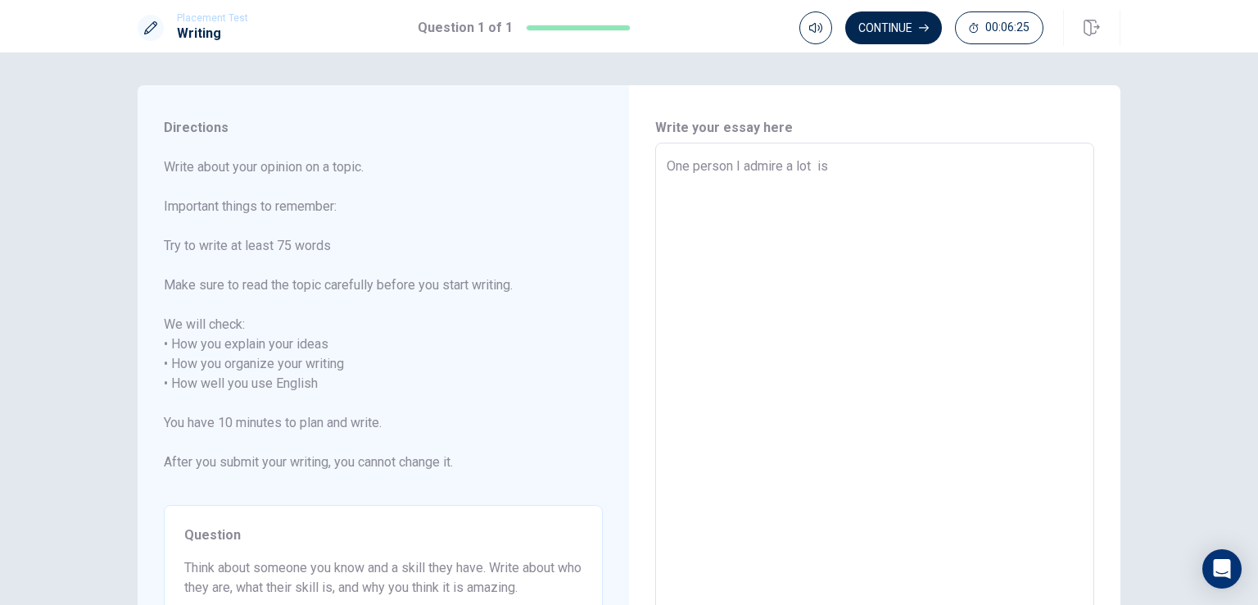
type textarea "One person I admire a lot is m"
type textarea "x"
type textarea "One person I admire a lot is my"
type textarea "x"
type textarea "One person I admire a lot is my"
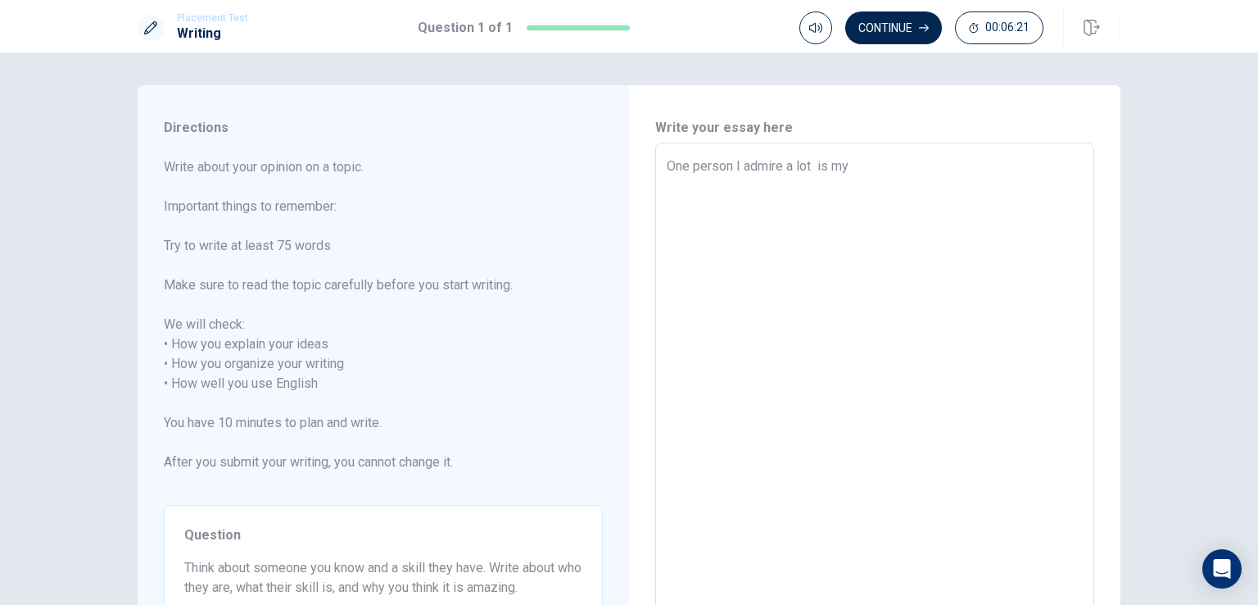
type textarea "x"
type textarea "One person I admire a lot is my m"
type textarea "x"
type textarea "One person I admire a lot is my mo"
type textarea "x"
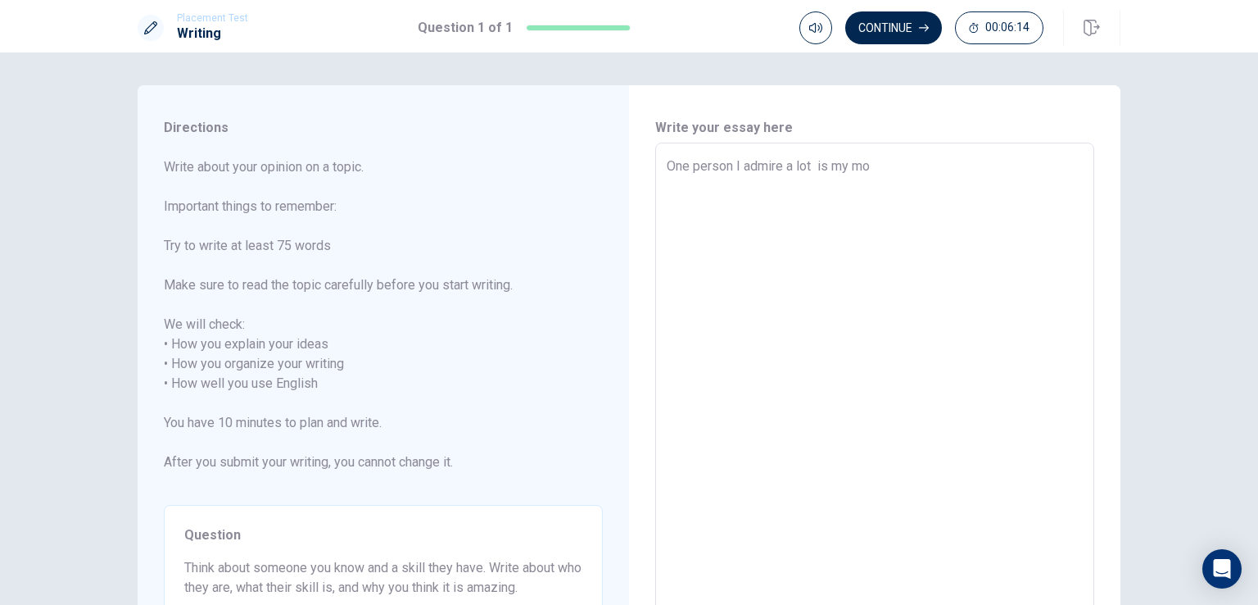
type textarea "One person I admire a lot is my mot"
type textarea "x"
type textarea "One person I admire a lot is my moth"
type textarea "x"
type textarea "One person I admire a lot is my mothe"
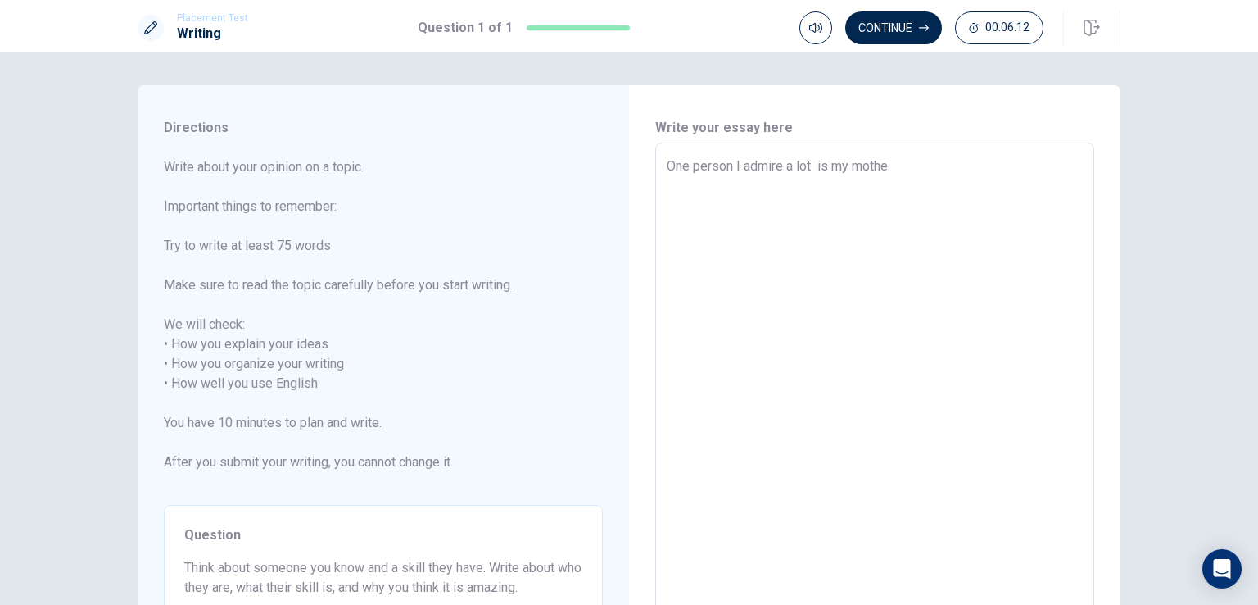
type textarea "x"
type textarea "One person I admire a lot is my mother"
type textarea "x"
type textarea "One person I admire a lot is my mother/"
type textarea "x"
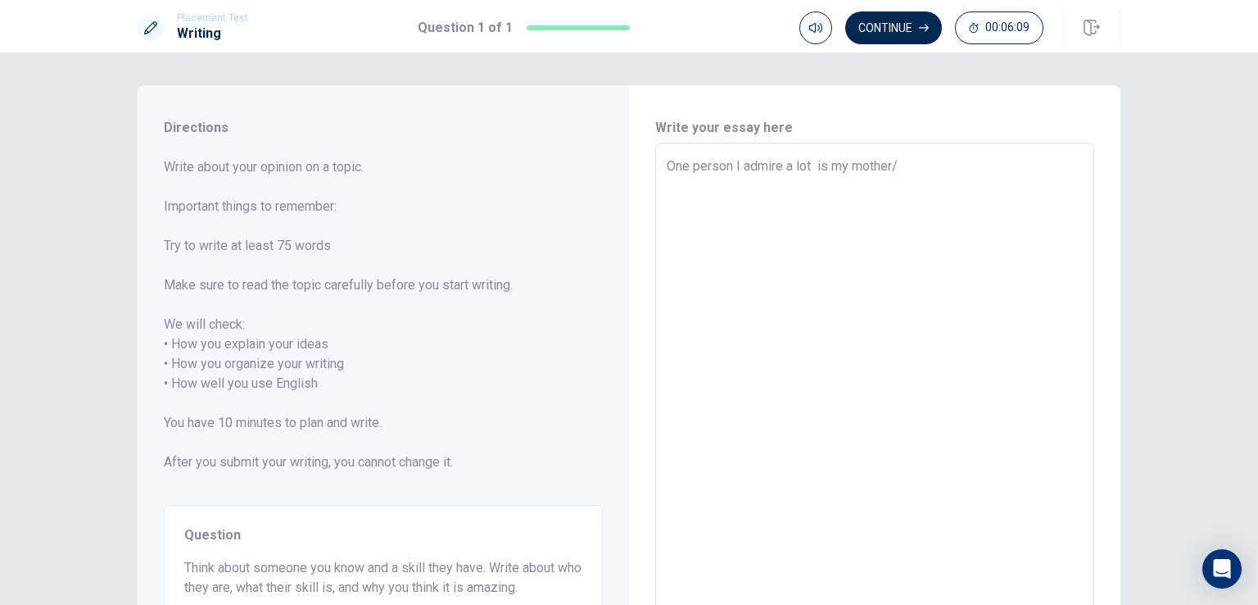
type textarea "One person I admire a lot is my mother/"
type textarea "x"
type textarea "One person I admire a lot is my mother/"
type textarea "x"
type textarea "One person I admire a lot is my mother"
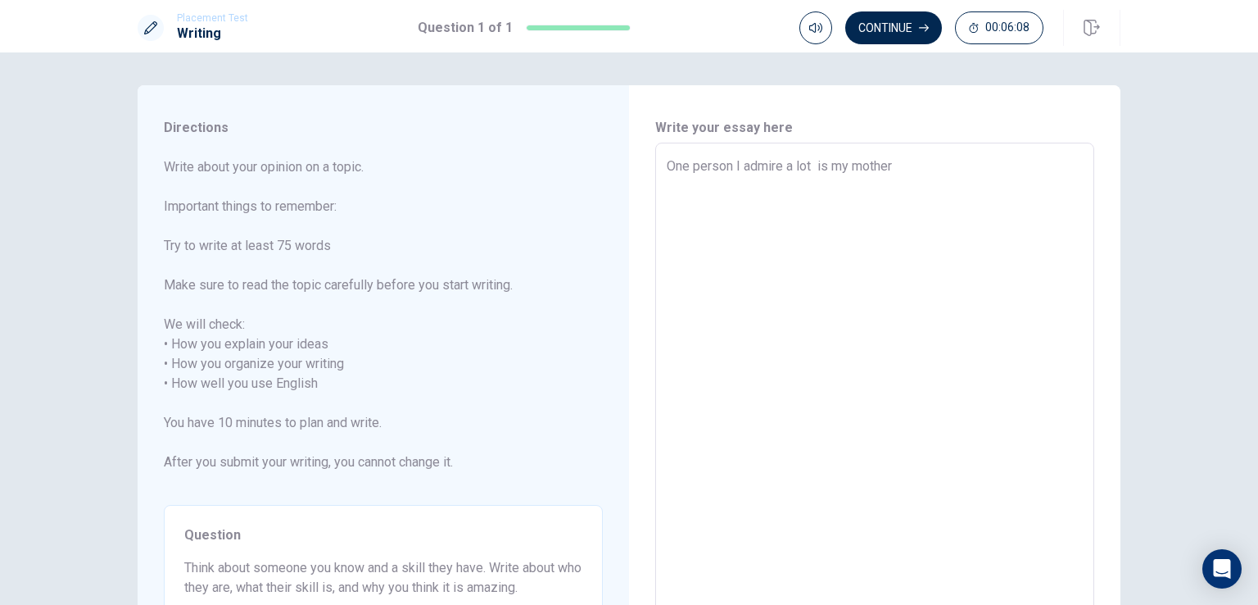
type textarea "x"
type textarea "One person I admire a lot is my mother"
type textarea "x"
type textarea "One person I admire a lot is my mother [DEMOGRAPHIC_DATA]"
type textarea "x"
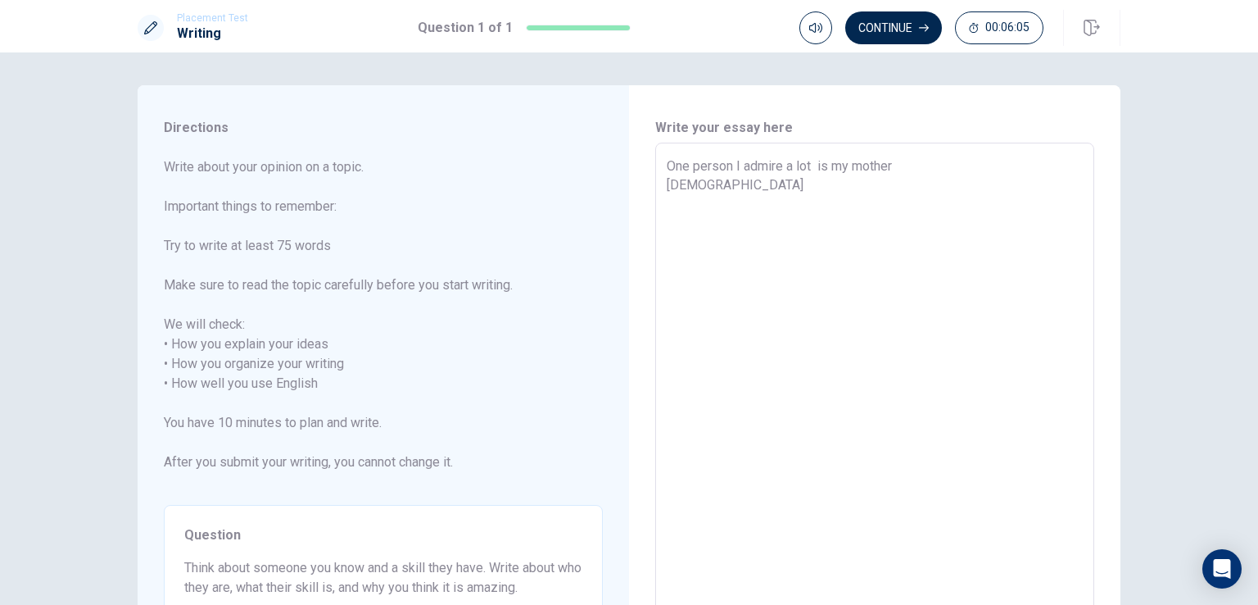
type textarea "One person I admire a lot is my mother"
type textarea "x"
type textarea "One person I admire a lot is my mother /"
type textarea "x"
type textarea "One person I admire a lot is my mother"
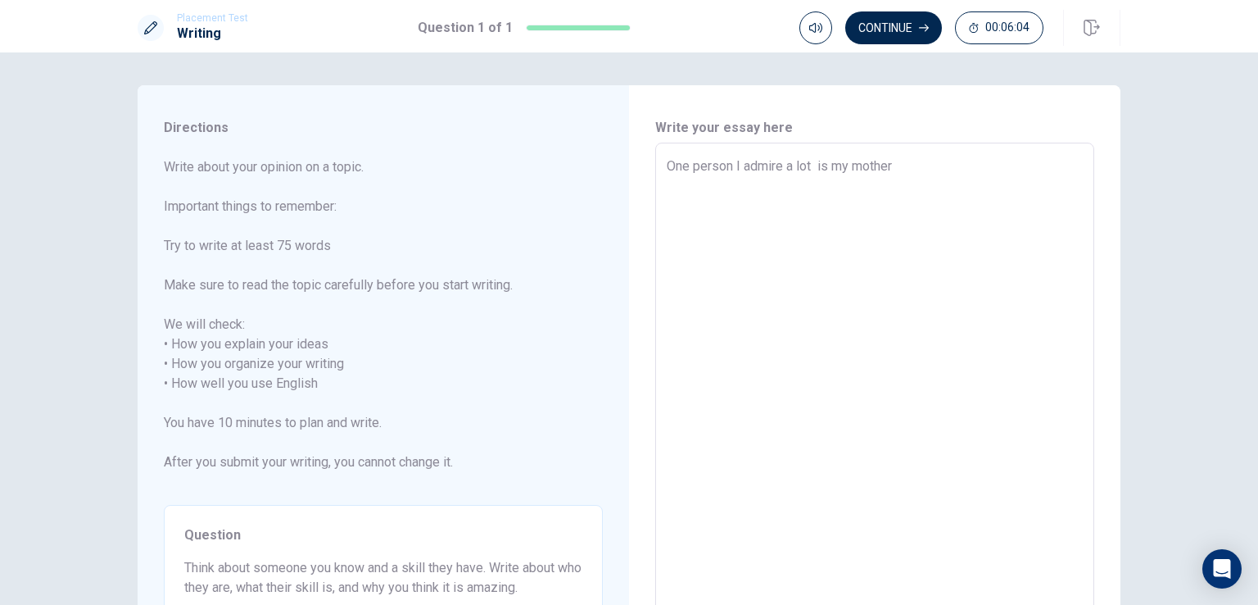
type textarea "x"
type textarea "One person I admire a lot is my mother ."
type textarea "x"
type textarea "One person I admire a lot is my mother ."
type textarea "x"
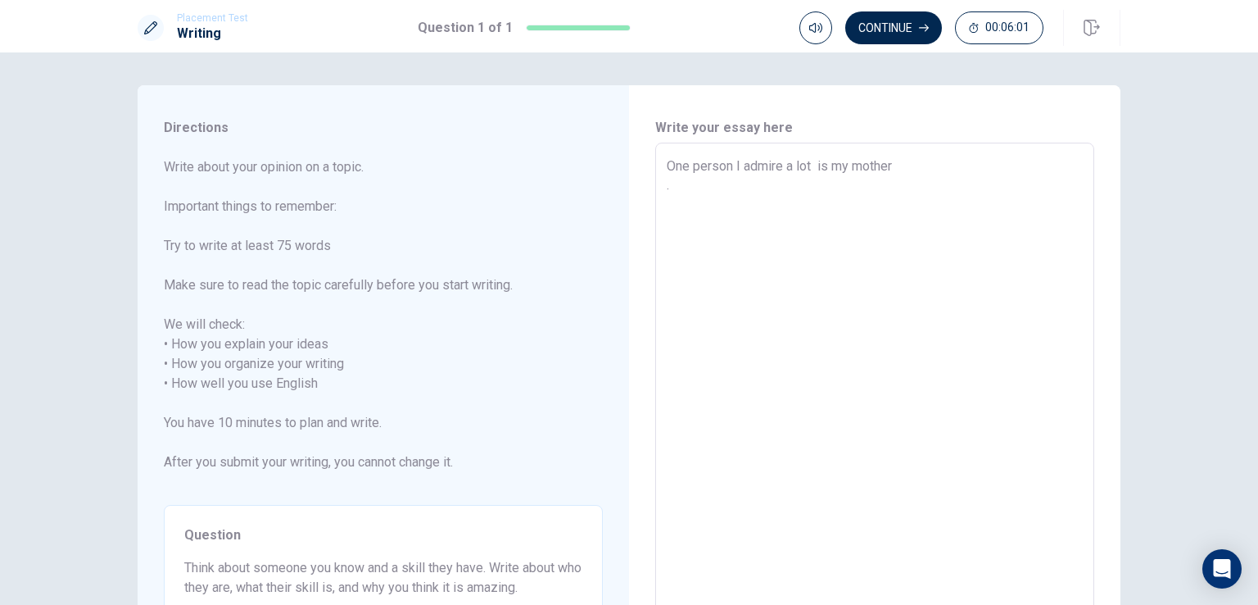
type textarea "One person I admire a lot is my mother . S"
type textarea "x"
type textarea "One person I admire a lot is my mother . Sh"
type textarea "x"
type textarea "One person I admire a lot is my mother . She"
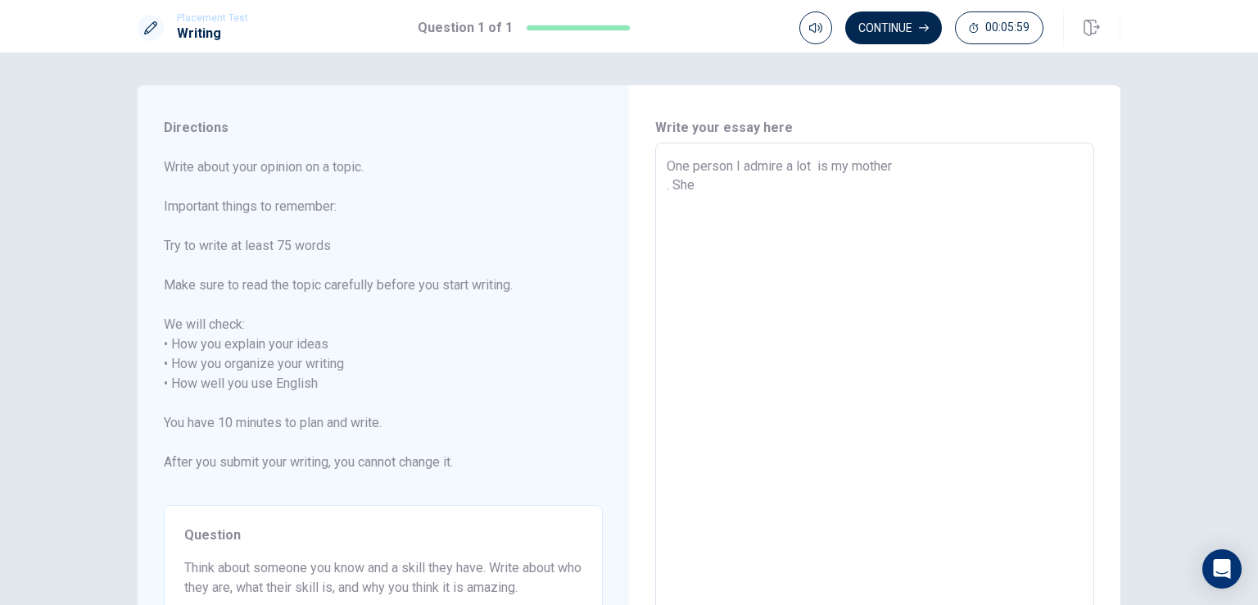
type textarea "x"
type textarea "One person I admire a lot is my mother . She"
type textarea "x"
type textarea "One person I admire a lot is my mother . She h"
type textarea "x"
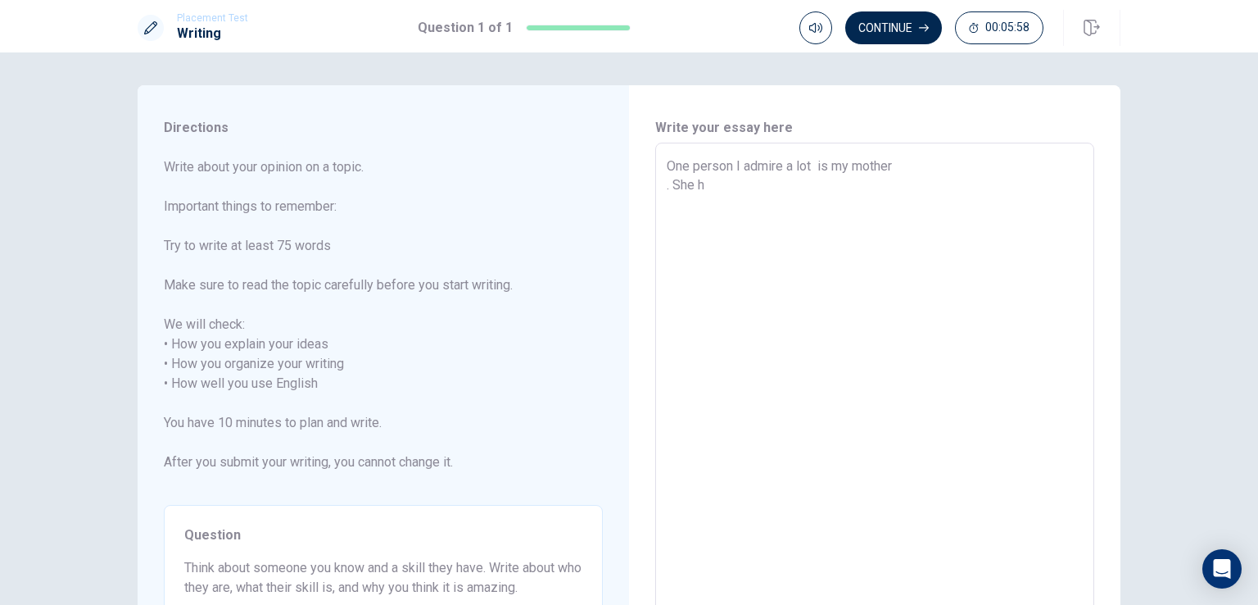
type textarea "One person I admire a lot is my mother . She ha"
type textarea "x"
type textarea "One person I admire a lot is my mother . She haz"
type textarea "x"
type textarea "One person I admire a lot is my mother . She haz"
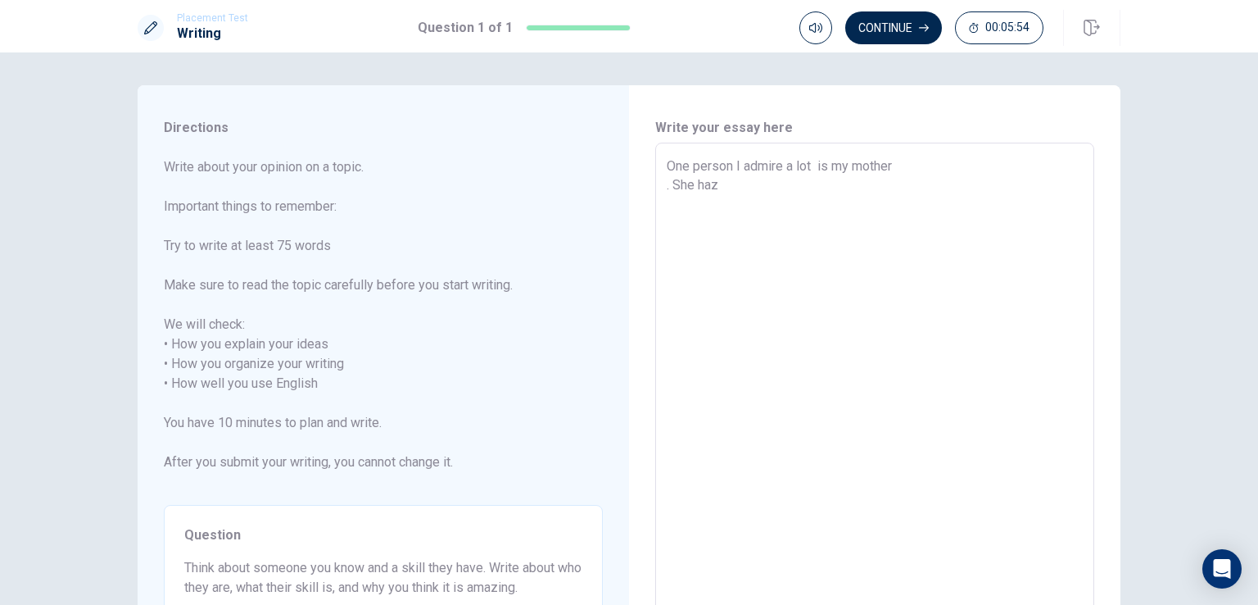
type textarea "x"
type textarea "One person I admire a lot is my mother . She haz a"
type textarea "x"
type textarea "One person I admire a lot is my mother . She haz an"
type textarea "x"
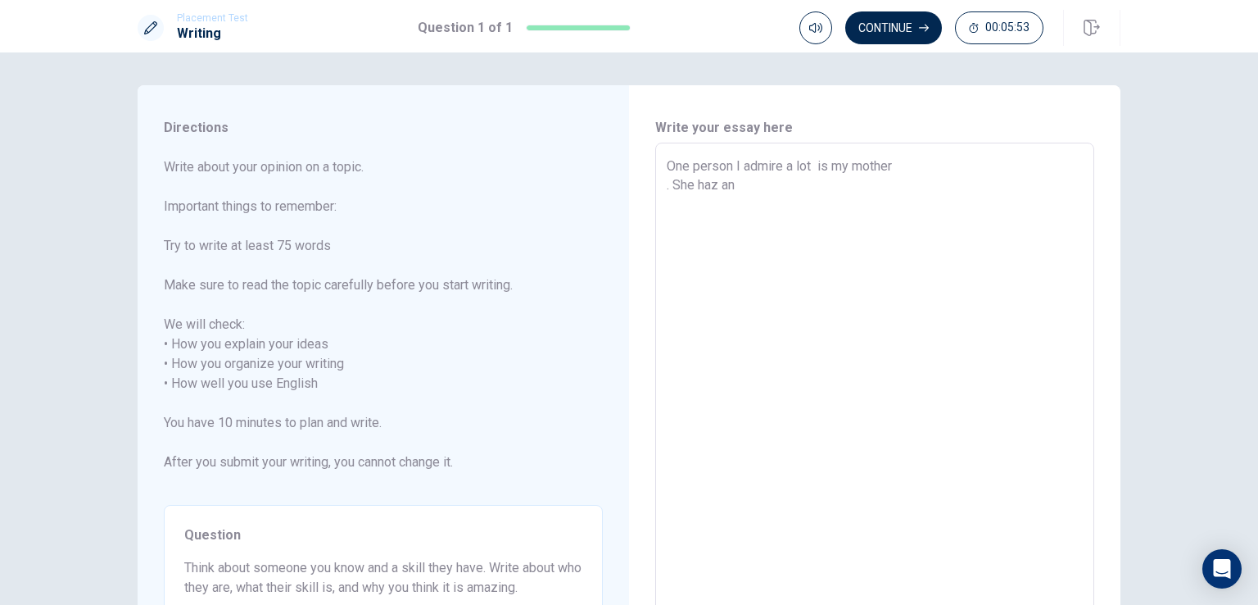
type textarea "One person I admire a lot is my mother . She haz an"
type textarea "x"
type textarea "One person I admire a lot is my mother . She haz an a"
type textarea "x"
type textarea "One person I admire a lot is my mother . She haz an am"
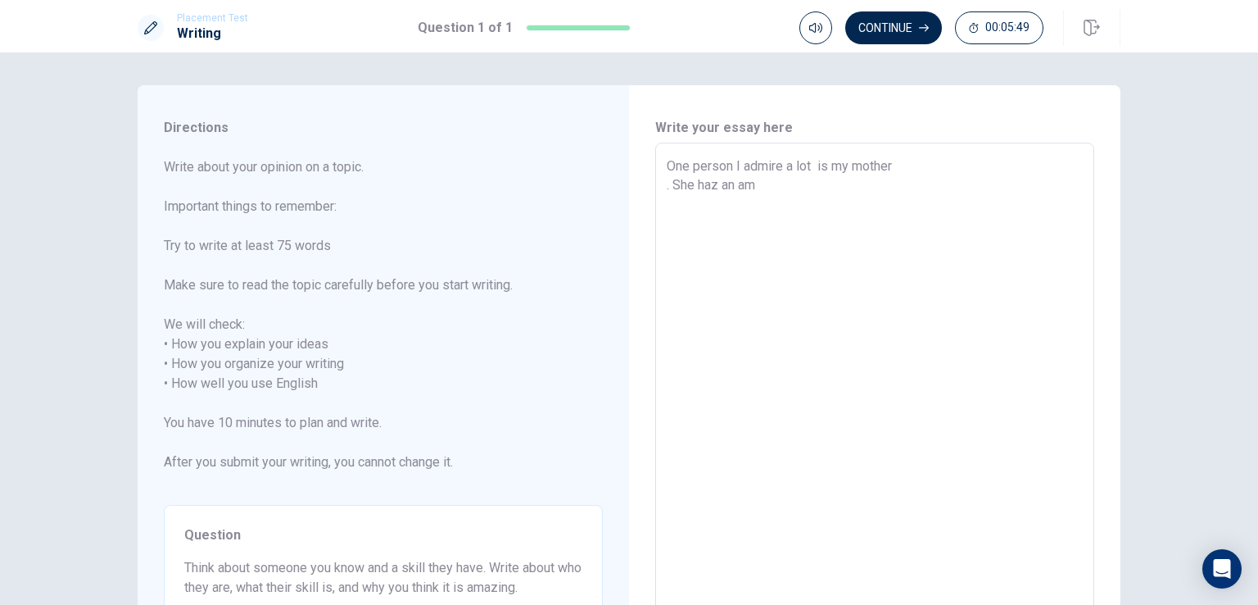
type textarea "x"
type textarea "One person I admire a lot is my mother . She haz an ama"
type textarea "x"
type textarea "One person I admire a lot is my mother . She haz an amaz"
type textarea "x"
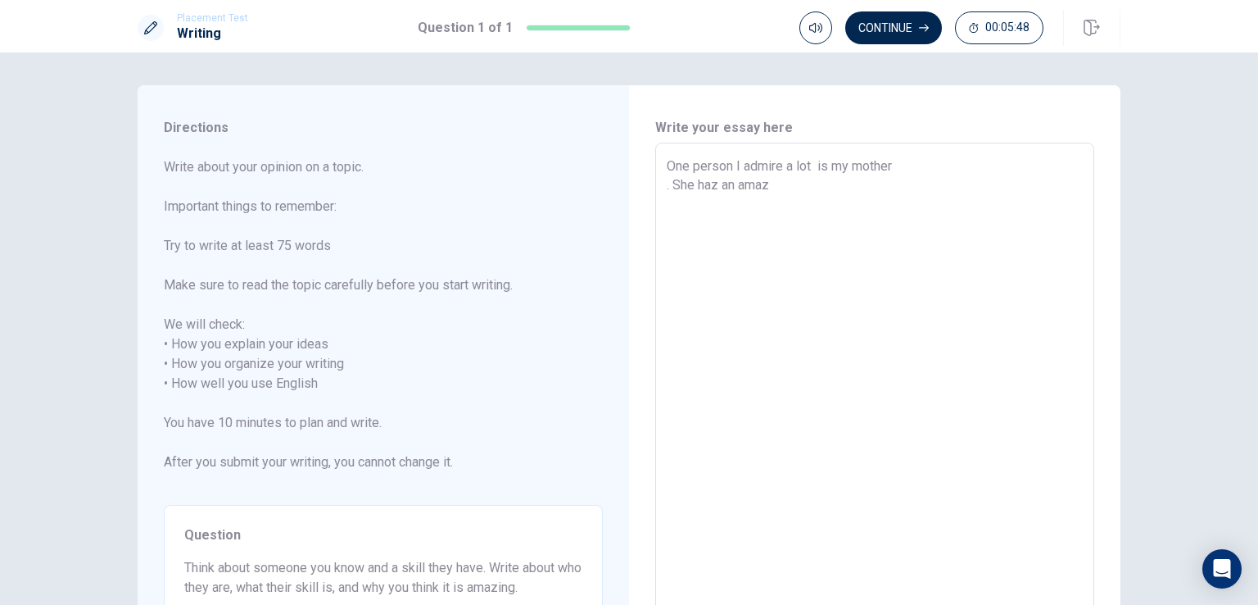
type textarea "One person I admire a lot is my mother . She haz an amazi"
type textarea "x"
type textarea "One person I admire a lot is my mother . She haz an amazin"
type textarea "x"
type textarea "One person I admire a lot is my mother . She haz an amazing"
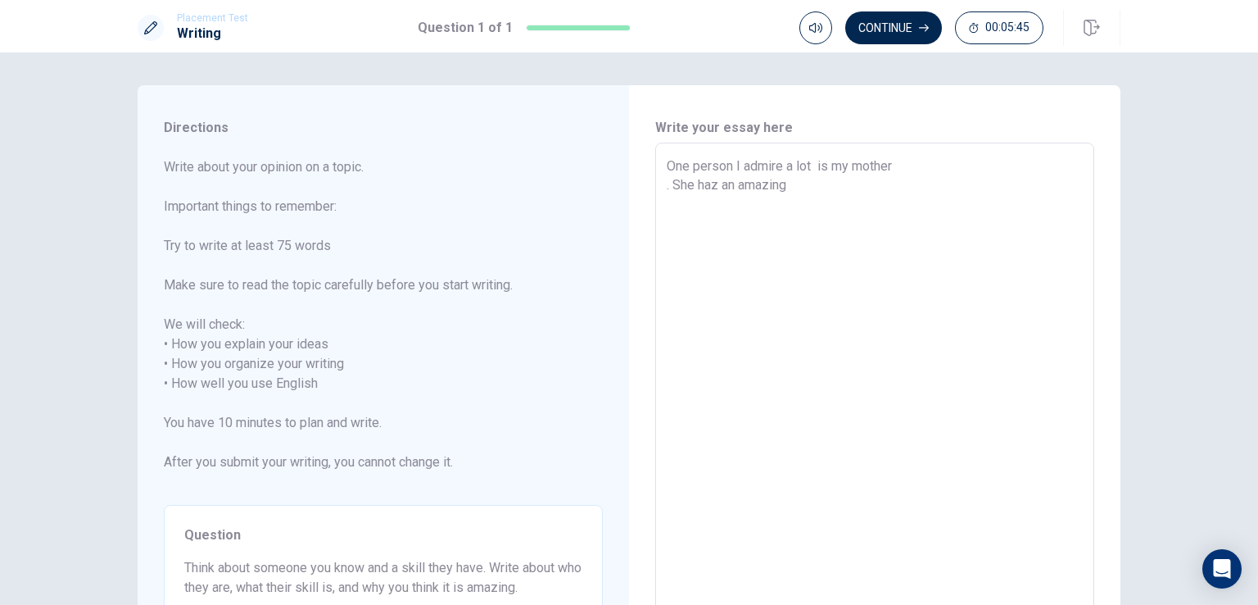
type textarea "x"
type textarea "One person I admire a lot is my mother . She haz an amazing"
type textarea "x"
type textarea "One person I admire a lot is my mother . She haz an amazing s"
type textarea "x"
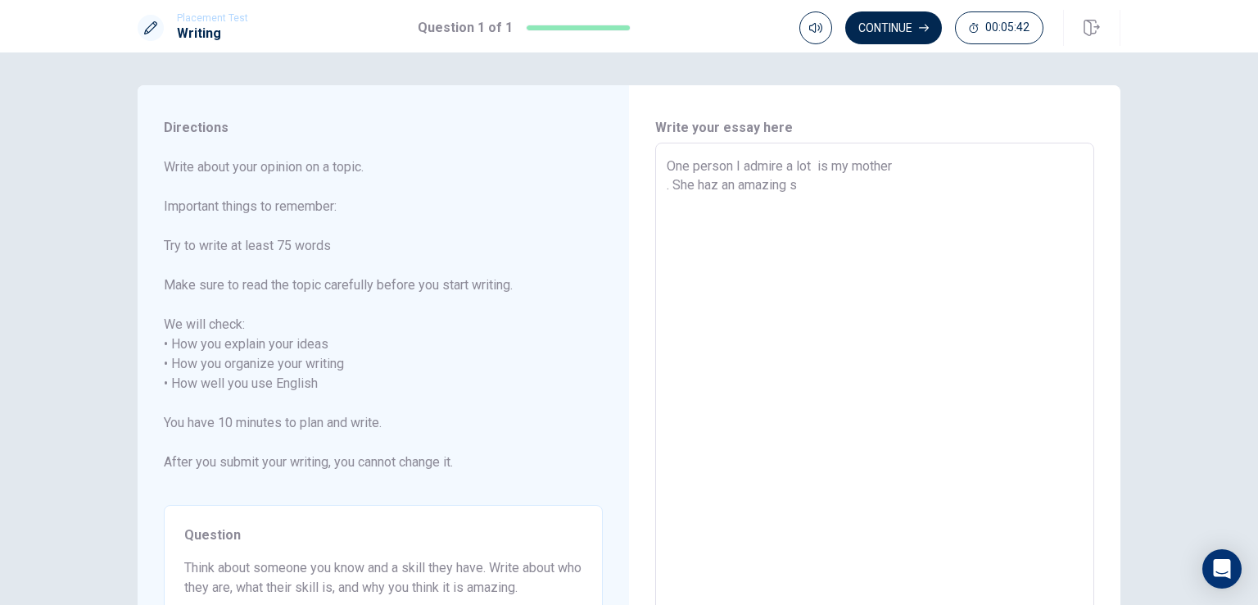
type textarea "One person I admire a lot is my mother . She haz an amazing sk"
type textarea "x"
type textarea "One person I admire a lot is my mother . She haz an amazing ski"
type textarea "x"
type textarea "One person I admire a lot is my mother . She haz an amazing skil"
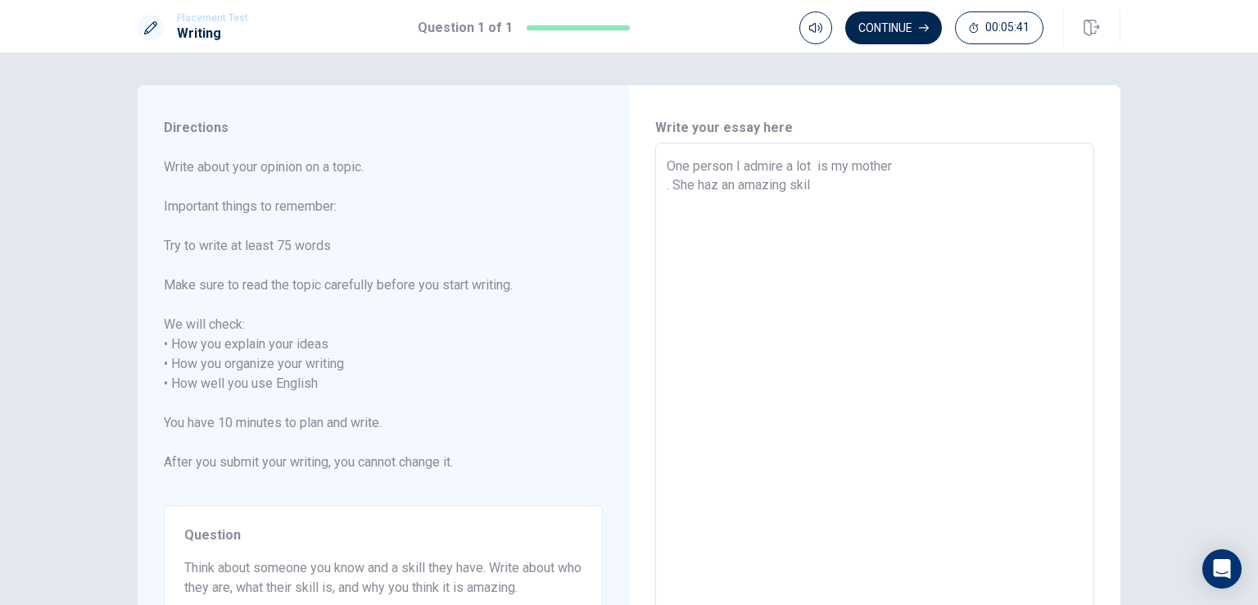
type textarea "x"
type textarea "One person I admire a lot is my mother . She haz an amazing skil"
type textarea "x"
type textarea "One person I admire a lot is my mother . She haz an amazing skil f"
type textarea "x"
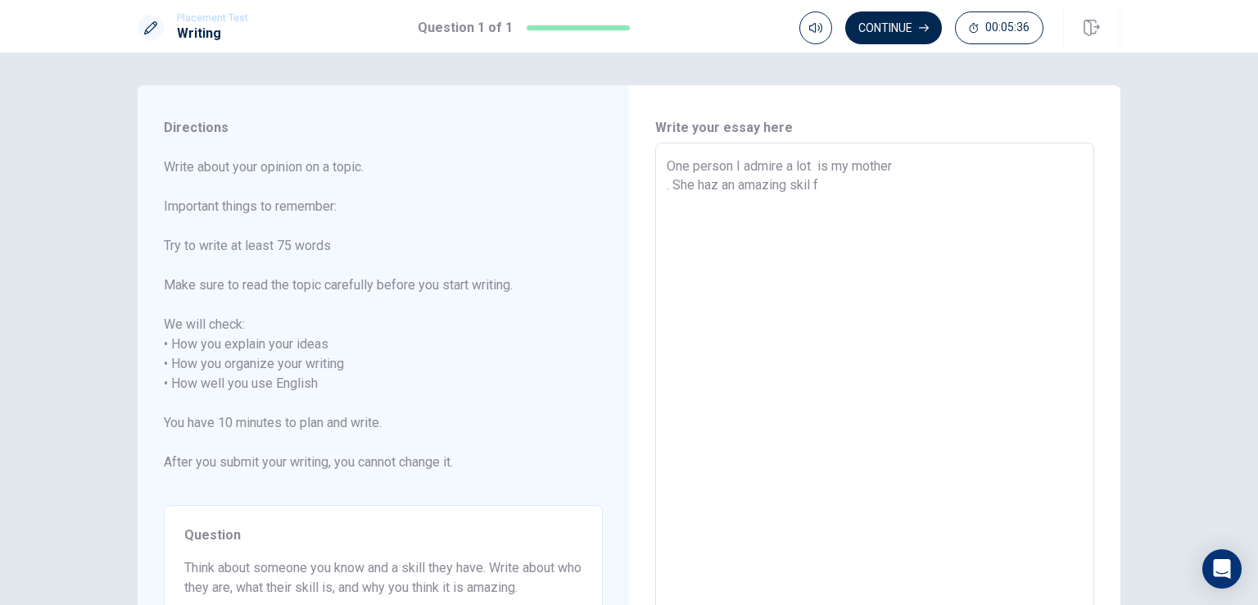
type textarea "One person I admire a lot is my mother . She haz an amazing skil fo"
type textarea "x"
type textarea "One person I admire a lot is my mother . She haz an amazing skil for"
type textarea "x"
type textarea "One person I admire a lot is my mother . She haz an amazing skil for"
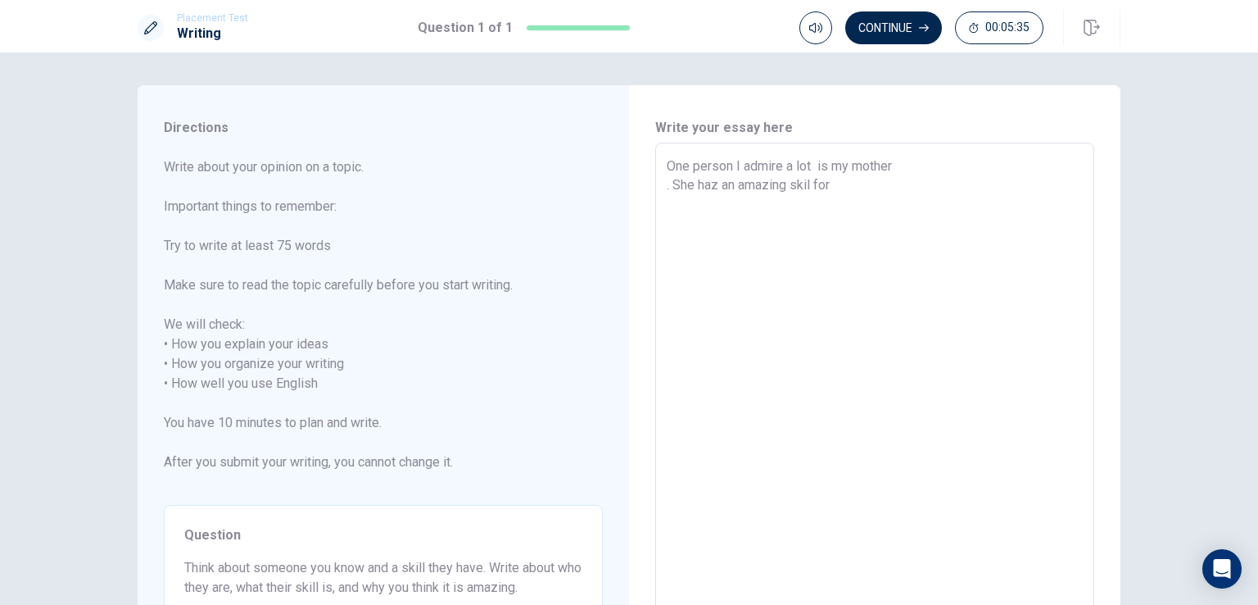
type textarea "x"
type textarea "One person I admire a lot is my mother . She haz an amazing skil for c"
type textarea "x"
type textarea "One person I admire a lot is my mother . She haz an amazing skil for co"
type textarea "x"
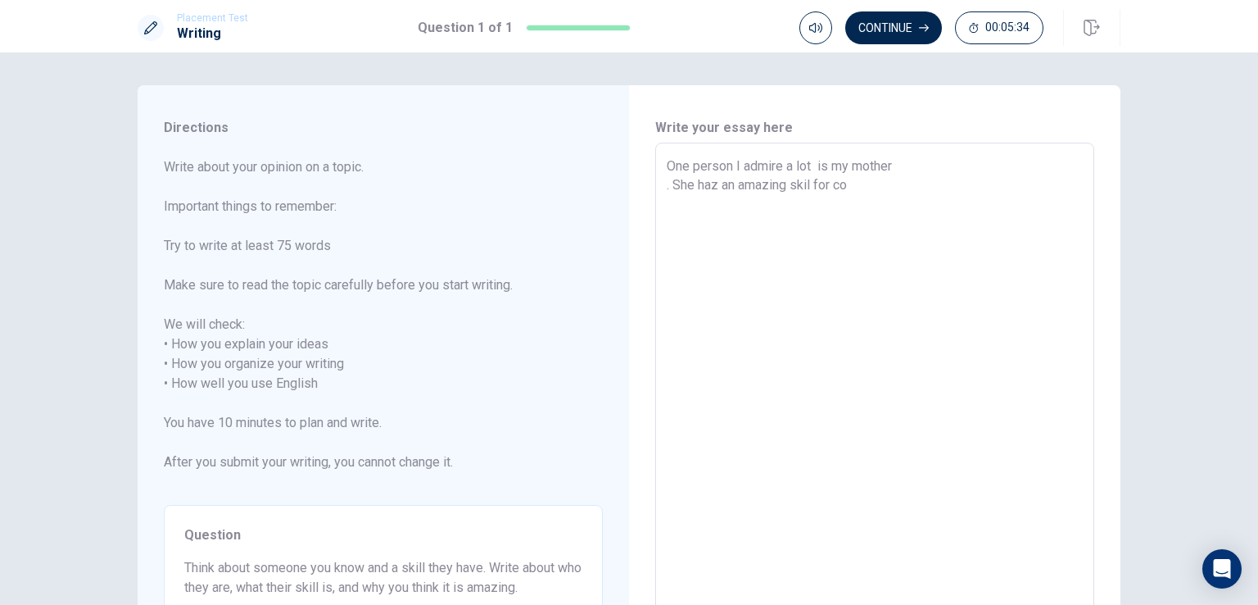
type textarea "One person I admire a lot is my mother . She haz an amazing skil for coo"
type textarea "x"
type textarea "One person I admire a lot is my mother . She haz an amazing skil for cook"
type textarea "x"
type textarea "One person I admire a lot is my mother . She haz an amazing skil for cooki"
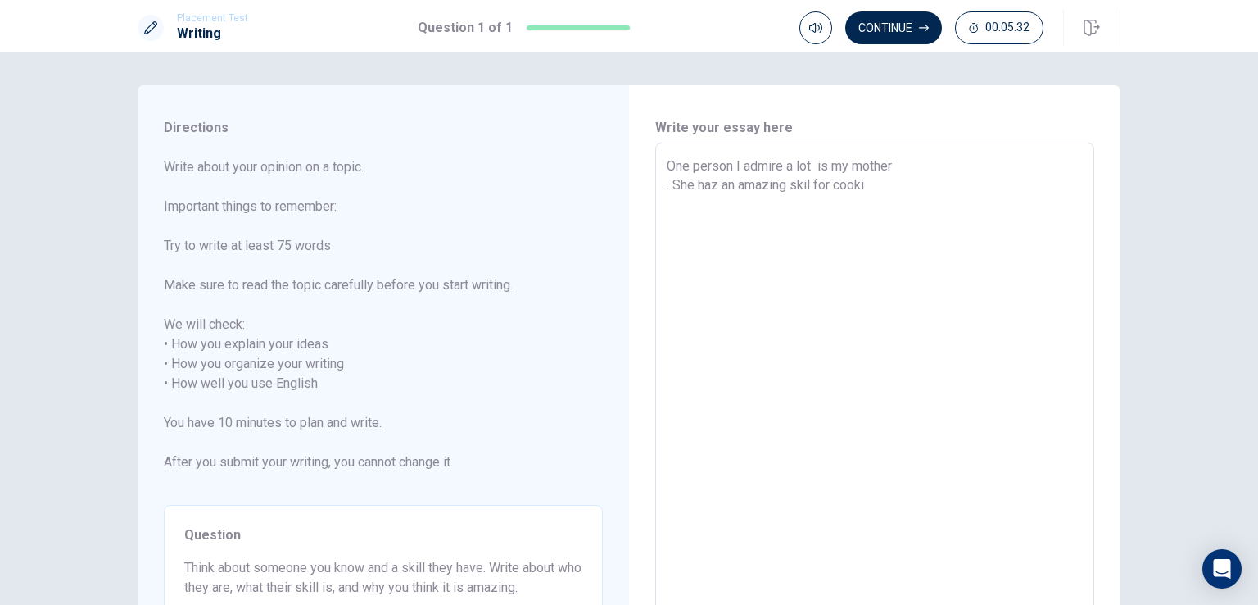
type textarea "x"
type textarea "One person I admire a lot is my mother . She haz an amazing skil for cookin"
type textarea "x"
type textarea "One person I admire a lot is my mother . She haz an amazing skil for cooking"
type textarea "x"
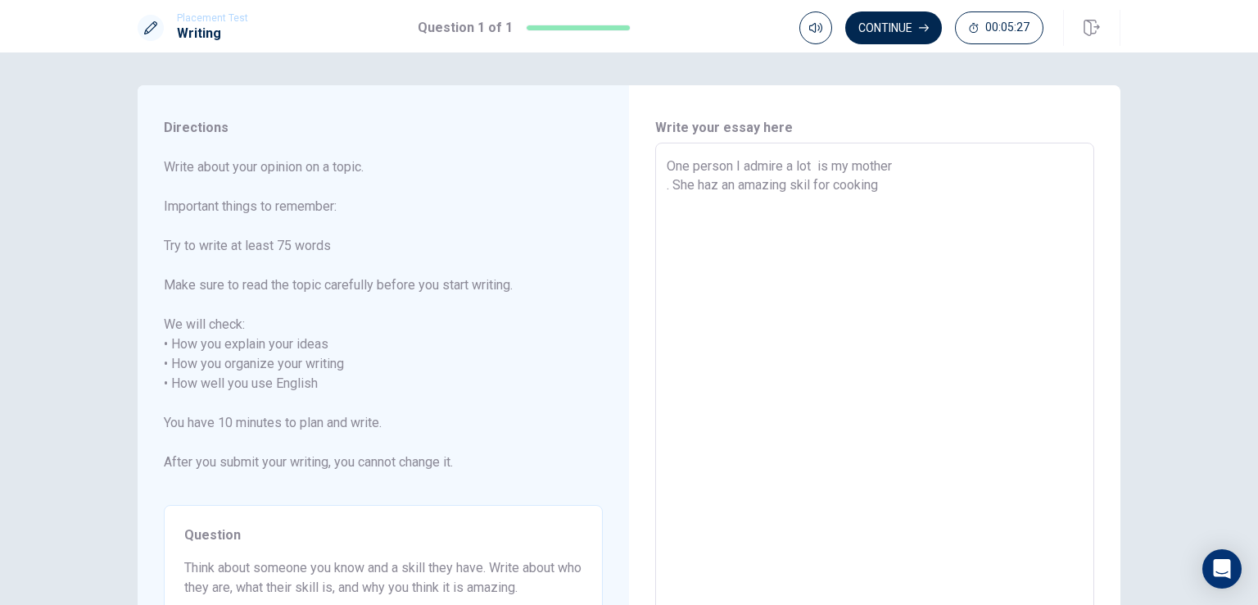
type textarea "One person I admire a lot is my mother . She haz an amazing skil for cooking/"
type textarea "x"
type textarea "One person I admire a lot is my mother . She haz an amazing skil for cooking"
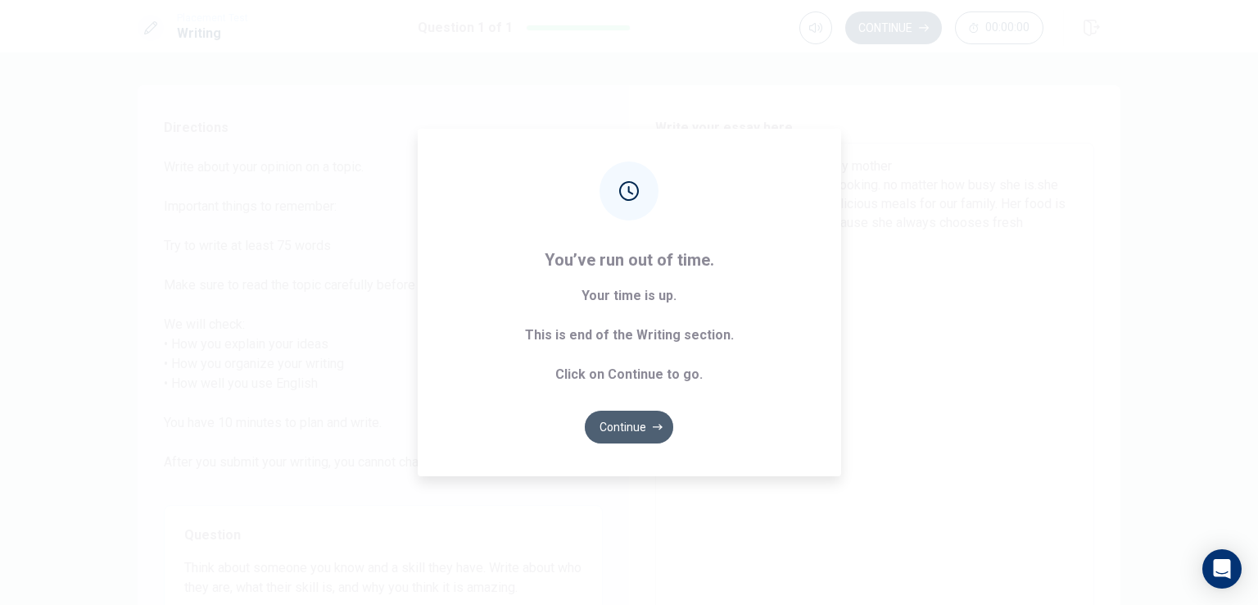
click at [617, 420] on button "Continue" at bounding box center [629, 426] width 88 height 33
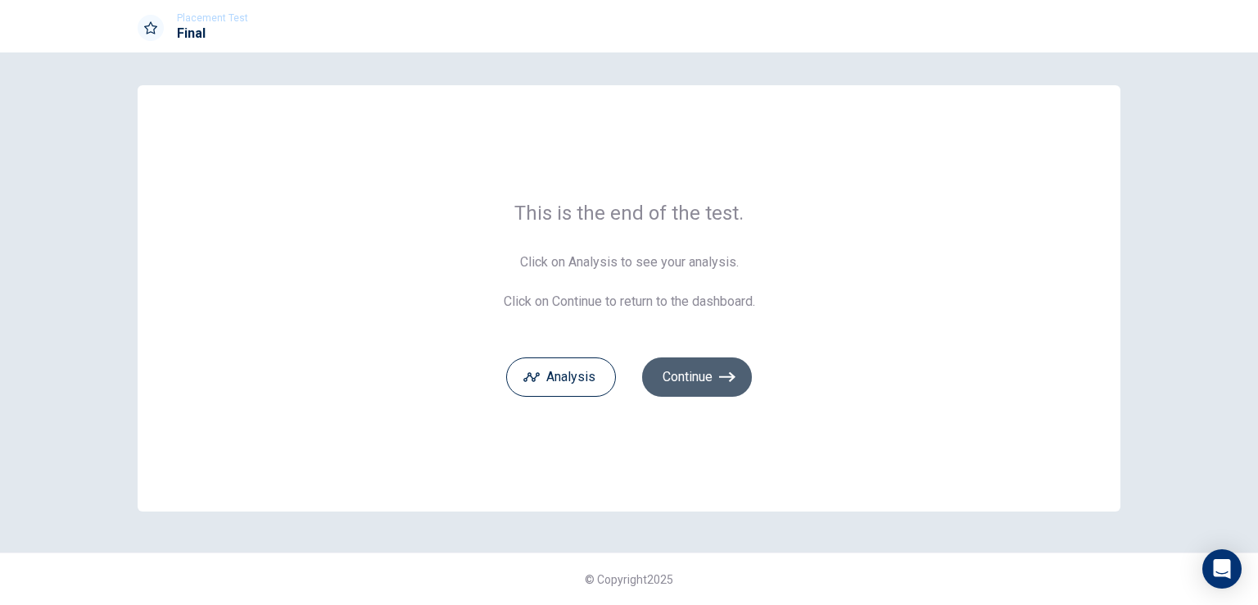
click at [705, 371] on button "Continue" at bounding box center [697, 376] width 110 height 39
